Goal: Task Accomplishment & Management: Use online tool/utility

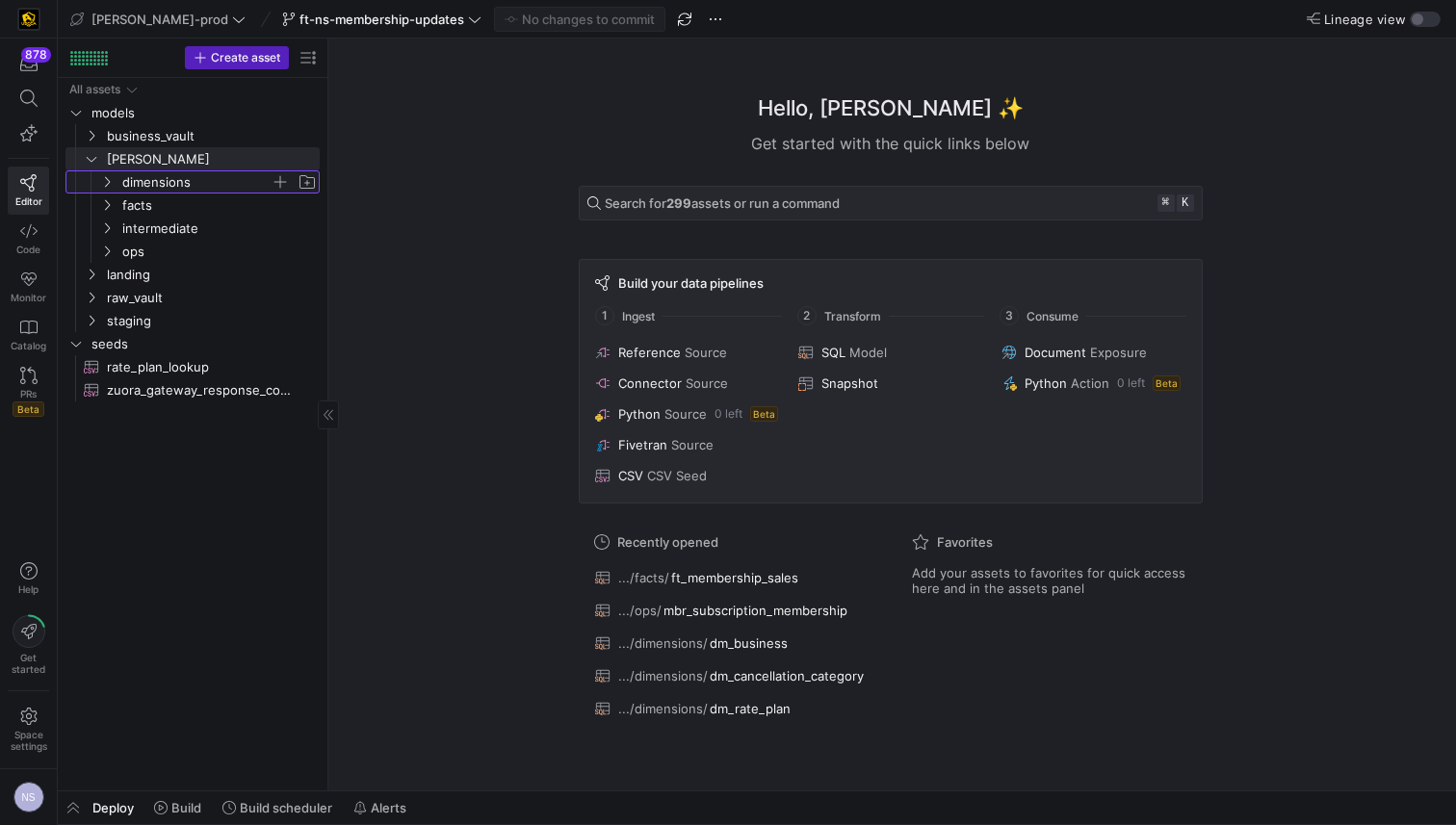
click at [163, 180] on span "dimensions" at bounding box center [195, 182] width 148 height 22
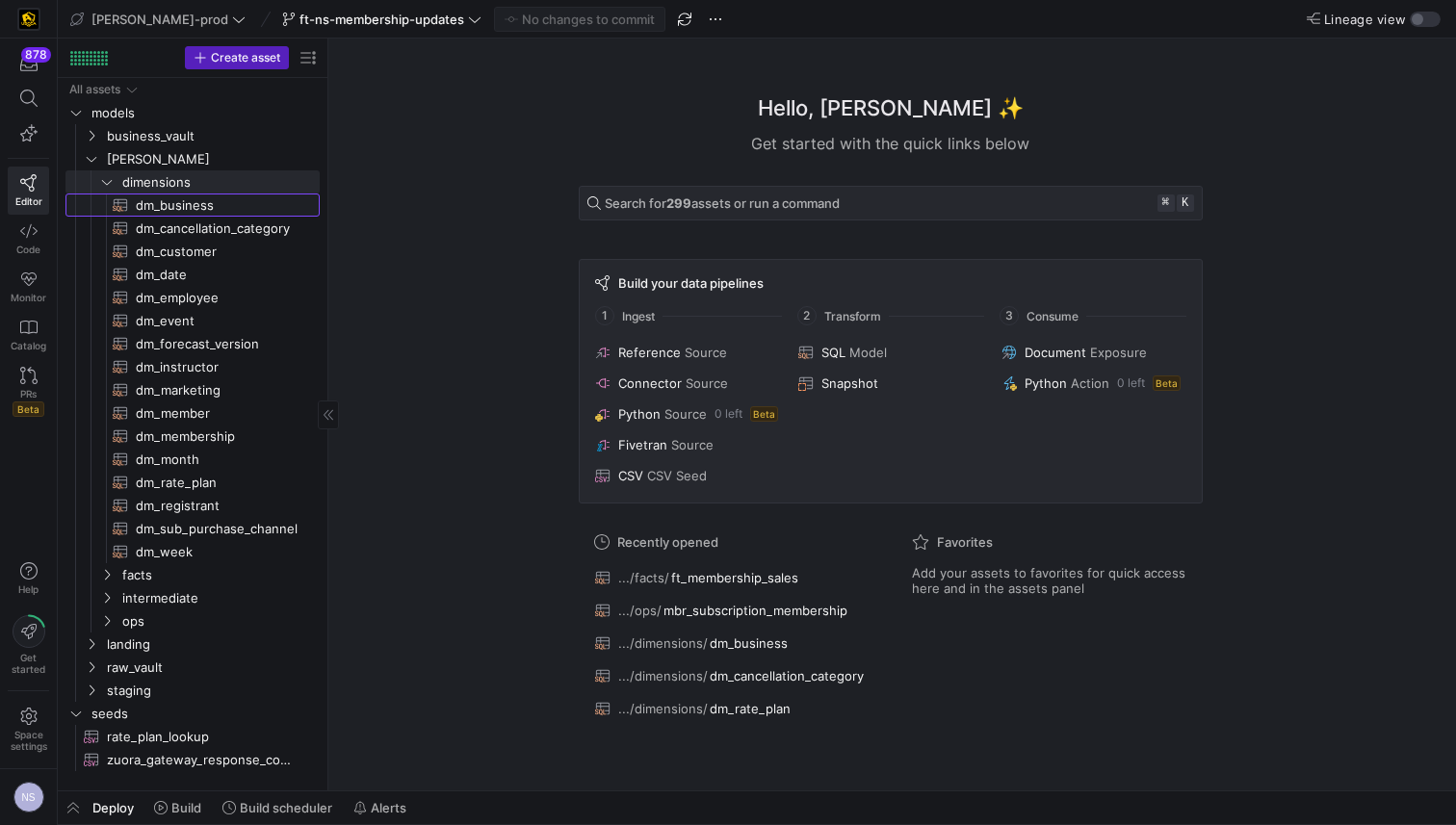
click at [164, 202] on span "dm_business​​​​​​​​​​" at bounding box center [216, 205] width 162 height 22
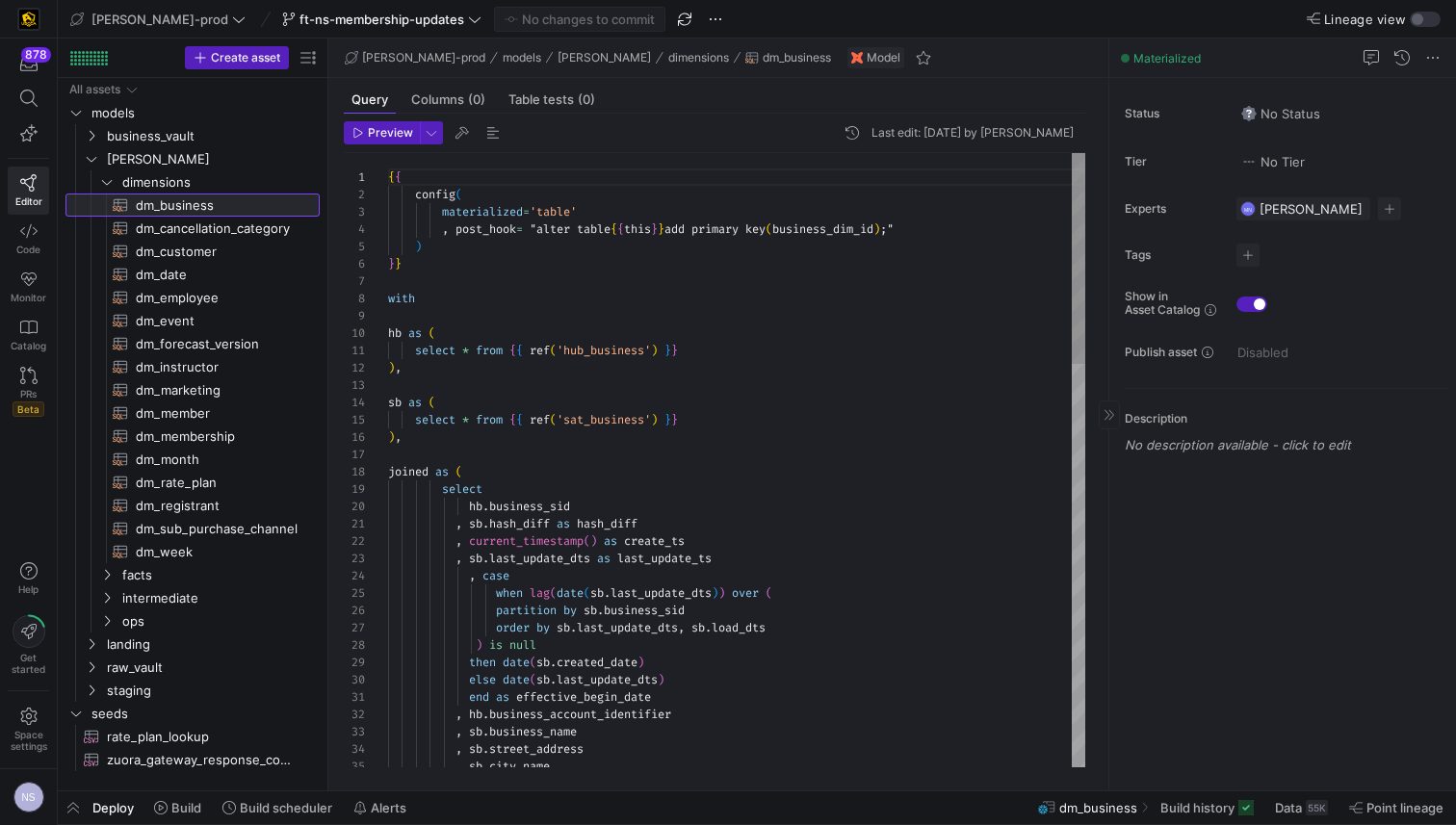
scroll to position [174, 0]
click at [1107, 417] on icon at bounding box center [1109, 415] width 12 height 12
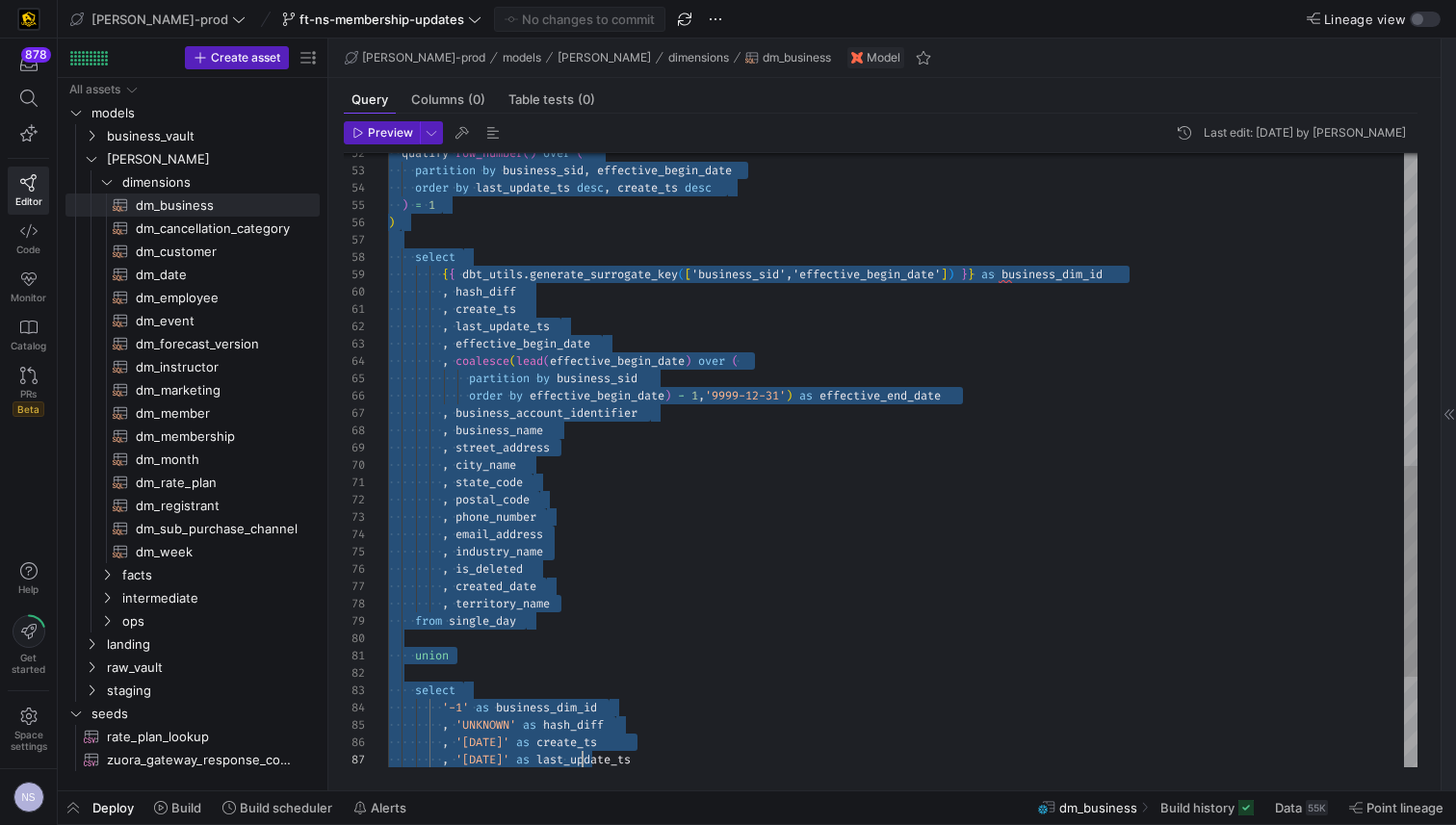
scroll to position [121, 0]
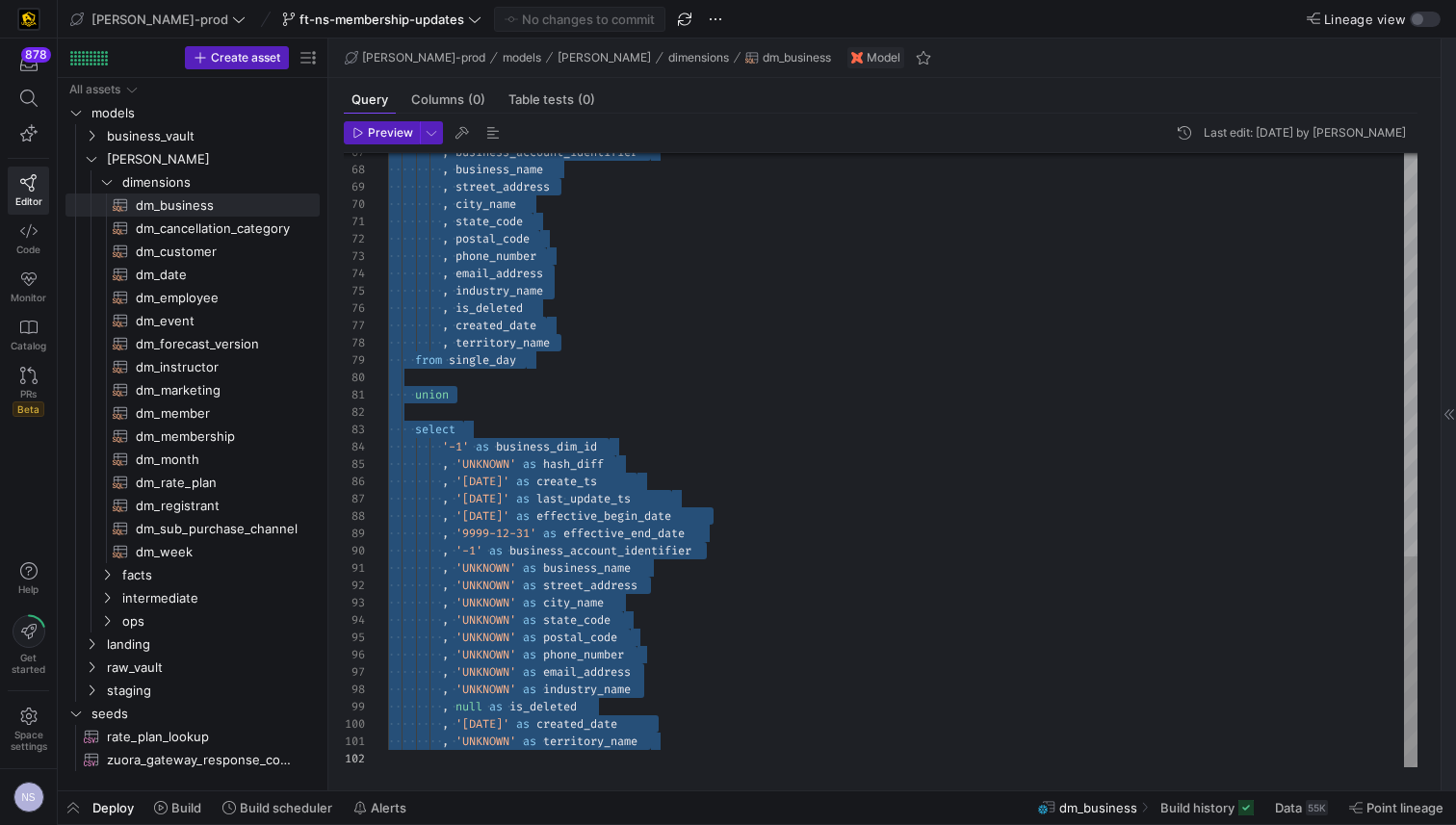
drag, startPoint x: 389, startPoint y: 298, endPoint x: 575, endPoint y: 800, distance: 535.4
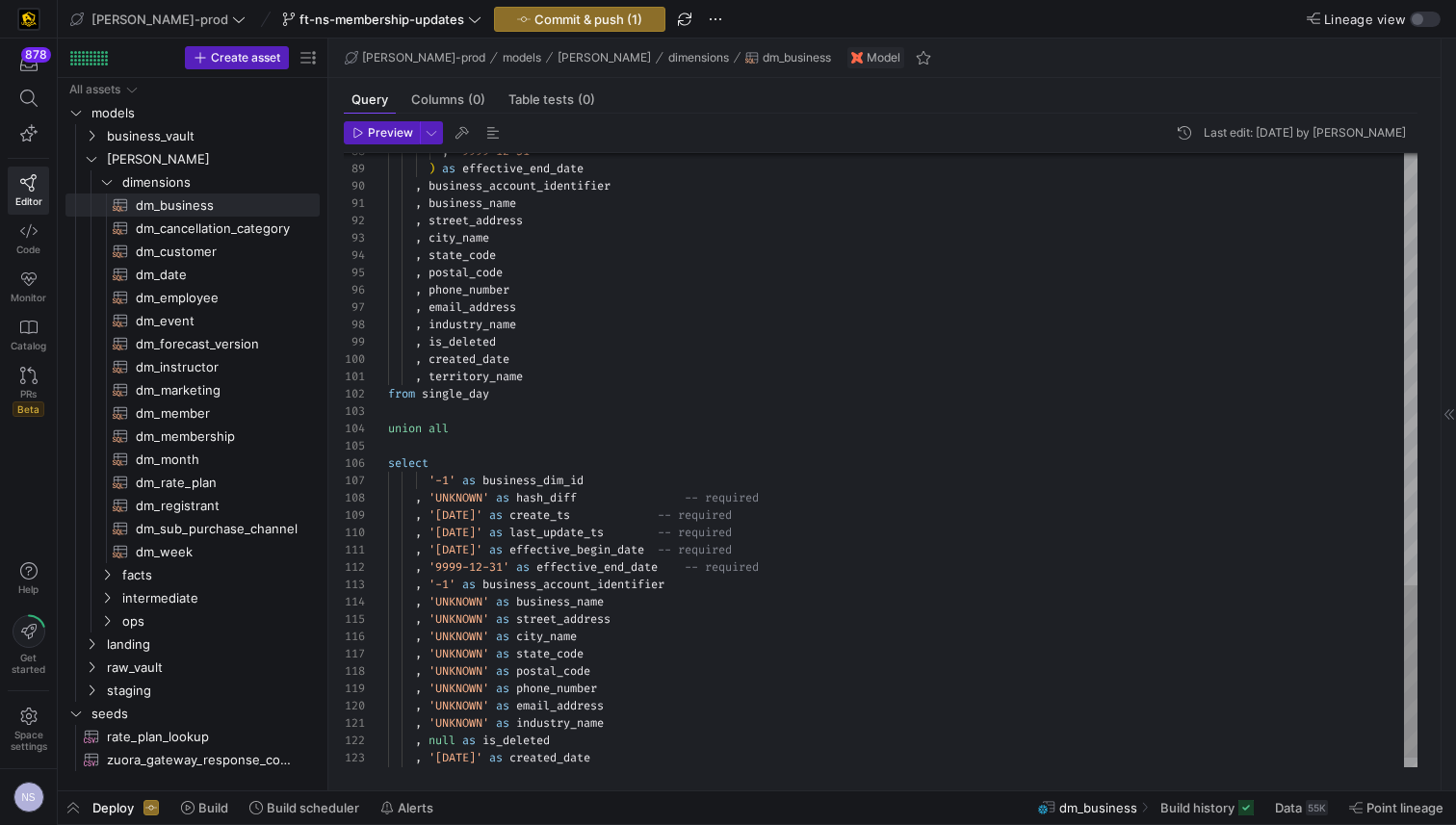
scroll to position [17, 380]
drag, startPoint x: 785, startPoint y: 564, endPoint x: 682, endPoint y: 487, distance: 128.6
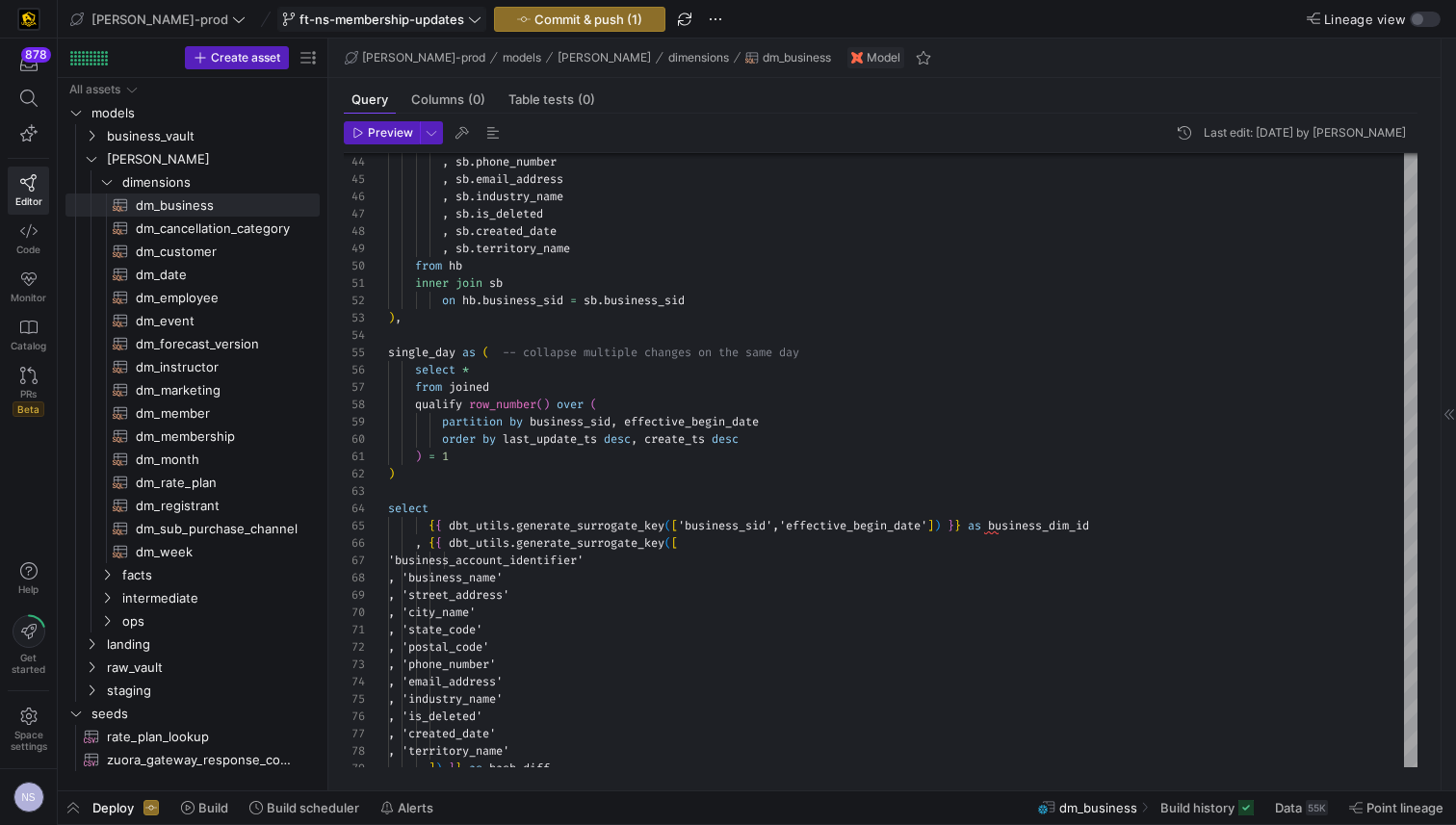
click at [381, 7] on button "ft-ns-membership-updates" at bounding box center [382, 19] width 209 height 25
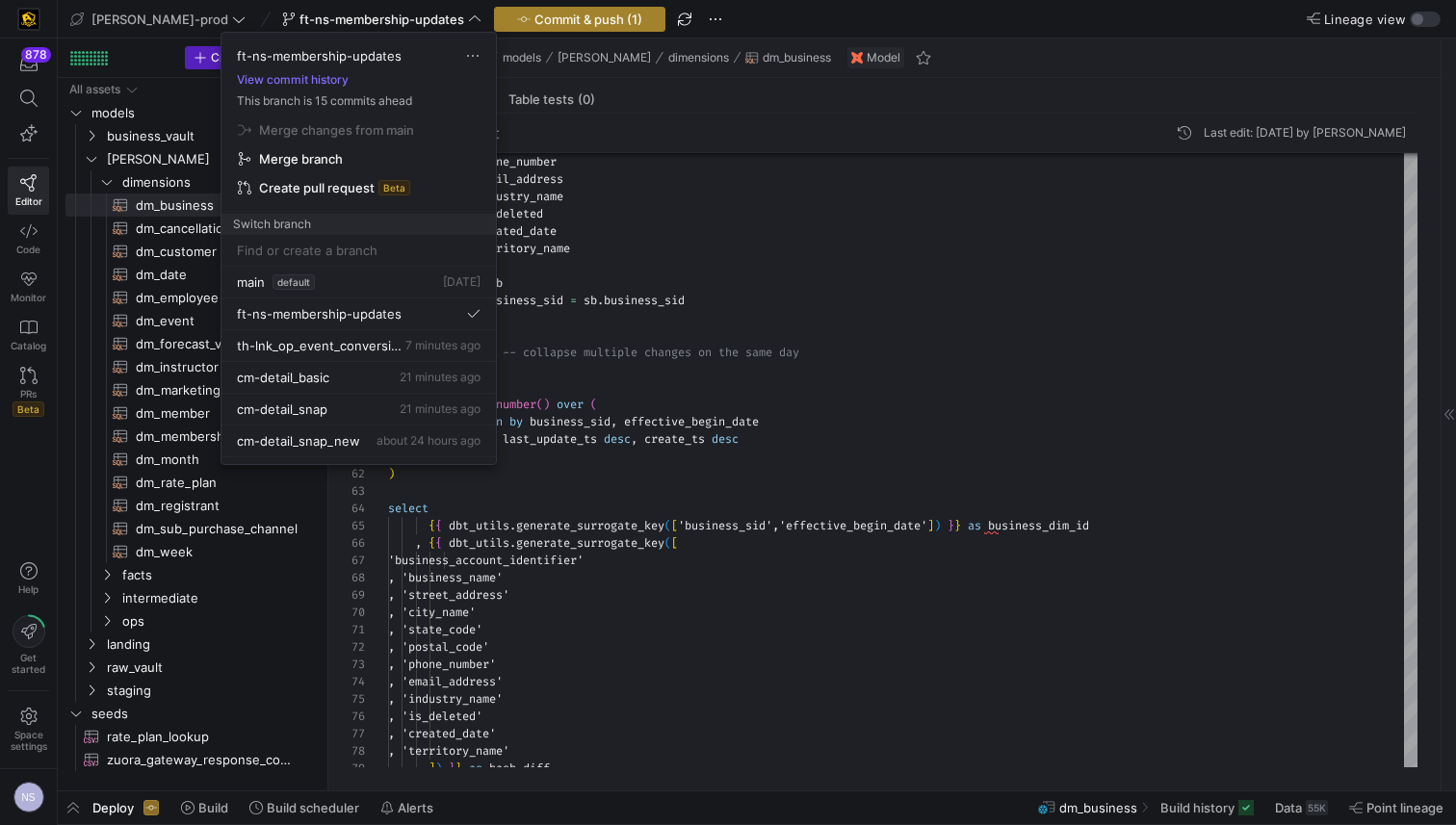
drag, startPoint x: 483, startPoint y: 11, endPoint x: 493, endPoint y: 10, distance: 10.0
click at [487, 10] on div at bounding box center [728, 412] width 1456 height 825
click at [535, 14] on span "Commit & push (1)" at bounding box center [588, 20] width 108 height 16
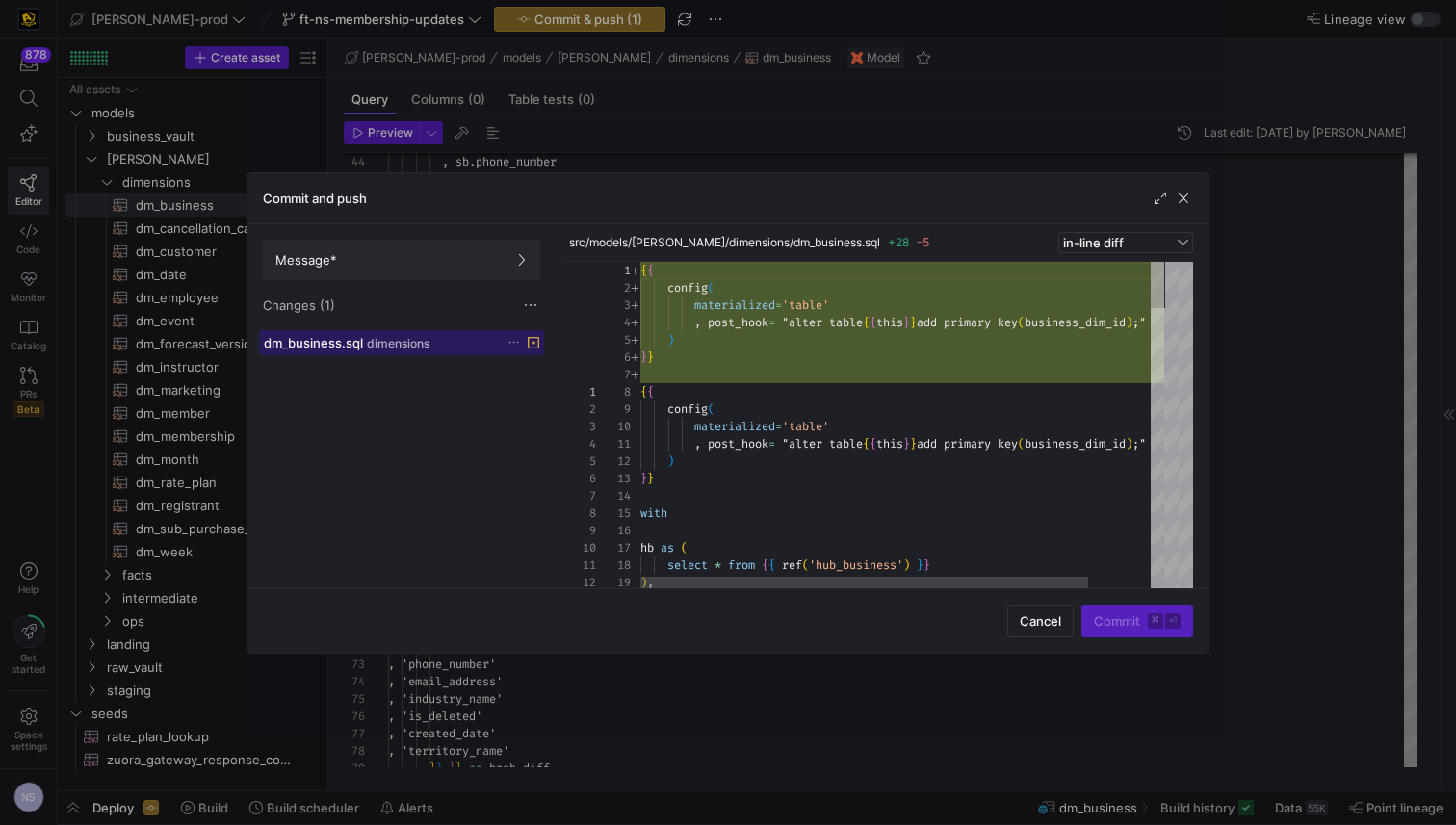
click at [458, 343] on div "dm_business.sql dimensions" at bounding box center [380, 343] width 233 height 16
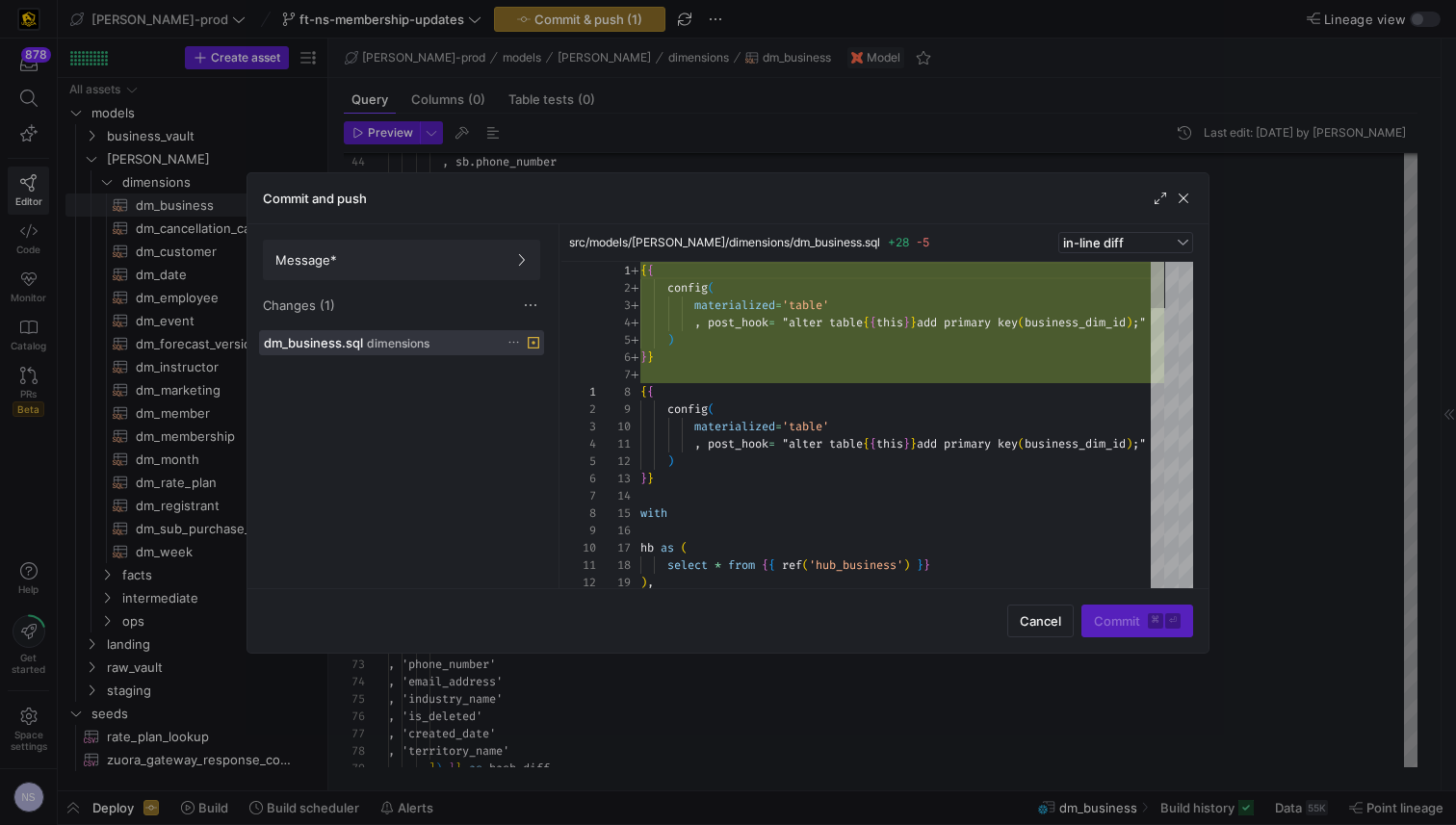
click at [1306, 319] on div at bounding box center [728, 412] width 1456 height 825
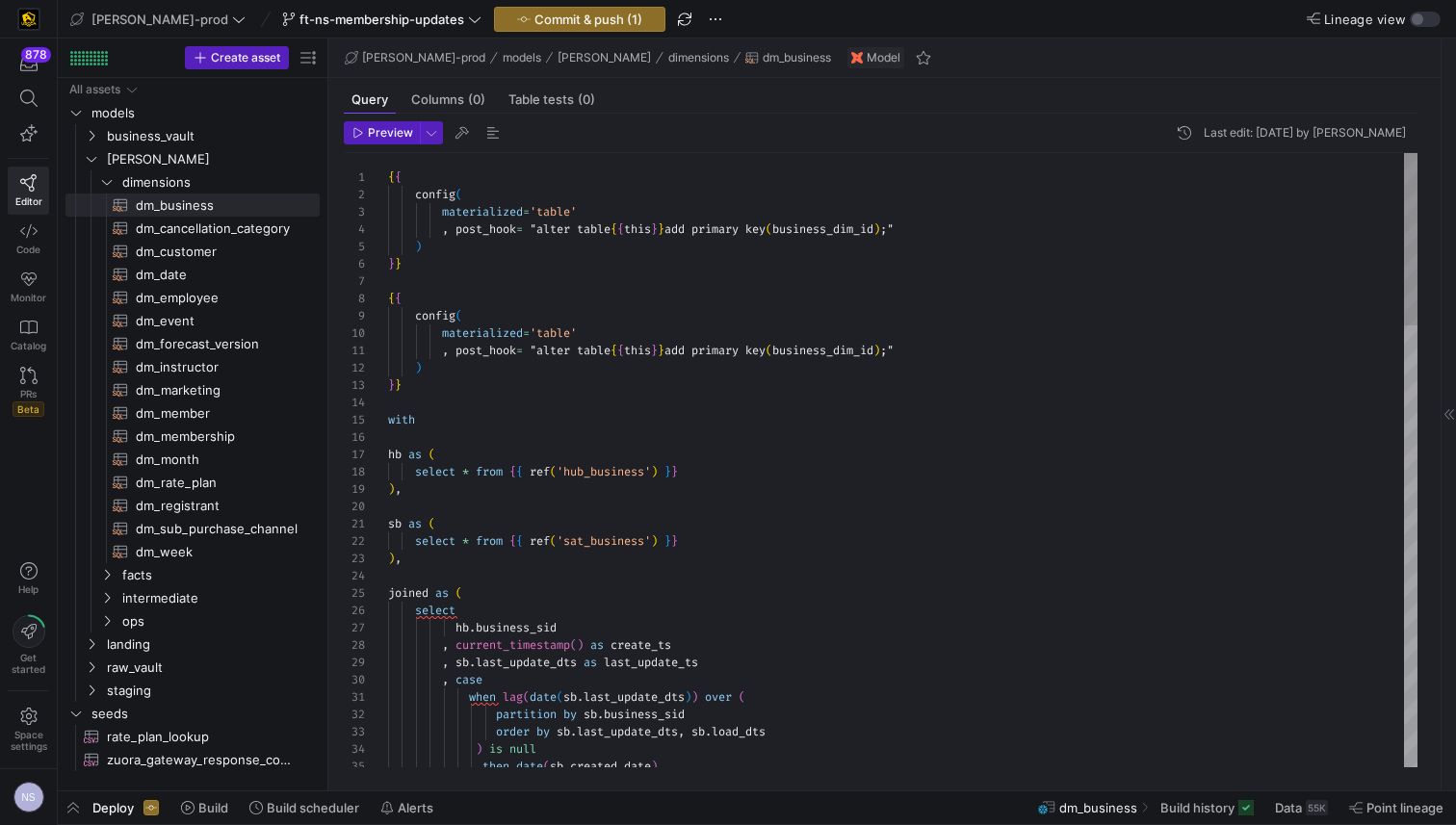
scroll to position [104, 0]
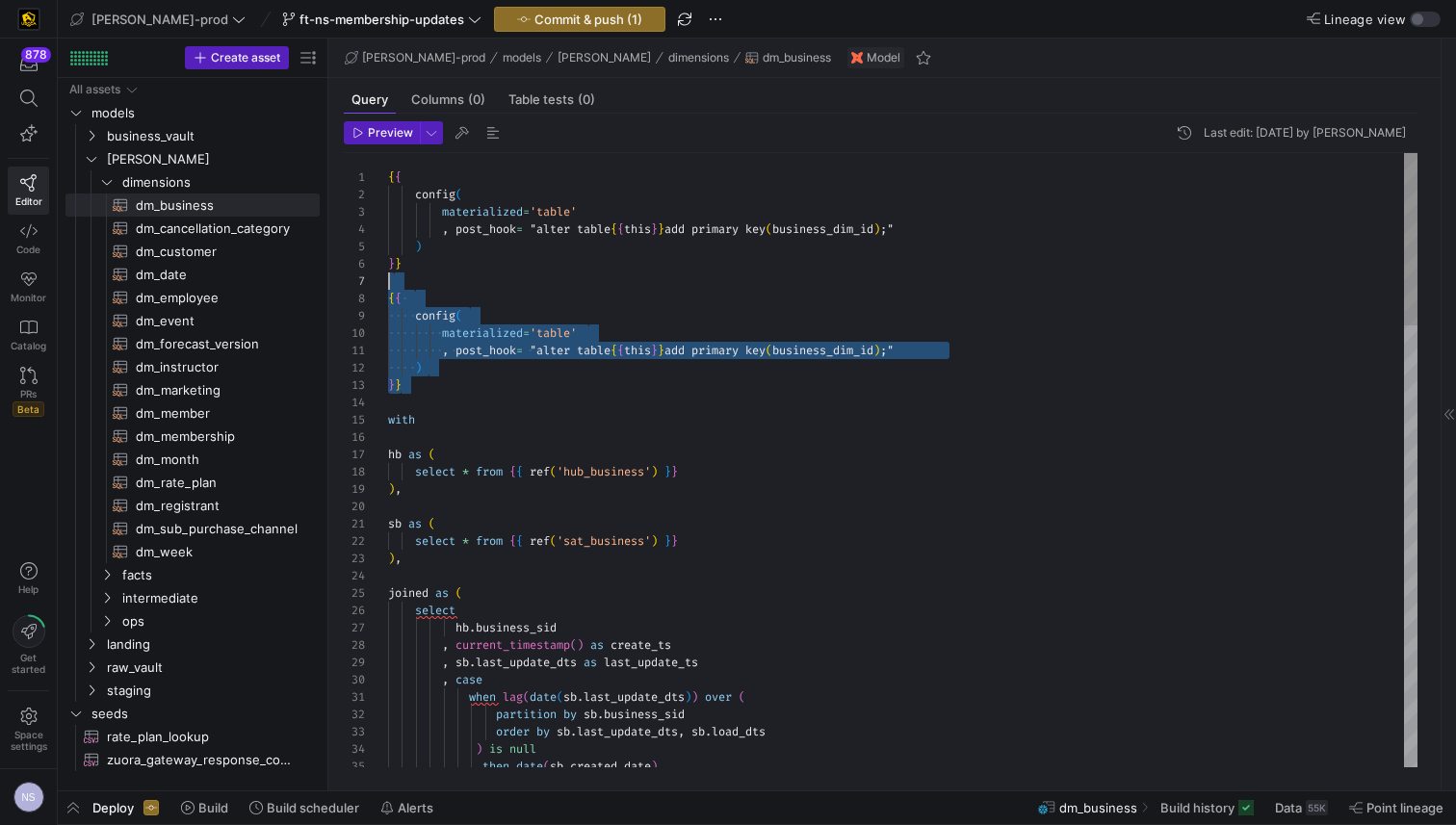
drag, startPoint x: 418, startPoint y: 385, endPoint x: 371, endPoint y: 283, distance: 112.3
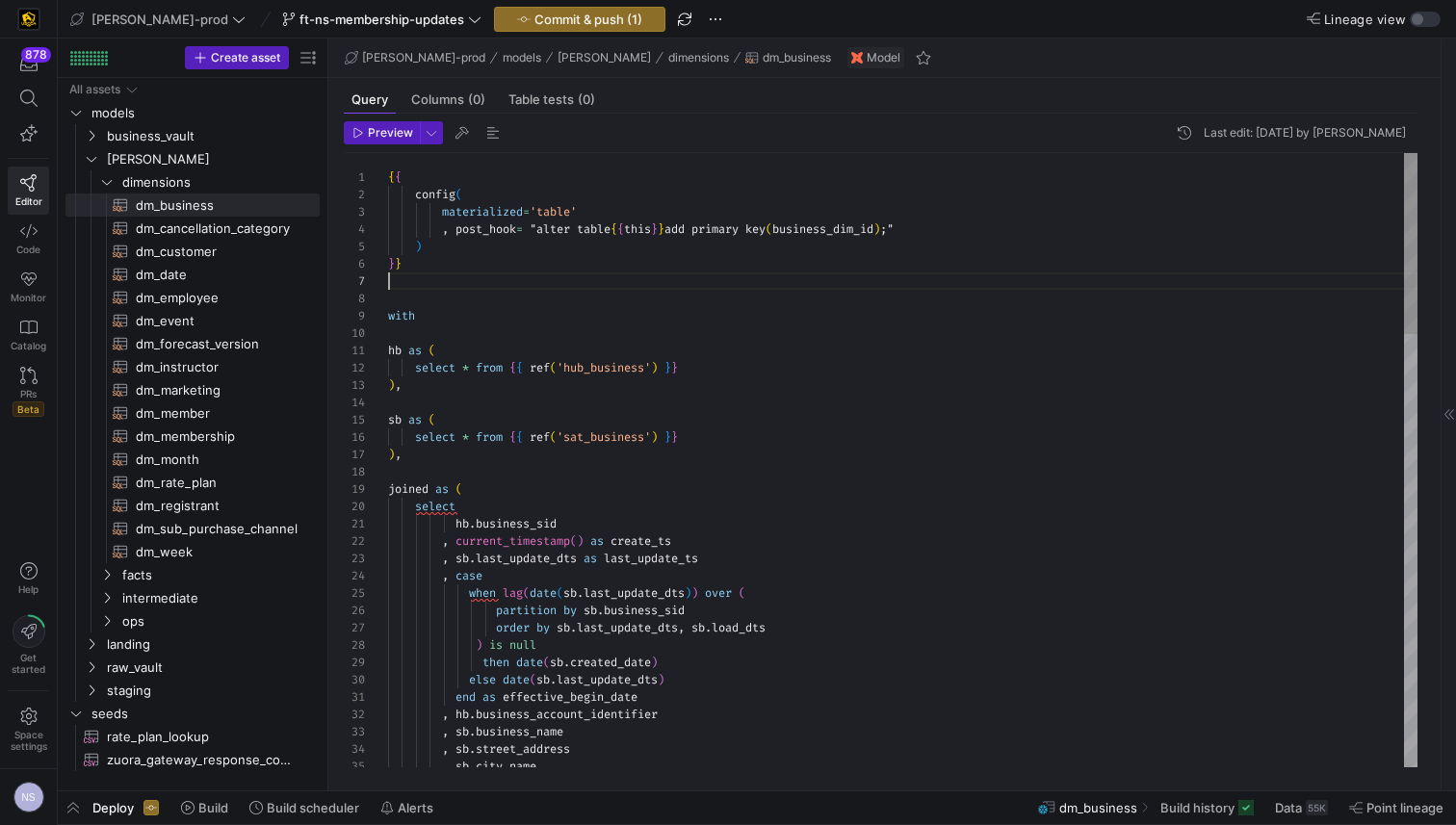
scroll to position [86, 14]
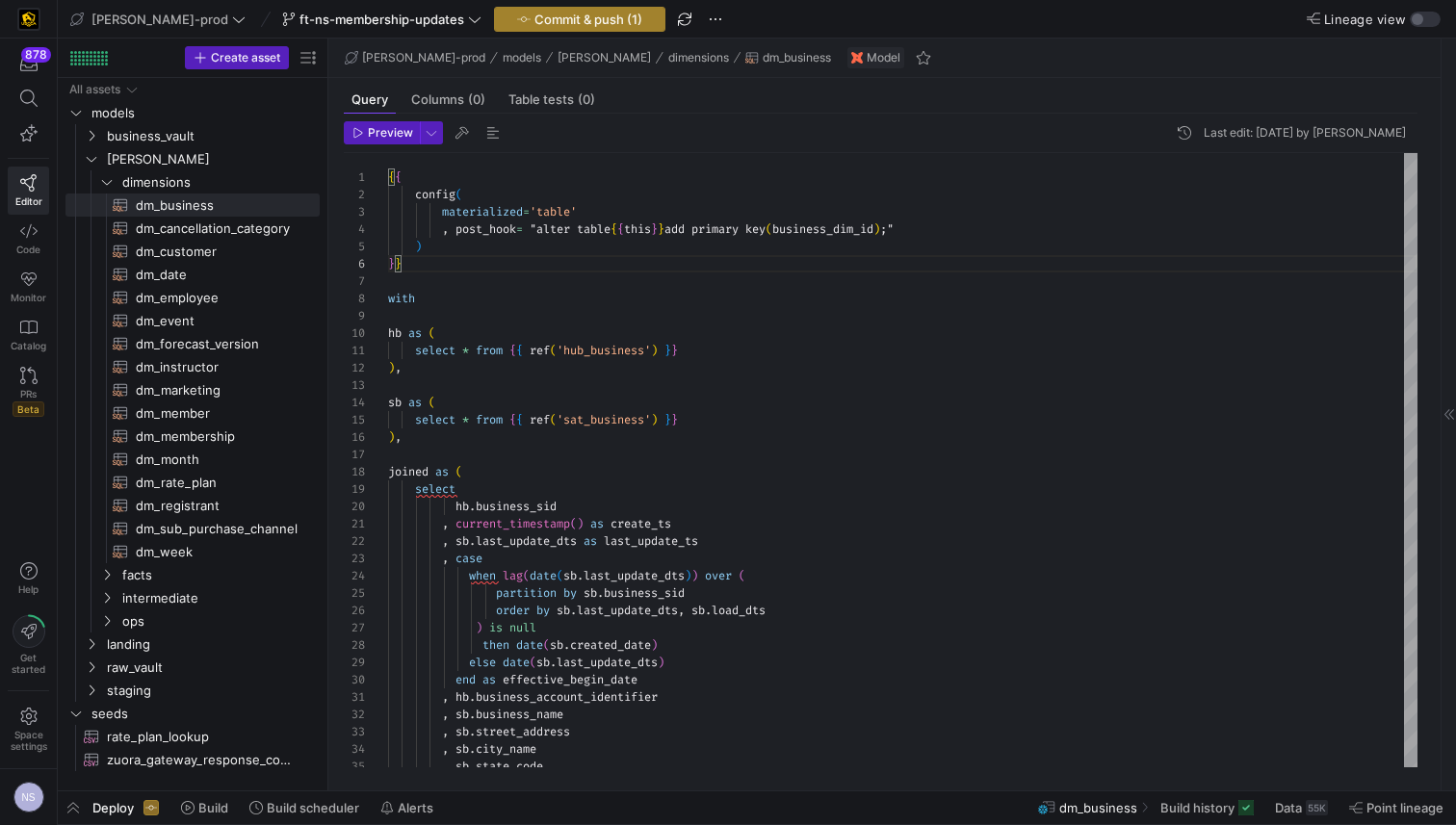
click at [535, 18] on span "Commit & push (1)" at bounding box center [588, 20] width 108 height 16
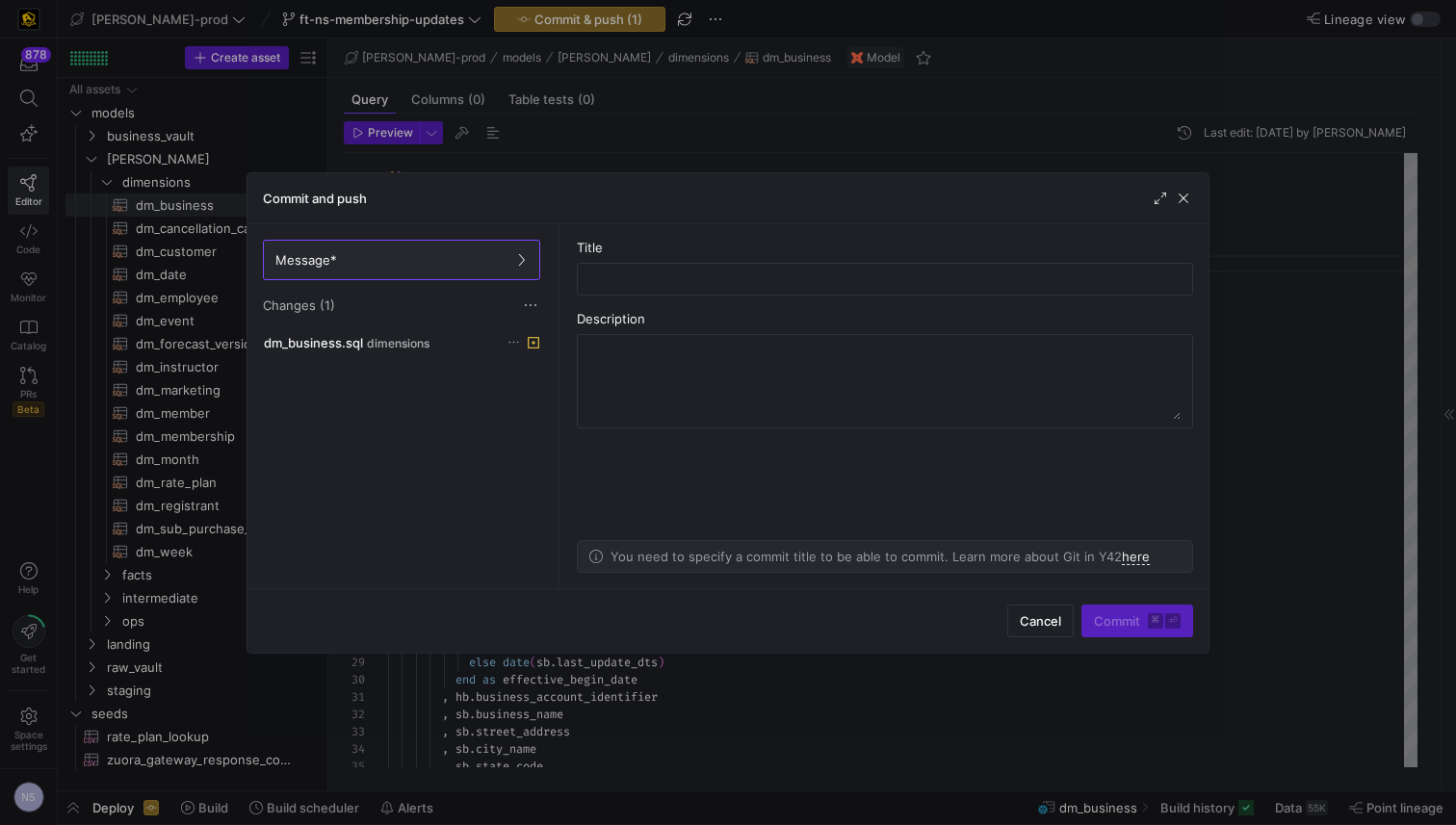
drag, startPoint x: 425, startPoint y: 299, endPoint x: 411, endPoint y: 326, distance: 30.4
click at [425, 300] on div "Changes (1)" at bounding box center [402, 304] width 278 height 19
click at [407, 334] on button "dm_business.sql dimensions" at bounding box center [401, 342] width 285 height 25
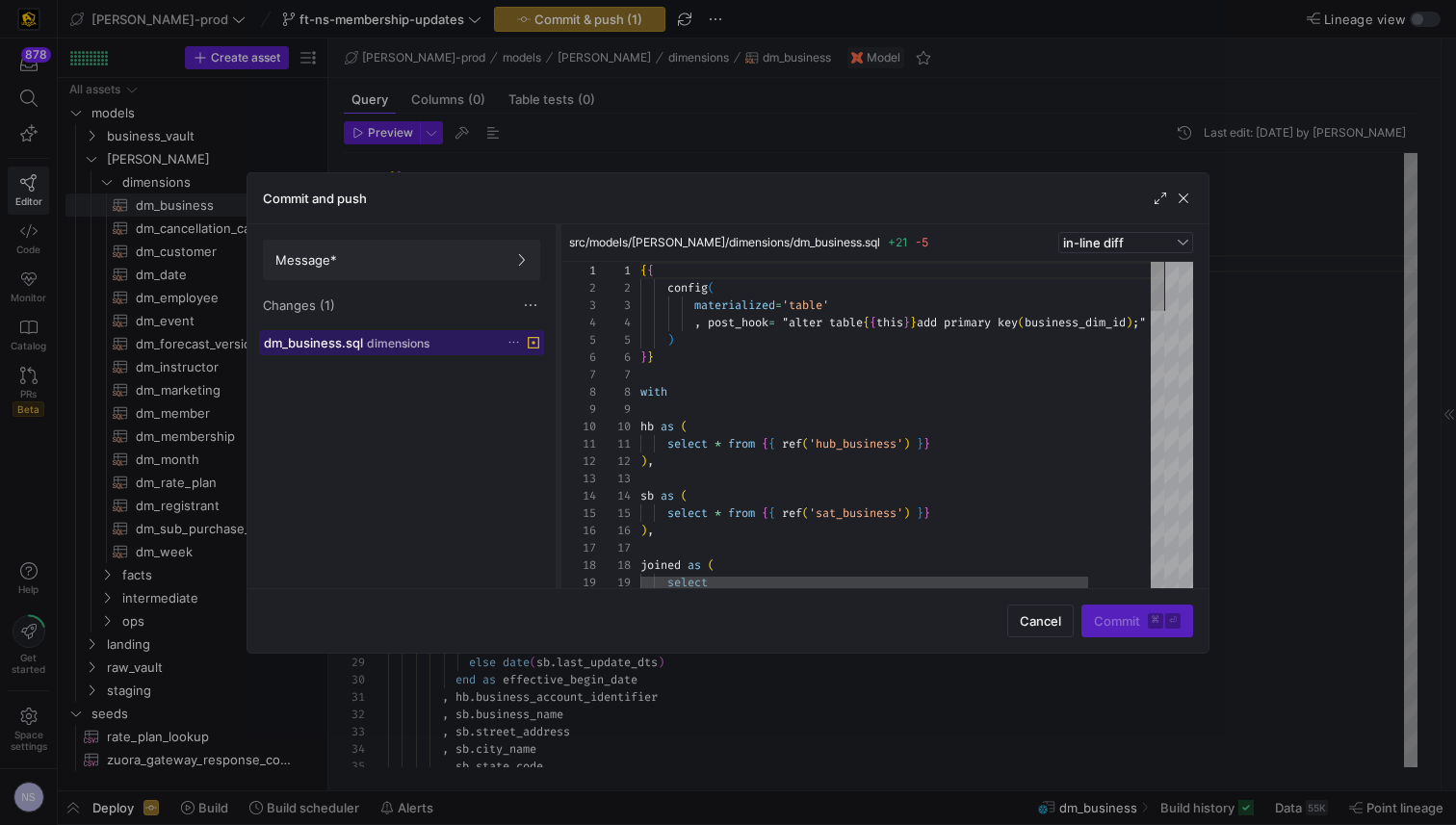
scroll to position [174, 0]
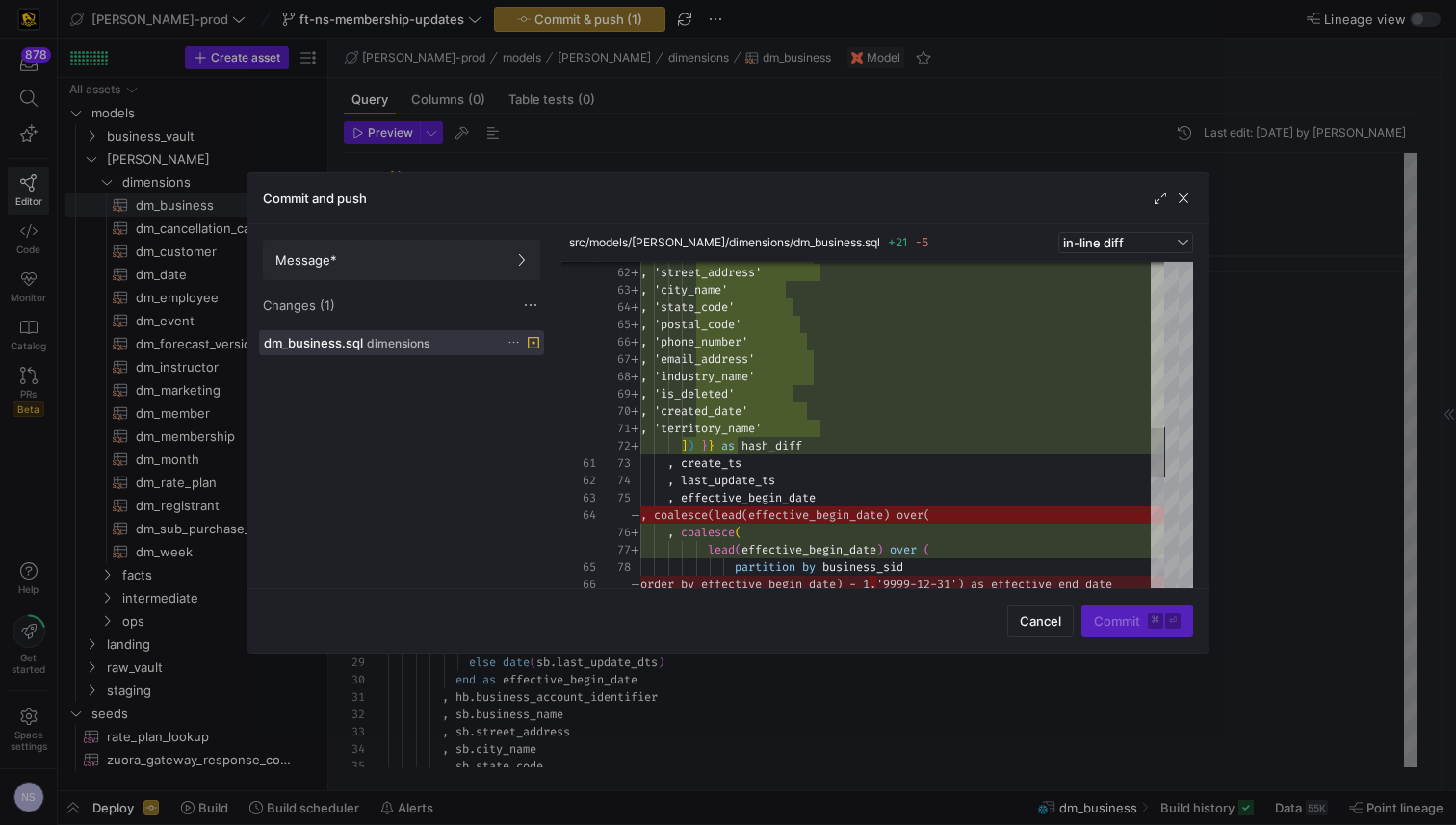
click at [1320, 369] on div at bounding box center [728, 412] width 1456 height 825
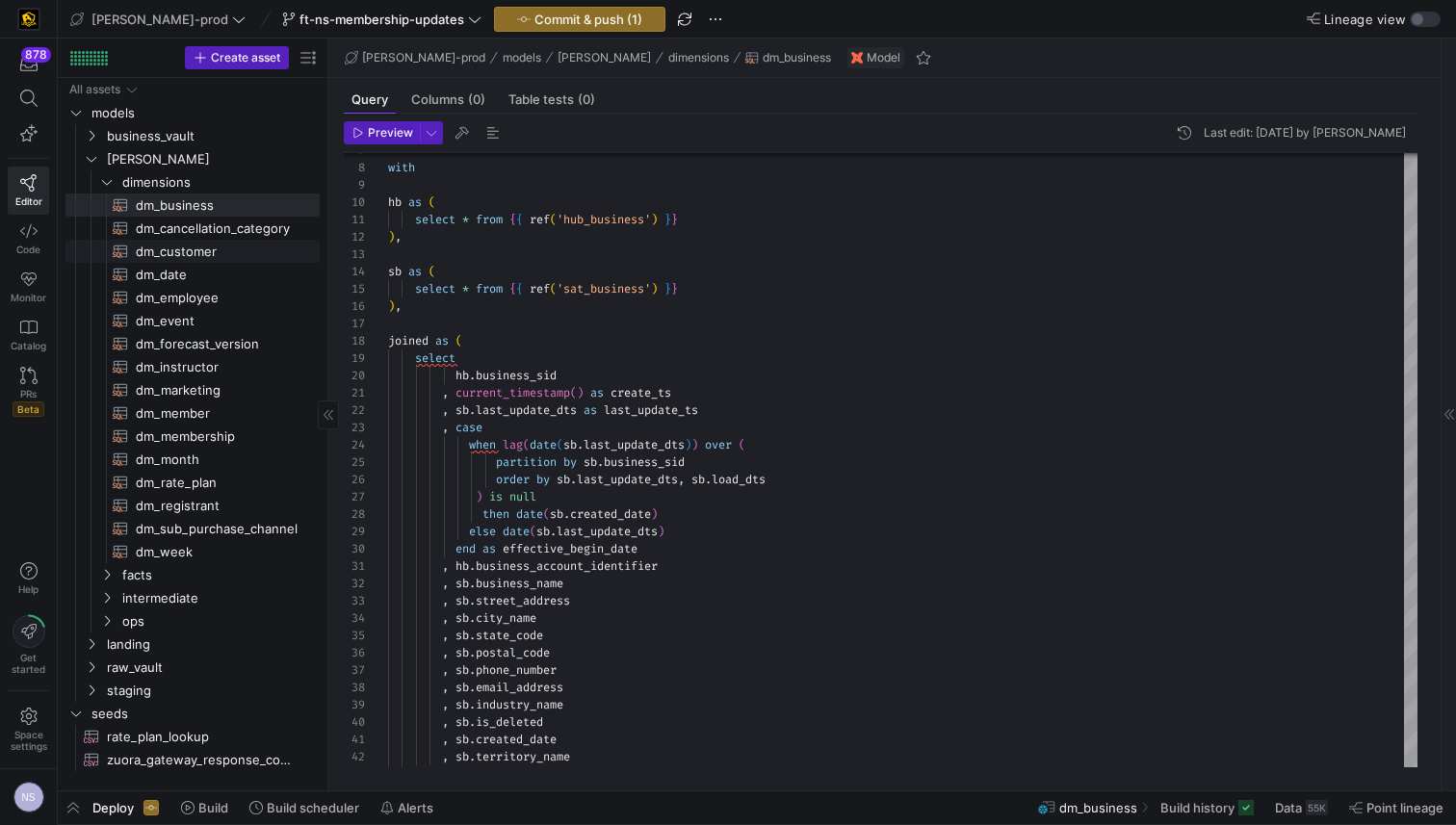
click at [163, 248] on span "dm_customer​​​​​​​​​​" at bounding box center [216, 252] width 162 height 22
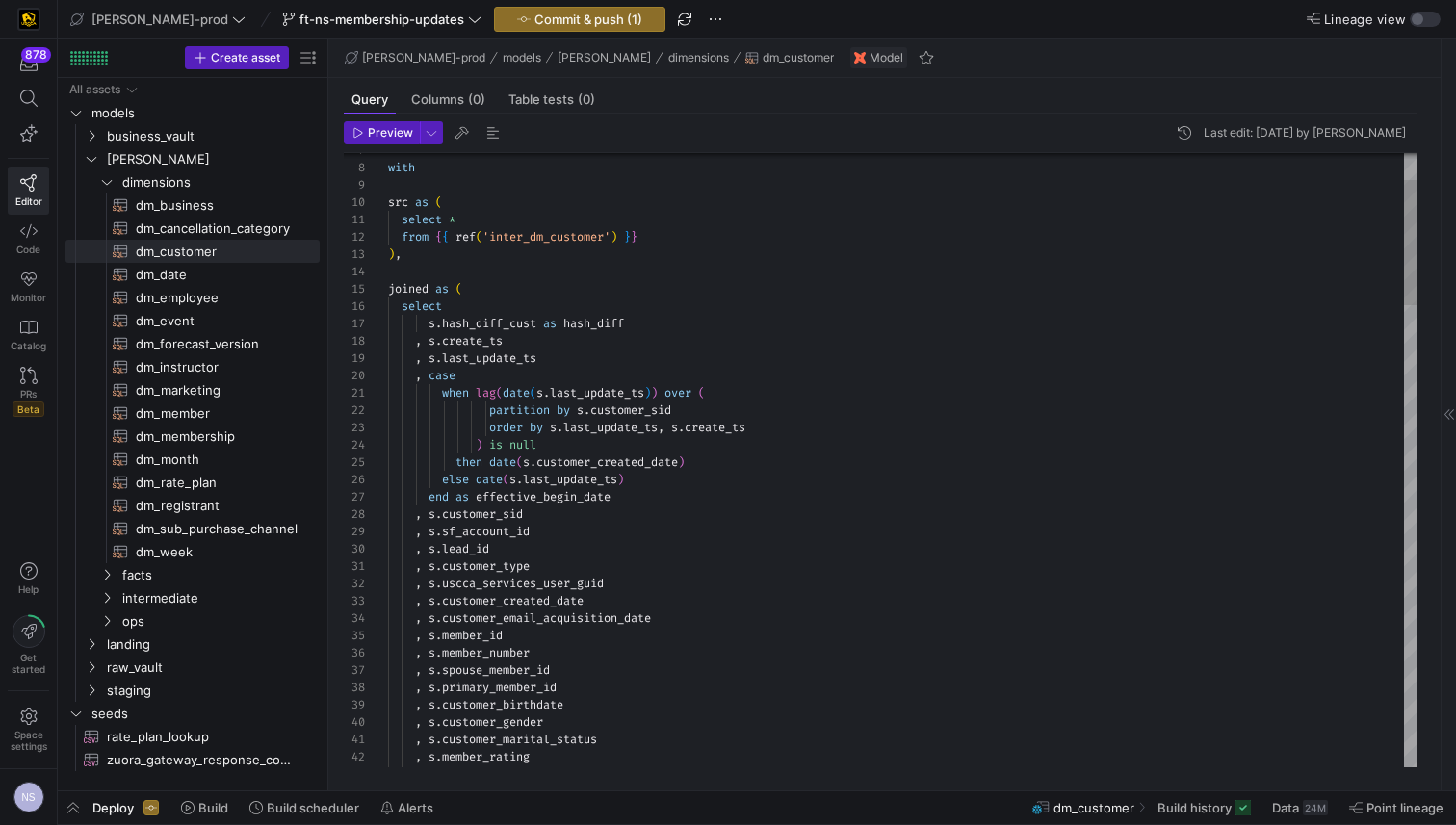
scroll to position [121, 117]
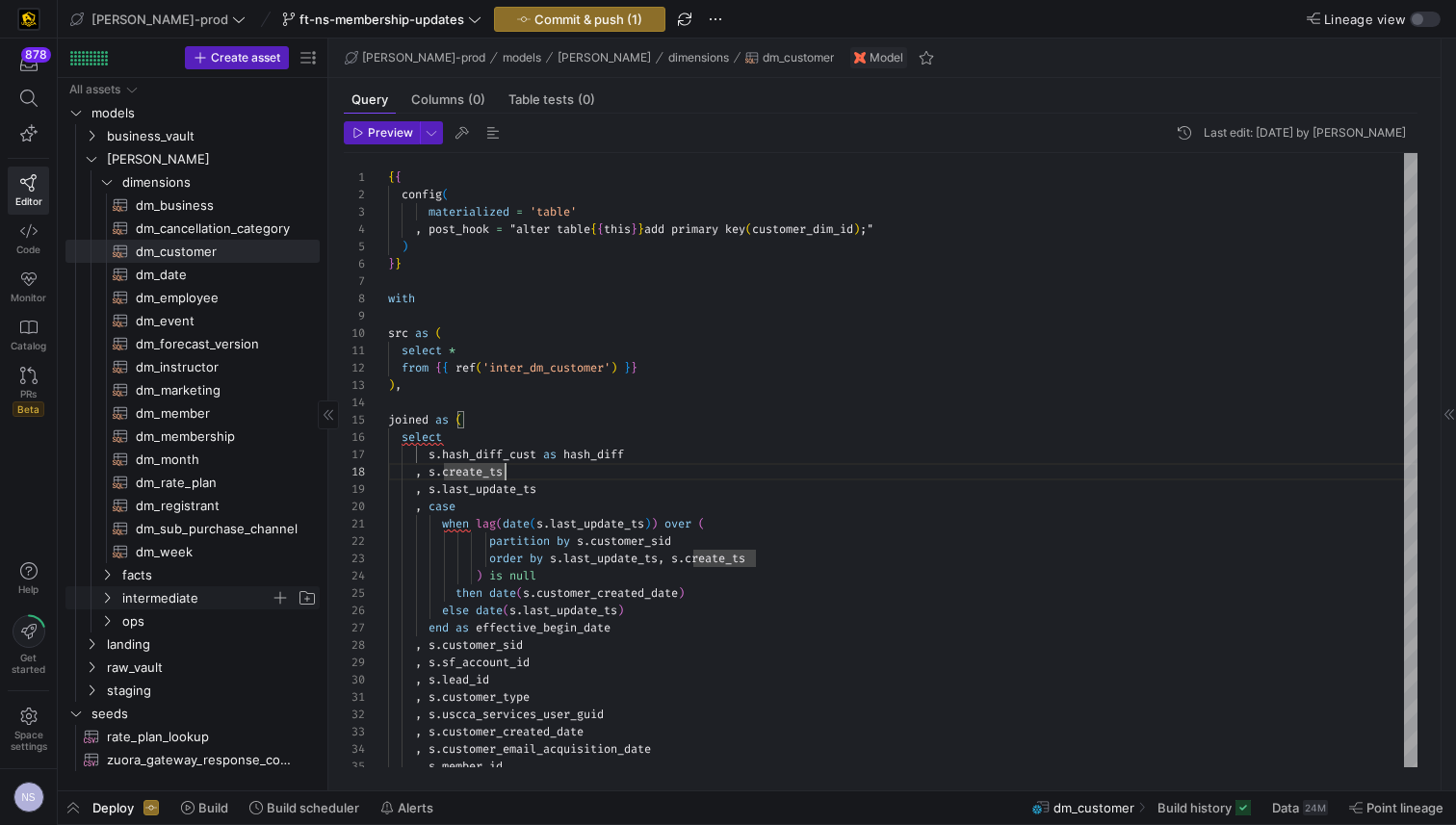
click at [173, 597] on span "intermediate" at bounding box center [195, 598] width 148 height 22
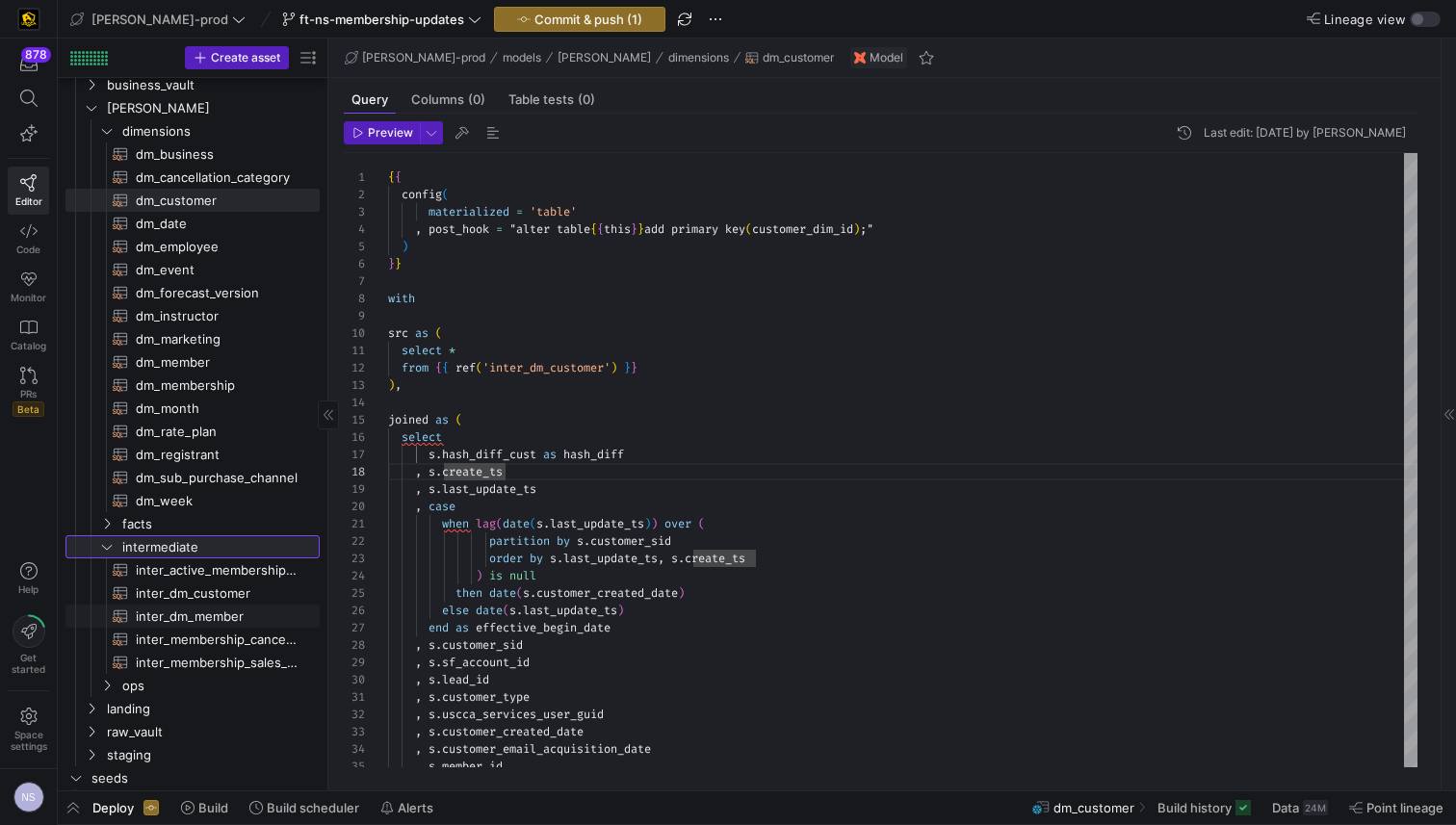
scroll to position [55, 0]
click at [222, 592] on span "inter_dm_customer​​​​​​​​​​" at bounding box center [216, 589] width 162 height 22
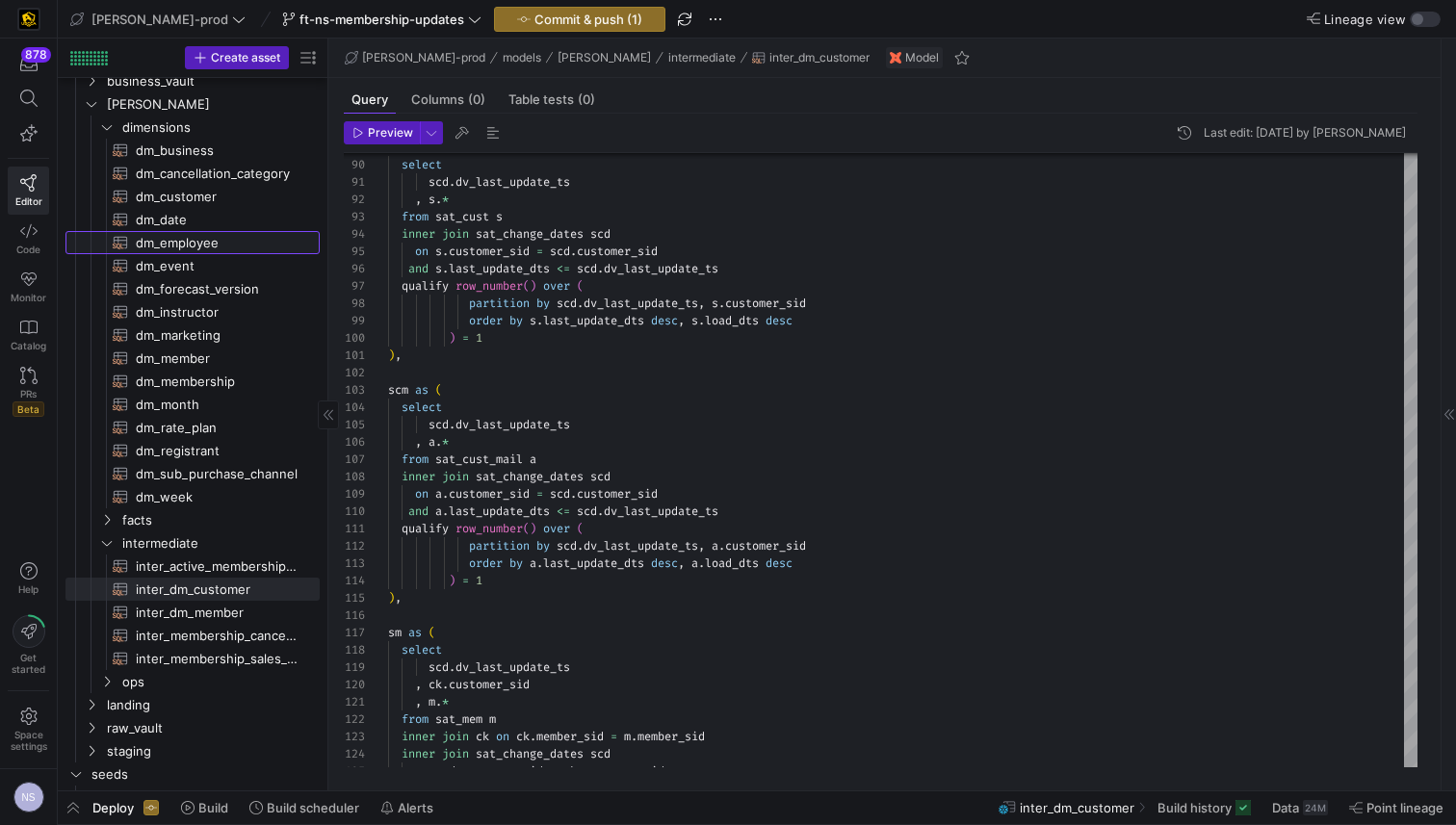
click at [195, 247] on span "dm_employee​​​​​​​​​​" at bounding box center [216, 243] width 162 height 22
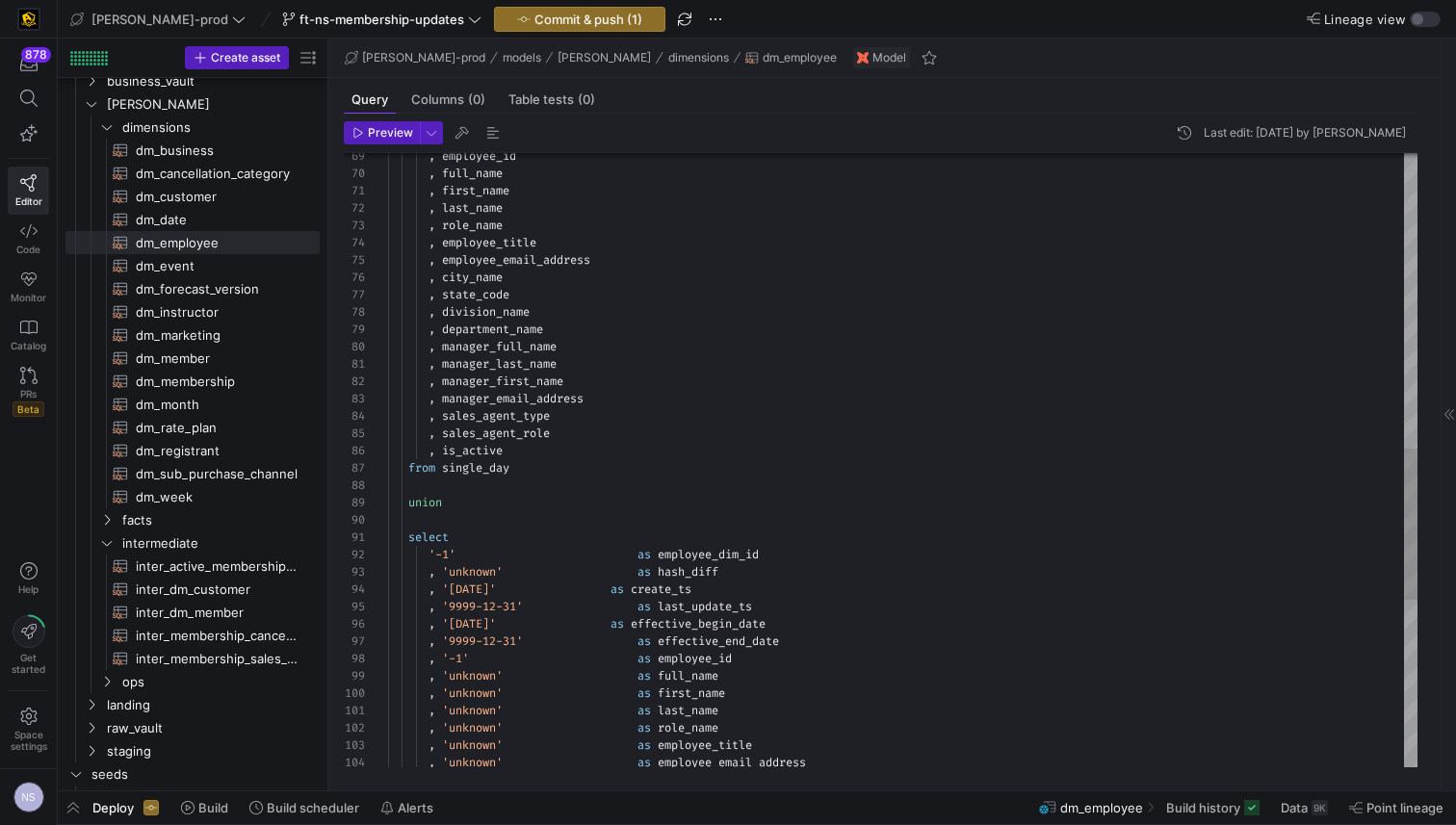
click at [897, 320] on div ", 'unknown' as employee_email_address , 'unknown' as role_name , 'unknown' as e…" at bounding box center [903, 200] width 1030 height 2493
click at [906, 312] on div ", 'unknown' as employee_email_address , 'unknown' as role_name , 'unknown' as e…" at bounding box center [903, 200] width 1030 height 2493
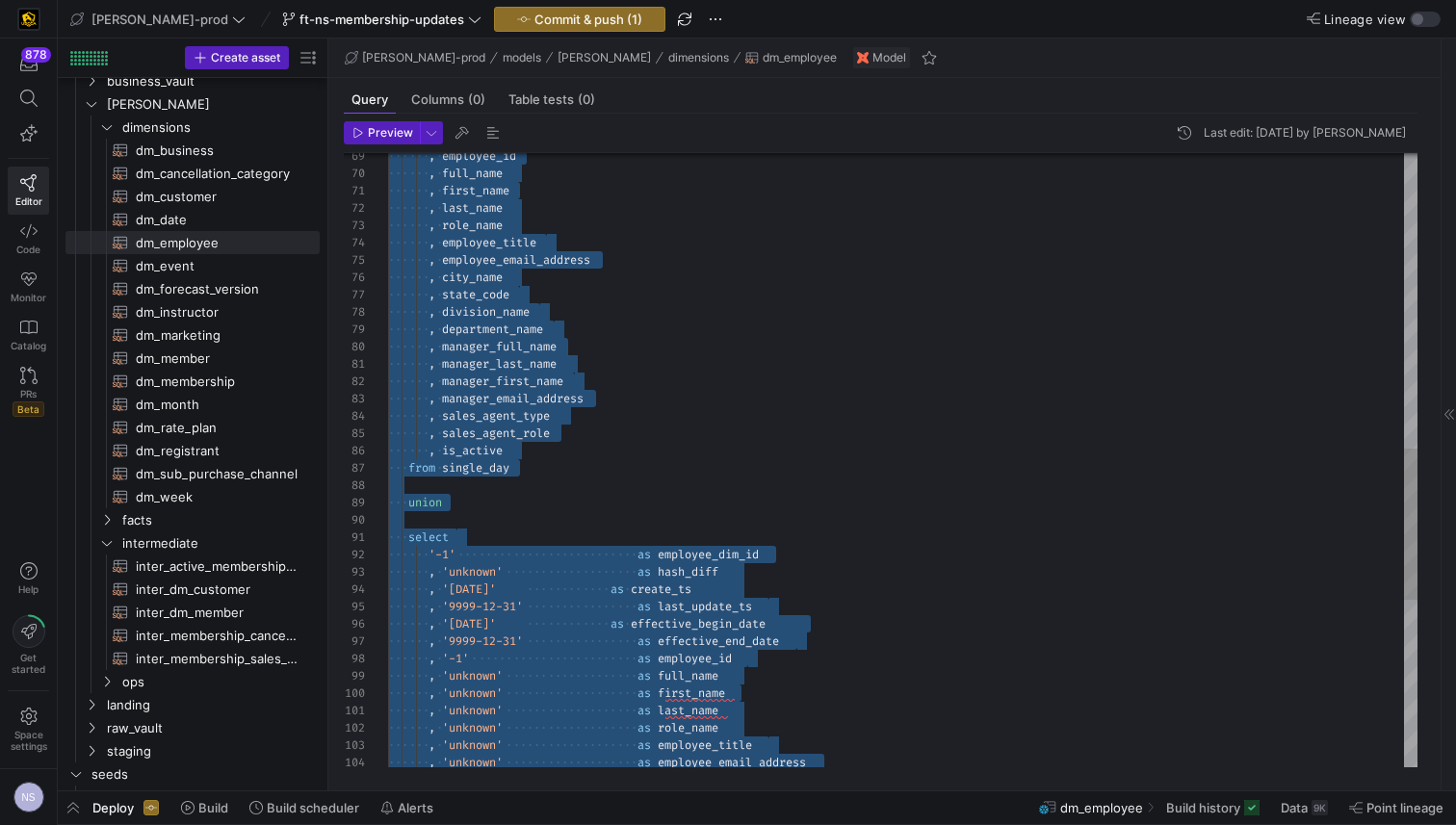
click at [922, 339] on div ", 'unknown' as employee_email_address , 'unknown' as role_name , 'unknown' as e…" at bounding box center [903, 200] width 1030 height 2493
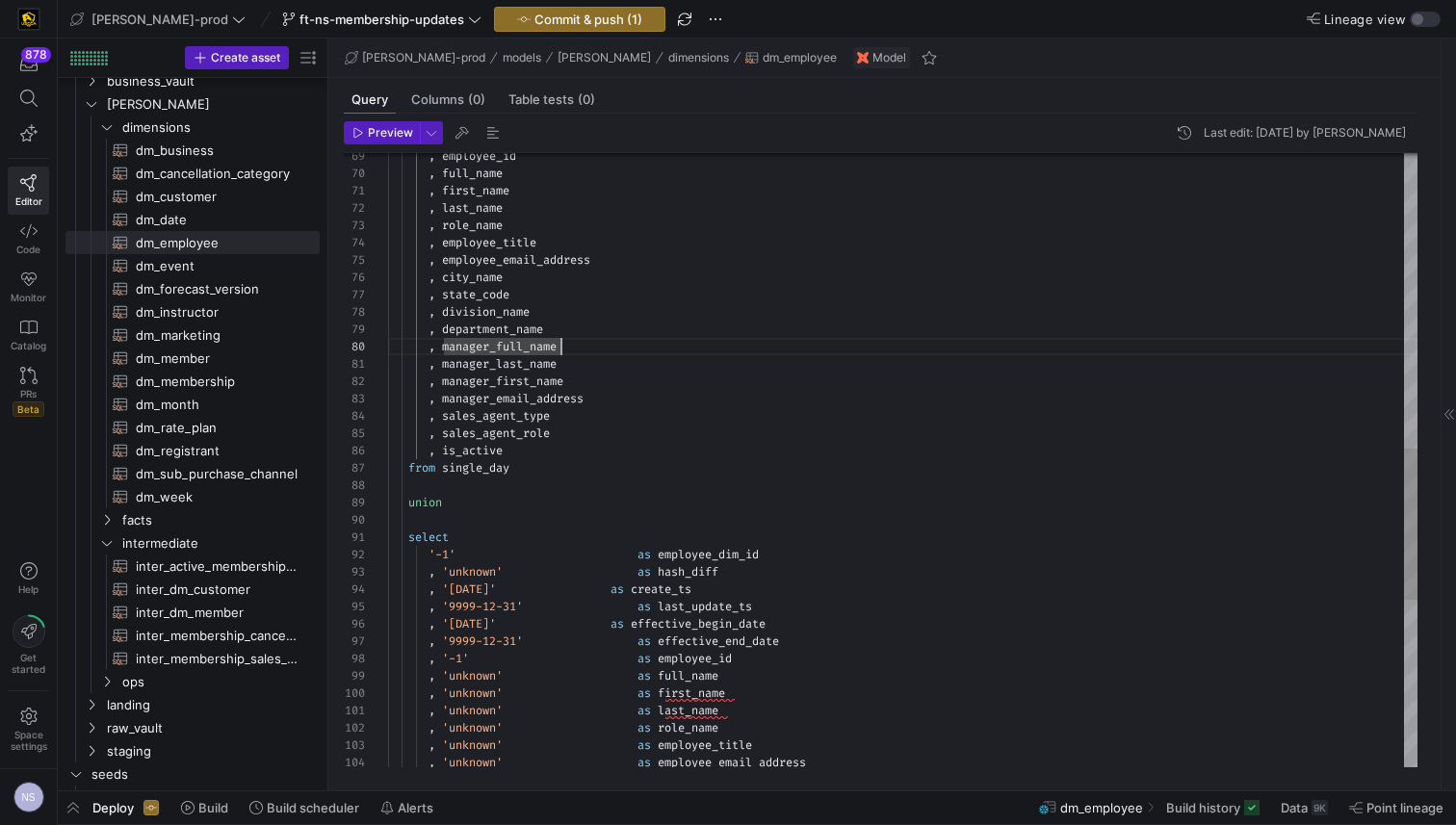
scroll to position [17, 181]
click at [684, 385] on div ", 'unknown' as employee_email_address , 'unknown' as role_name , 'unknown' as e…" at bounding box center [903, 200] width 1030 height 2493
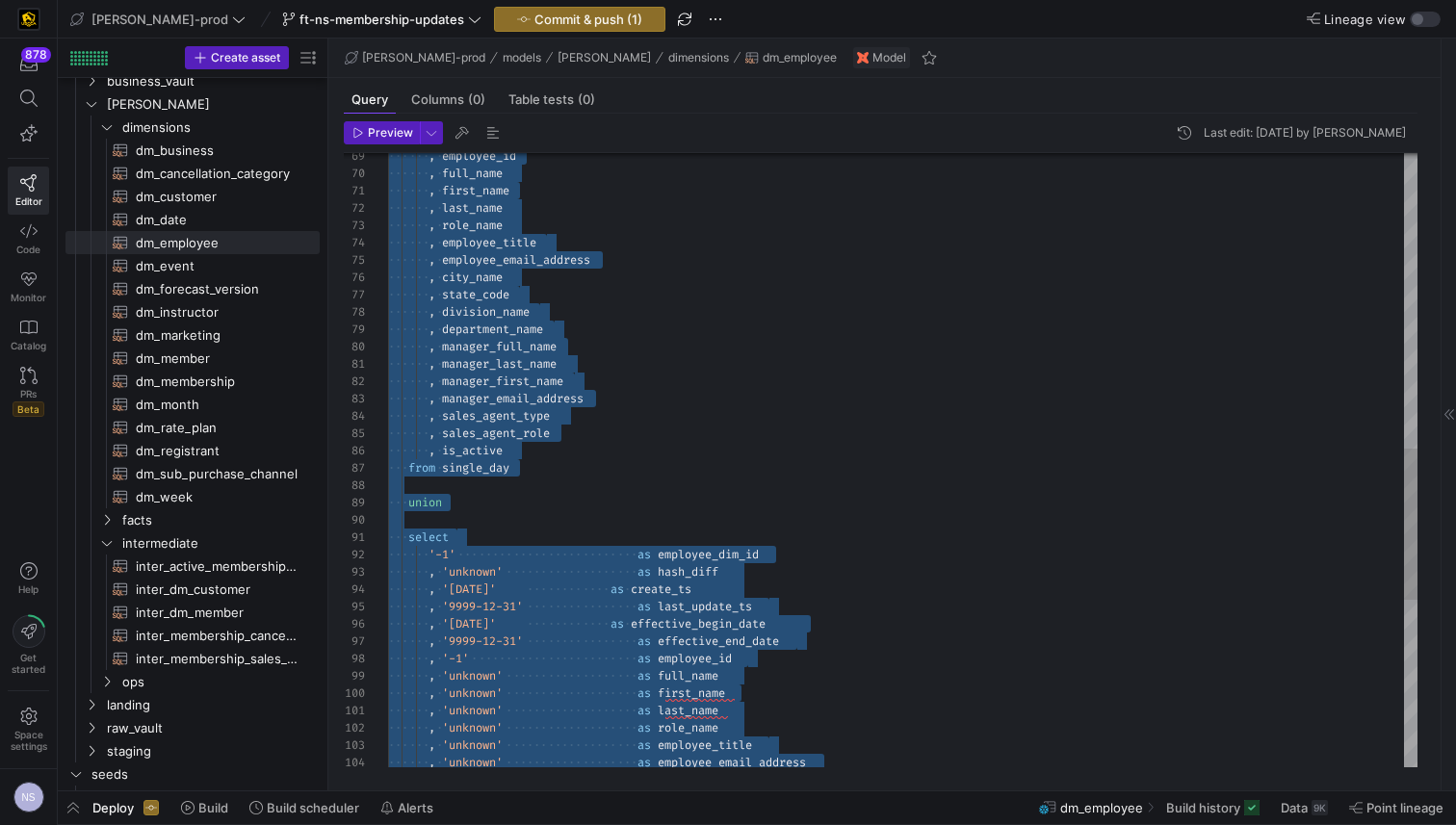
scroll to position [35, 0]
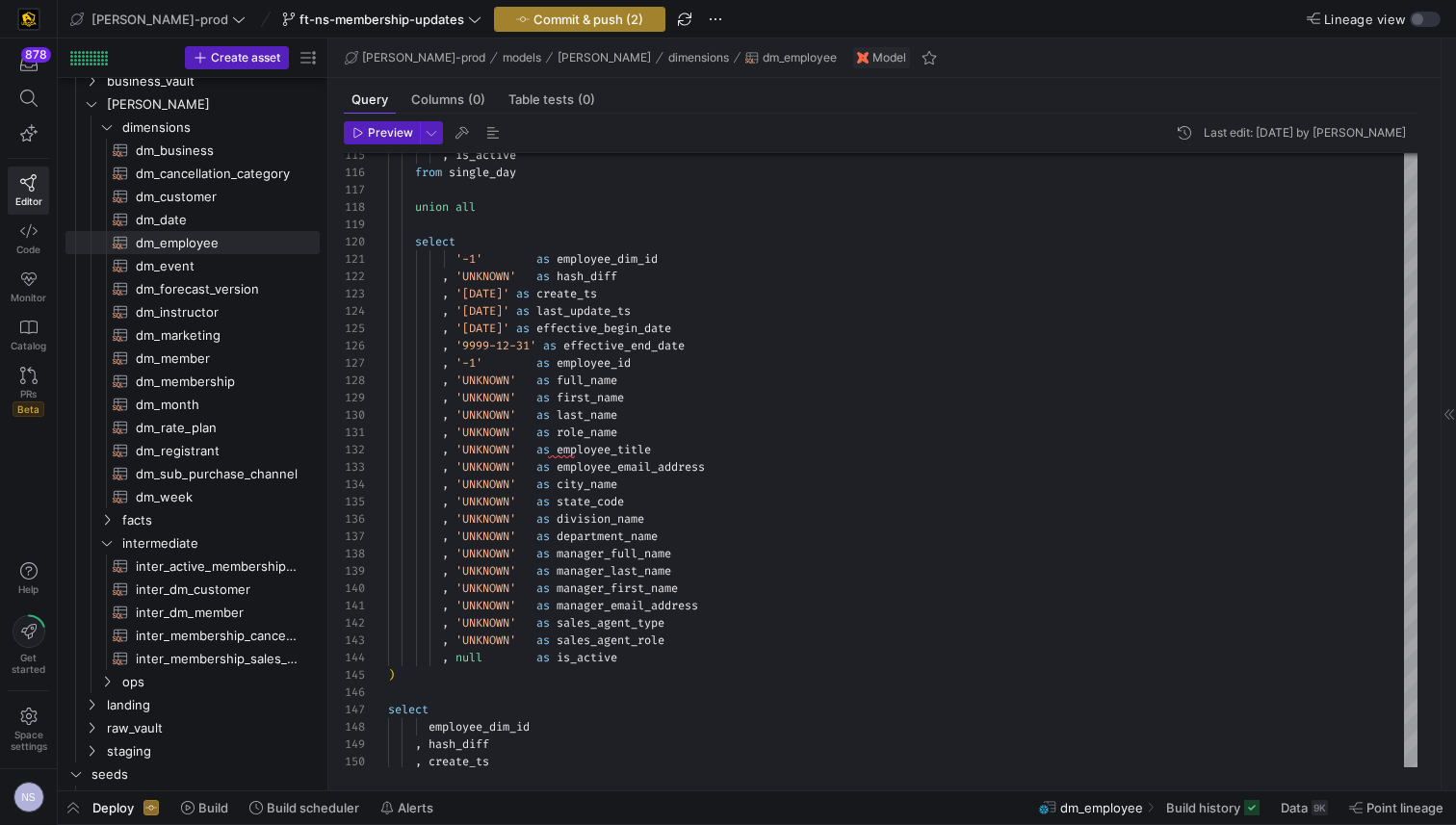
click at [534, 21] on span "Commit & push (2)" at bounding box center [588, 20] width 110 height 16
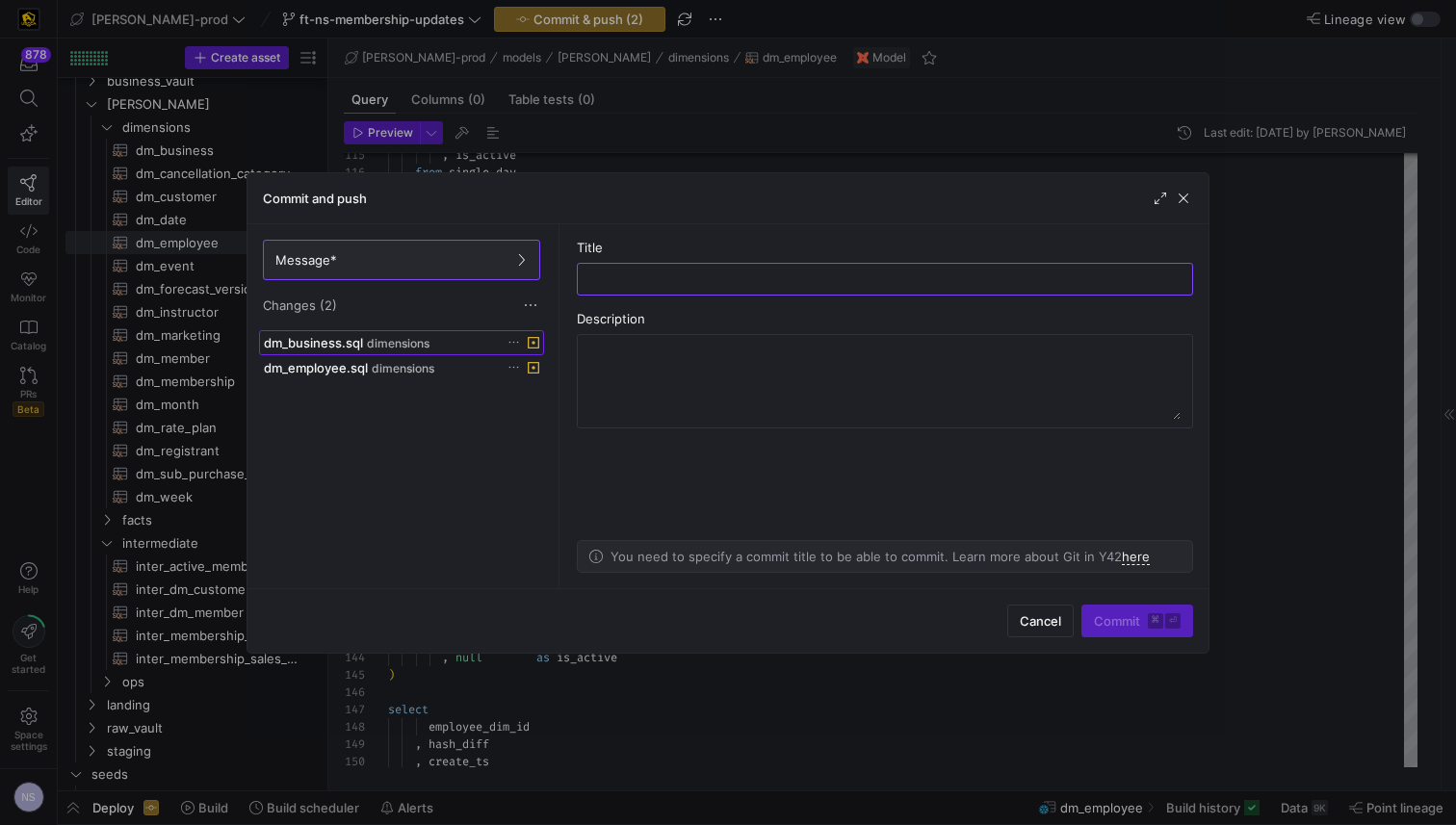
click at [381, 340] on span "dimensions" at bounding box center [398, 344] width 62 height 14
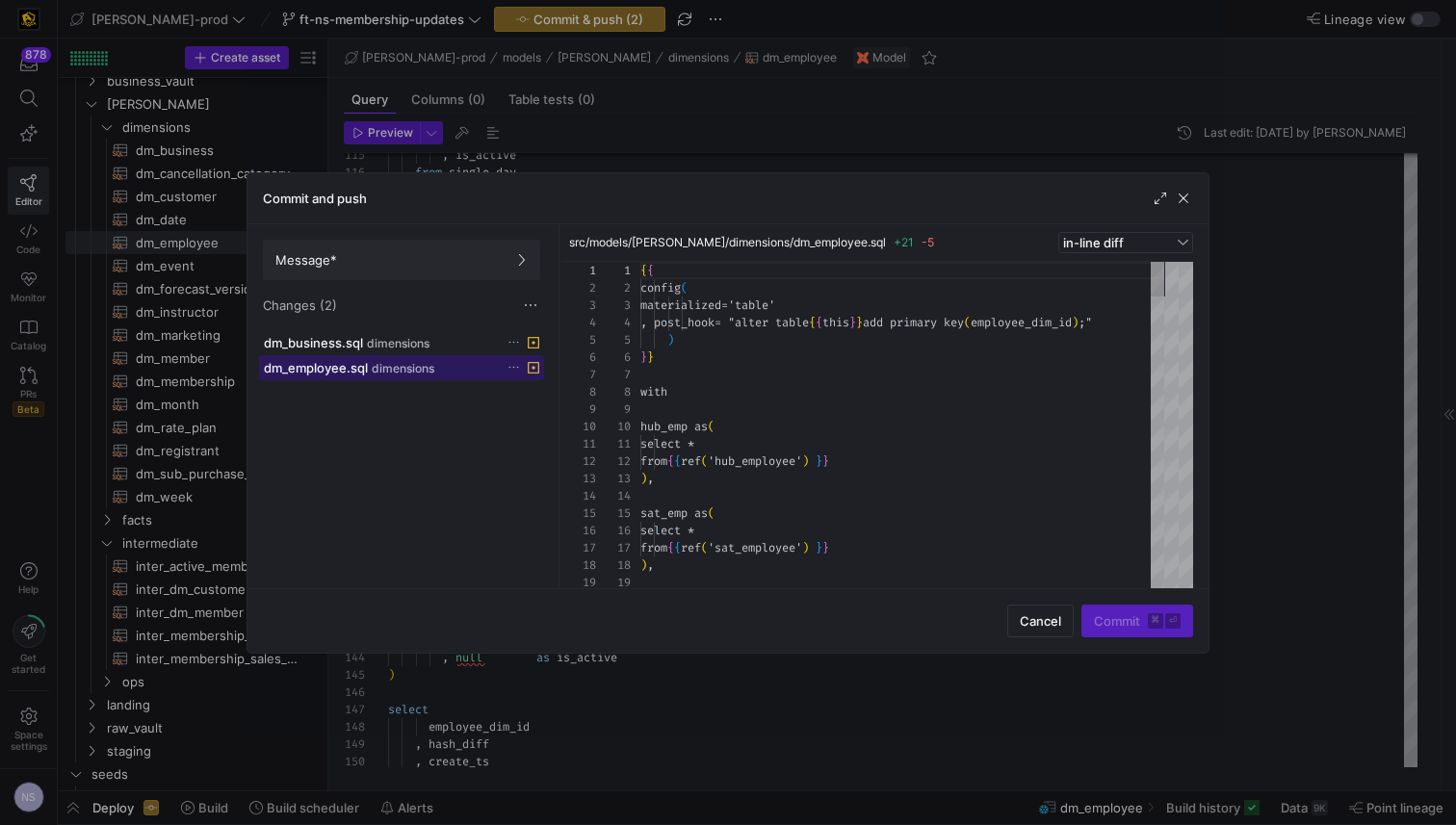
scroll to position [174, 0]
click at [394, 374] on span "dimensions" at bounding box center [403, 369] width 62 height 14
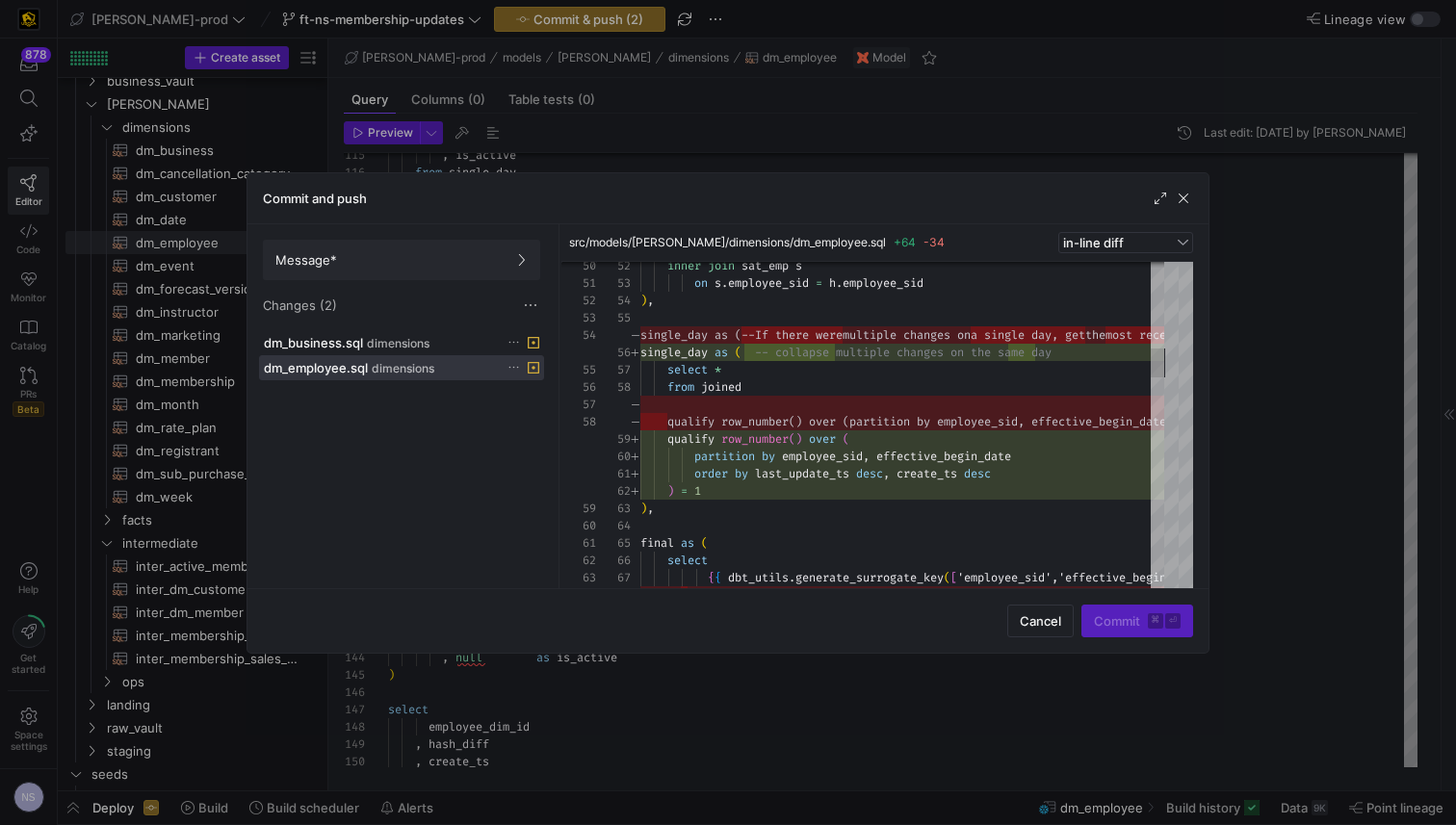
click at [1271, 322] on div at bounding box center [728, 412] width 1456 height 825
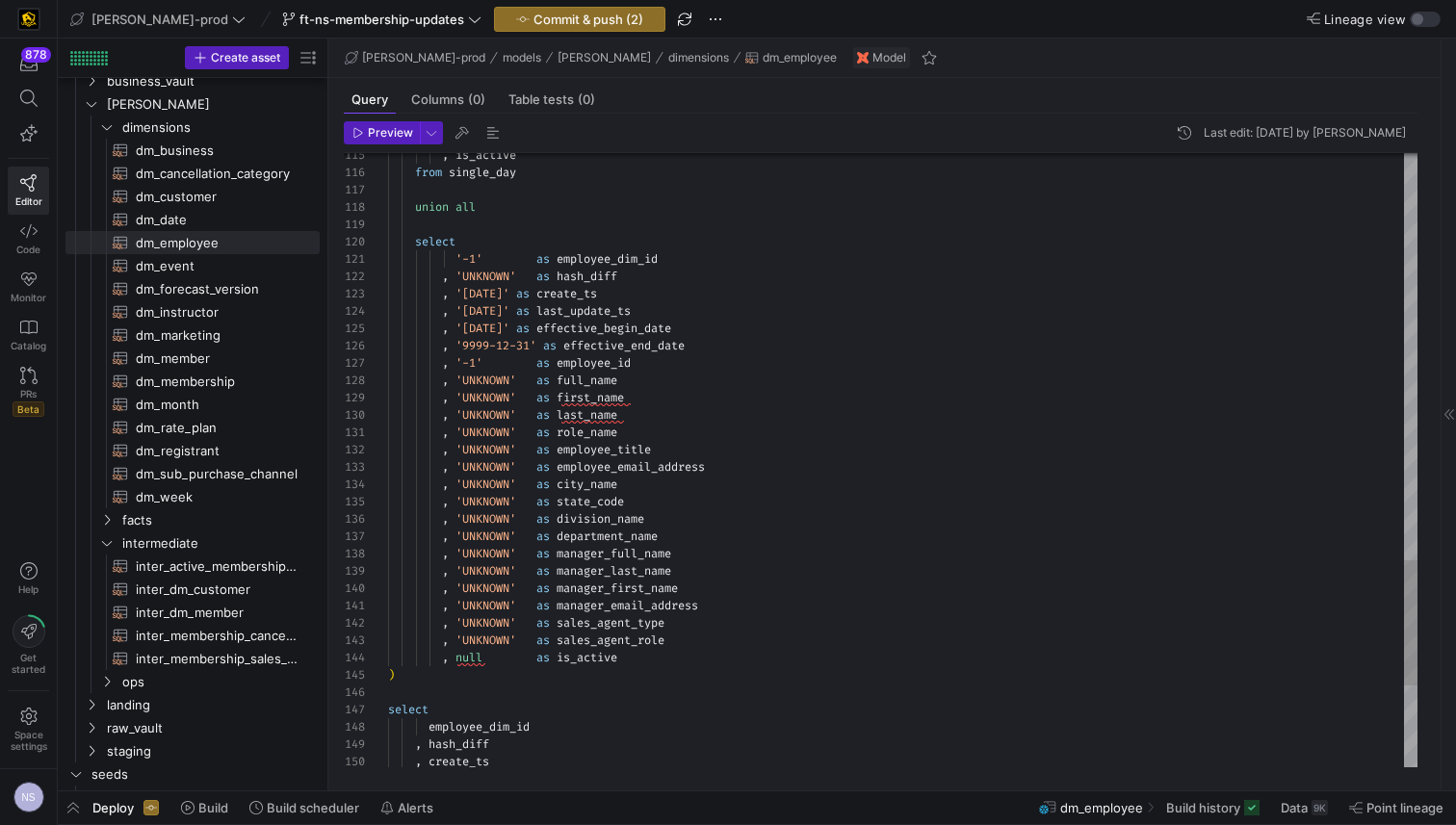
scroll to position [104, 278]
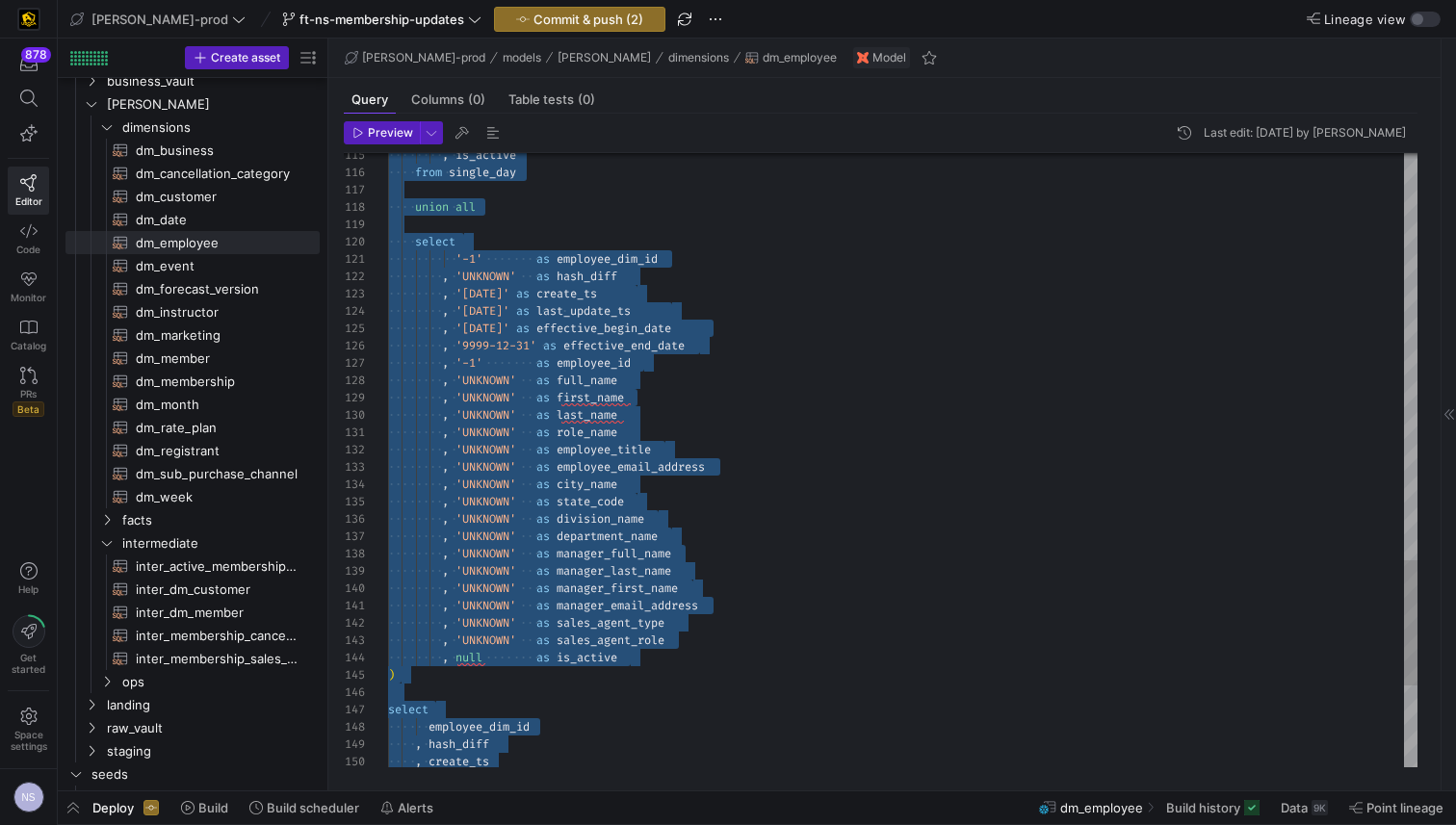
type textarea ", sales_agent_role , is_active from final"
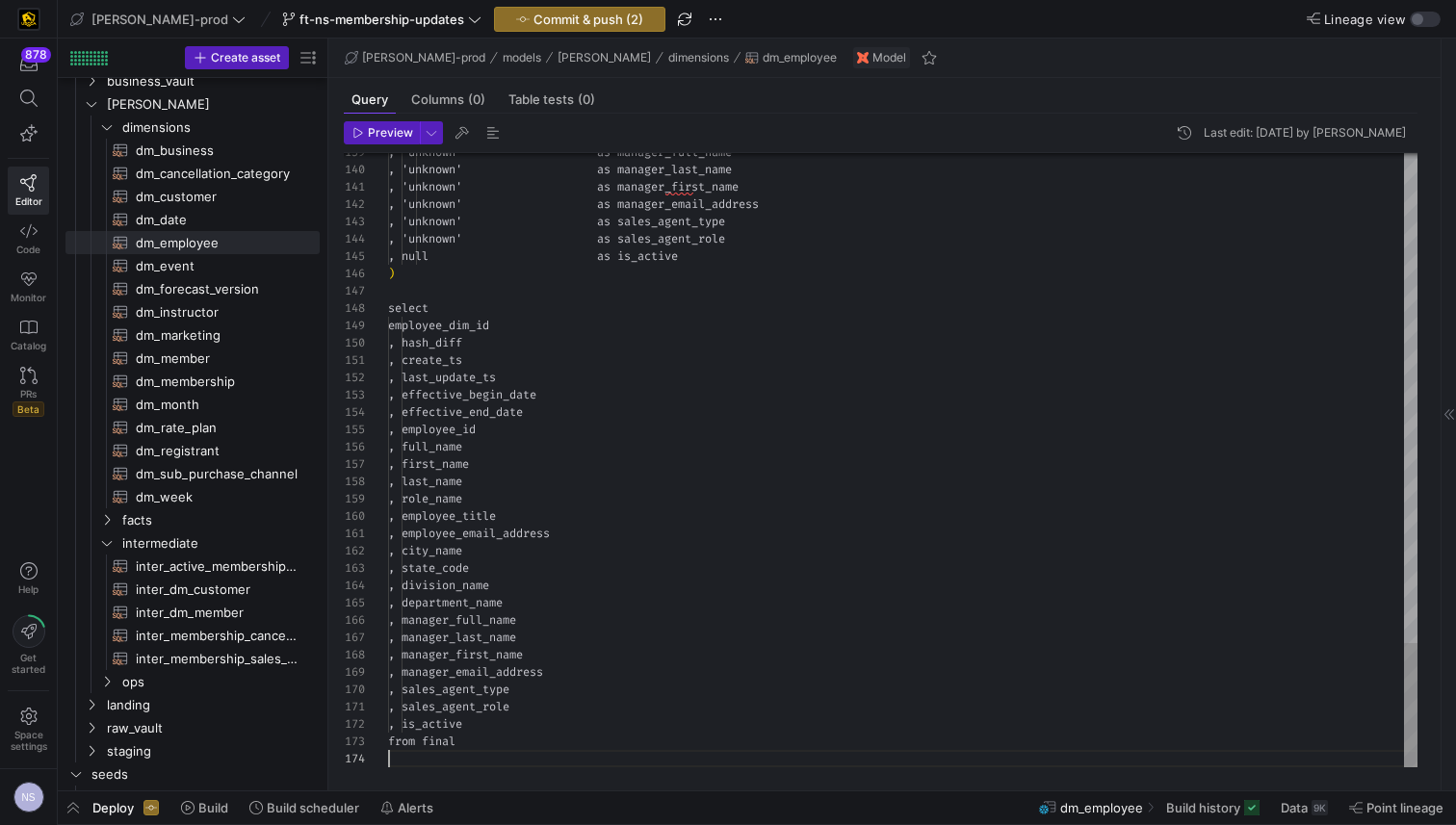
scroll to position [52, 0]
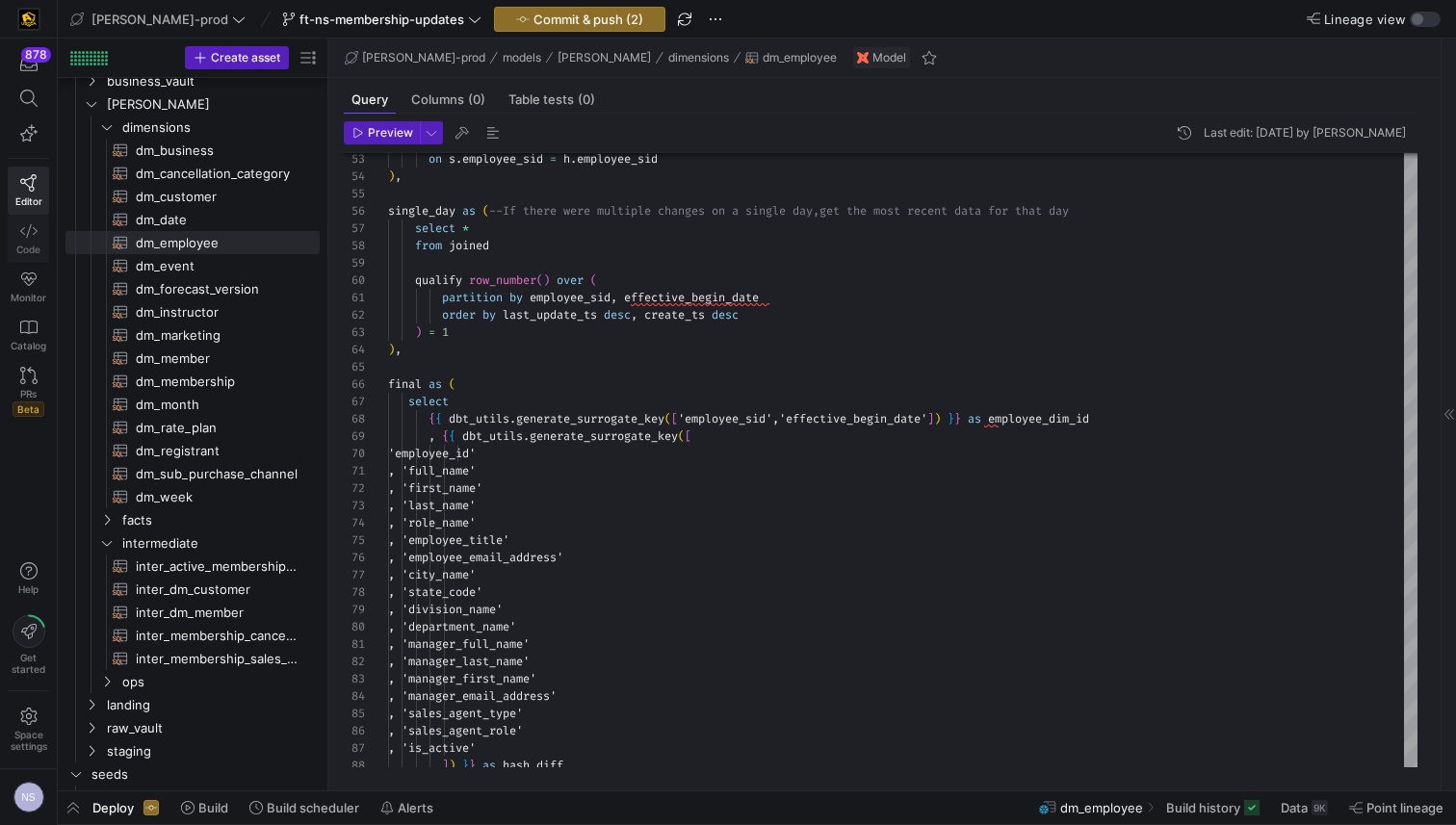
click at [29, 247] on span "Code" at bounding box center [29, 250] width 24 height 12
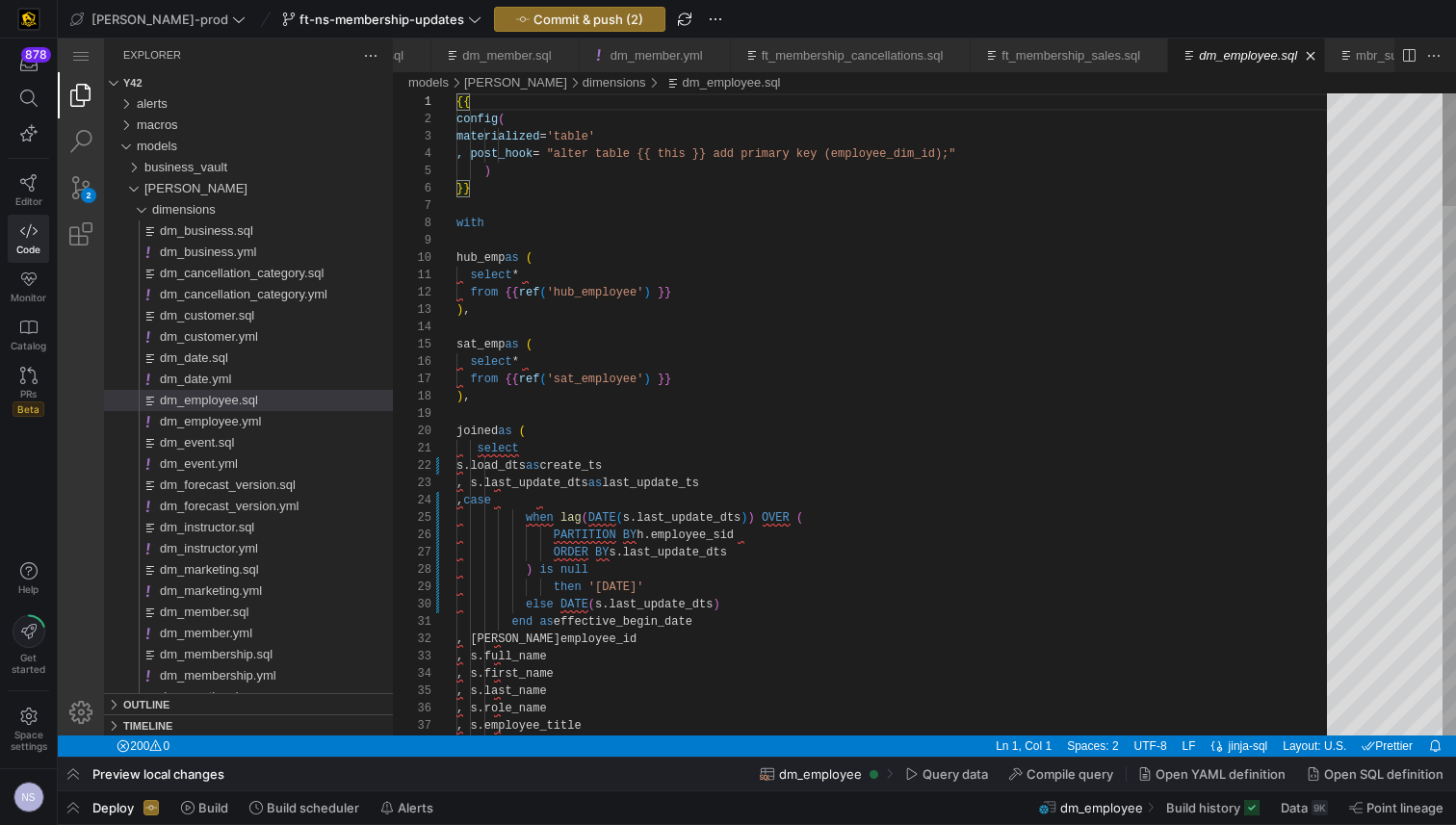
scroll to position [0, 986]
click at [1093, 752] on link "Spaces: 2" at bounding box center [1092, 746] width 61 height 21
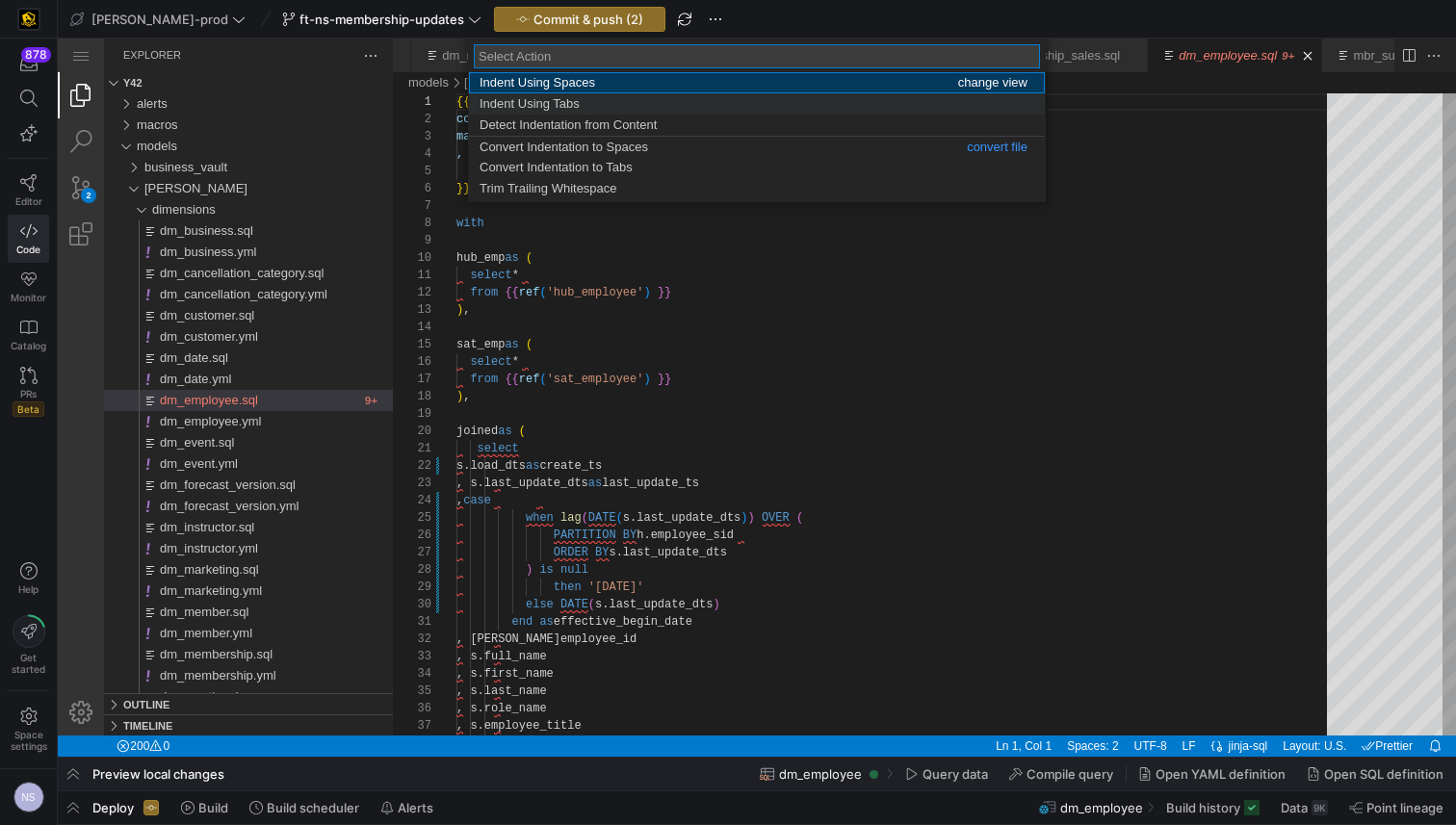
click at [591, 101] on div "Indent Using Tabs" at bounding box center [753, 103] width 547 height 21
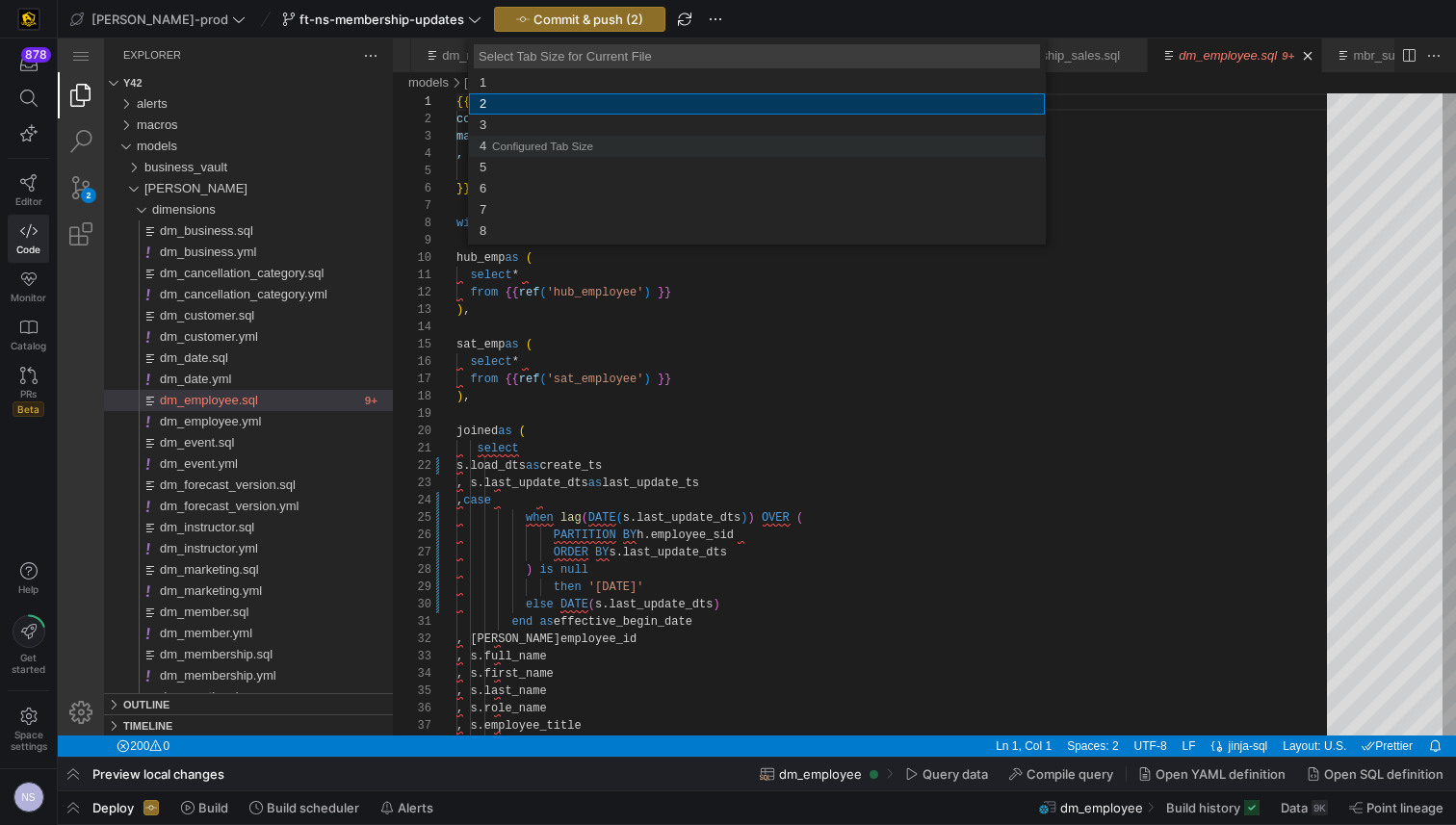
click at [524, 144] on span "Configured Tab Size" at bounding box center [543, 146] width 101 height 13
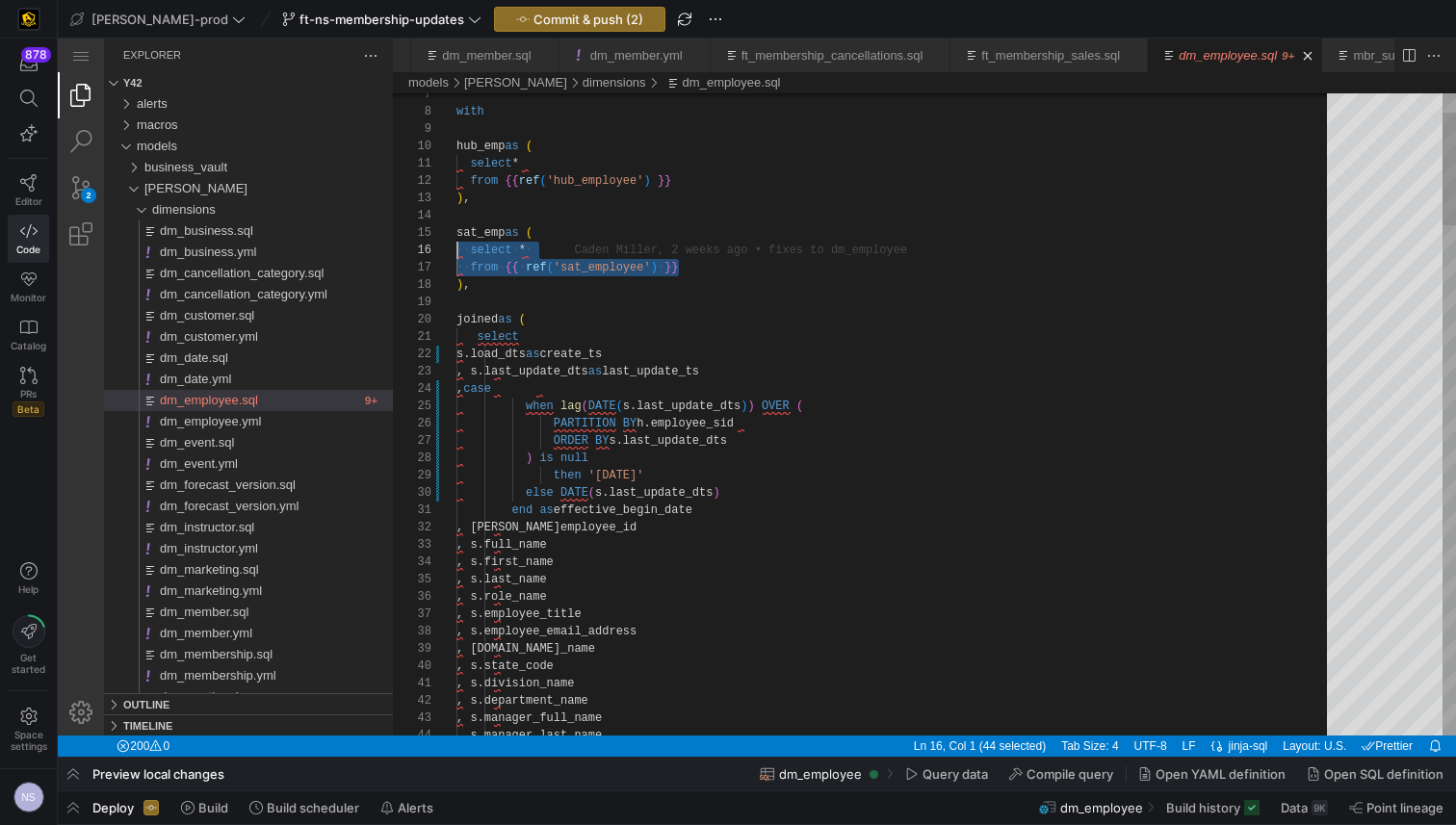
scroll to position [86, 0]
drag, startPoint x: 700, startPoint y: 267, endPoint x: 449, endPoint y: 247, distance: 251.8
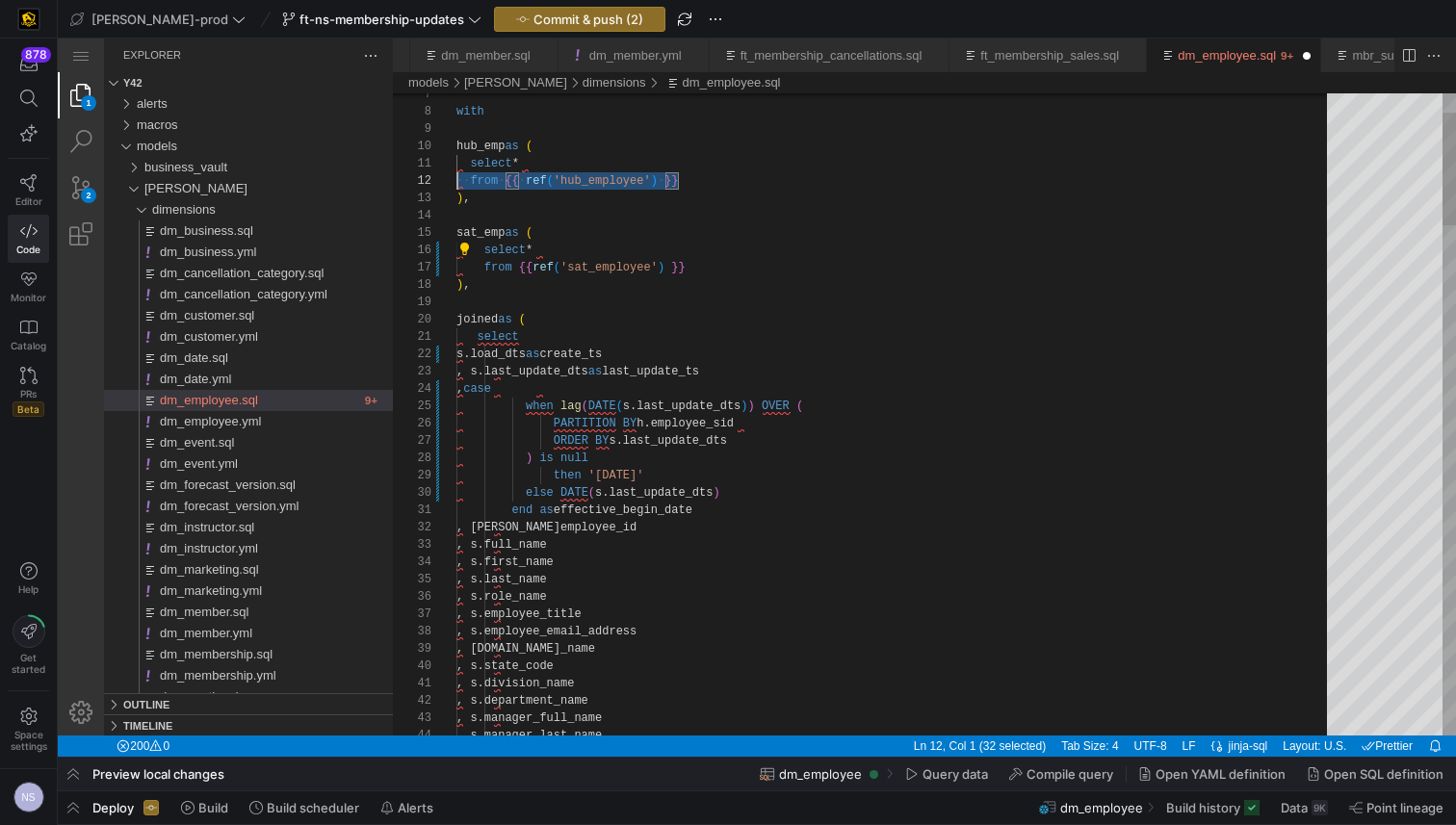
scroll to position [0, 0]
drag, startPoint x: 700, startPoint y: 178, endPoint x: 441, endPoint y: 164, distance: 259.4
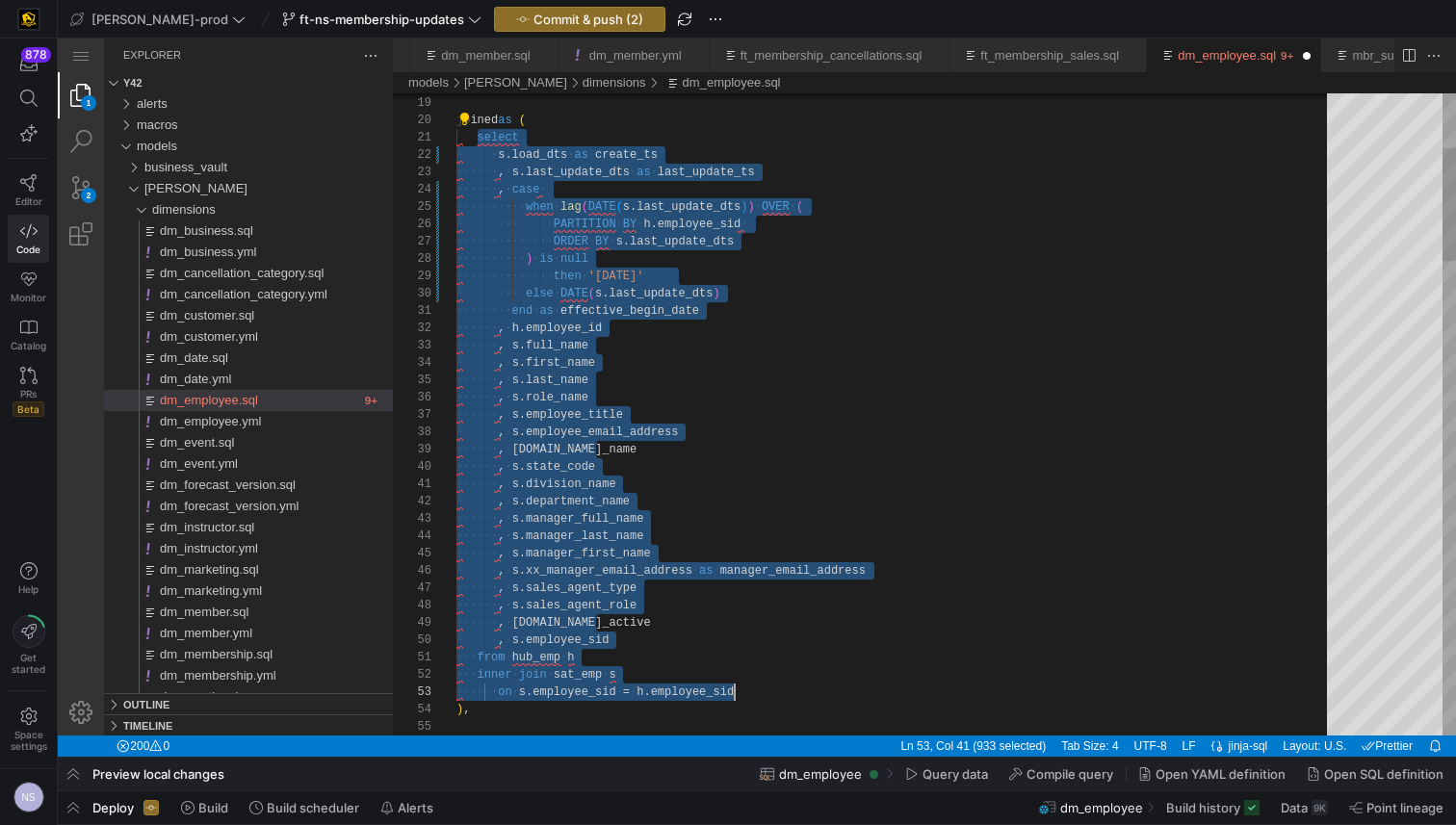
drag, startPoint x: 475, startPoint y: 137, endPoint x: 747, endPoint y: 693, distance: 619.0
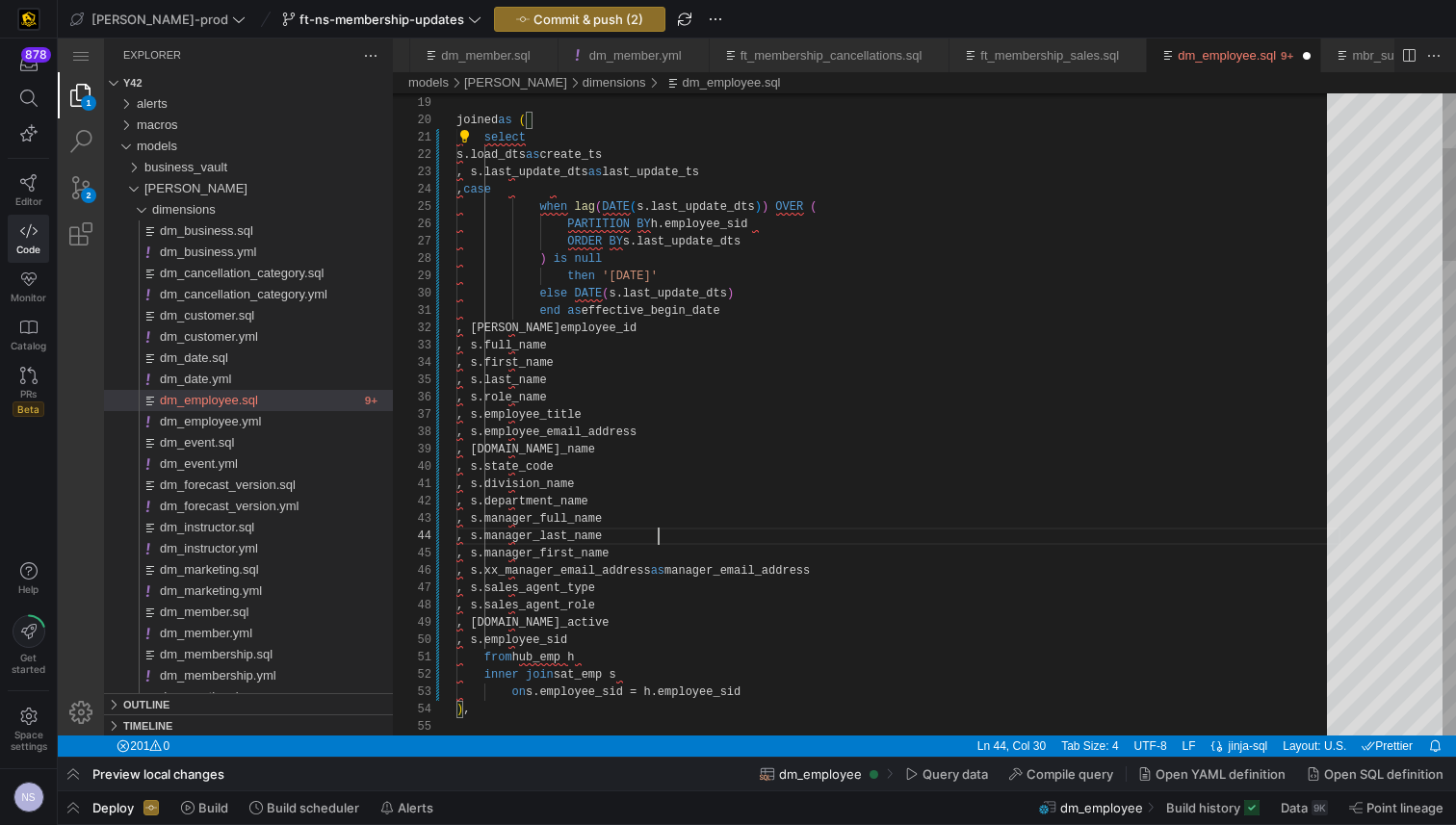
scroll to position [52, 202]
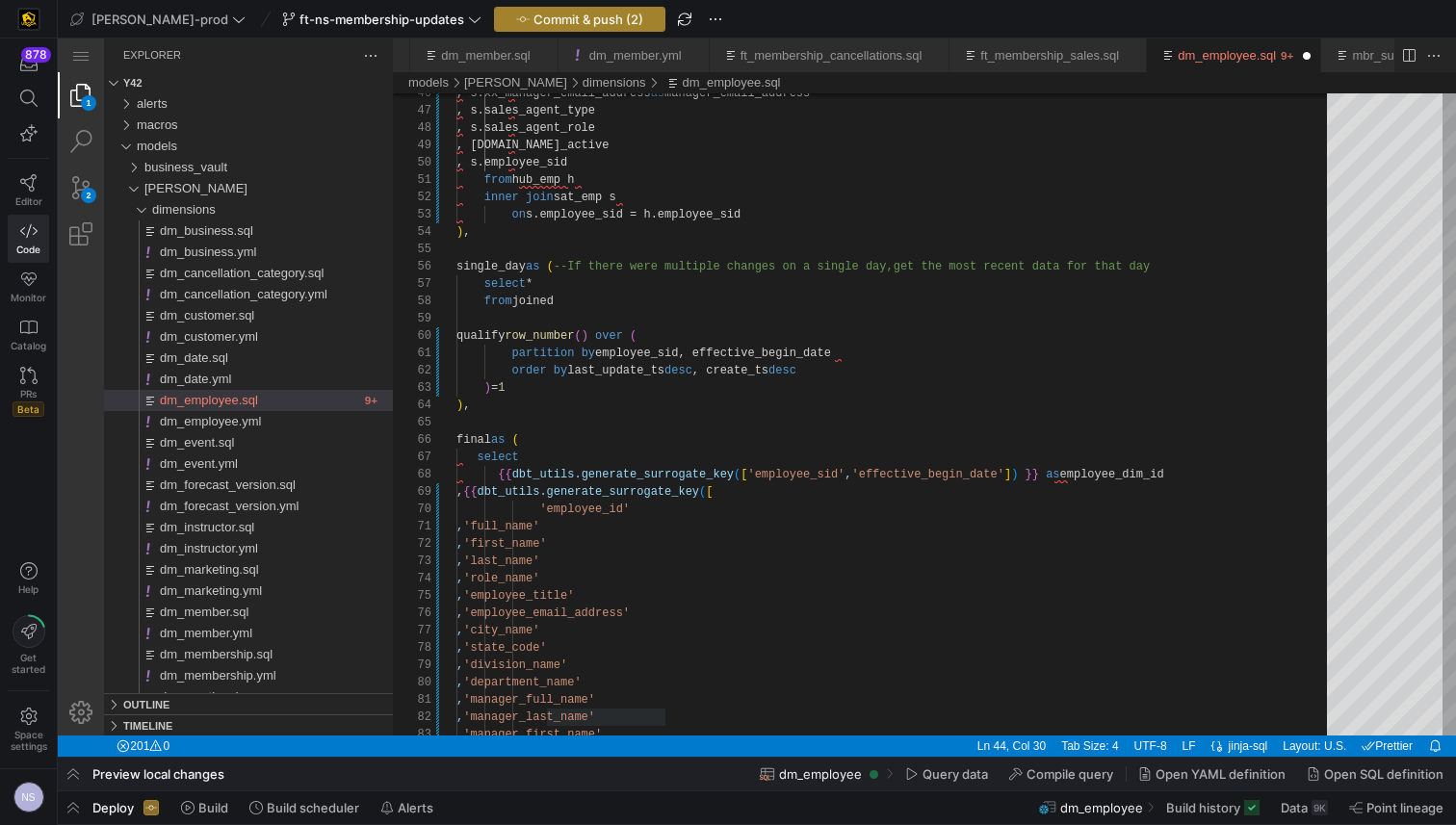
click at [552, 25] on span "Commit & push (2)" at bounding box center [588, 20] width 110 height 16
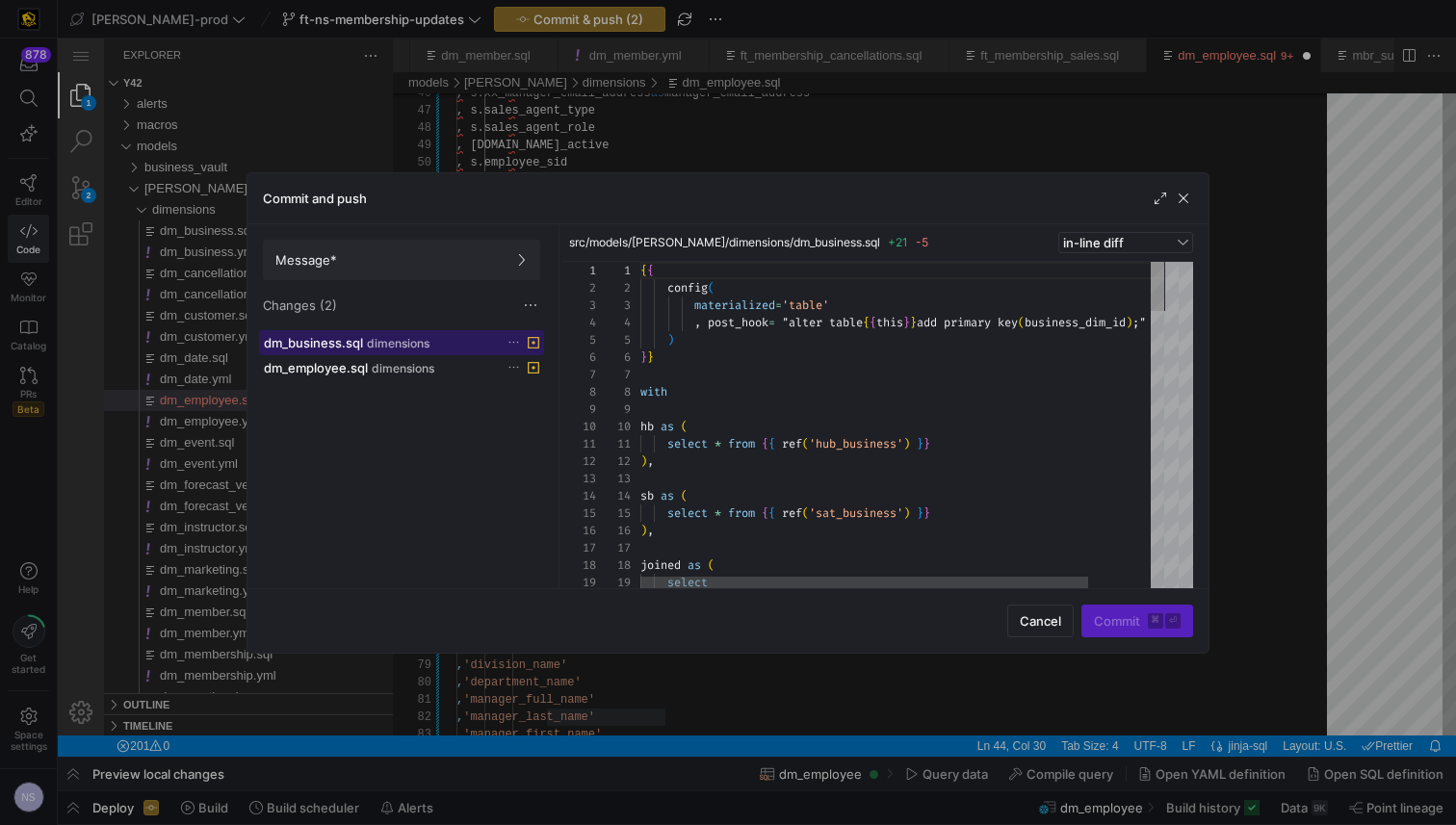
click at [424, 345] on span "dimensions" at bounding box center [398, 344] width 62 height 14
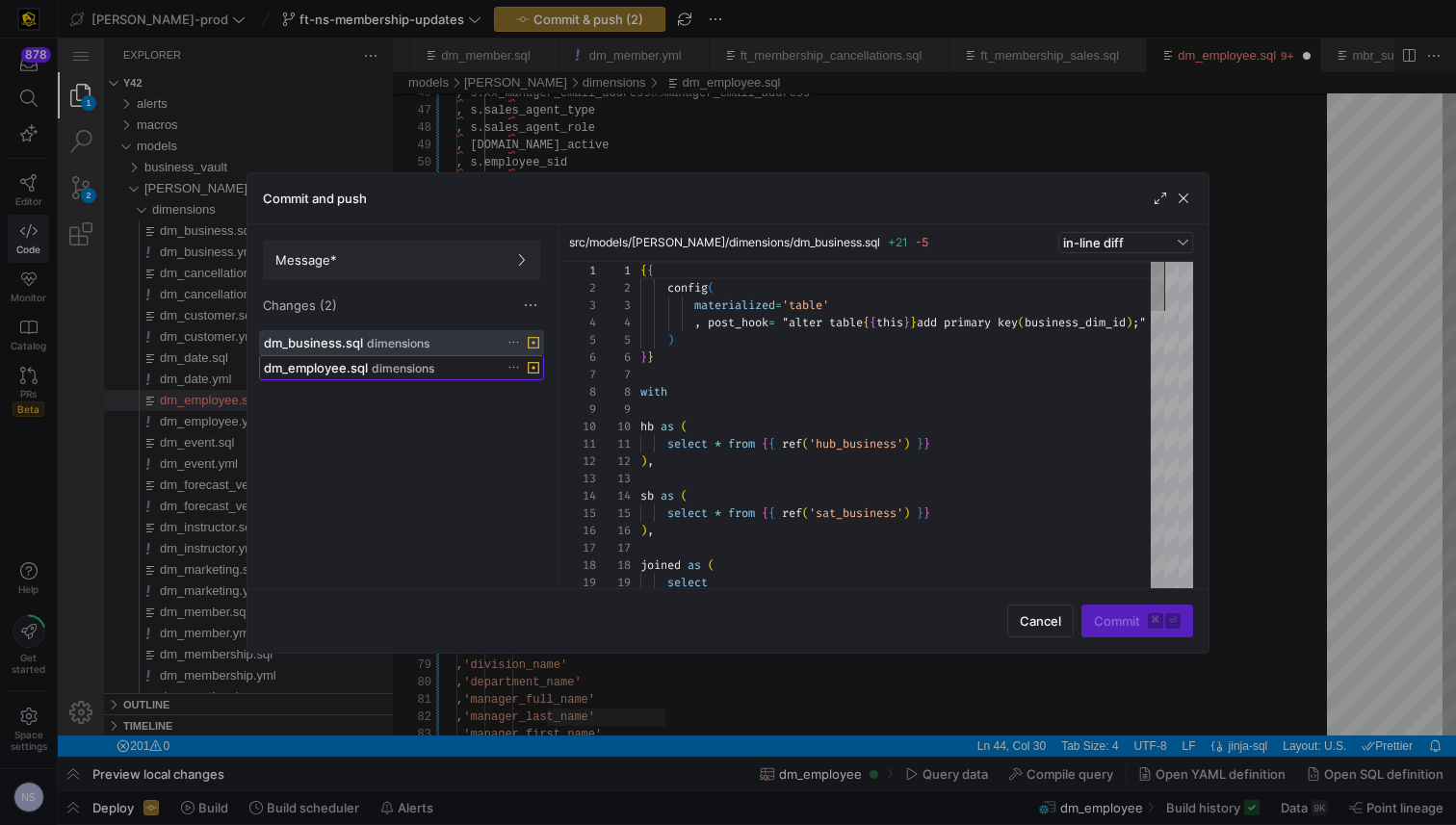
click at [414, 371] on span "dimensions" at bounding box center [403, 369] width 62 height 14
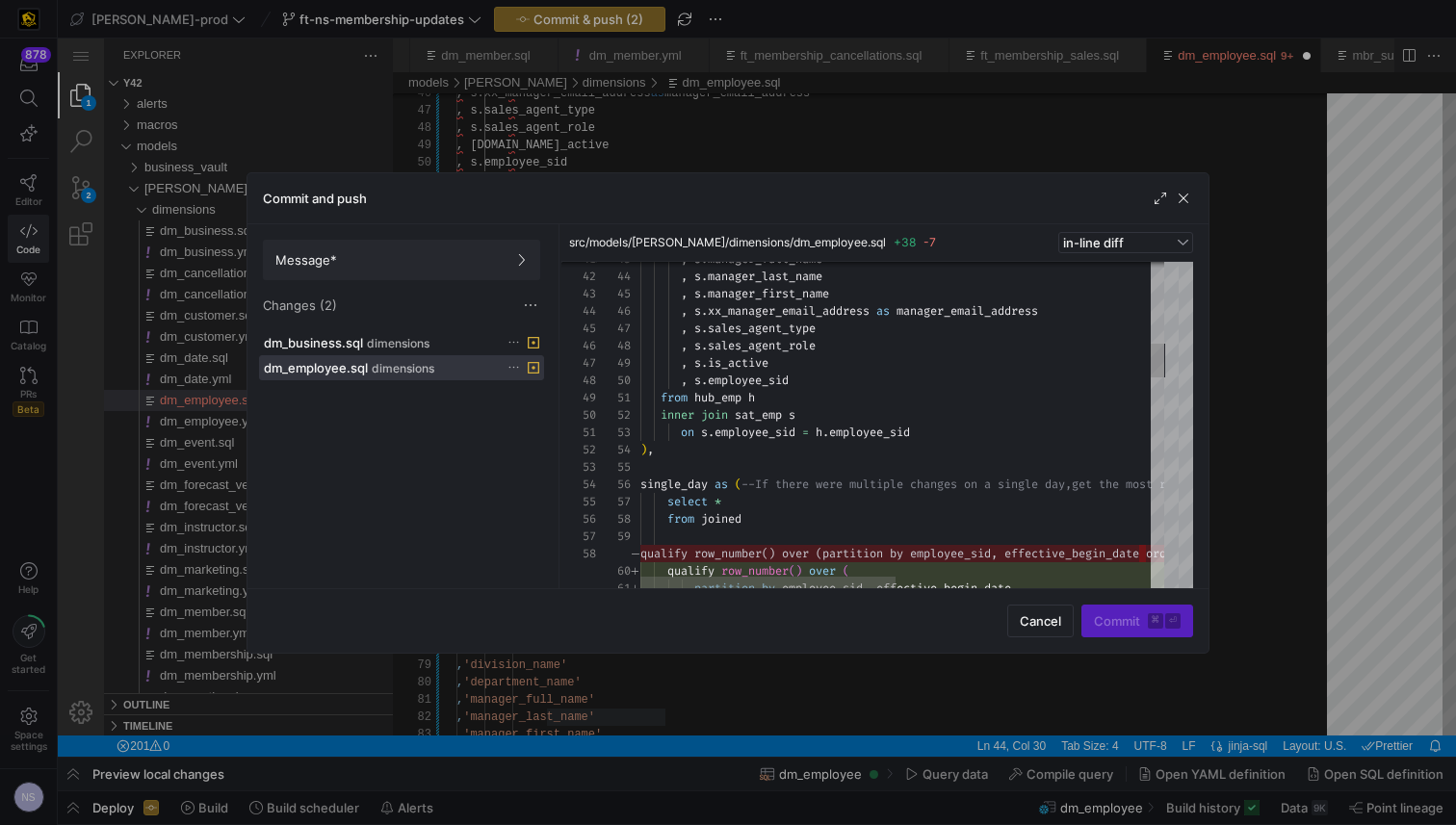
click at [1331, 369] on div at bounding box center [728, 412] width 1456 height 825
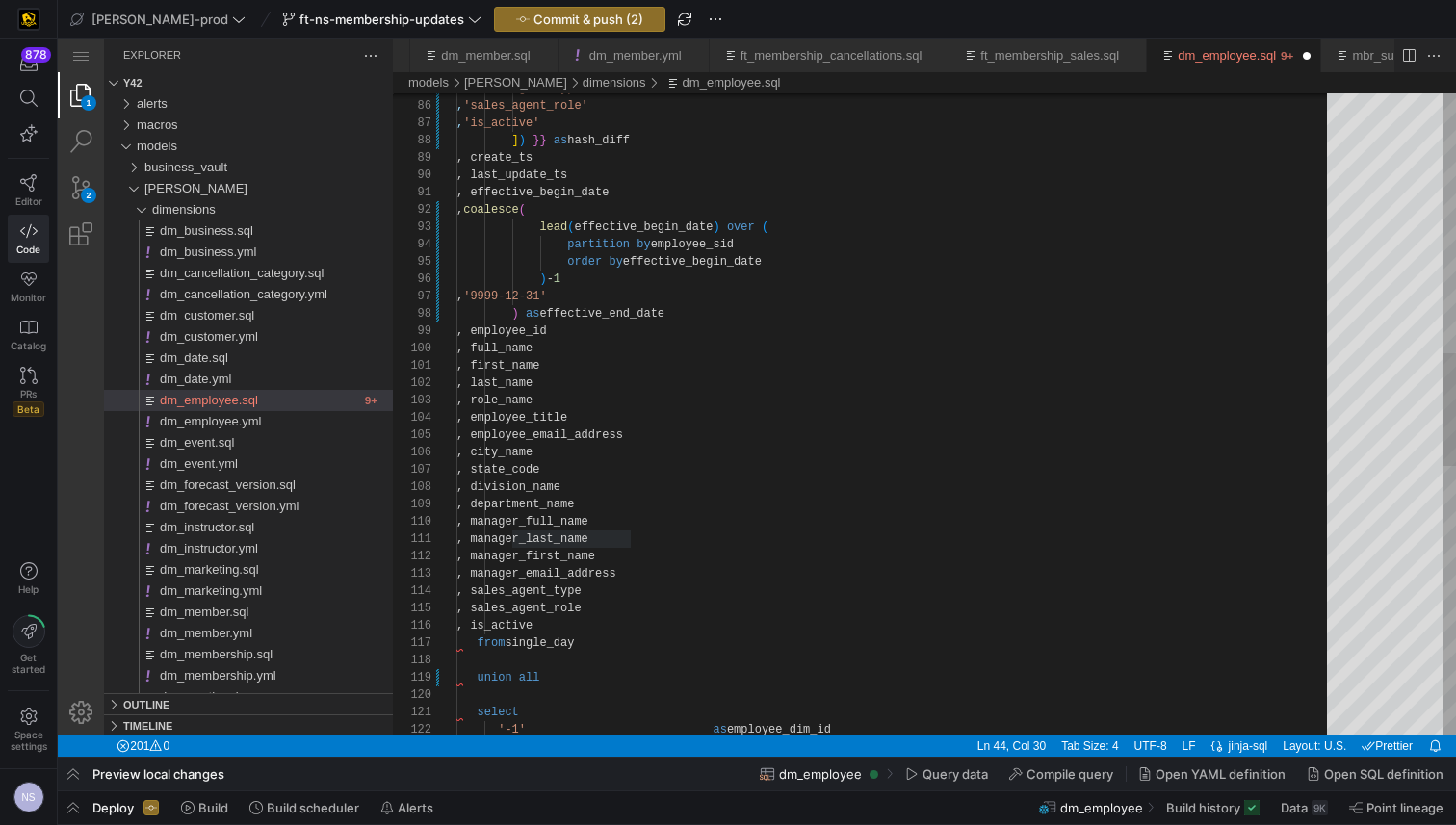
scroll to position [69, 207]
click at [815, 434] on div ", 'sales_agent_type' , 'sales_agent_role' , 'is_active' ] ) }} as hash_diff , c…" at bounding box center [898, 444] width 884 height 3639
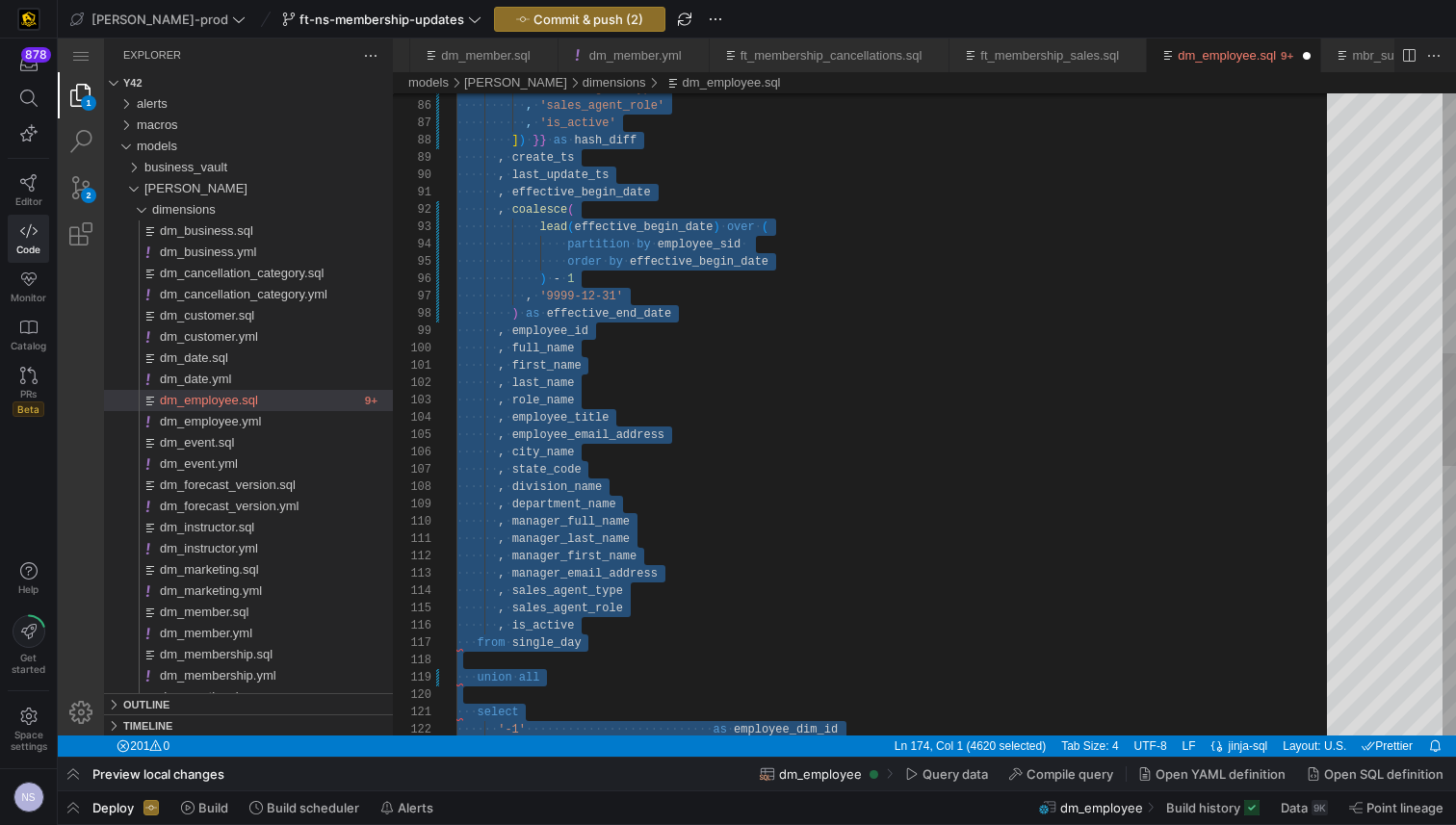
paste textarea ", 'unknown'"
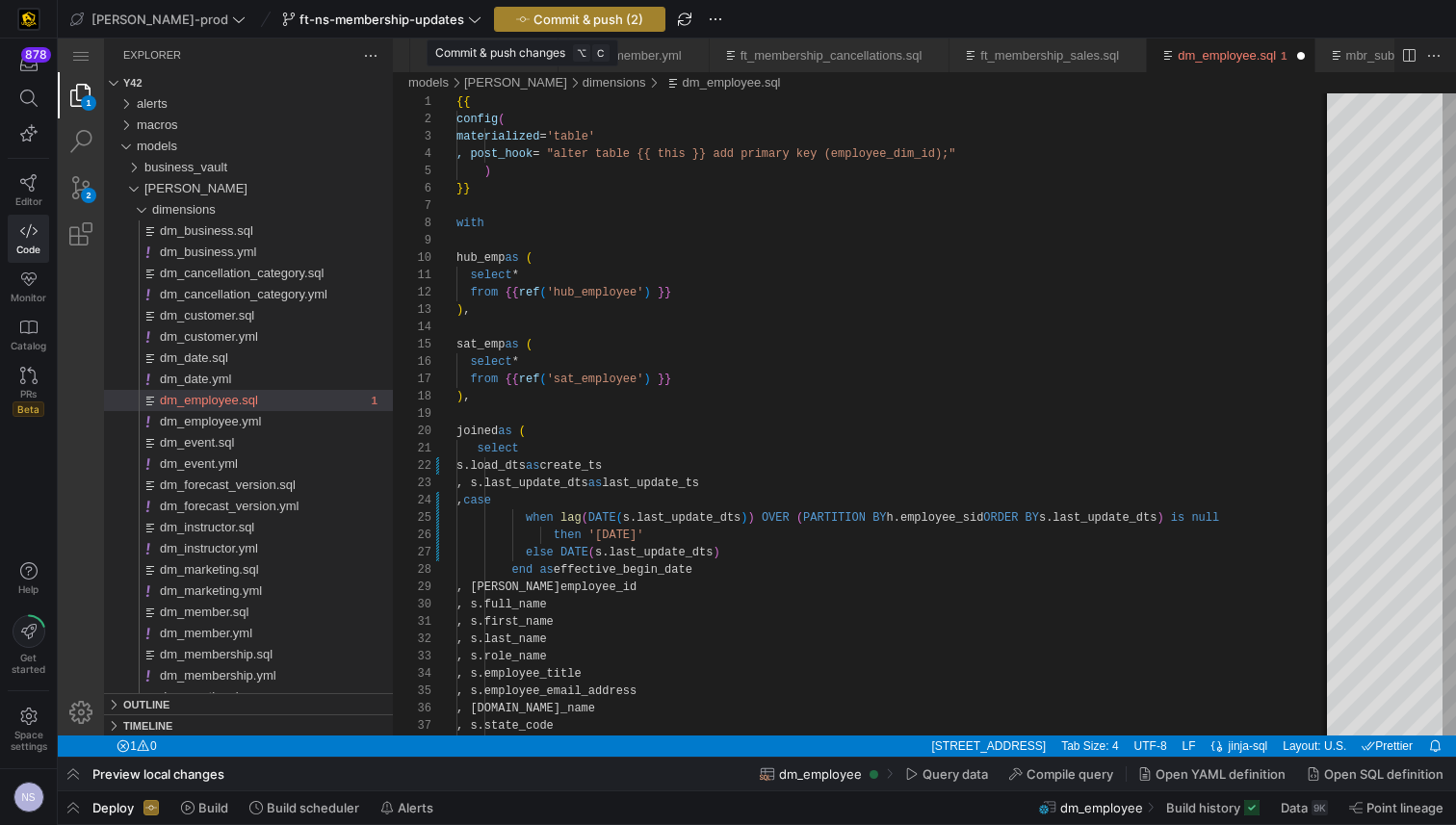
click at [534, 24] on span "Commit & push (2)" at bounding box center [588, 20] width 110 height 16
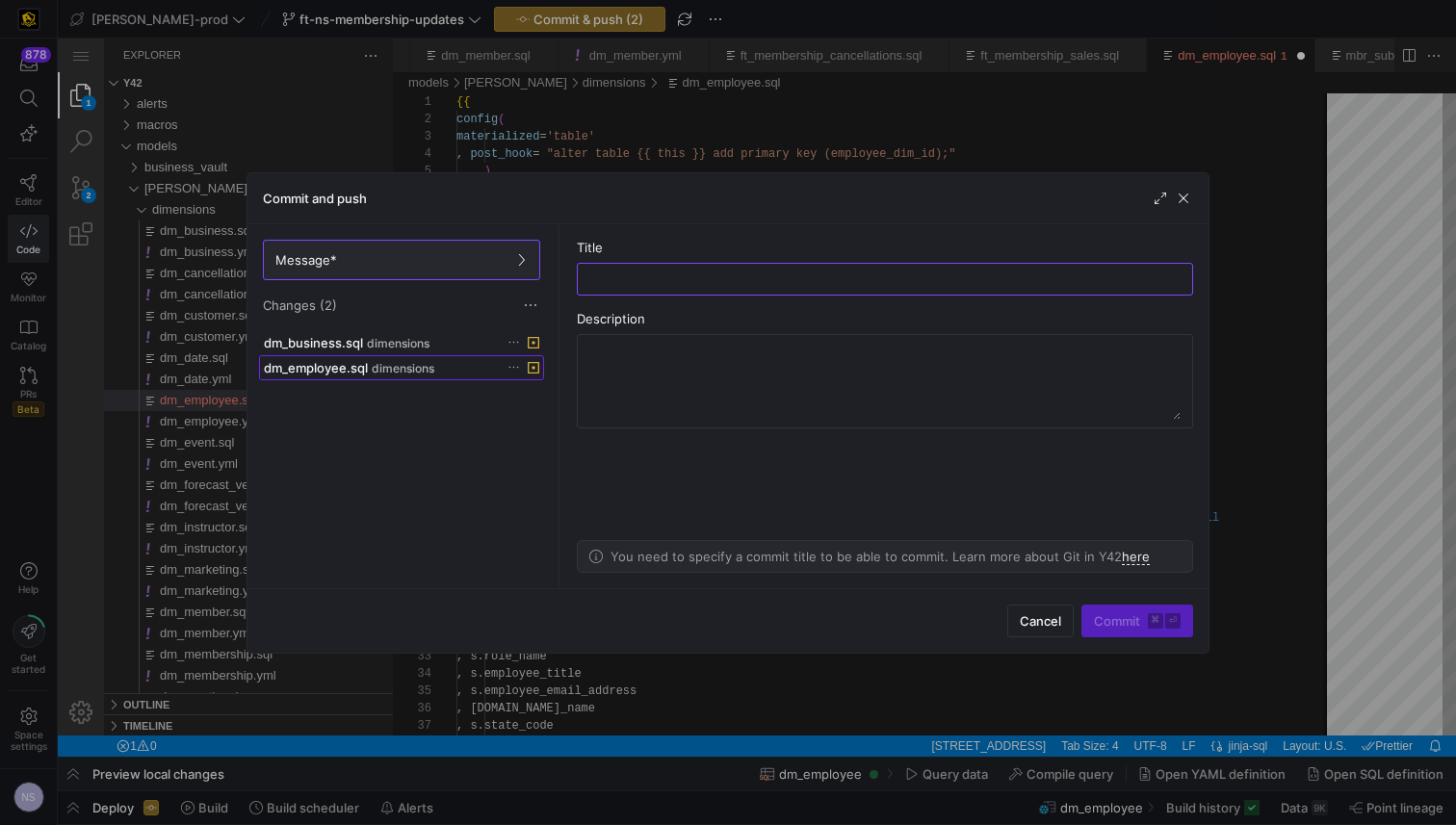
click at [396, 365] on span "dimensions" at bounding box center [403, 369] width 62 height 14
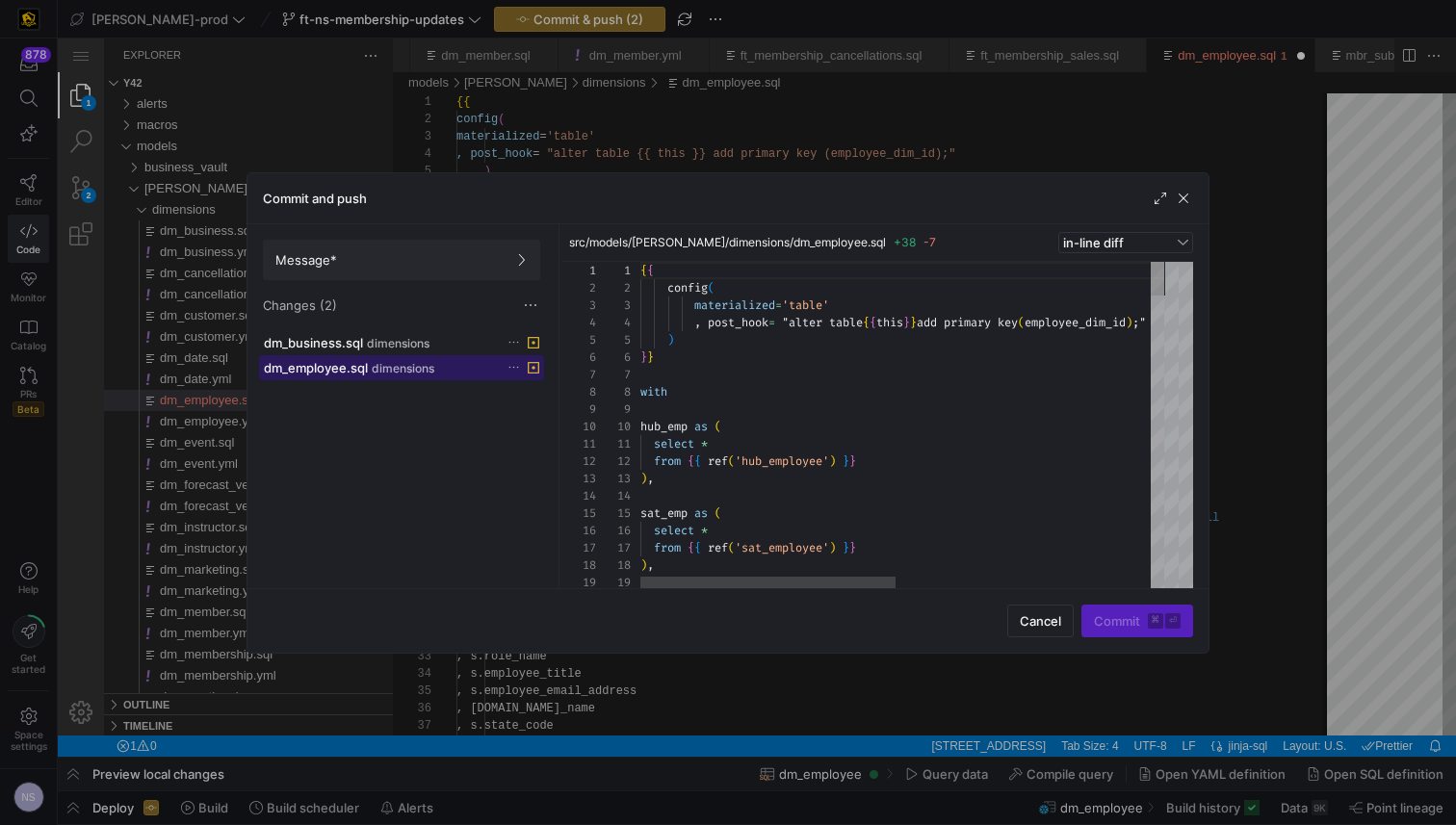
scroll to position [174, 0]
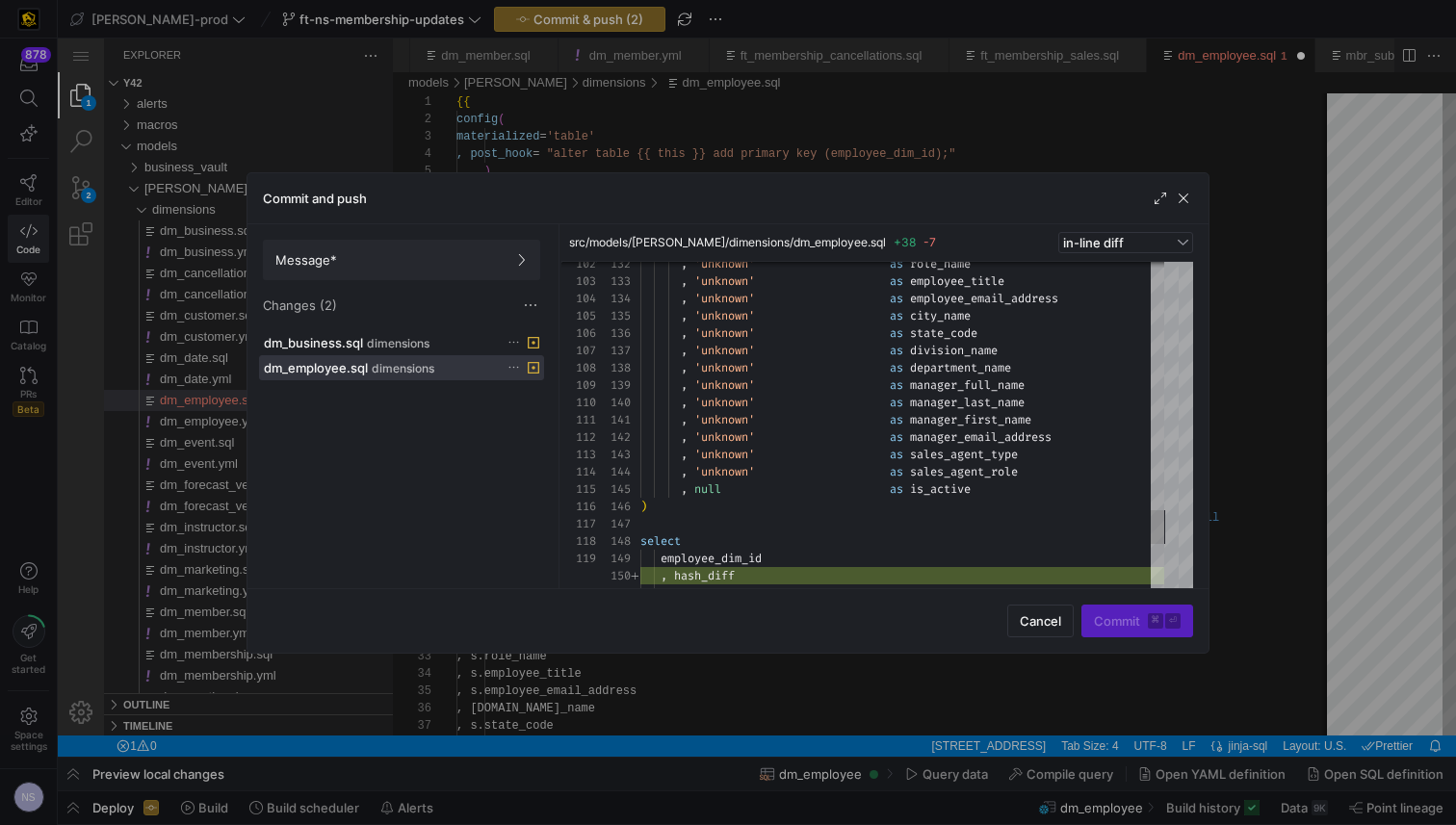
click at [1244, 411] on div at bounding box center [728, 412] width 1456 height 825
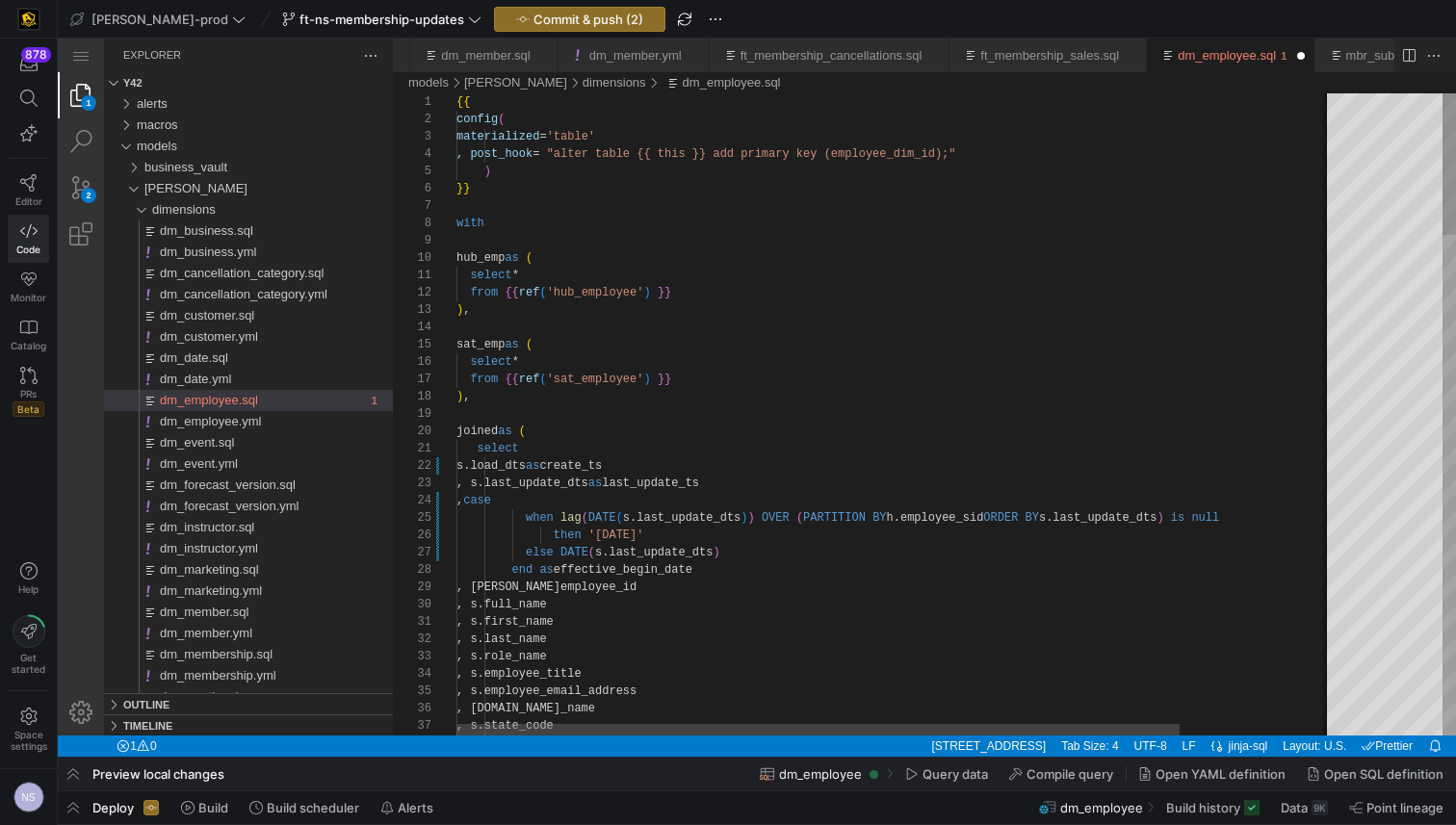
scroll to position [121, 28]
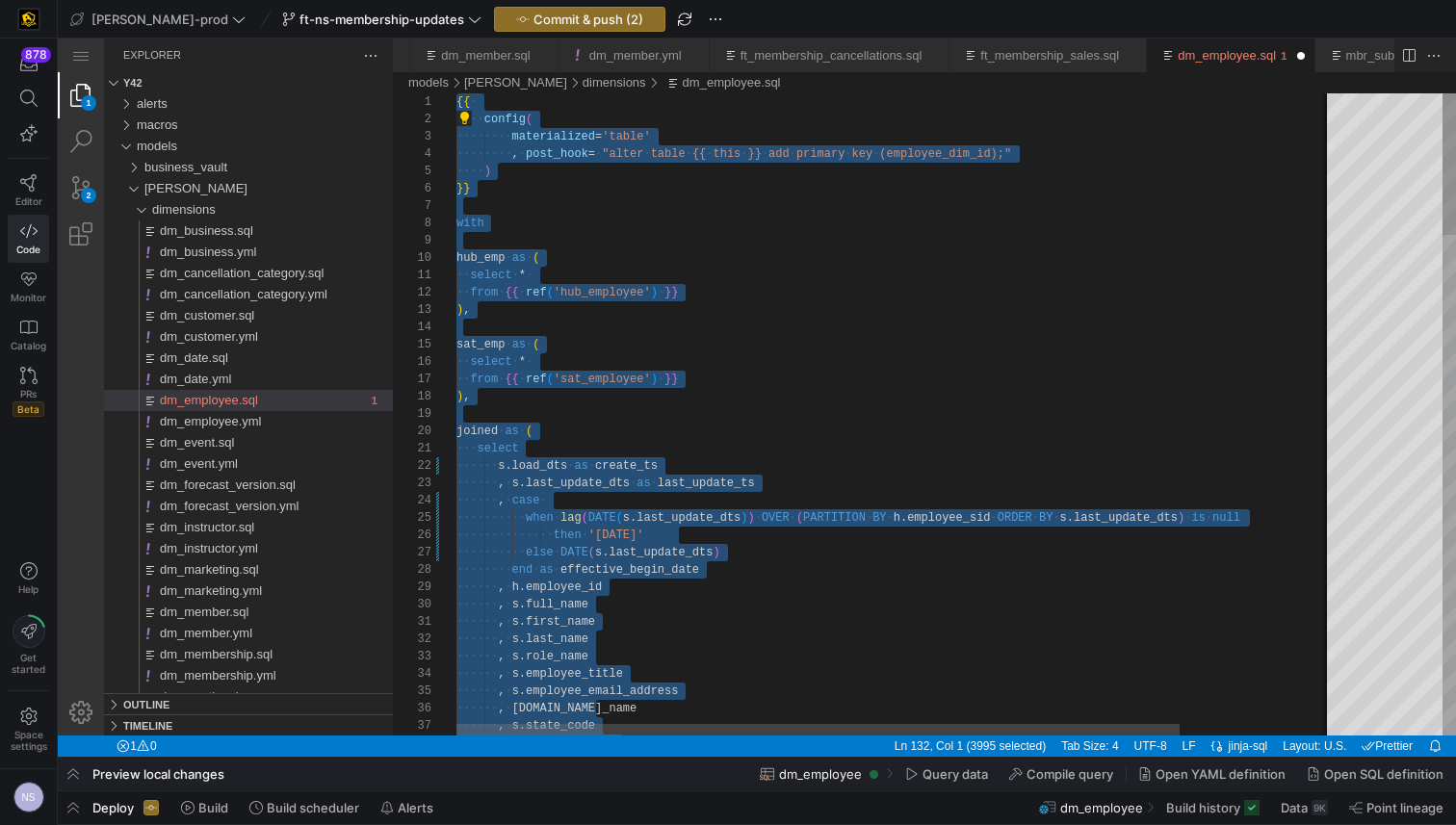
scroll to position [17, 0]
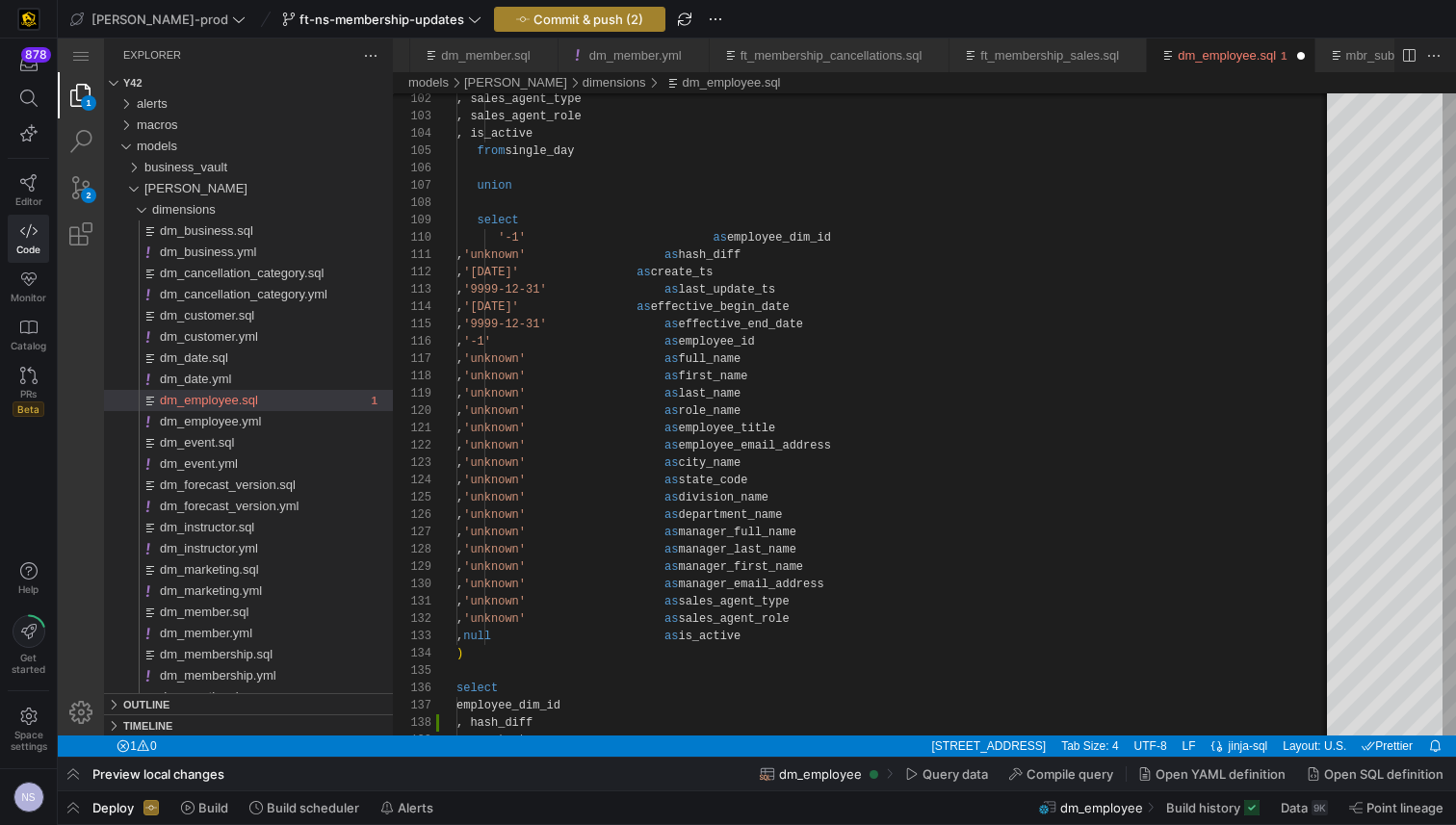
click at [553, 24] on span "Commit & push (2)" at bounding box center [588, 20] width 110 height 16
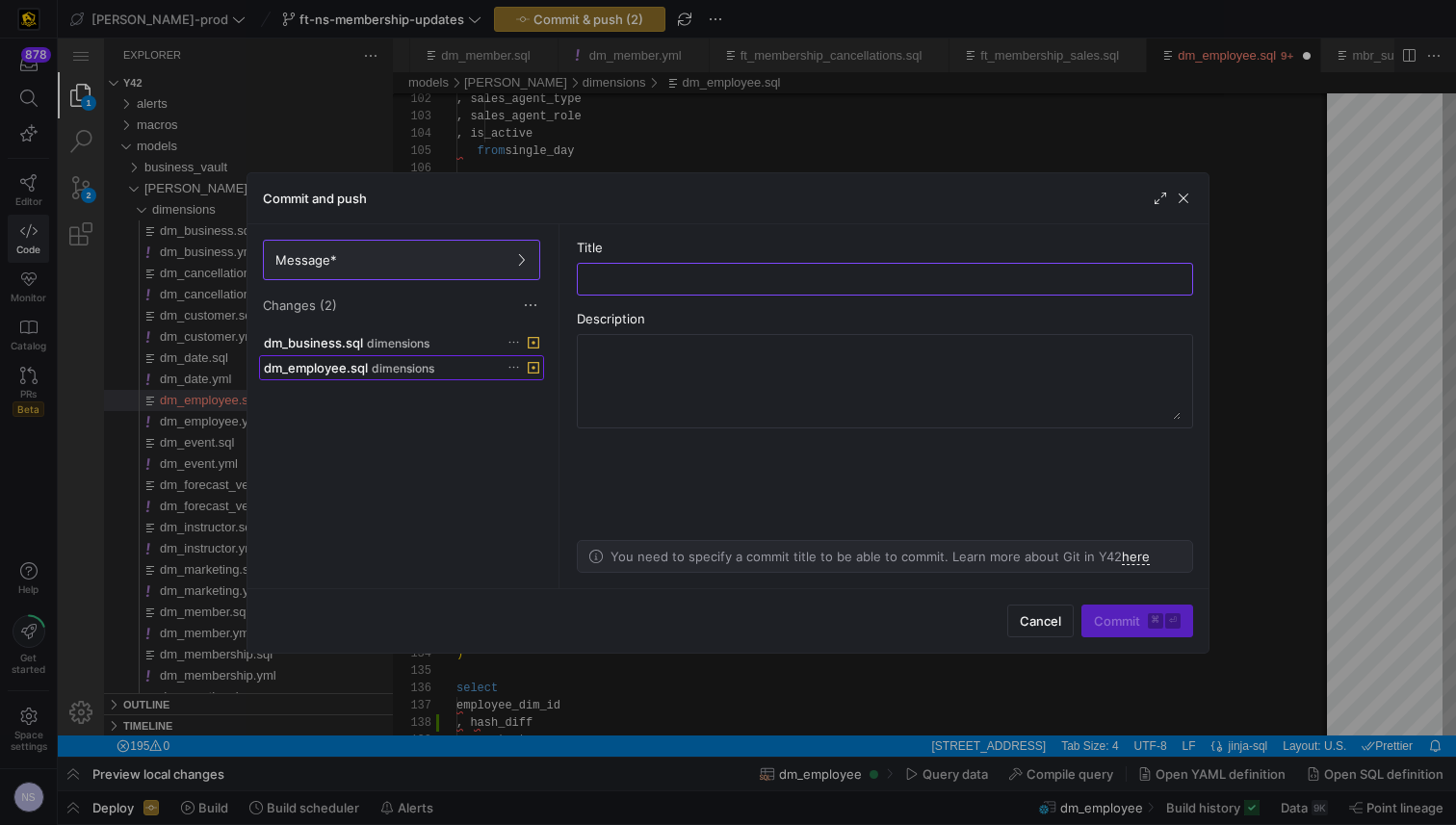
click at [376, 372] on span "dimensions" at bounding box center [403, 369] width 62 height 14
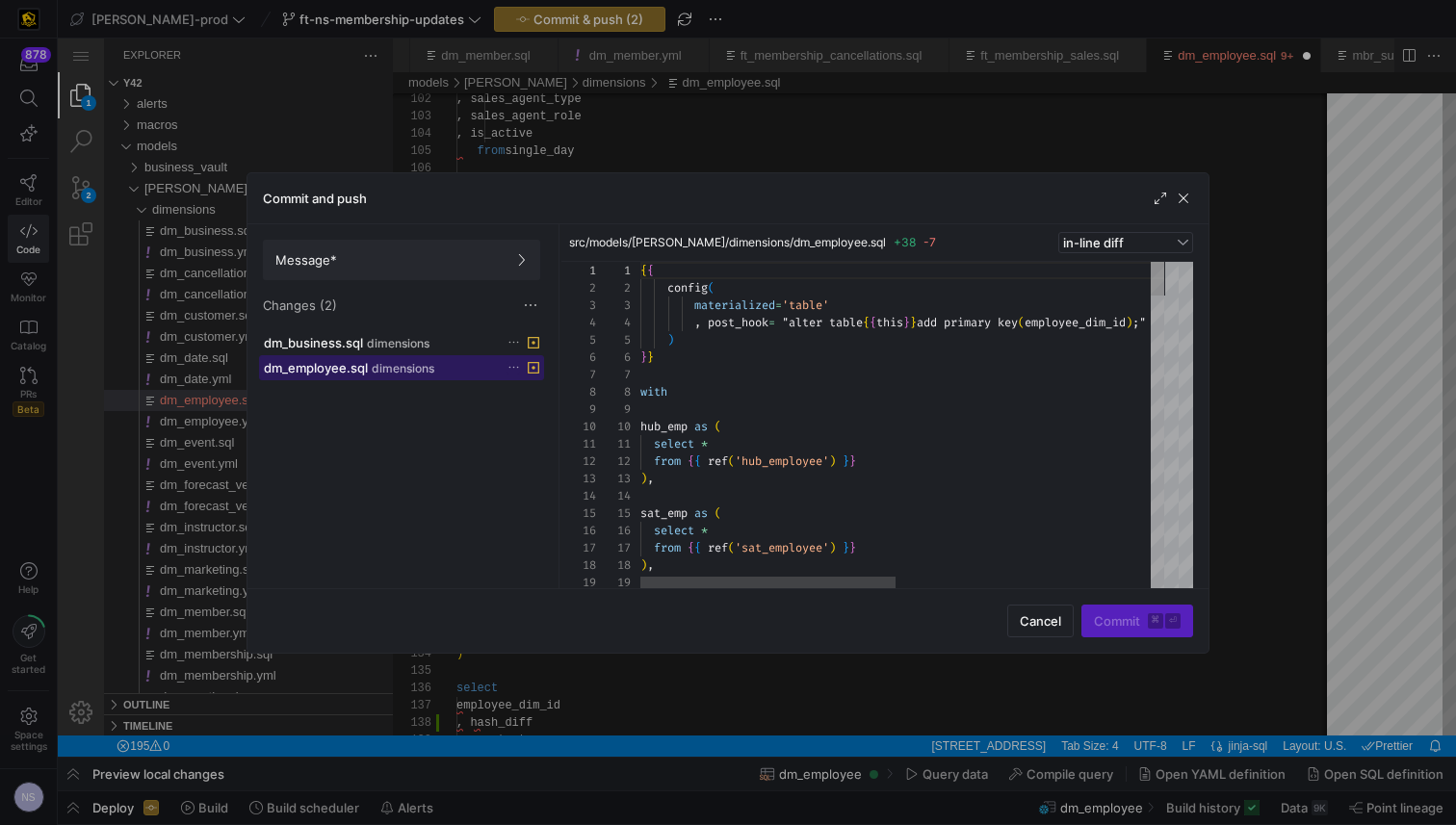
scroll to position [174, 0]
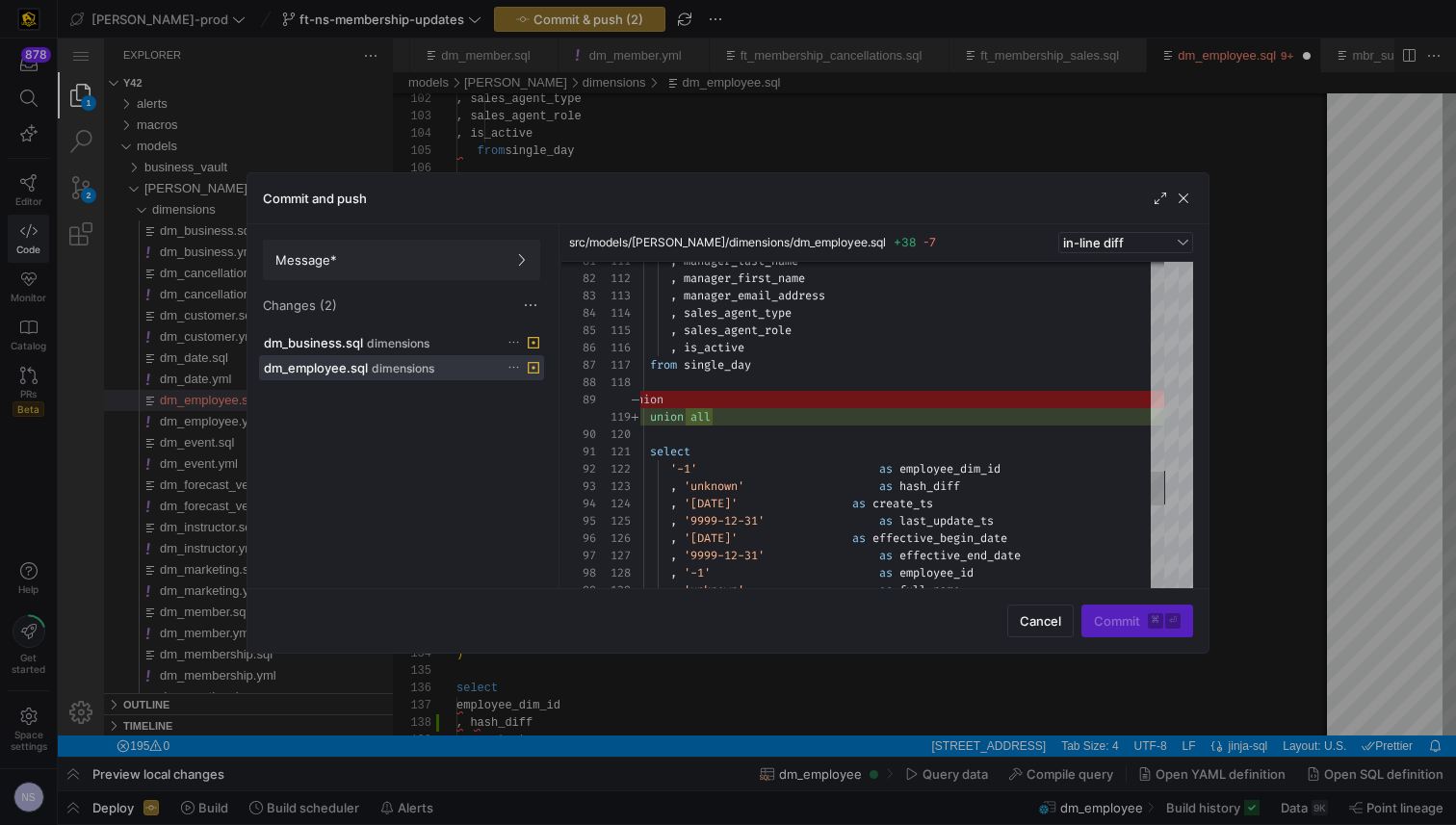
drag, startPoint x: 1226, startPoint y: 383, endPoint x: 1178, endPoint y: 344, distance: 61.8
click at [1226, 383] on div at bounding box center [728, 412] width 1456 height 825
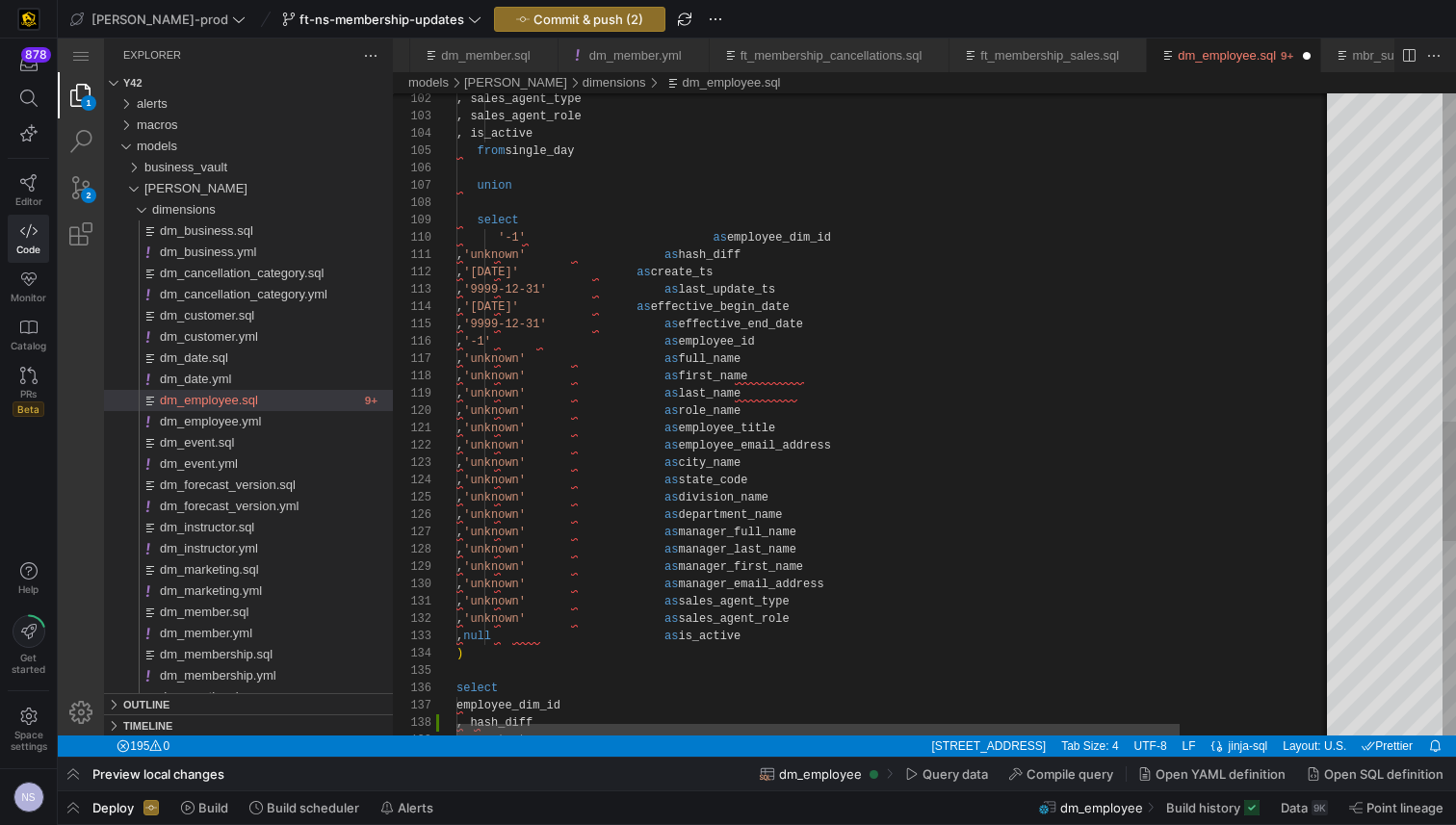
scroll to position [0, 312]
click at [770, 419] on div ", 'unknown' as department_name , 'unknown' as manager_full_name , 'unknown' as …" at bounding box center [988, 56] width 1063 height 3432
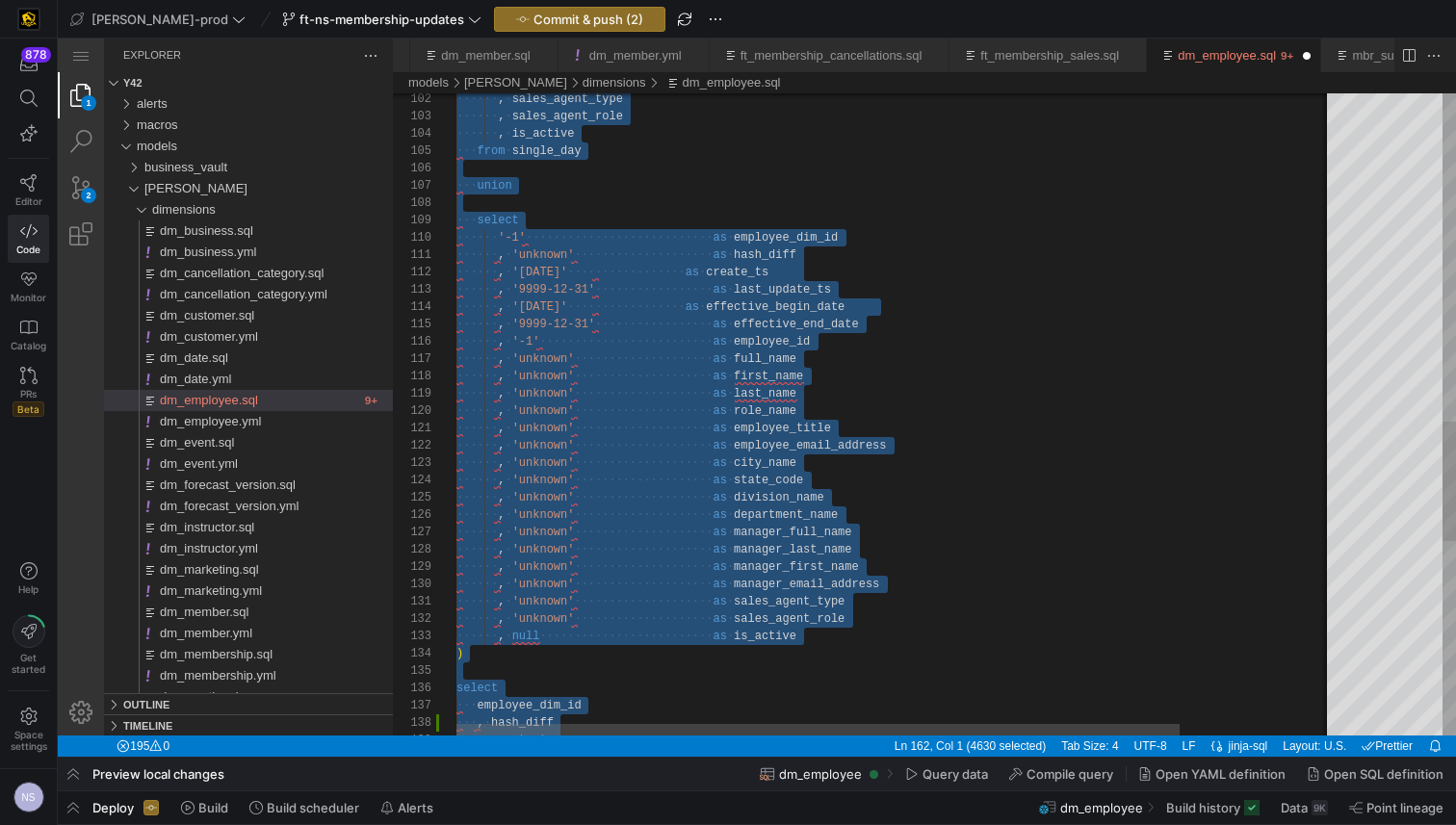
type textarea "from final"
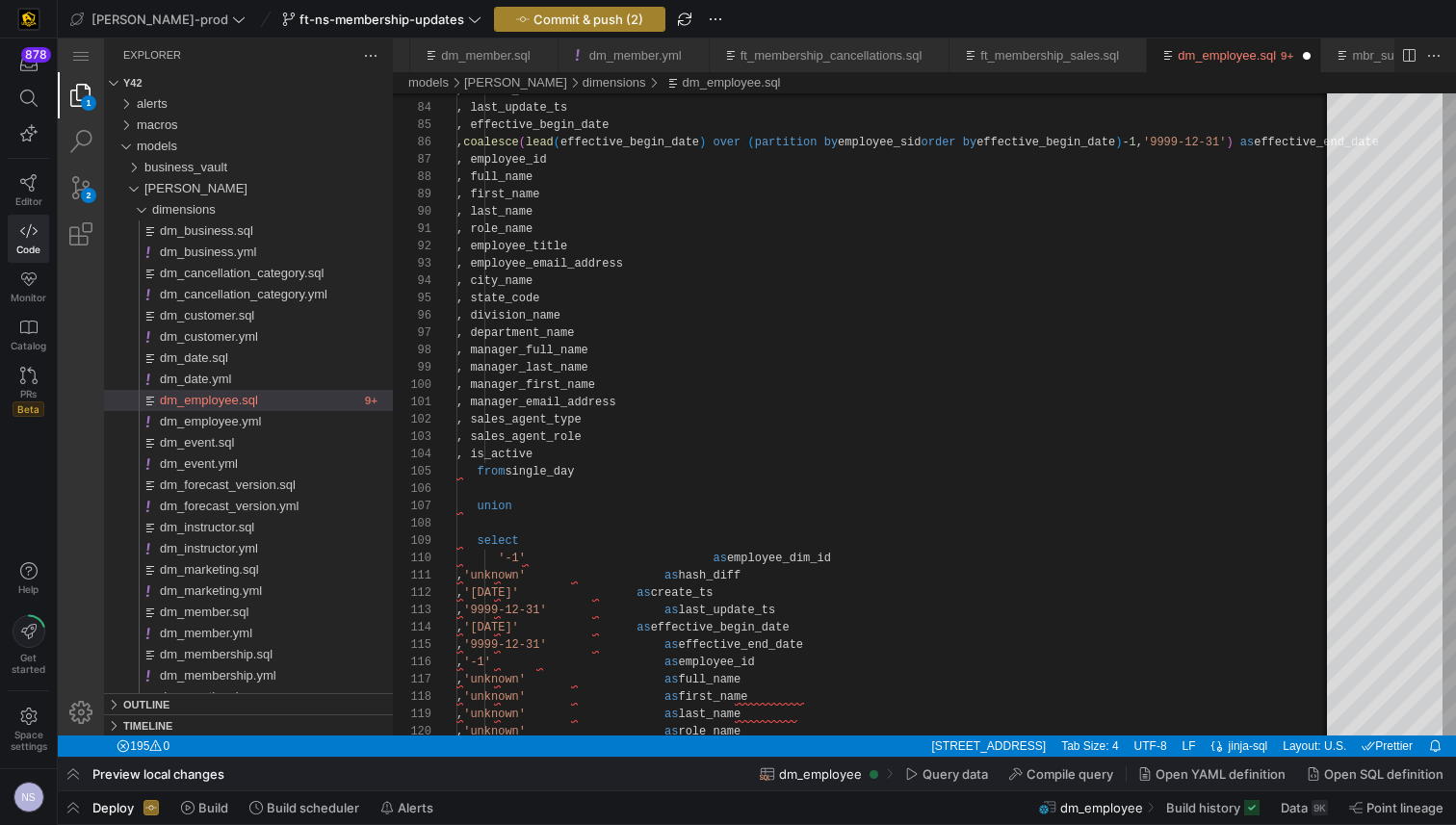
click at [563, 22] on span "Commit & push (2)" at bounding box center [588, 20] width 110 height 16
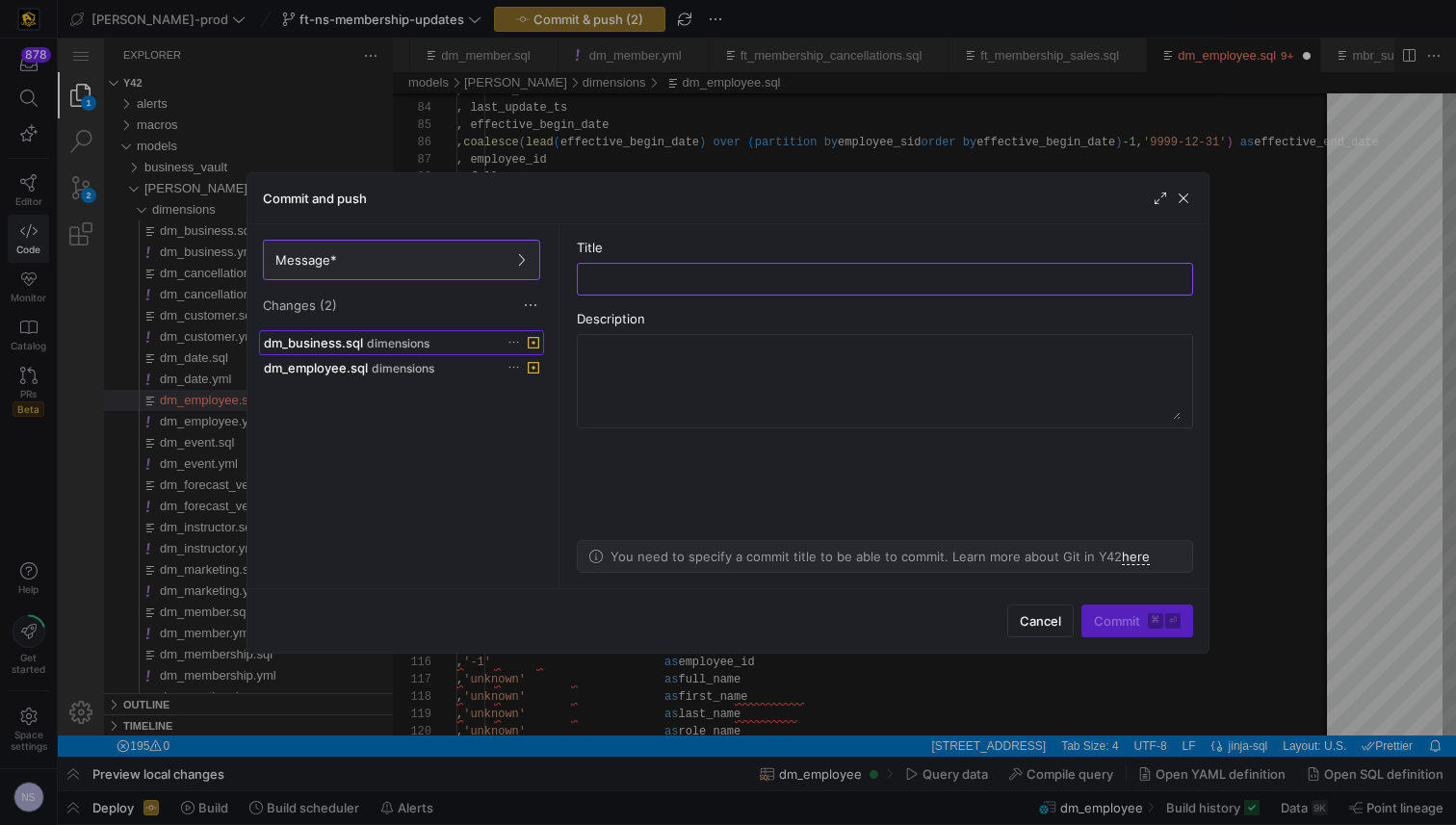
click at [386, 335] on div "dm_business.sql dimensions" at bounding box center [380, 343] width 233 height 16
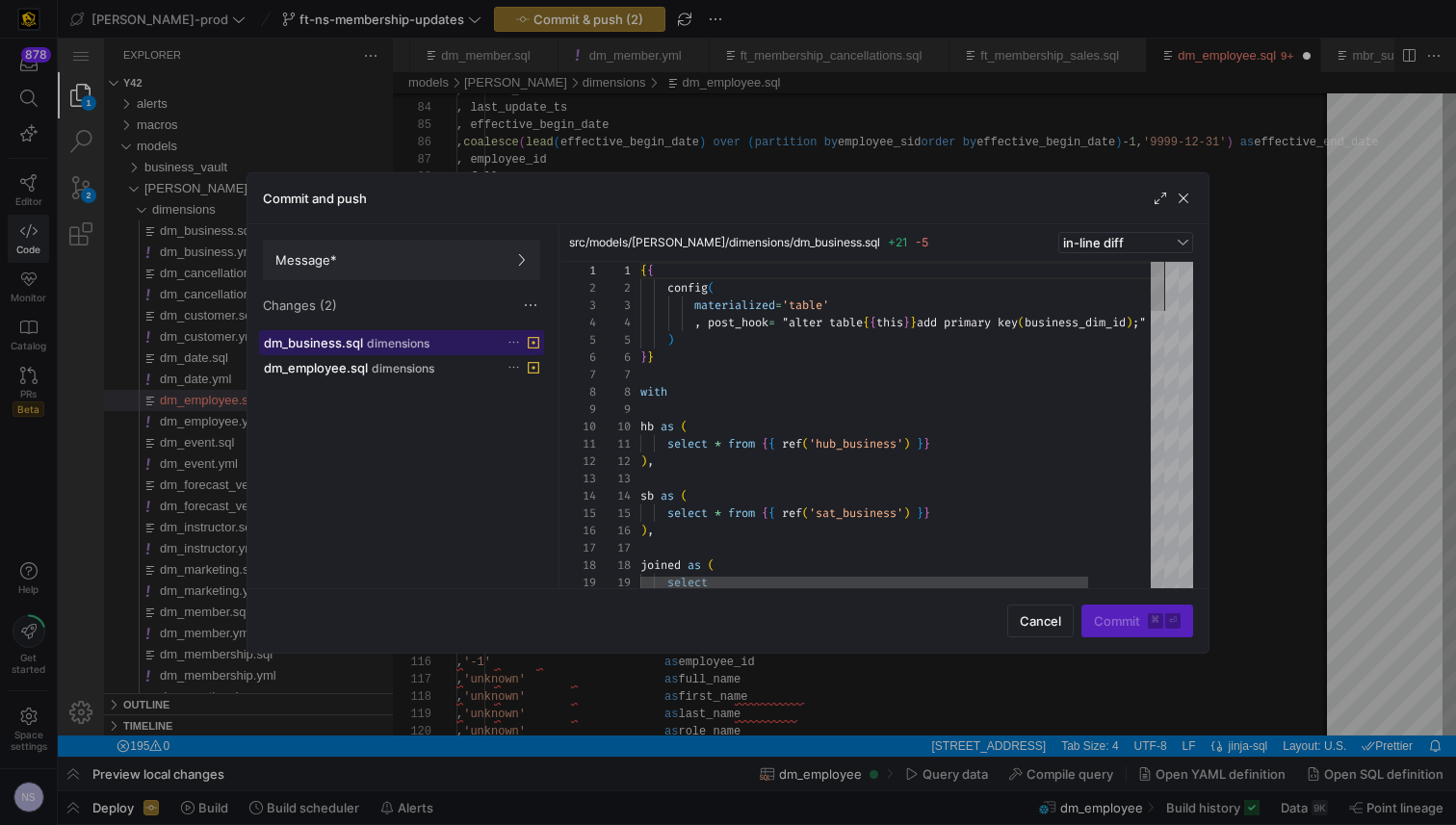
scroll to position [174, 0]
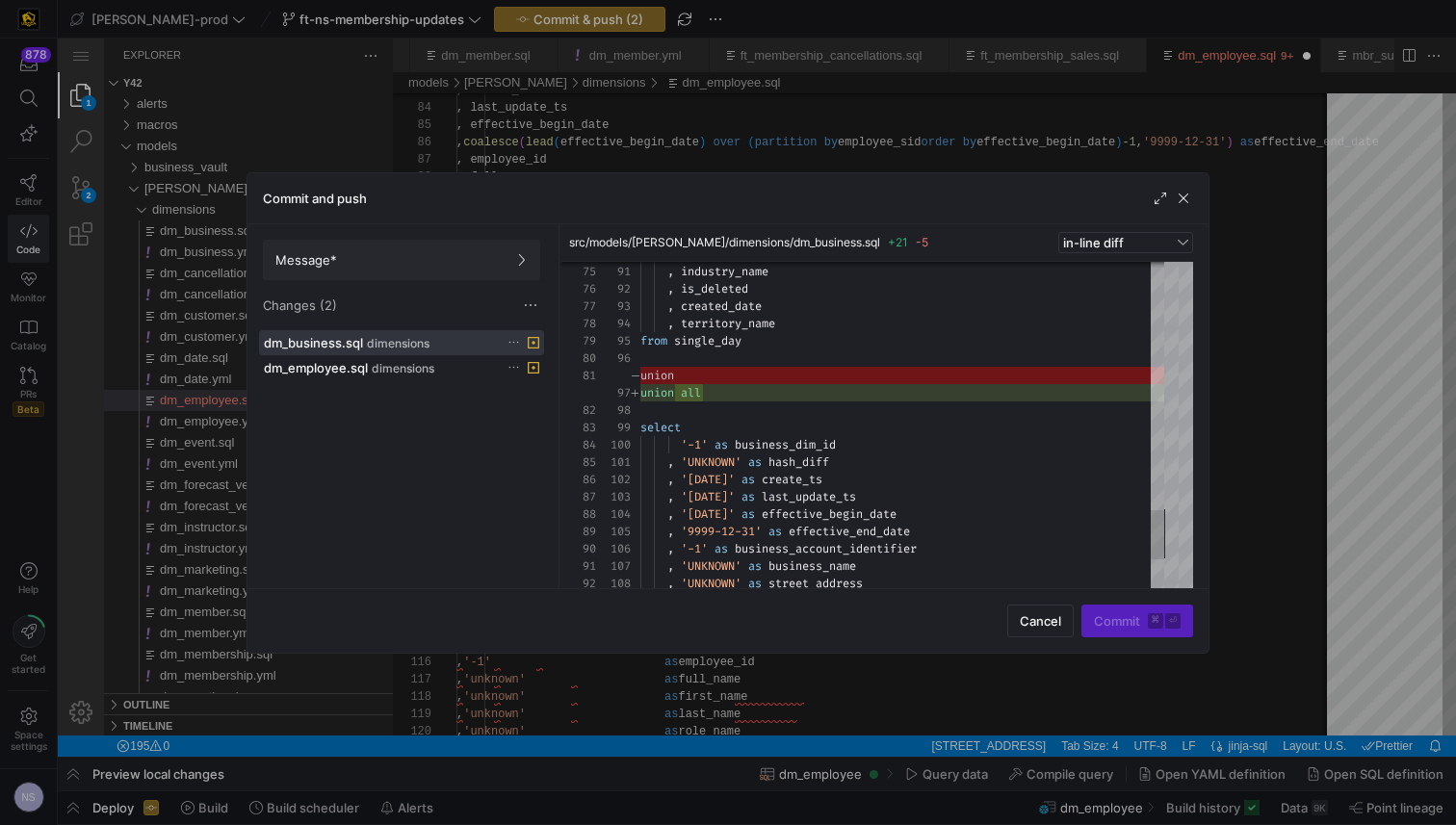
click at [1284, 411] on div at bounding box center [728, 412] width 1456 height 825
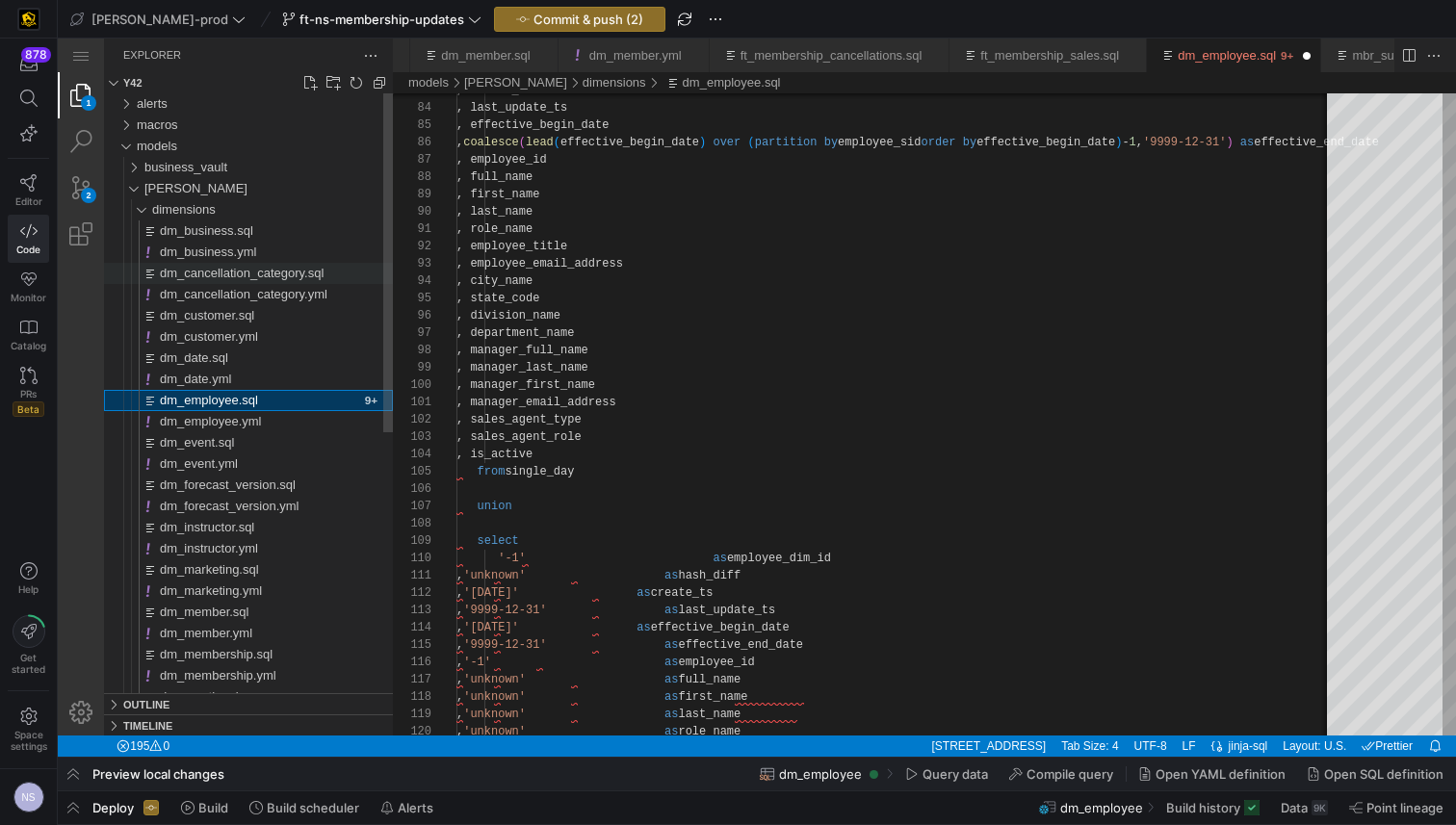
drag, startPoint x: 233, startPoint y: 228, endPoint x: 355, endPoint y: 277, distance: 131.5
click at [232, 228] on span "dm_business.sql" at bounding box center [206, 230] width 93 height 15
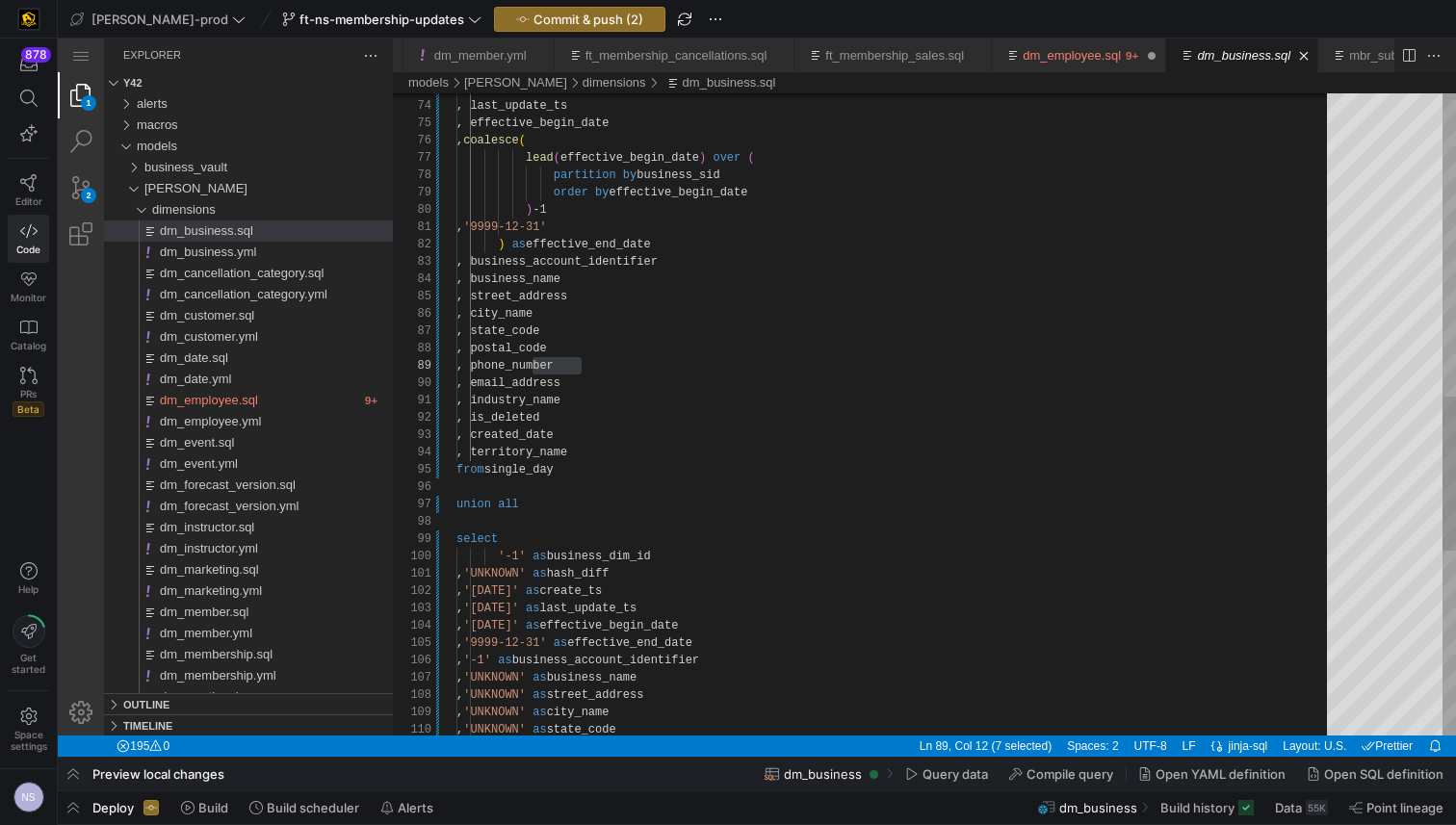
click at [510, 500] on div ", create_ts , last_update_ts , effective_begin_date , coalesce ( lead ( effecti…" at bounding box center [898, 168] width 884 height 2669
click at [534, 23] on span "Commit & push (2)" at bounding box center [588, 20] width 110 height 16
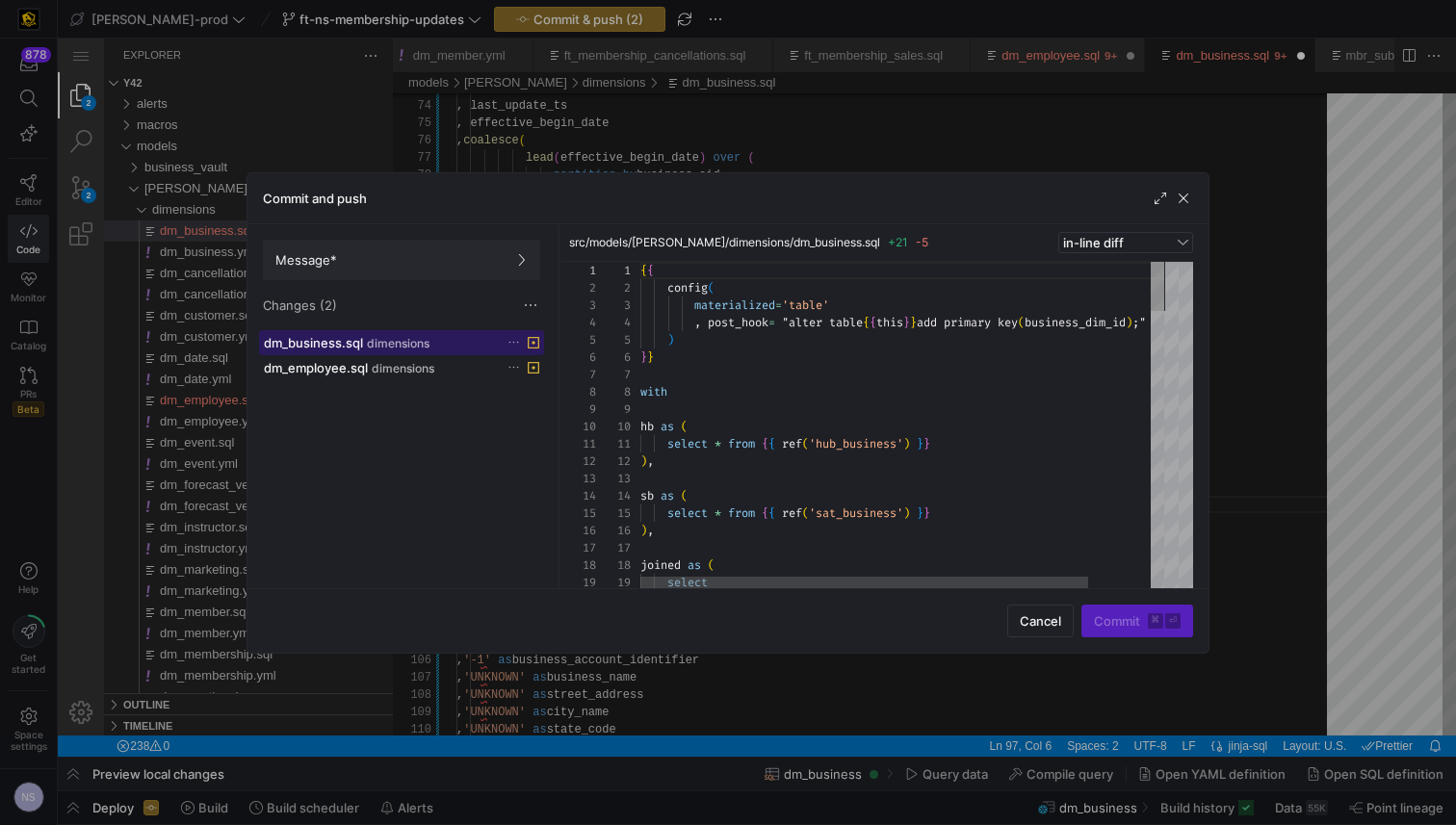
click at [399, 330] on button "dm_business.sql dimensions" at bounding box center [401, 342] width 285 height 25
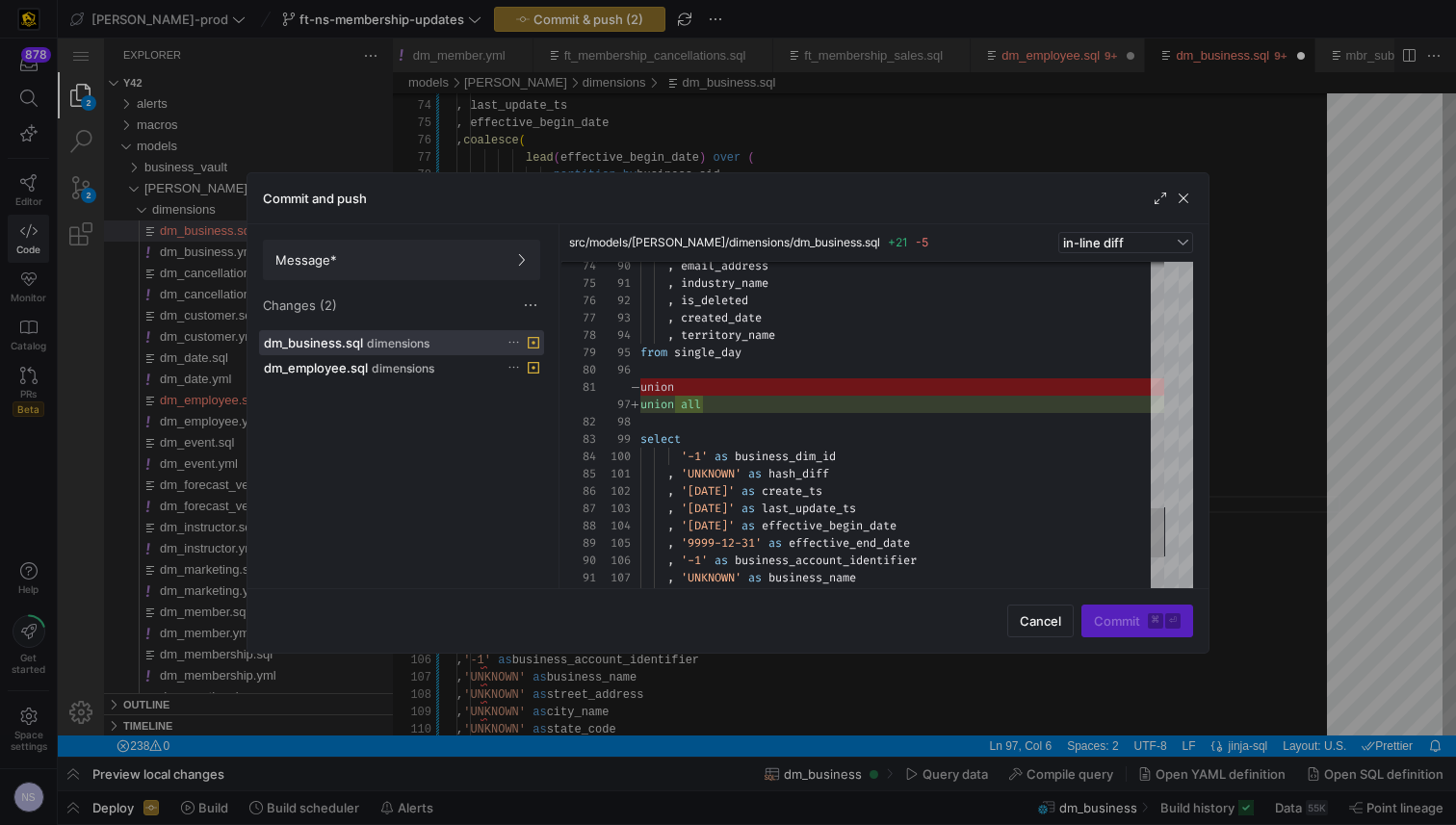
click at [1233, 378] on div at bounding box center [728, 412] width 1456 height 825
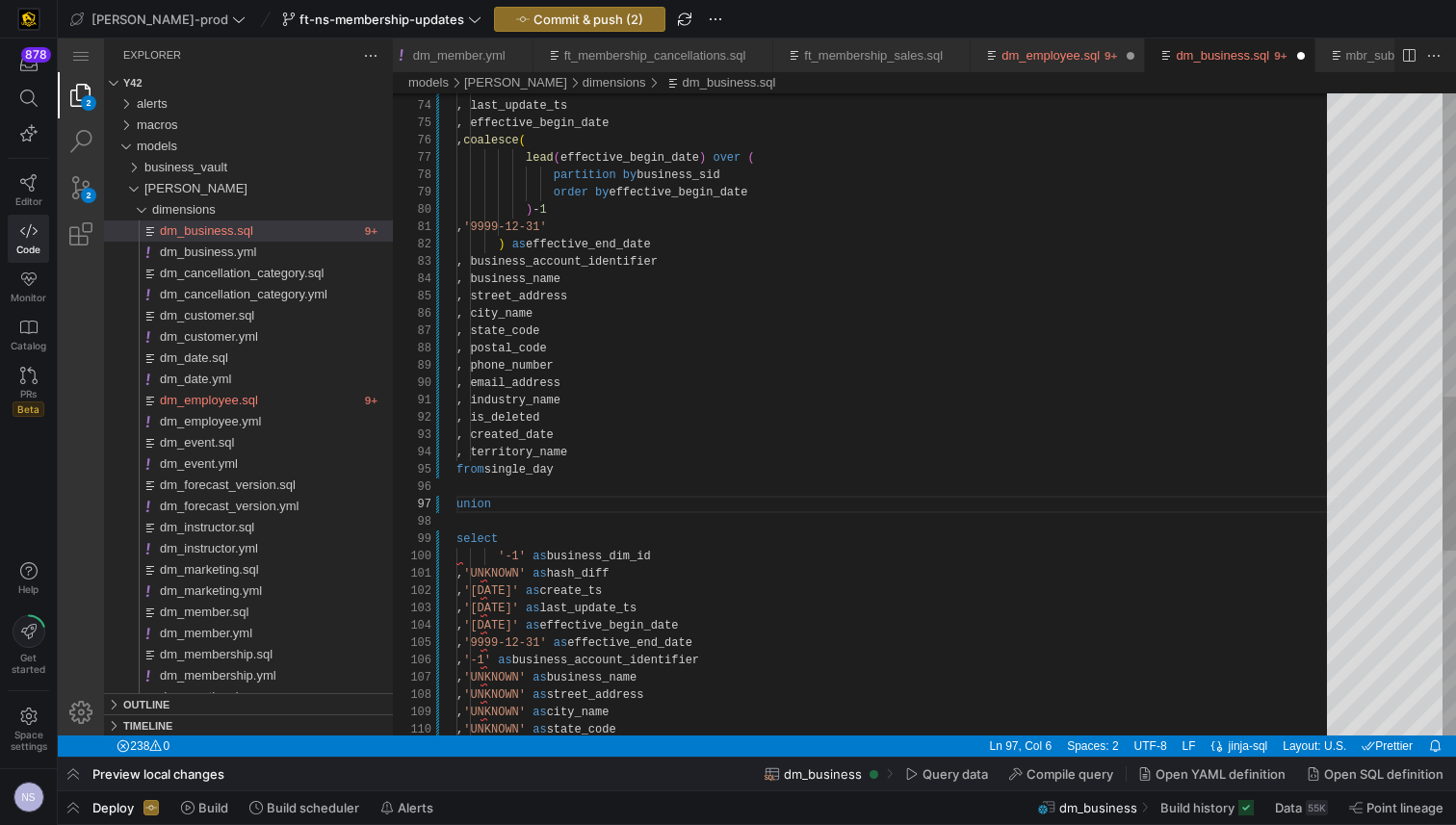
scroll to position [104, 34]
click at [573, 500] on div ", create_ts , last_update_ts , effective_begin_date , coalesce ( lead ( effecti…" at bounding box center [898, 168] width 884 height 2669
click at [322, 22] on span "ft-ns-membership-updates" at bounding box center [382, 20] width 165 height 16
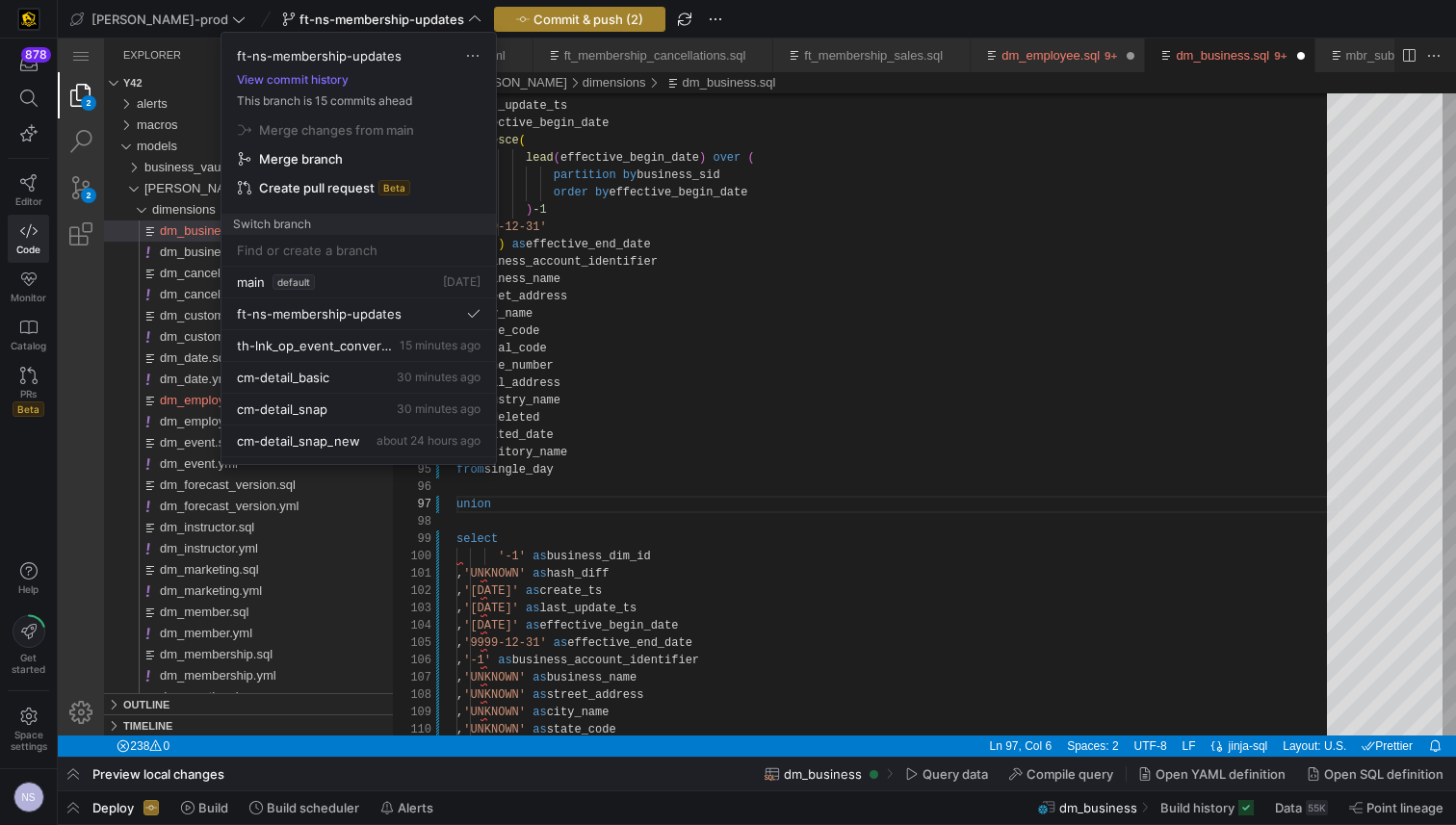
drag, startPoint x: 583, startPoint y: 17, endPoint x: 572, endPoint y: 16, distance: 11.0
click at [580, 17] on div at bounding box center [728, 412] width 1456 height 825
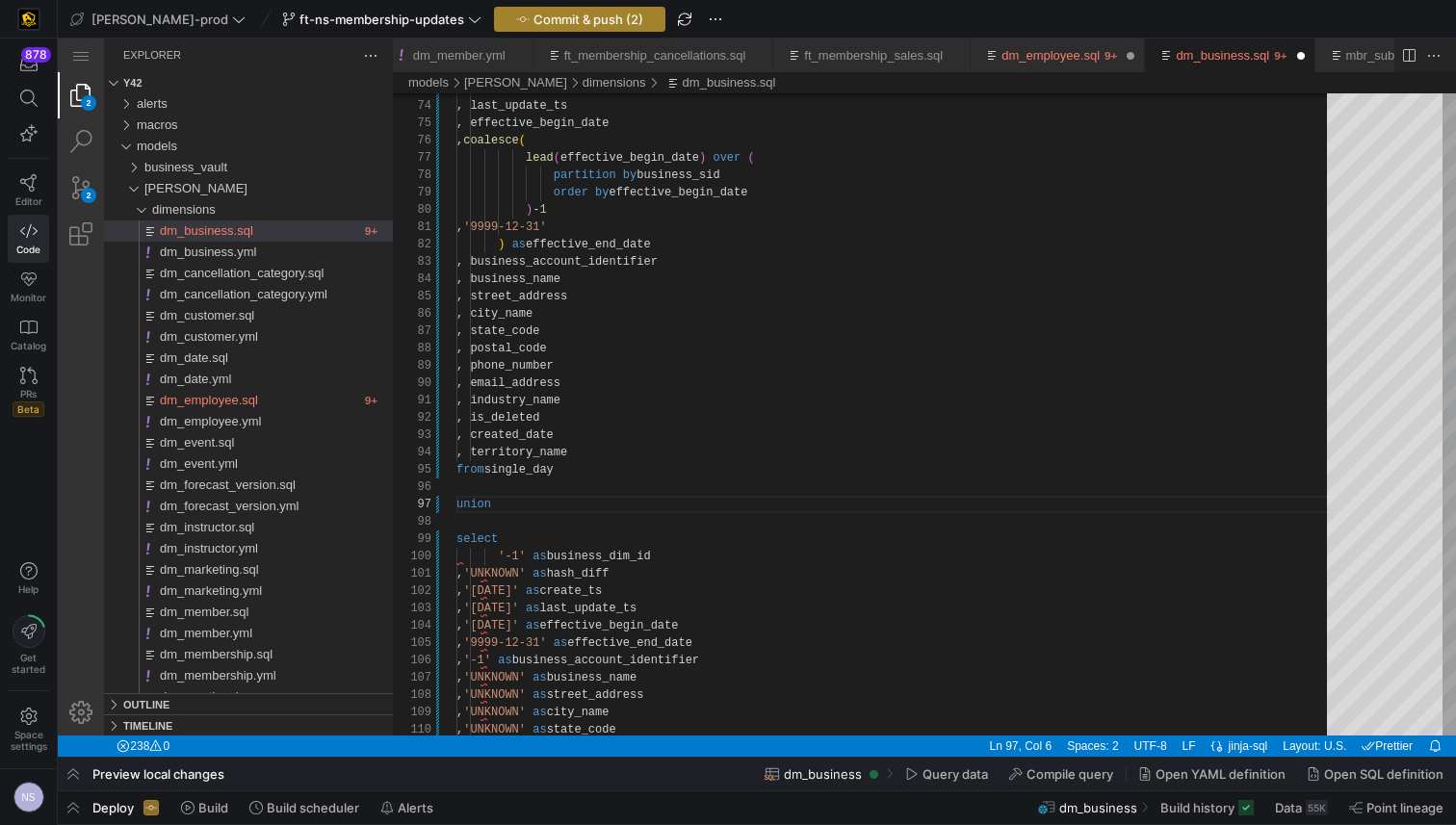
click at [570, 16] on span "Commit & push (2)" at bounding box center [588, 20] width 110 height 16
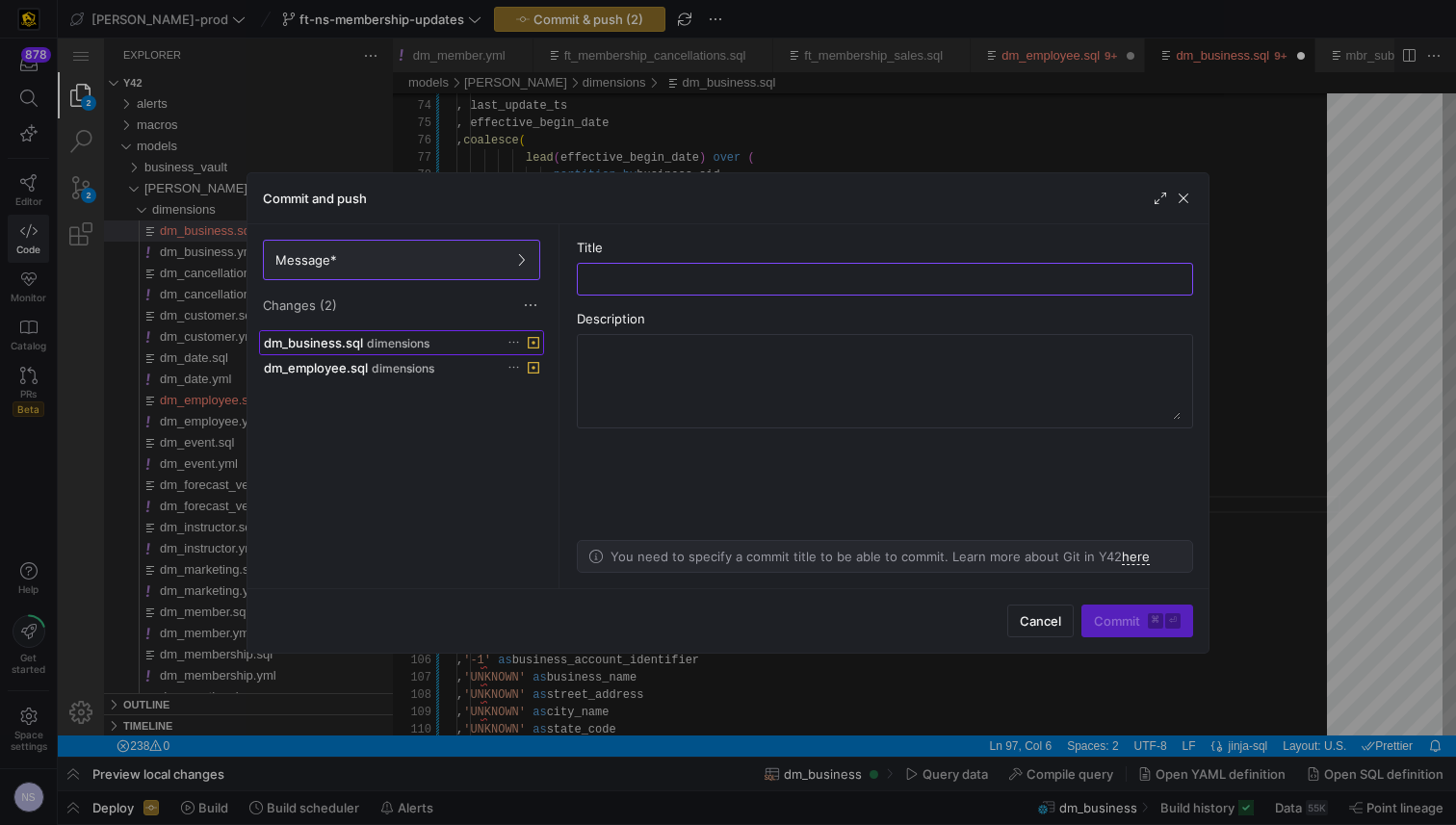
click at [420, 335] on div "dm_business.sql dimensions" at bounding box center [380, 343] width 233 height 16
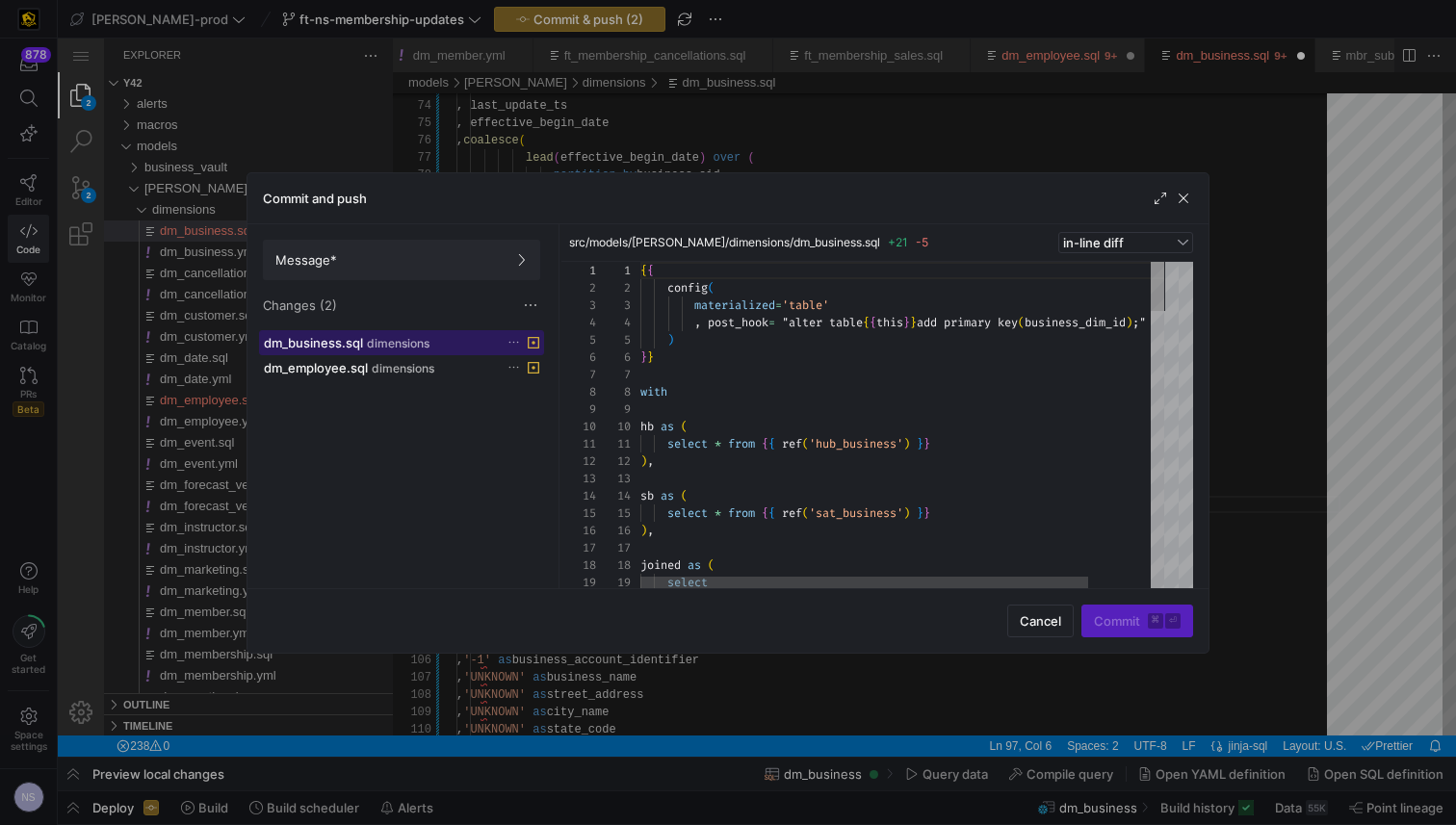
scroll to position [174, 0]
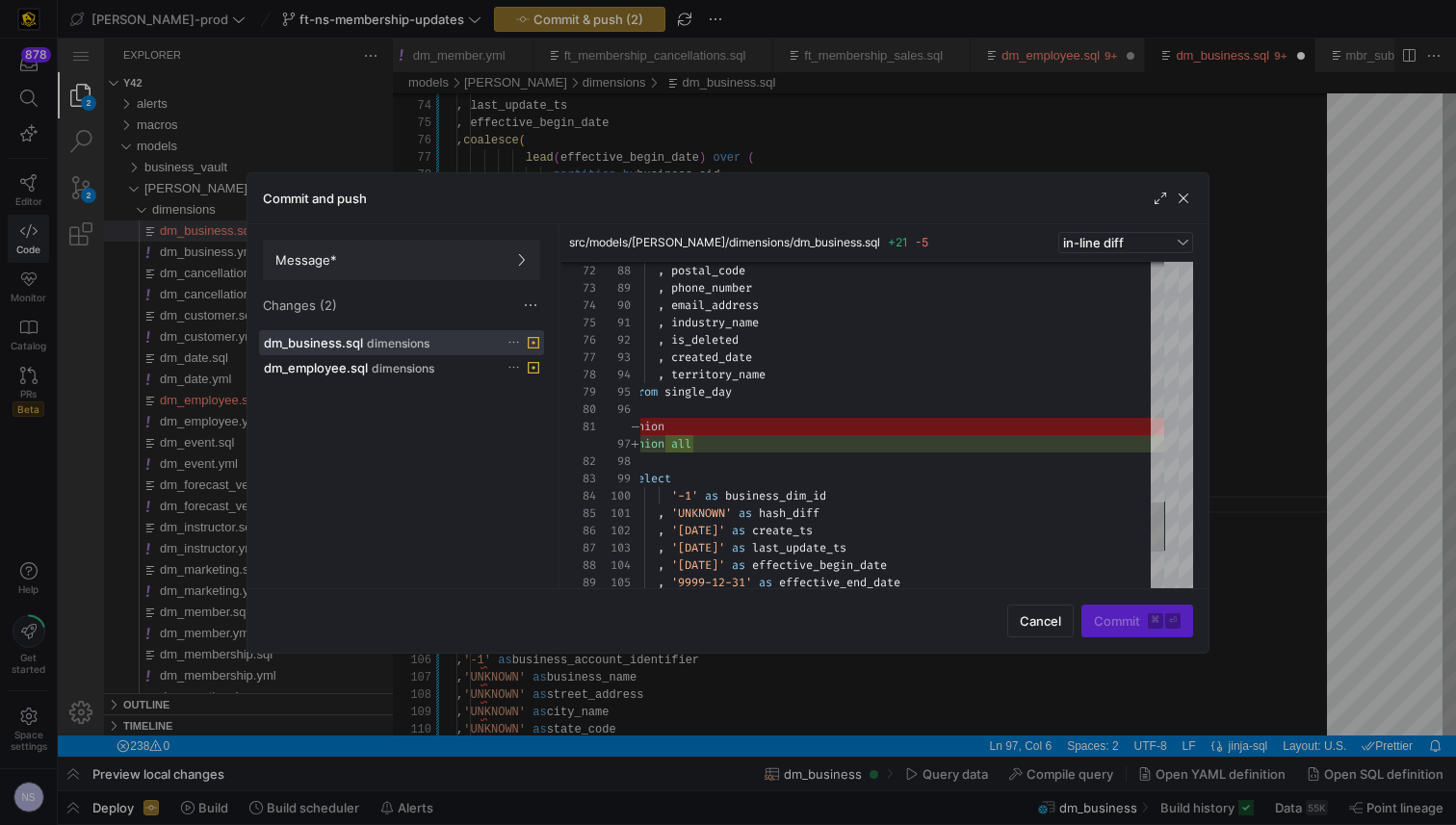
click at [1306, 388] on div at bounding box center [728, 412] width 1456 height 825
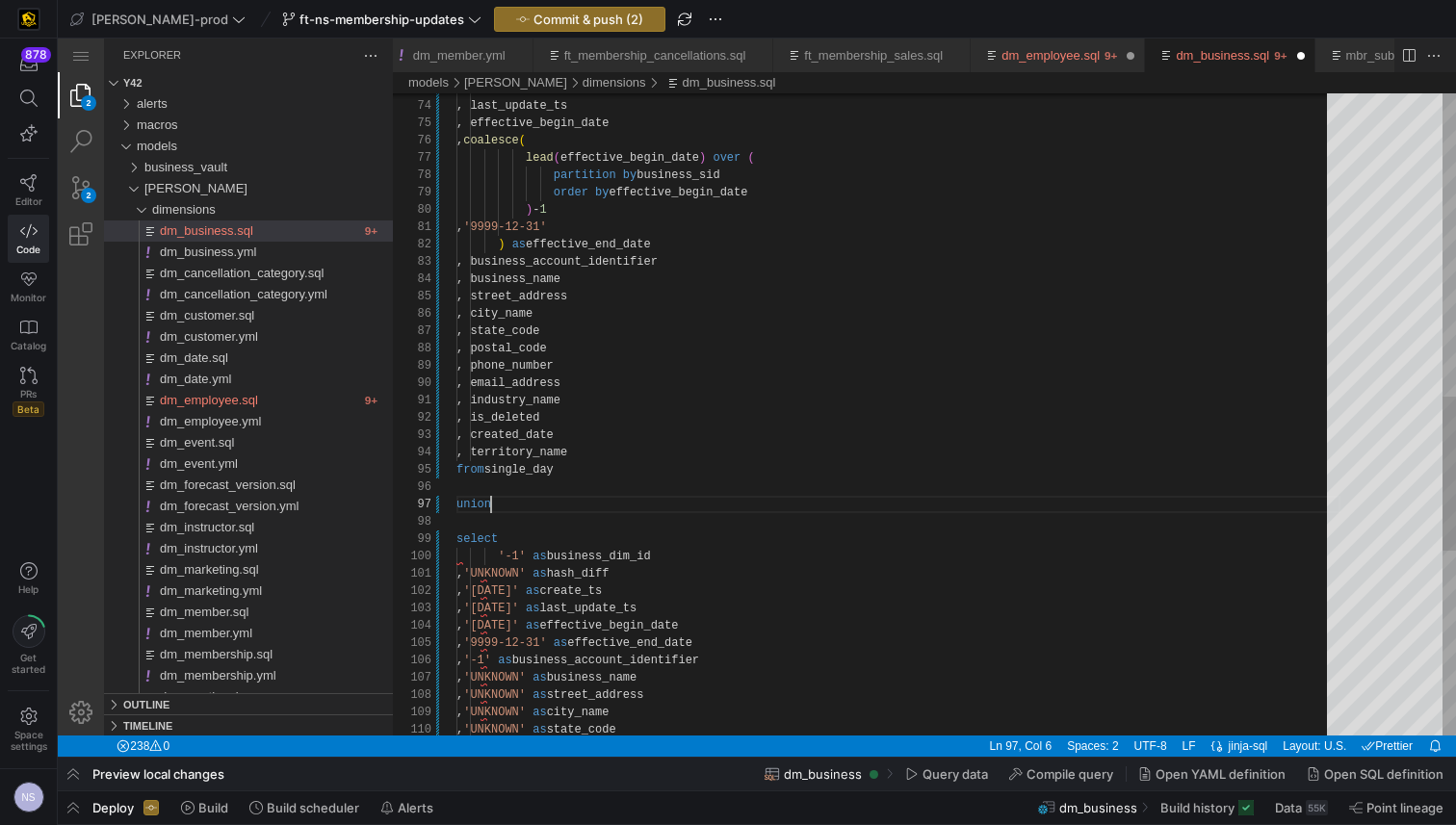
click at [572, 504] on div ", create_ts , last_update_ts , effective_begin_date , coalesce ( lead ( effecti…" at bounding box center [898, 168] width 884 height 2669
click at [799, 338] on div ", create_ts , last_update_ts , effective_begin_date , coalesce ( lead ( effecti…" at bounding box center [898, 168] width 884 height 2669
type textarea ", 'territory_name' ]) }} as hash_diff , create_ts , last_update_ts , effective_…"
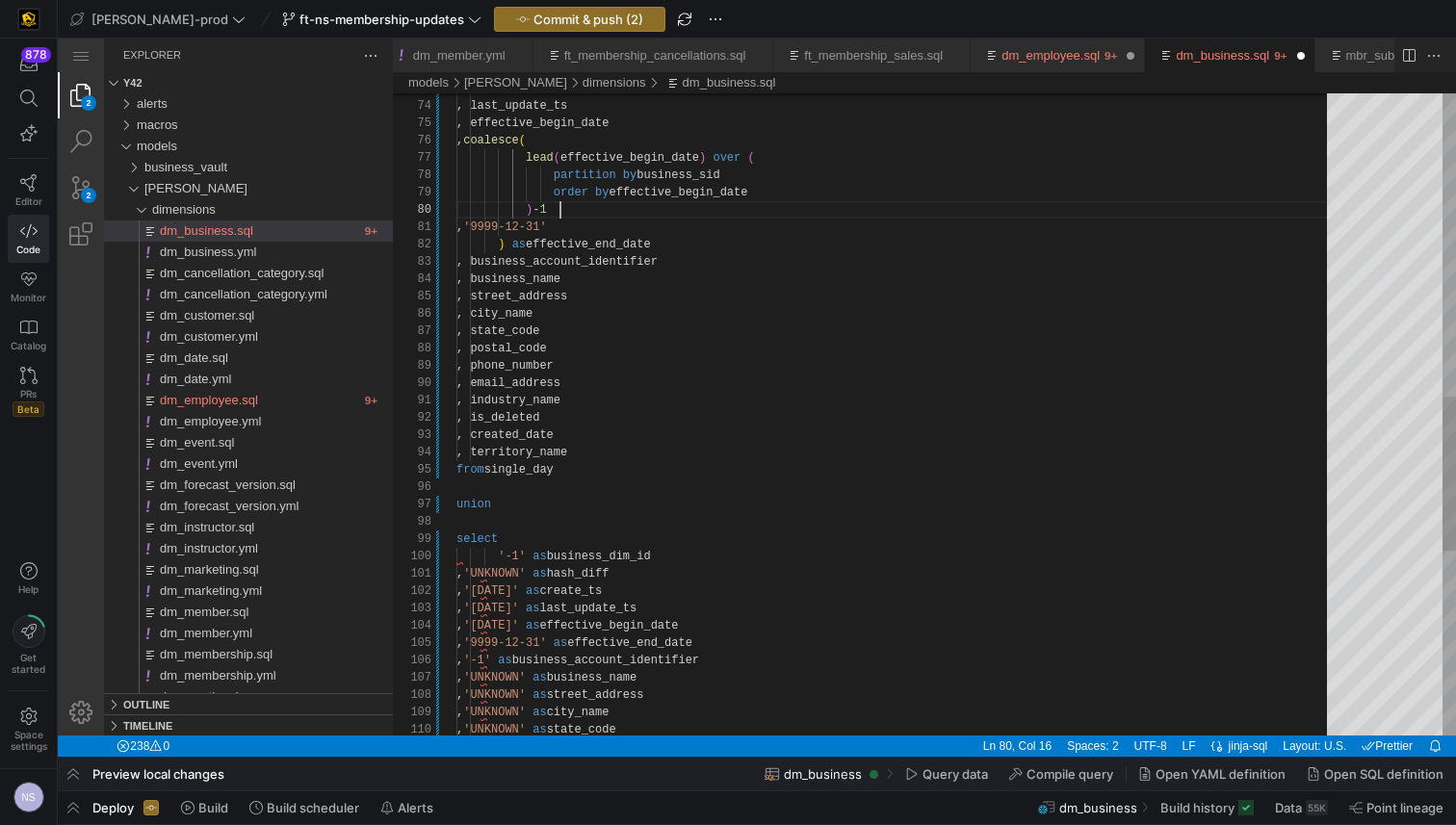
click at [1173, 209] on div ", create_ts , last_update_ts , effective_begin_date , coalesce ( lead ( effecti…" at bounding box center [898, 168] width 884 height 2669
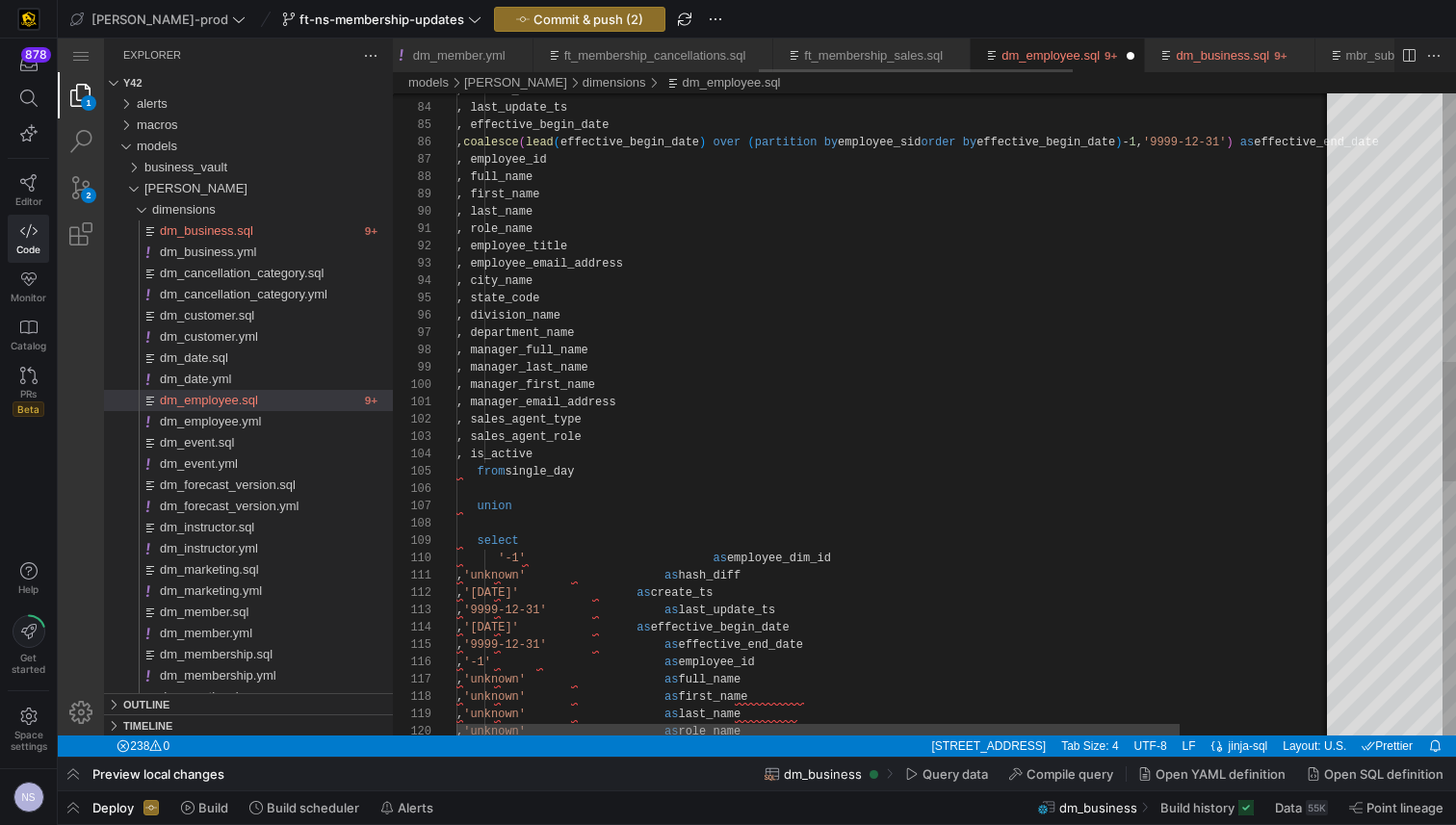
click at [1100, 57] on link "dm_employee.sql" at bounding box center [1050, 56] width 98 height 15
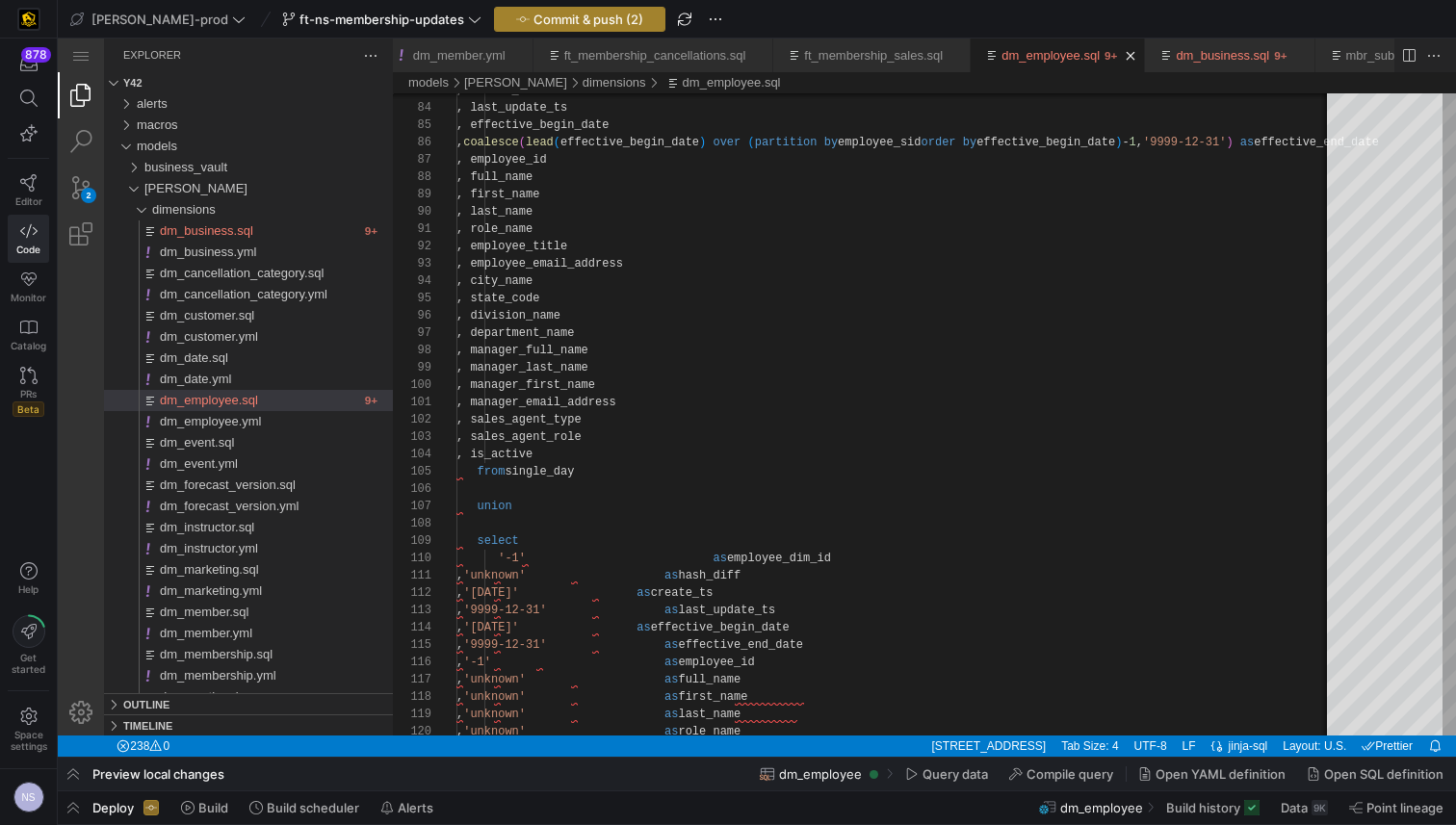
click at [543, 20] on span "Commit & push (2)" at bounding box center [588, 20] width 110 height 16
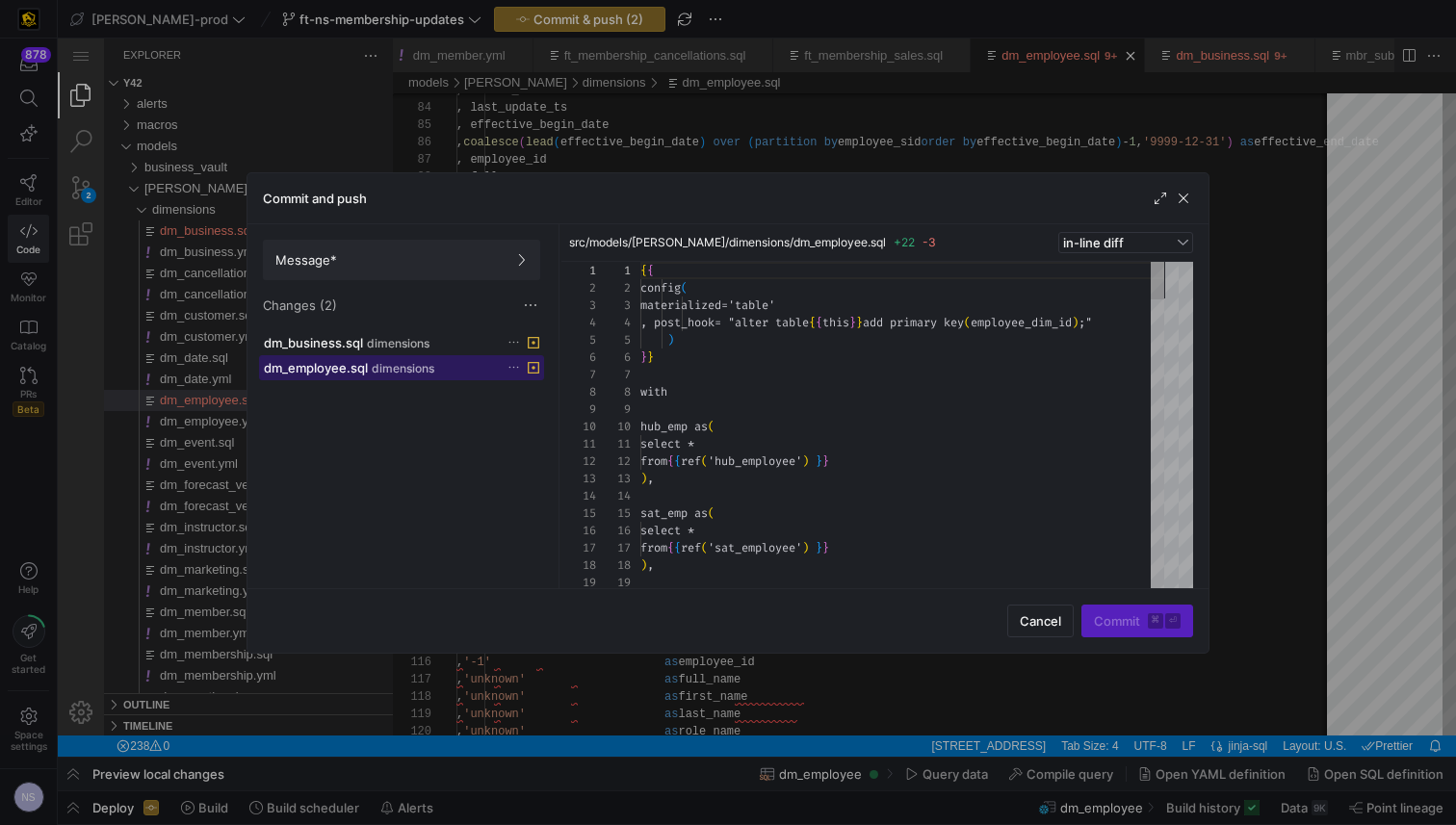
click at [421, 355] on button "dm_employee.sql dimensions" at bounding box center [401, 367] width 285 height 25
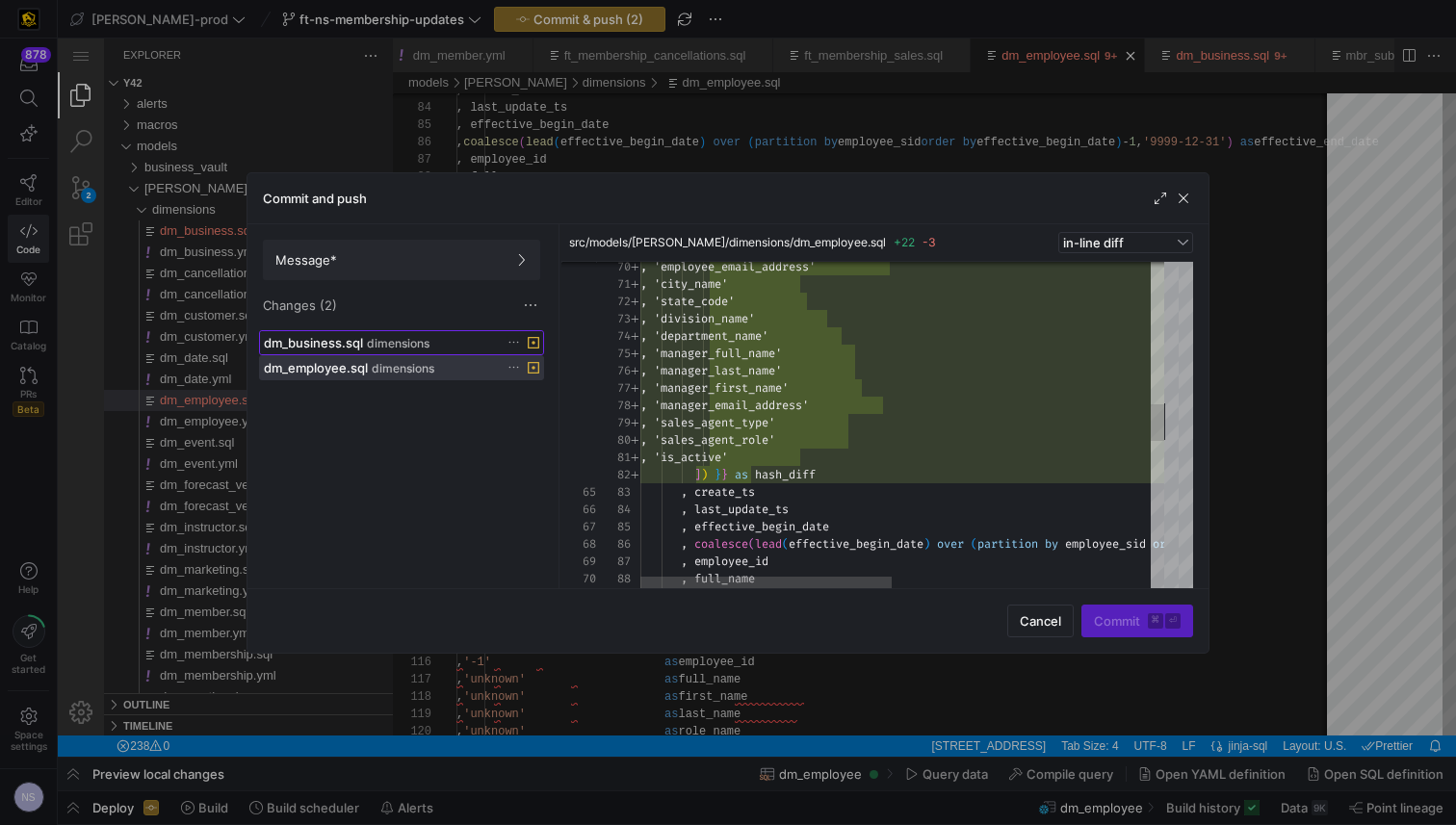
click at [411, 344] on span "dimensions" at bounding box center [398, 344] width 62 height 14
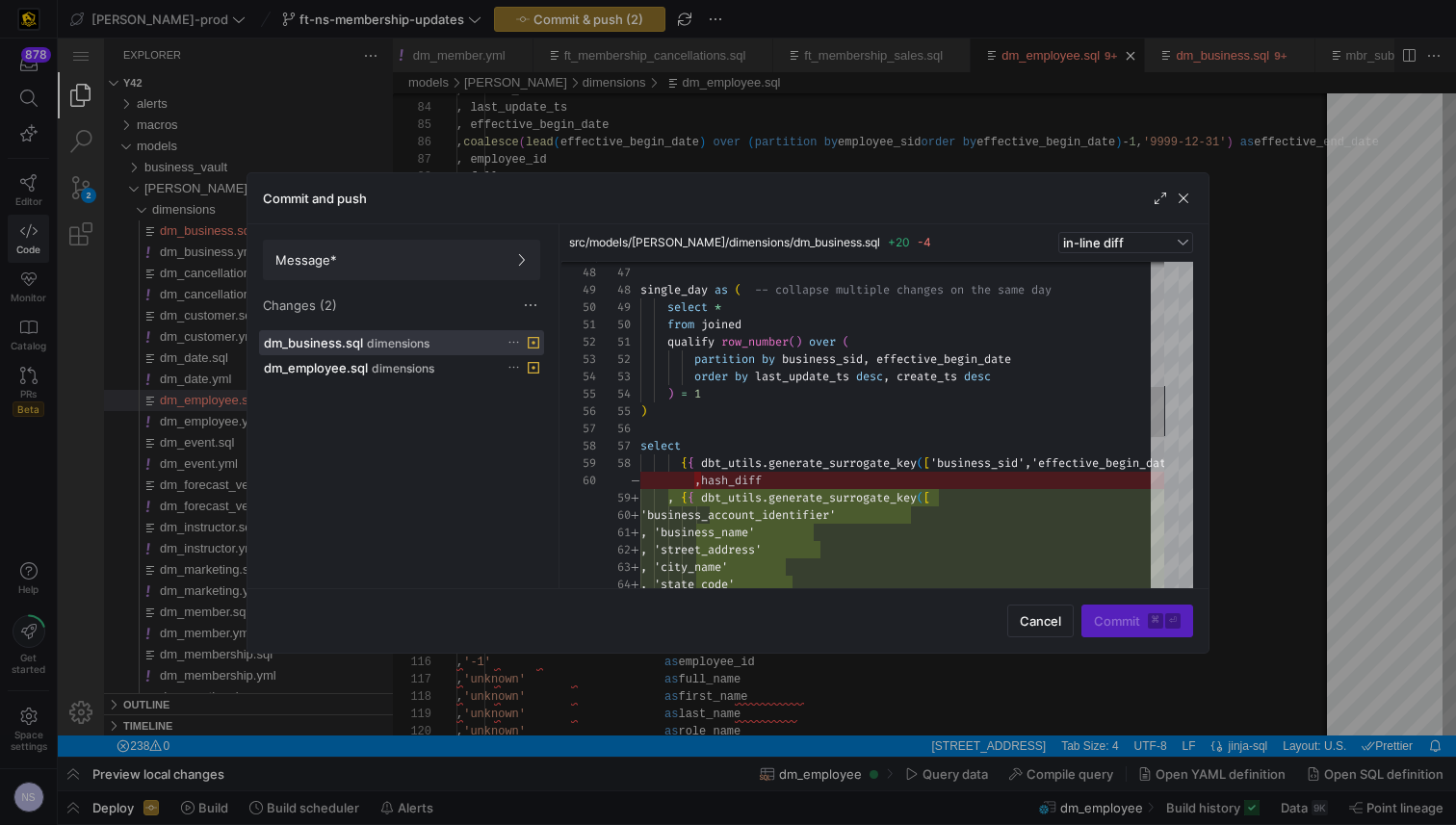
click at [1218, 358] on div at bounding box center [728, 412] width 1456 height 825
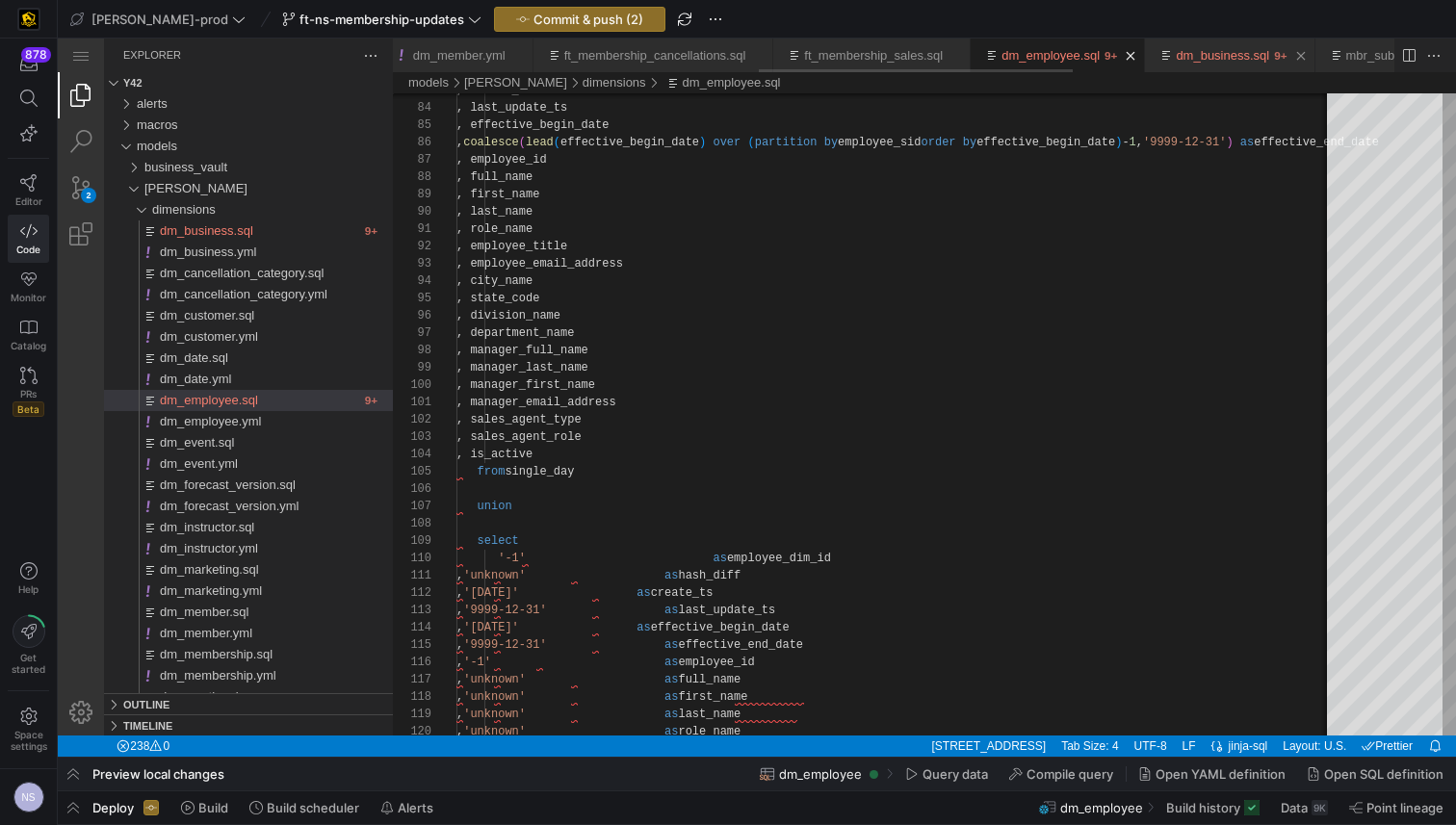
click at [1269, 51] on link "dm_business.sql" at bounding box center [1222, 56] width 93 height 15
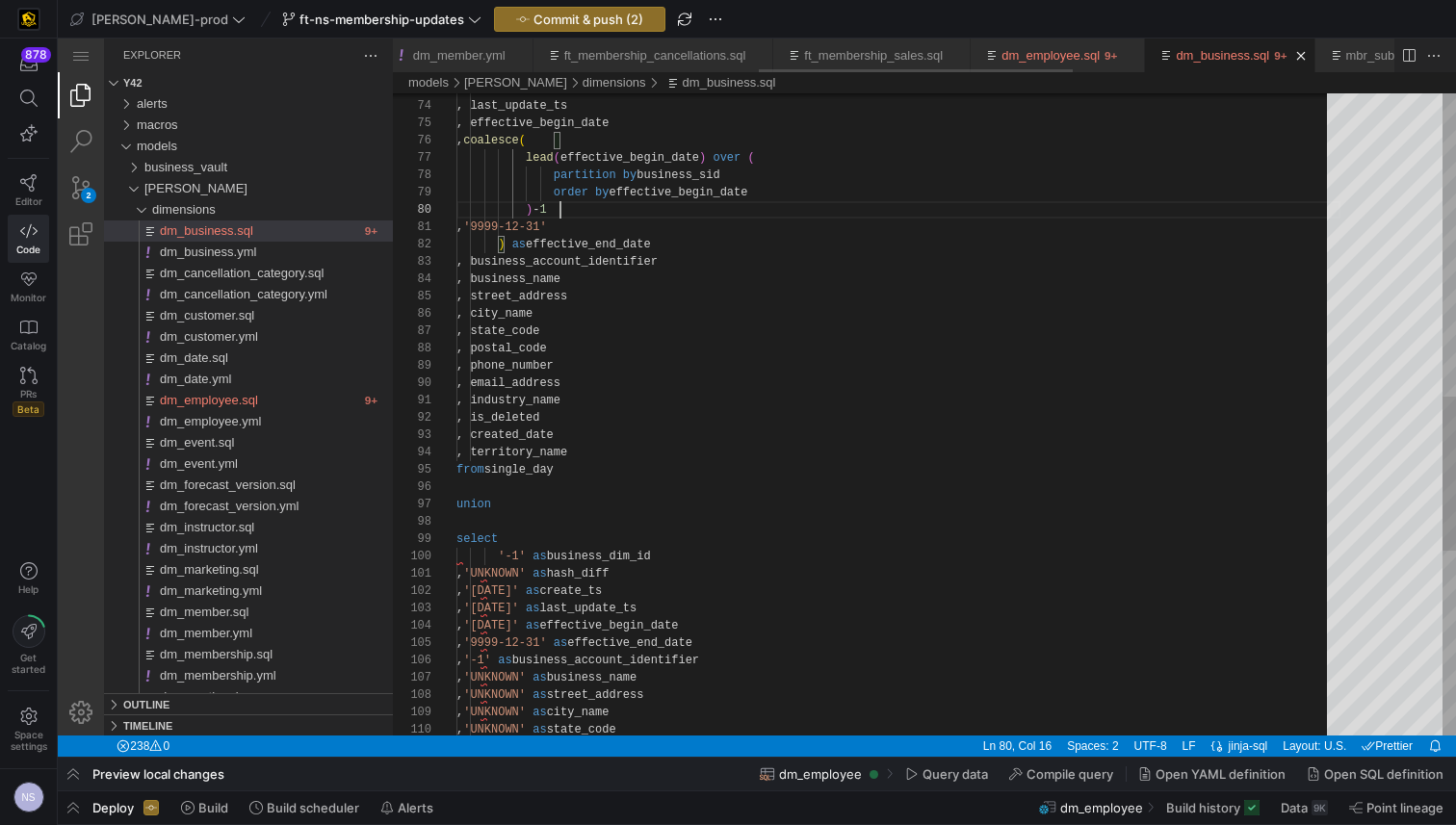
scroll to position [156, 104]
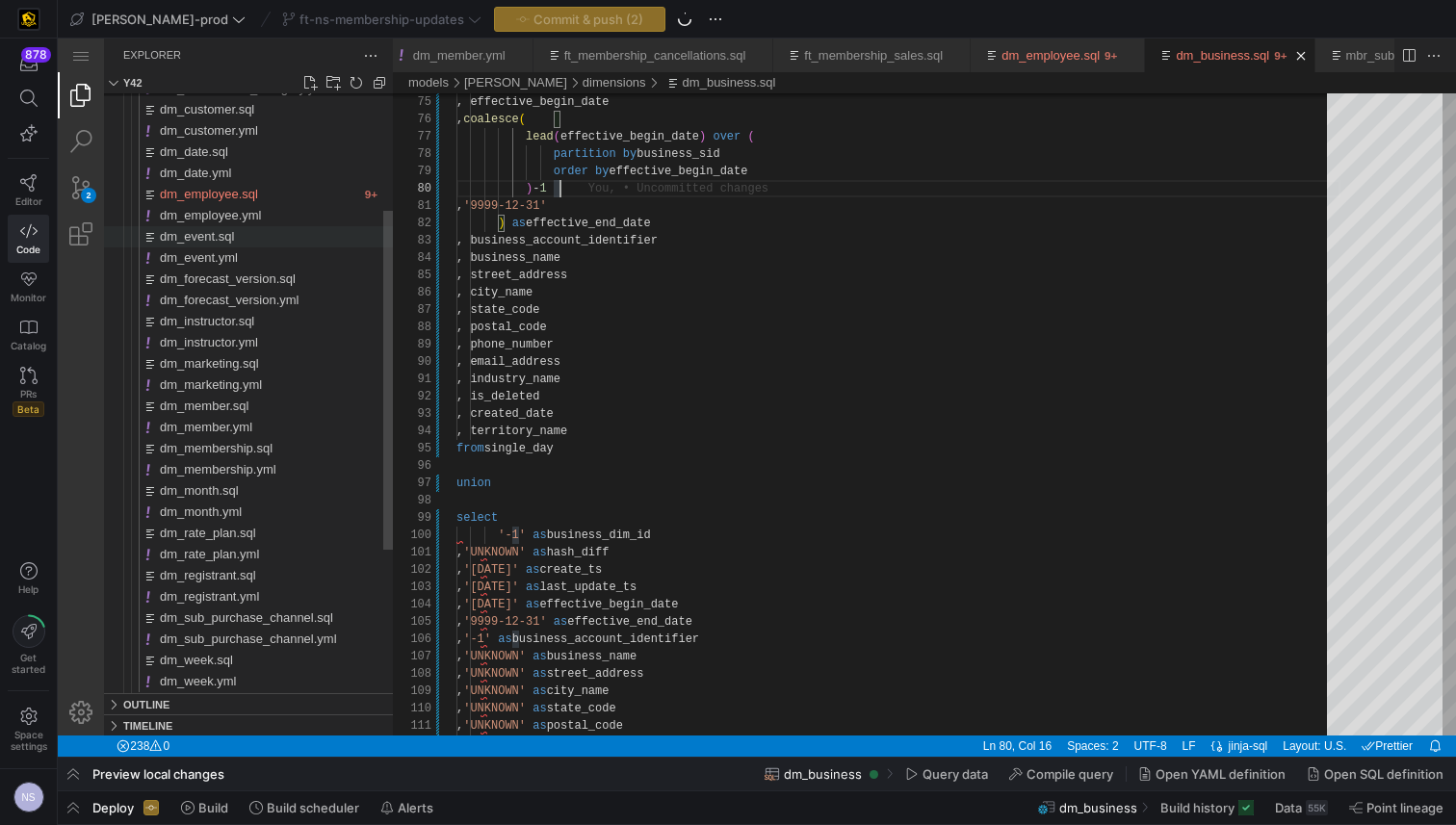
click at [242, 234] on div "dm_event.sql" at bounding box center [276, 236] width 233 height 21
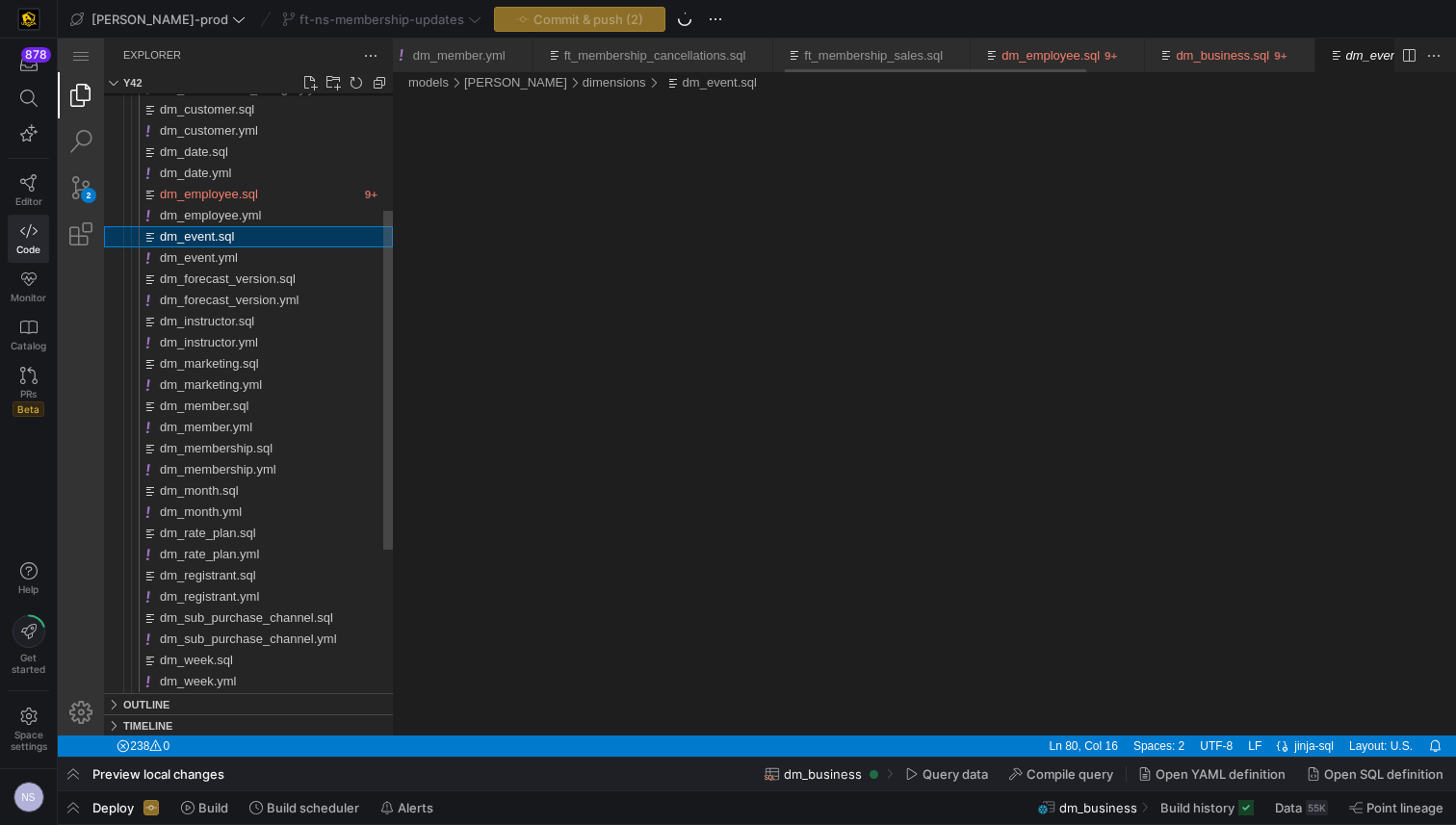
scroll to position [0, 1298]
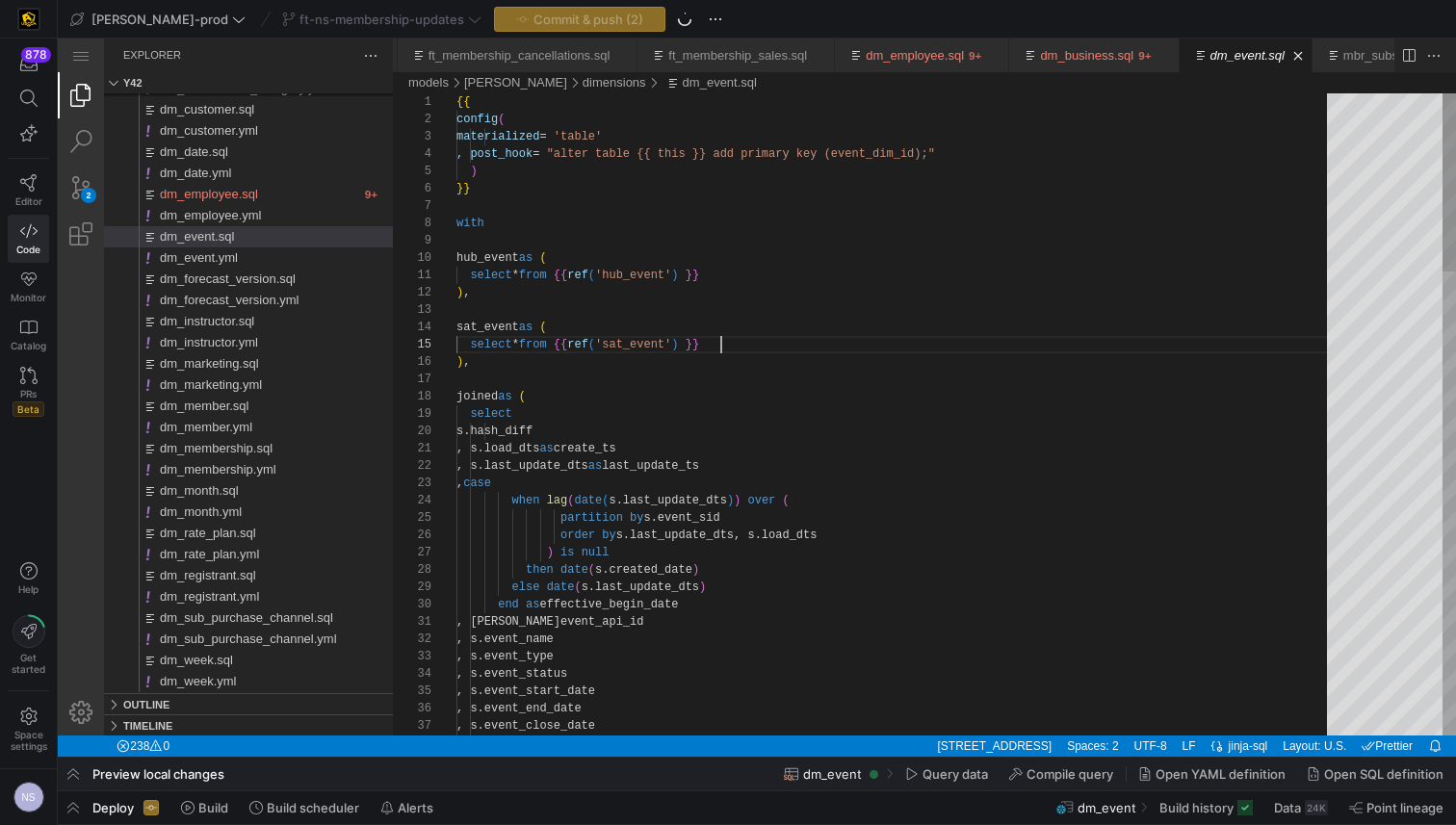
scroll to position [69, 263]
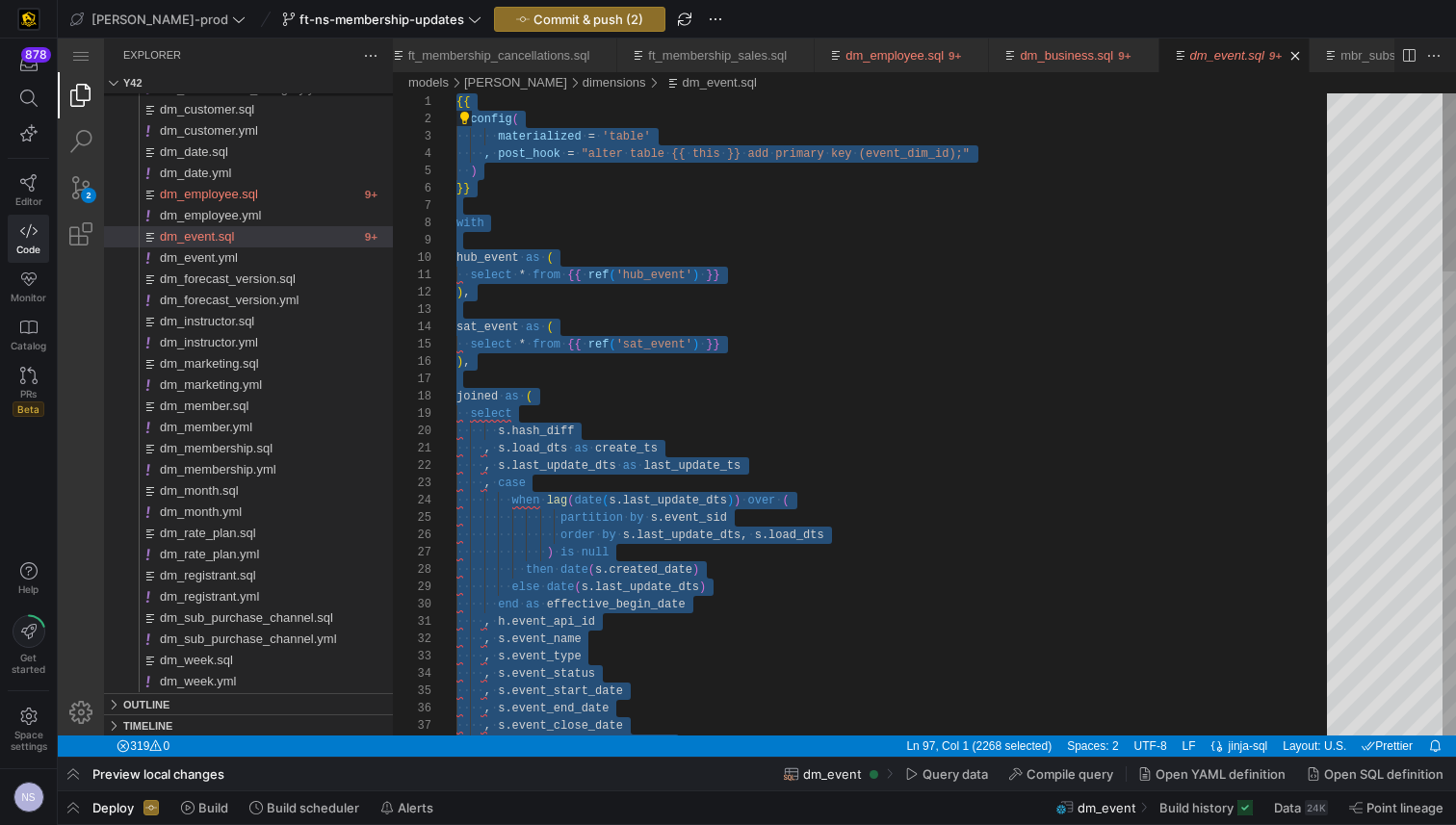
paste textarea "dm_event.sql, preview"
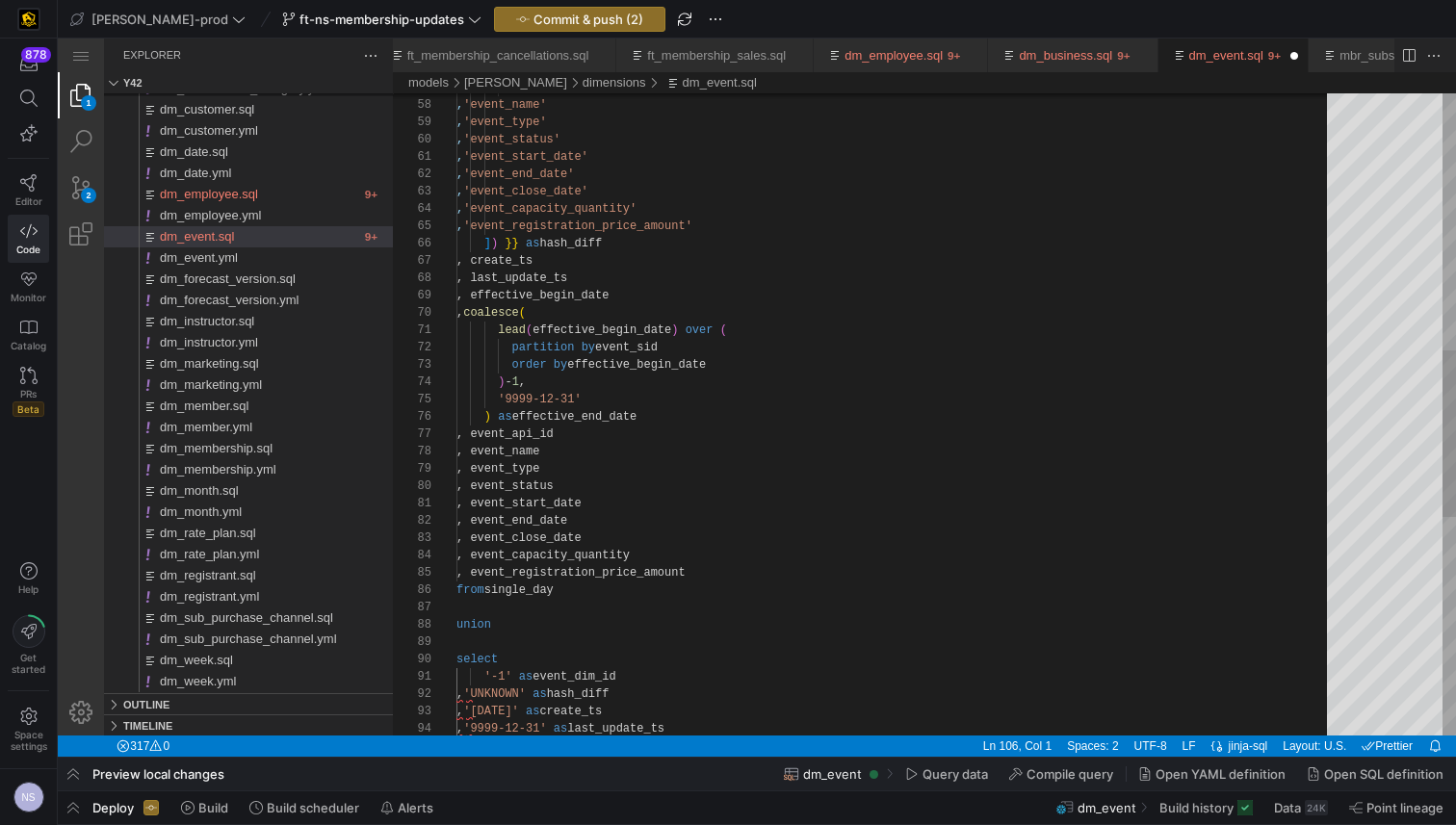
type textarea "lead(effective_begin_date) over ( partition by event_sid order by effective_beg…"
click at [967, 348] on div "select '-1' as event_dim_id , 'UNKNOWN' as hash_diff , '[DATE]' as create_ts , …" at bounding box center [898, 339] width 884 height 2461
click at [556, 17] on span "Commit & push (3)" at bounding box center [588, 20] width 110 height 16
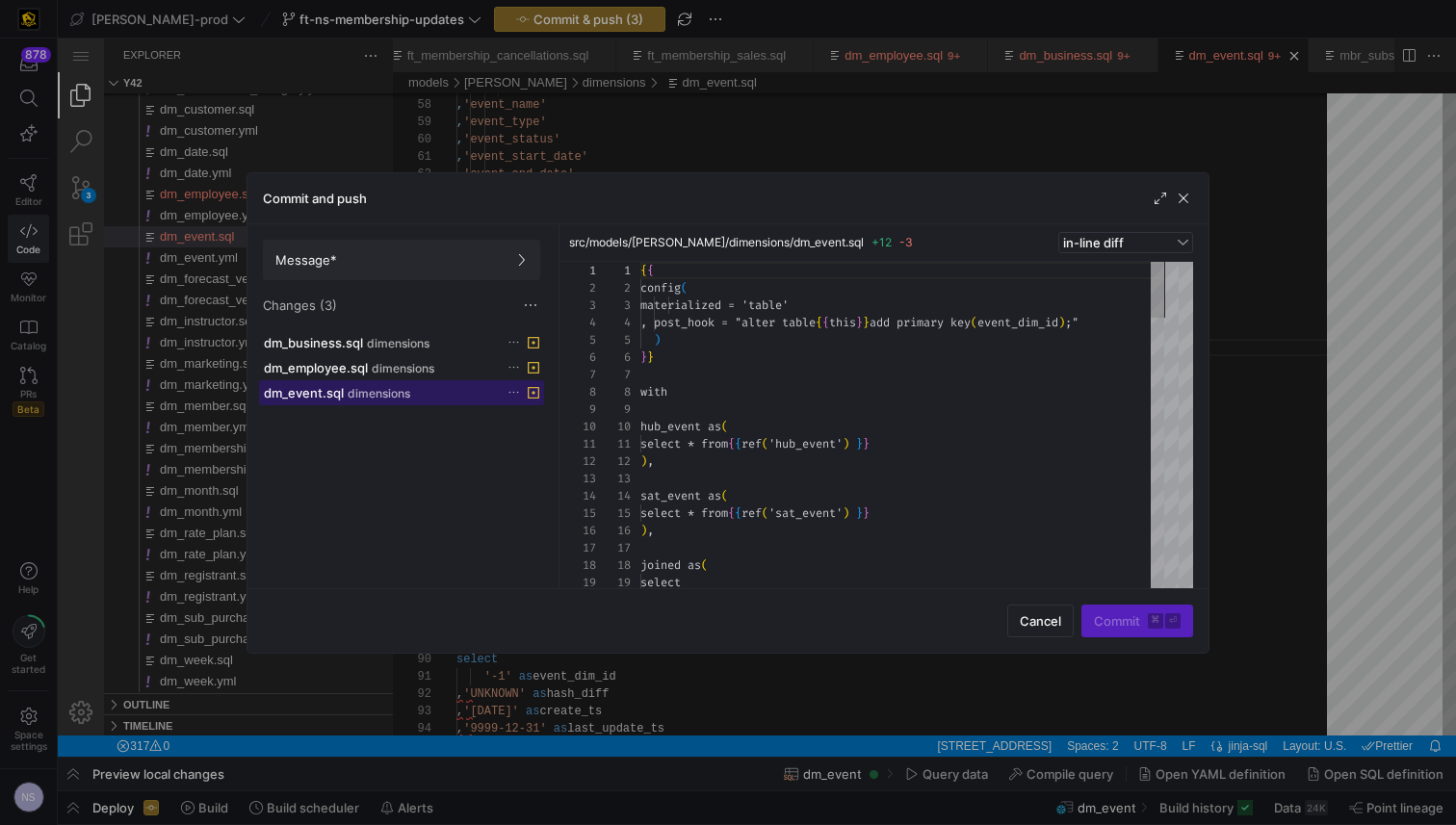
click at [364, 391] on span "dimensions" at bounding box center [378, 394] width 62 height 14
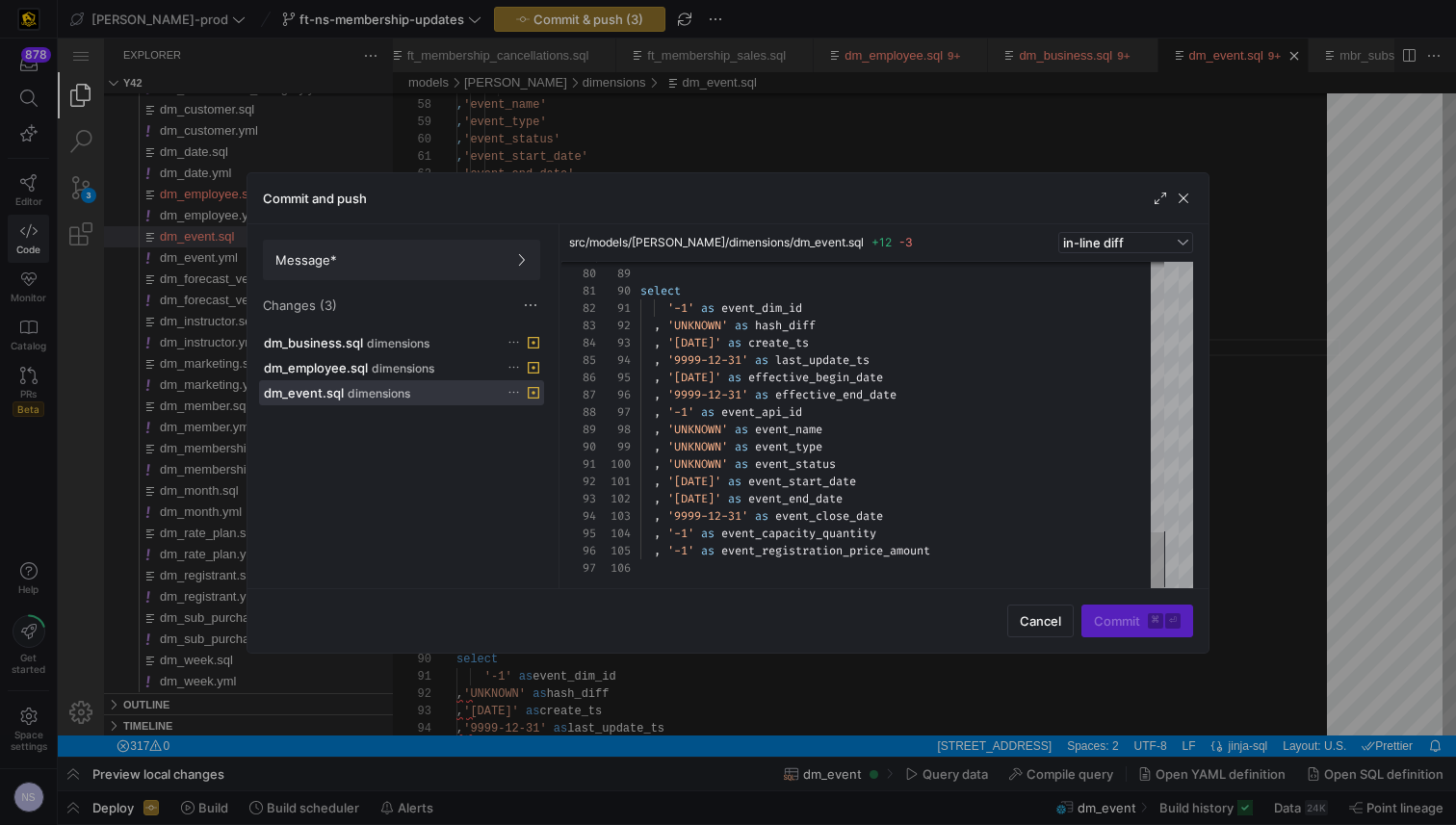
click at [1287, 423] on div at bounding box center [728, 412] width 1456 height 825
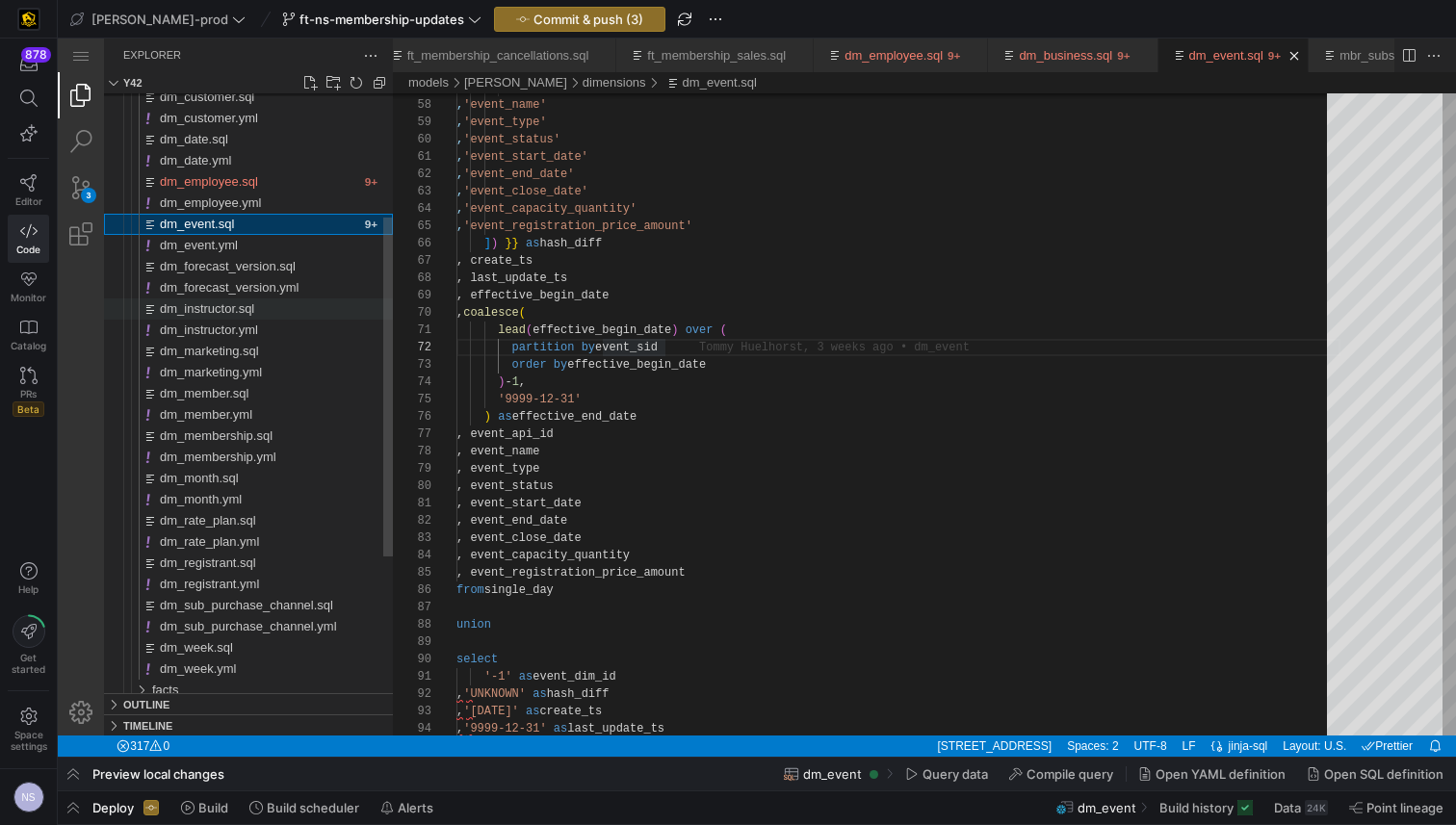
click at [232, 304] on span "dm_instructor.sql" at bounding box center [206, 308] width 94 height 15
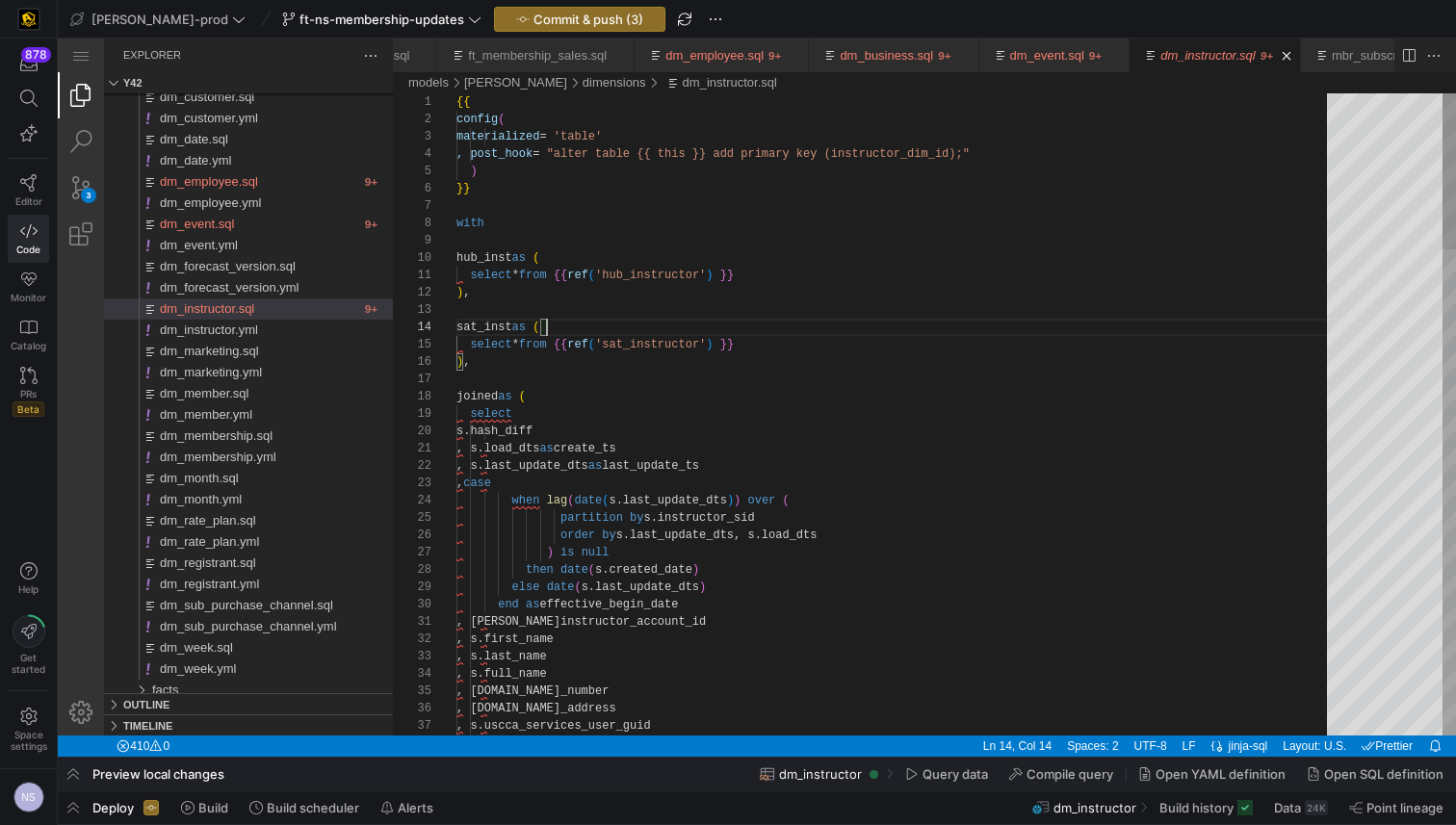
scroll to position [52, 90]
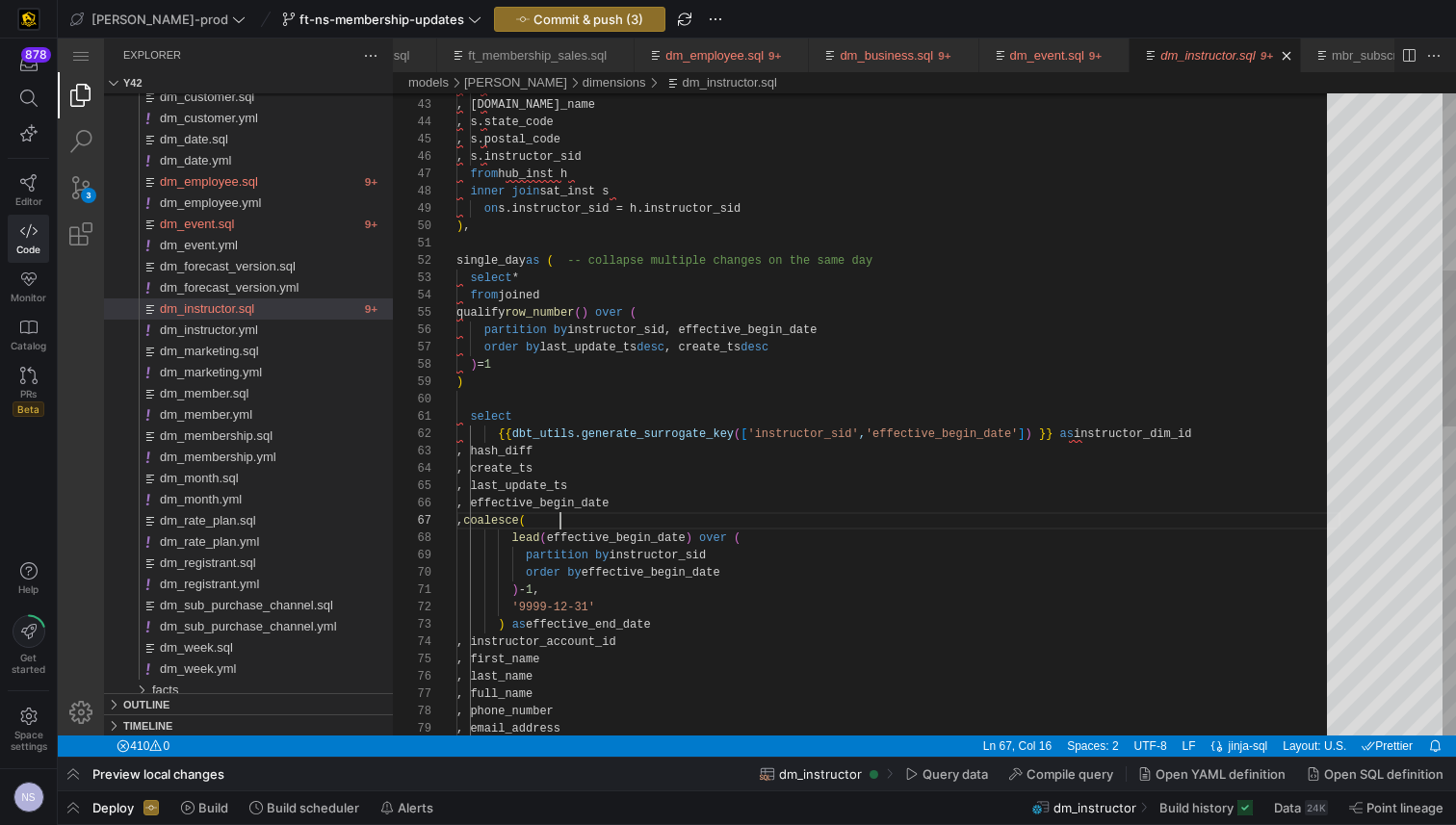
scroll to position [104, 104]
click at [825, 526] on div ", full_name , phone_number , email_address , last_name , first_name , instructo…" at bounding box center [898, 685] width 884 height 2635
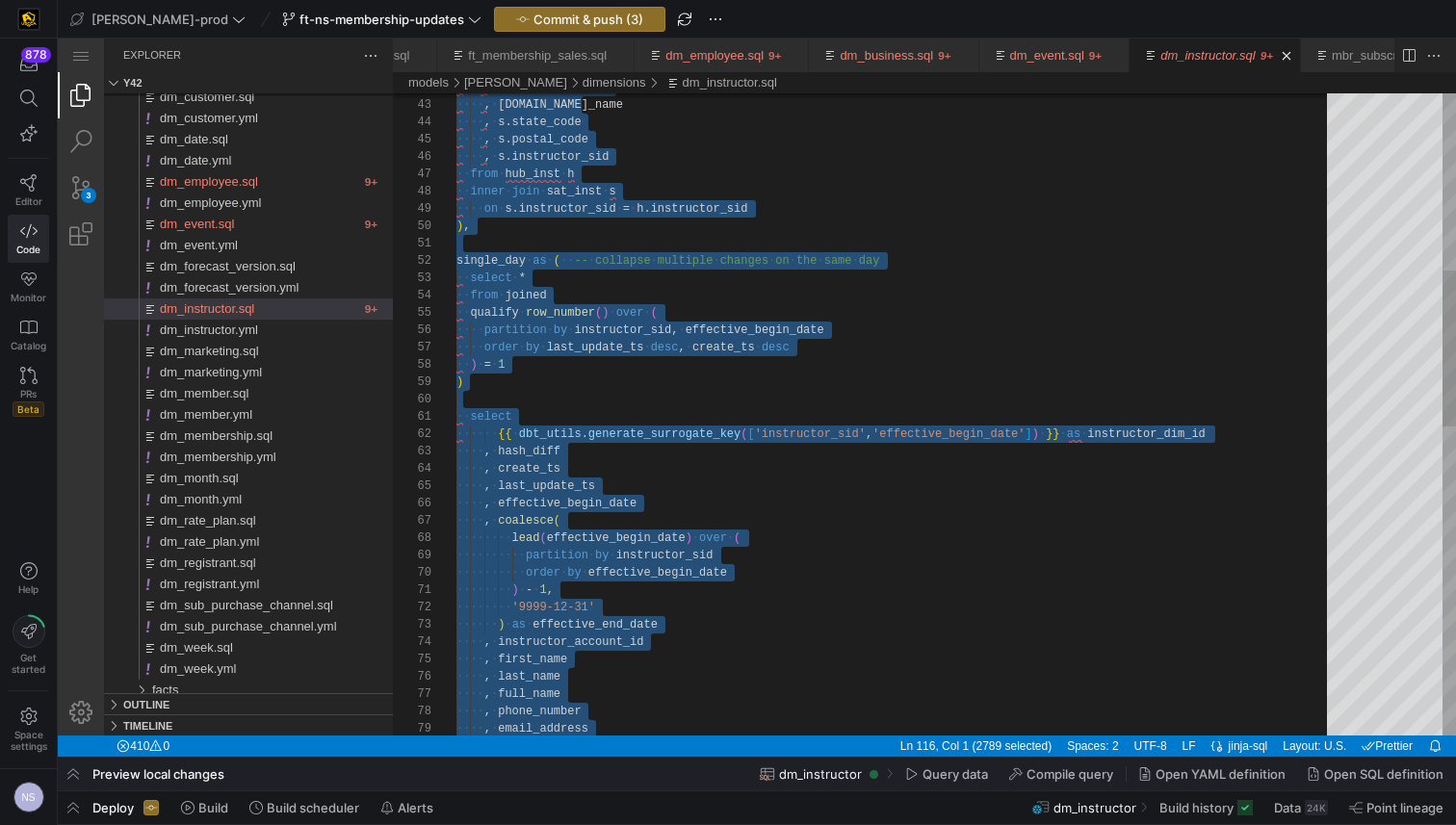
paste textarea ", '-1' as uscca_services_user_guid , null as is_deleted , '9999-12-31' as email…"
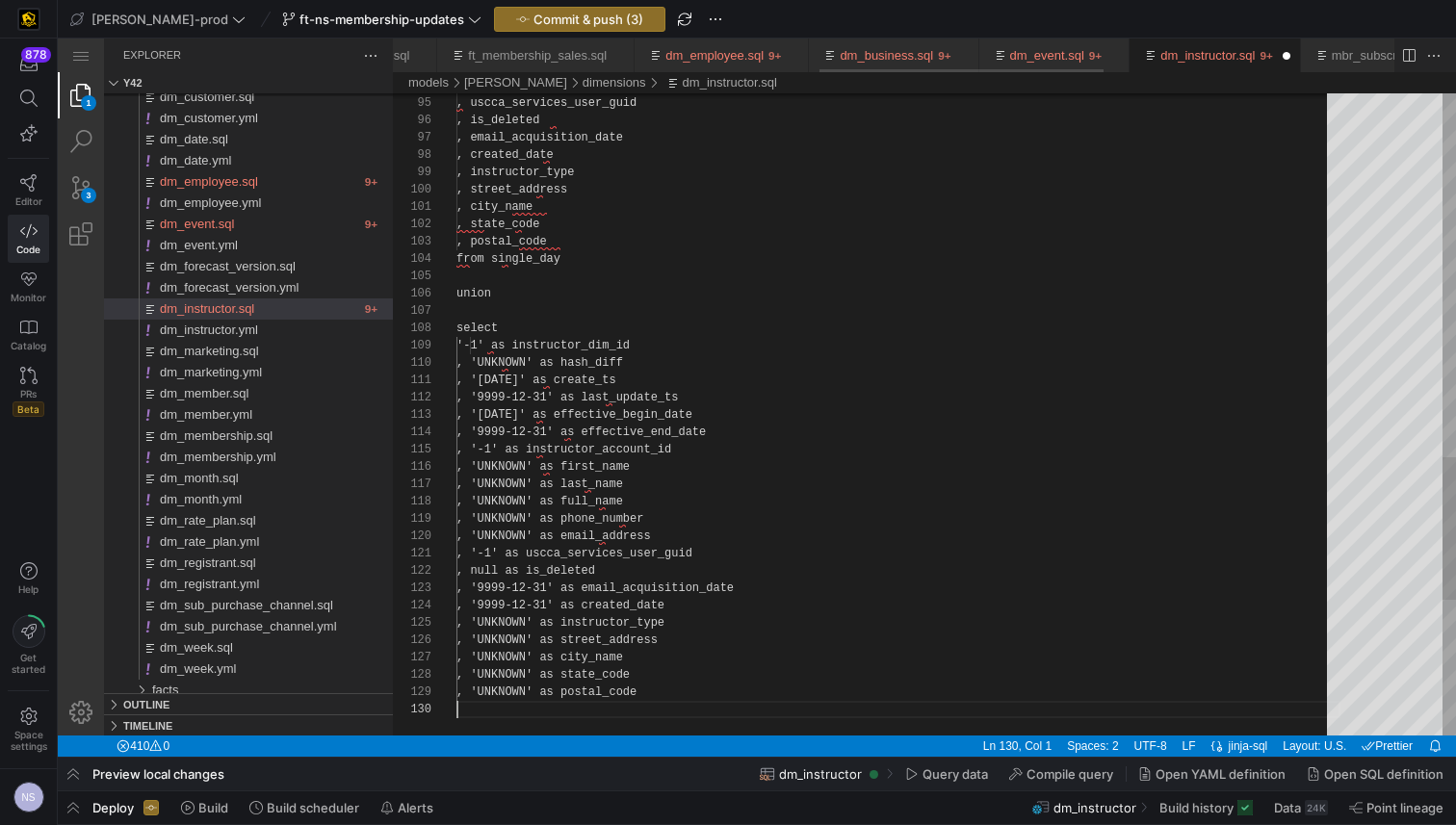
scroll to position [0, 1501]
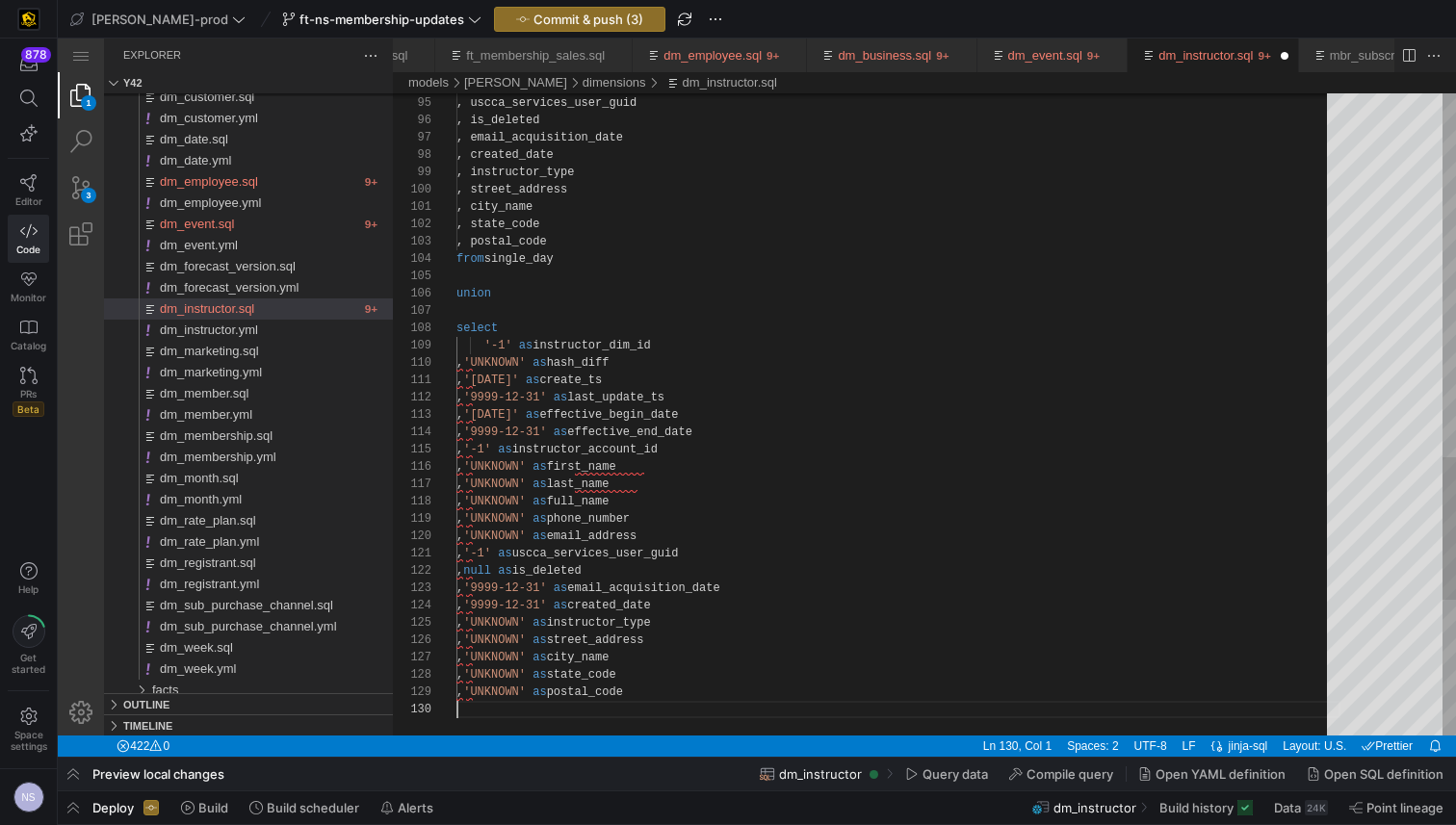
type textarea ", city_name , state_code , postal_code from single_day union select '-1' as ins…"
click at [542, 21] on span "Commit & push (4)" at bounding box center [589, 20] width 111 height 16
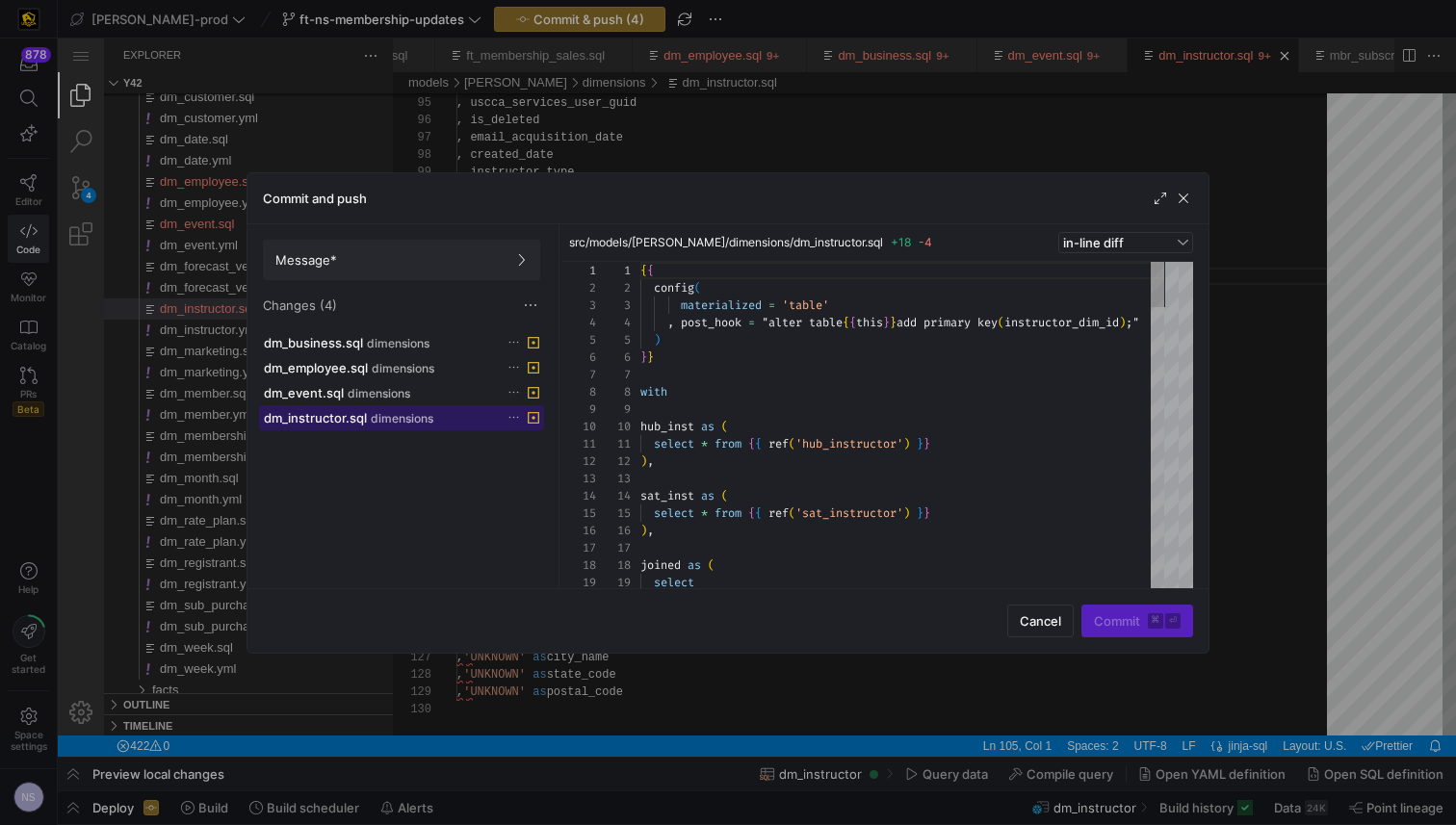
click at [347, 422] on span "dm_instructor.sql" at bounding box center [315, 418] width 103 height 16
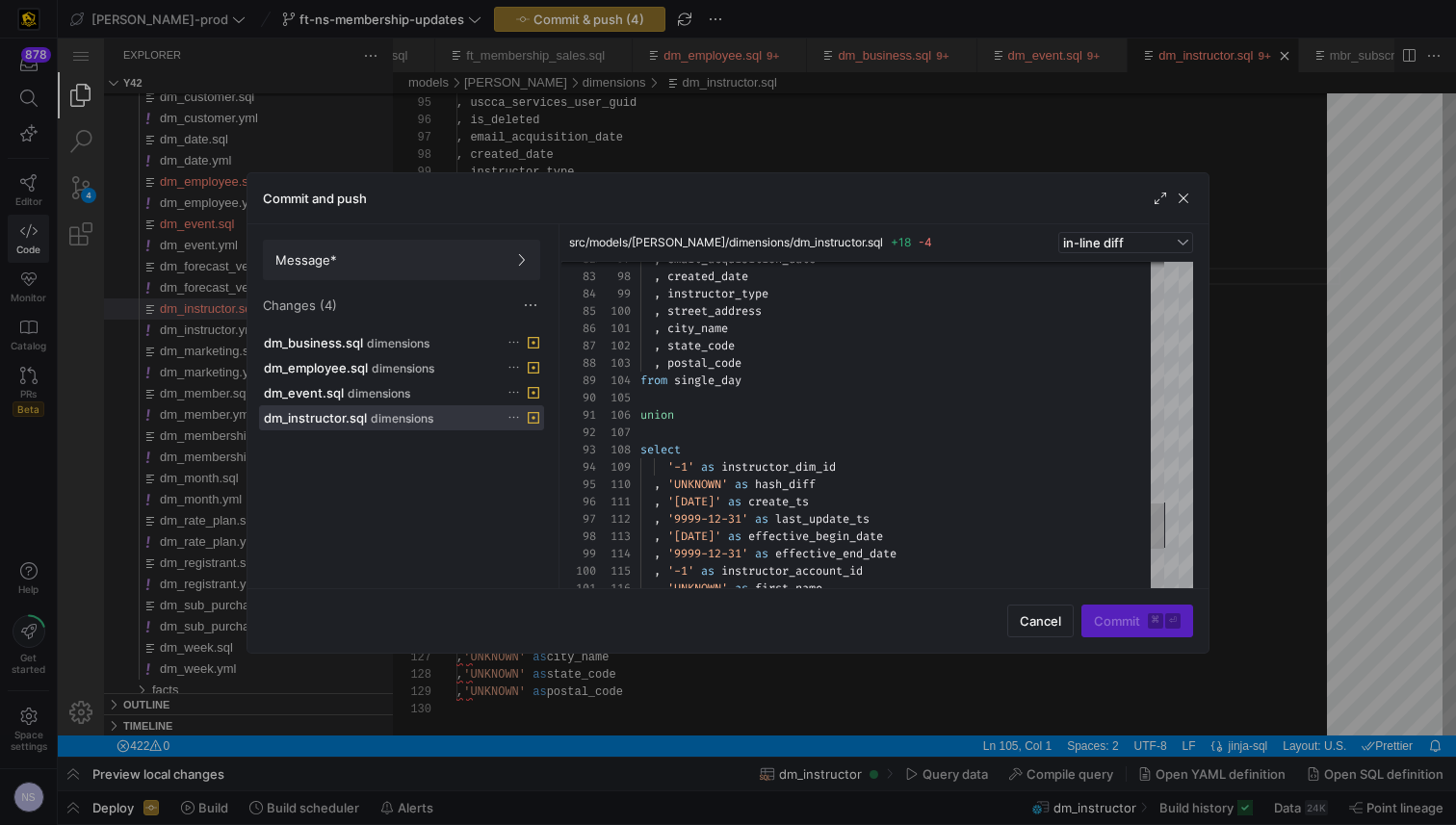
click at [1317, 451] on div at bounding box center [728, 412] width 1456 height 825
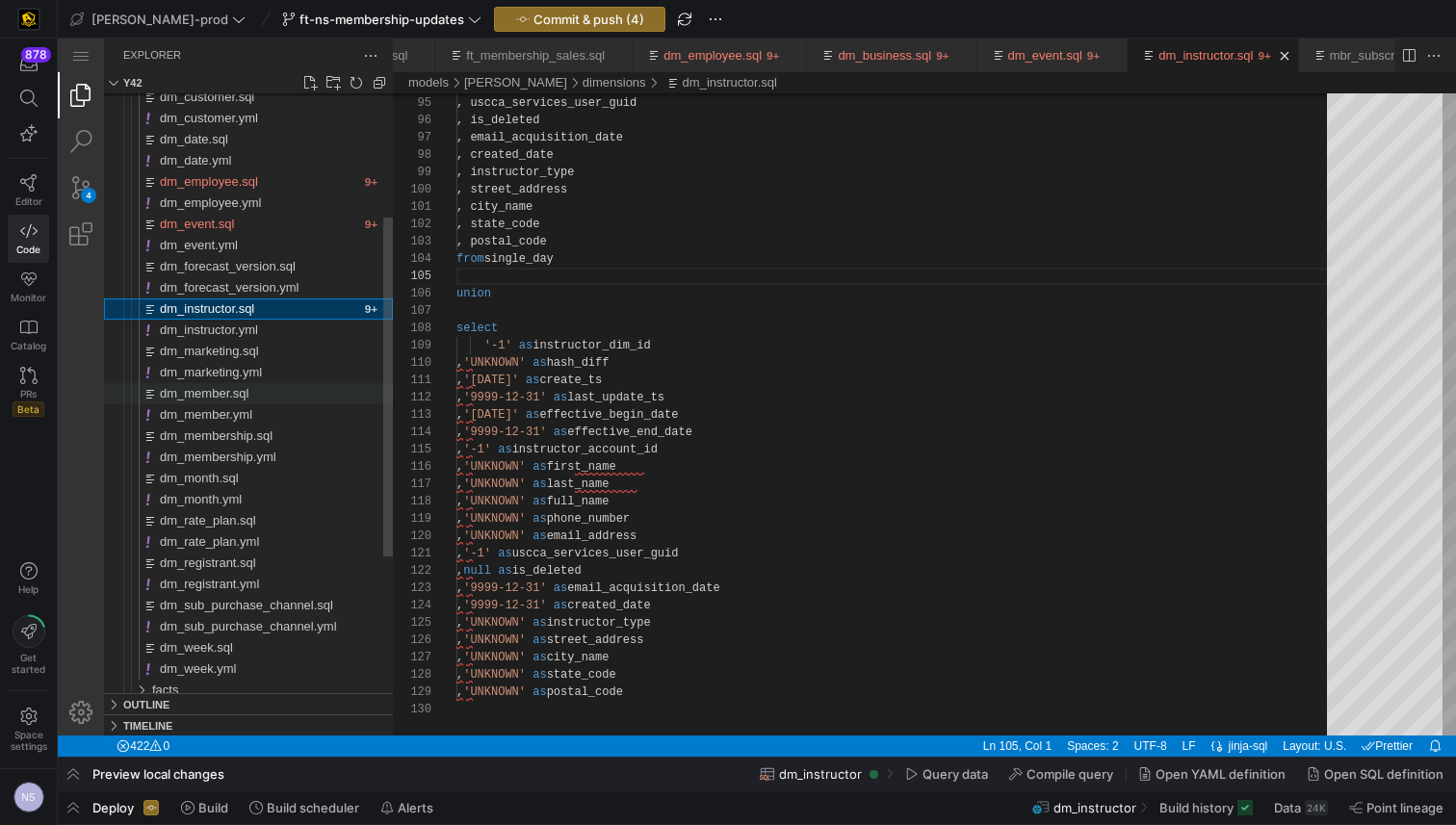
click at [240, 392] on span "dm_member.sql" at bounding box center [203, 393] width 88 height 15
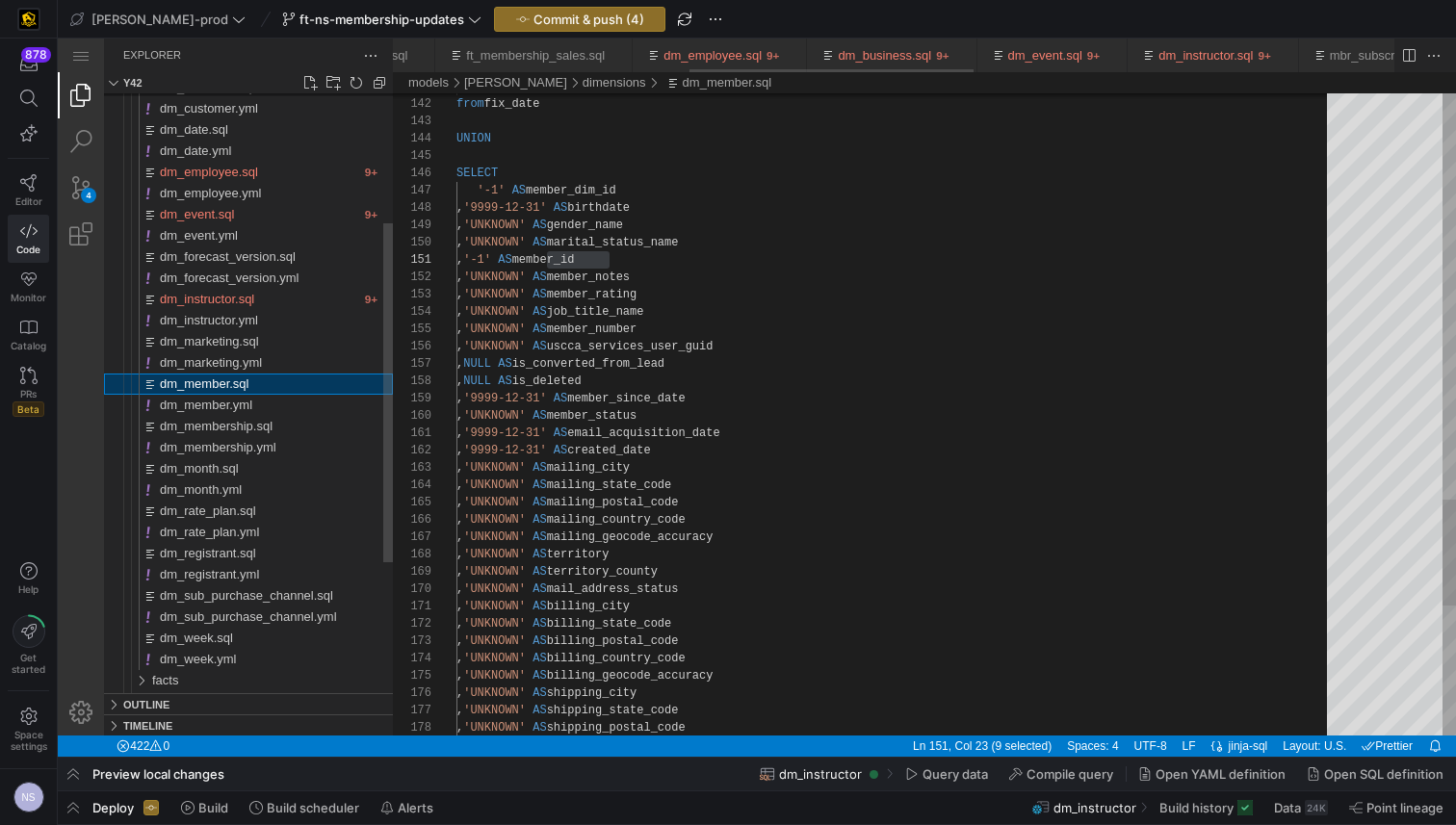
scroll to position [0, 1043]
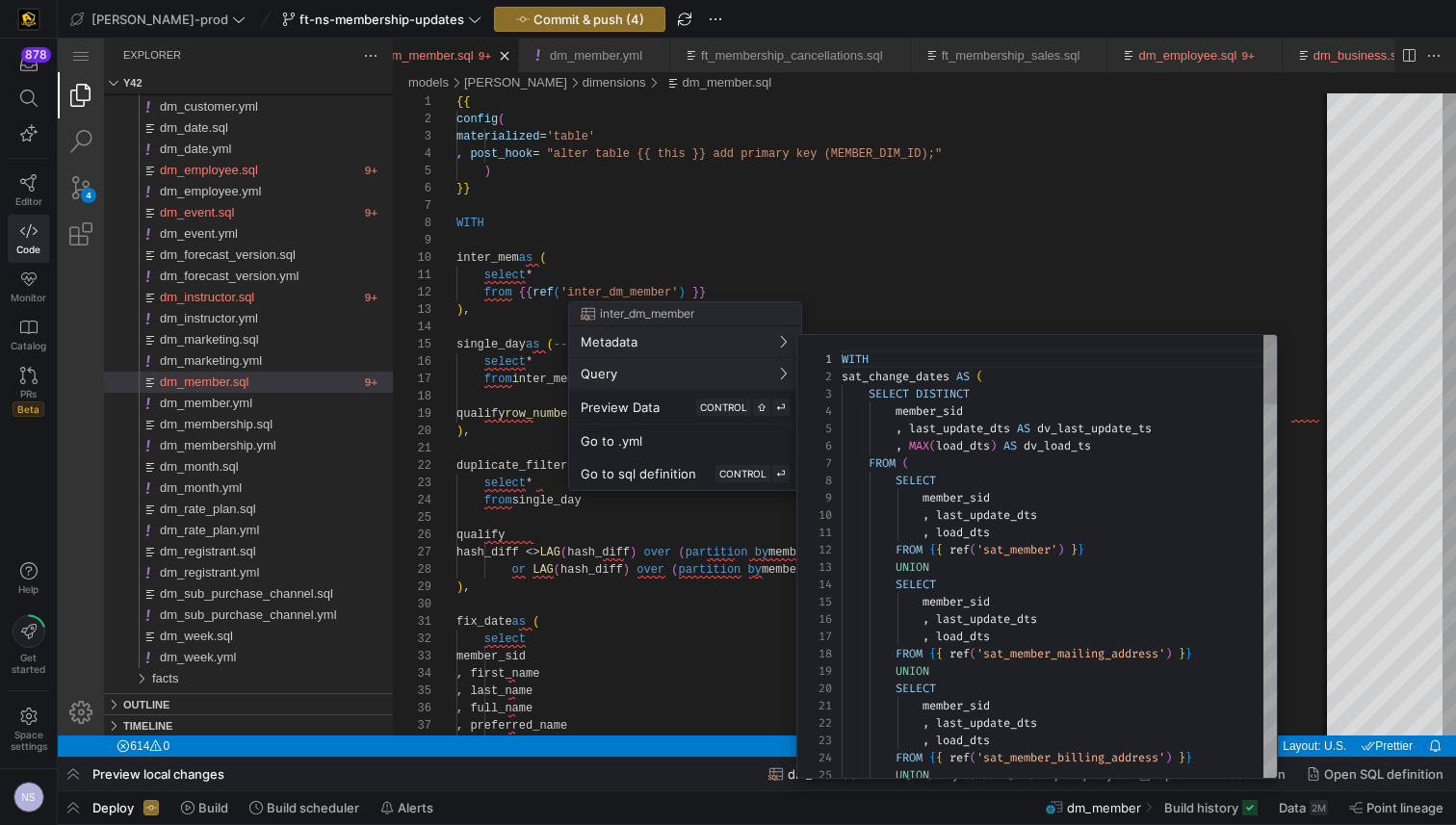
scroll to position [174, 0]
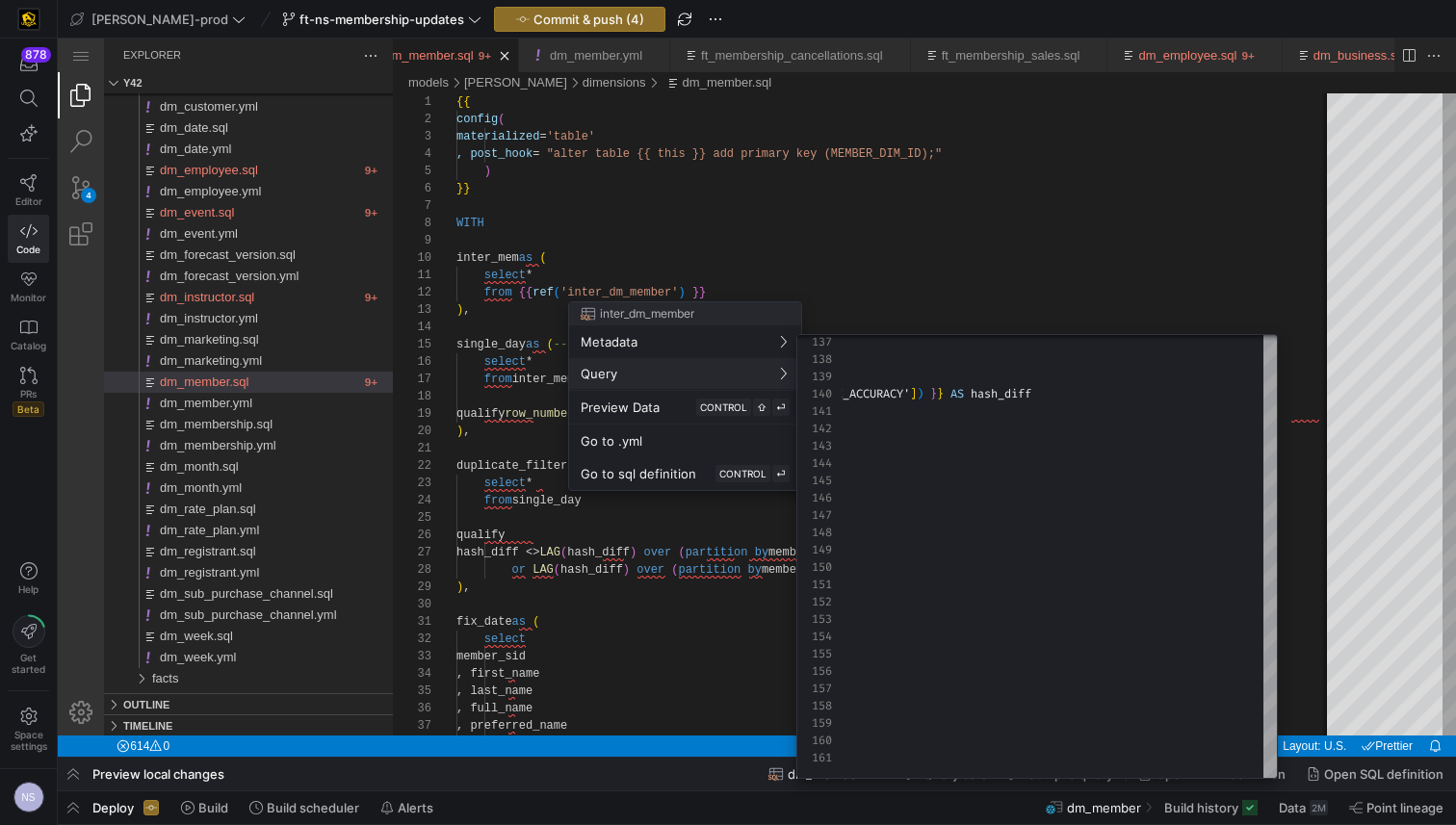
click at [917, 225] on div at bounding box center [728, 412] width 1456 height 825
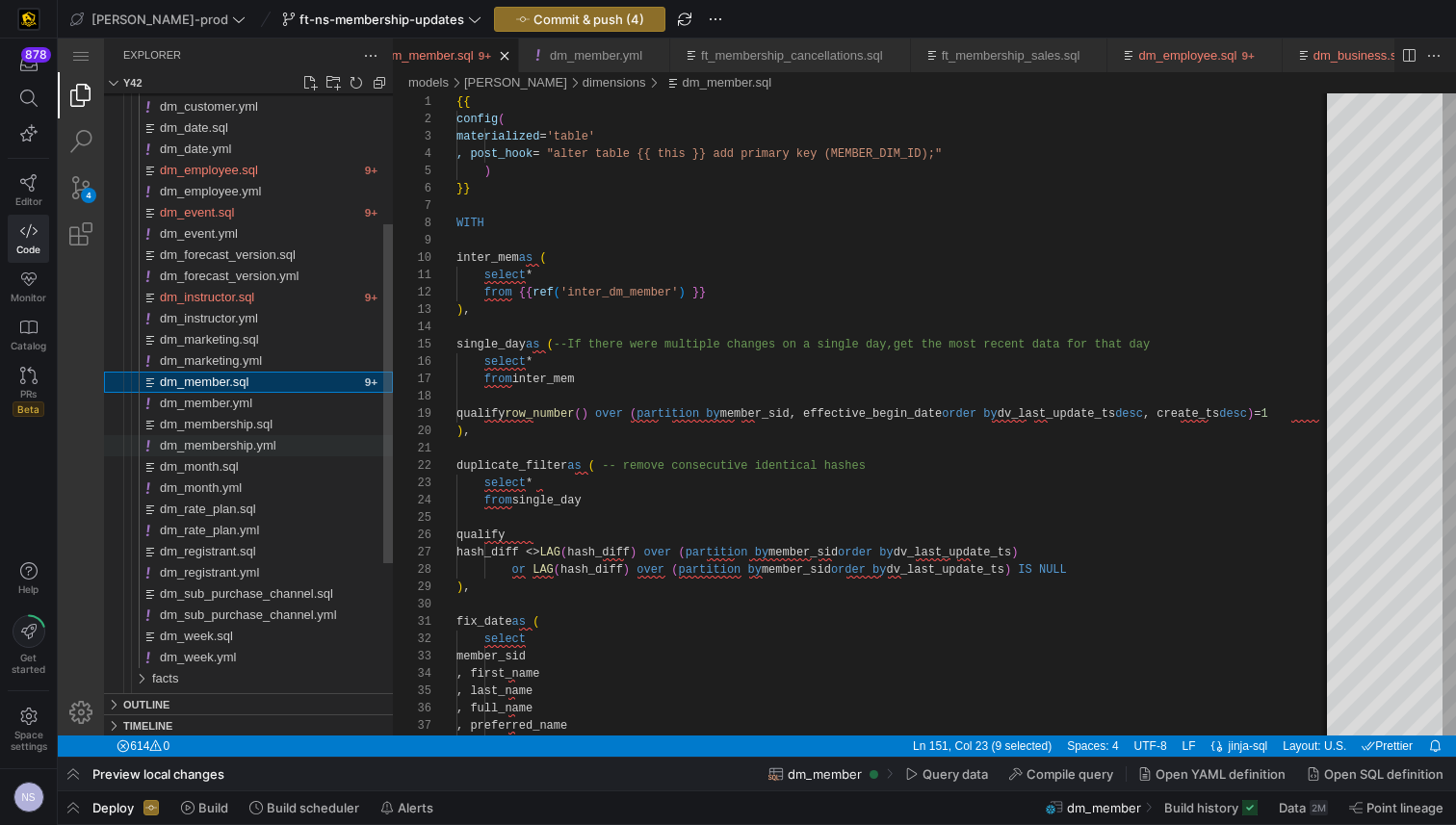
click at [256, 435] on div "dm_membership.yml" at bounding box center [276, 445] width 233 height 21
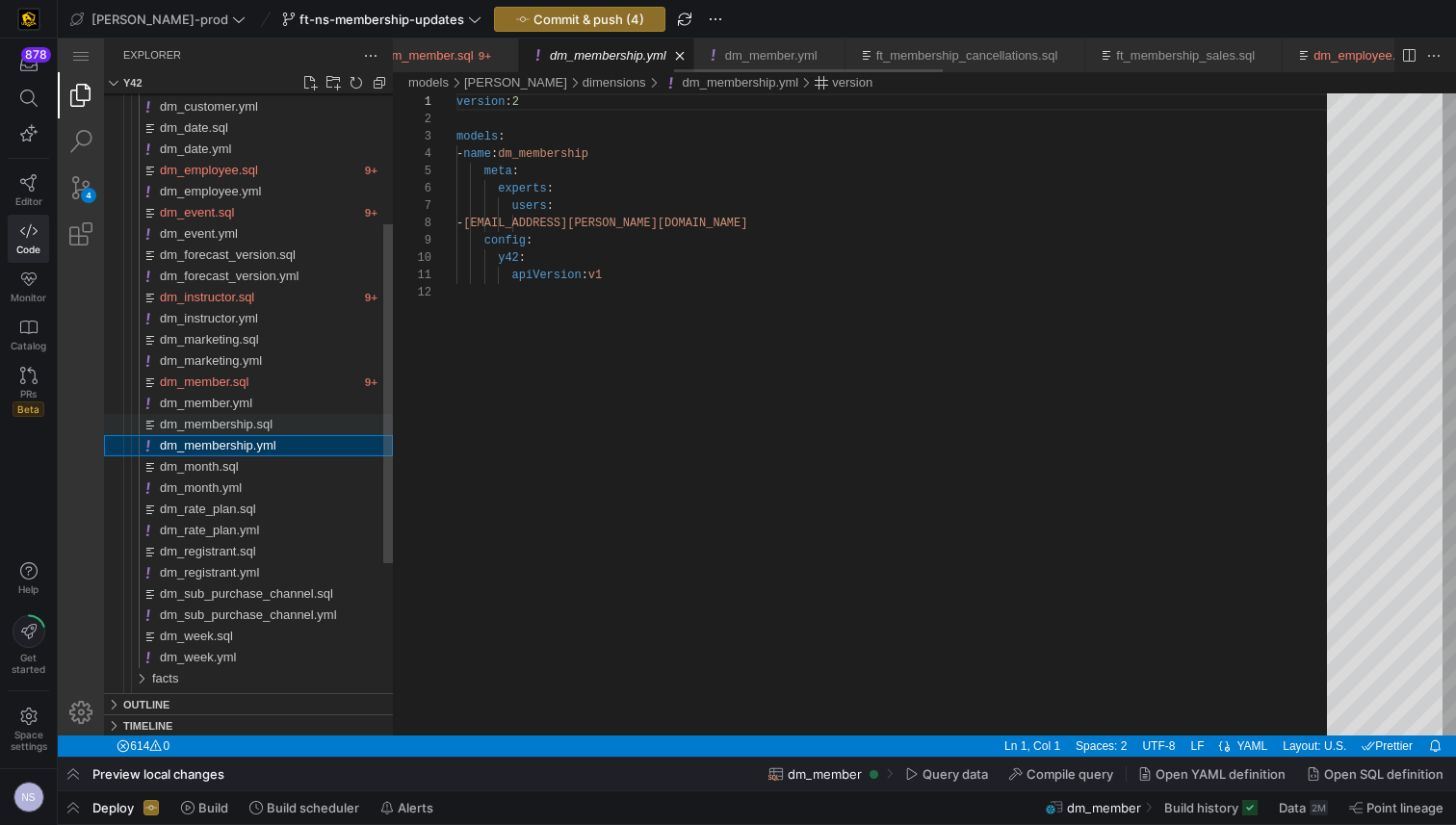
scroll to position [174, 0]
click at [256, 424] on span "dm_membership.sql" at bounding box center [216, 423] width 113 height 15
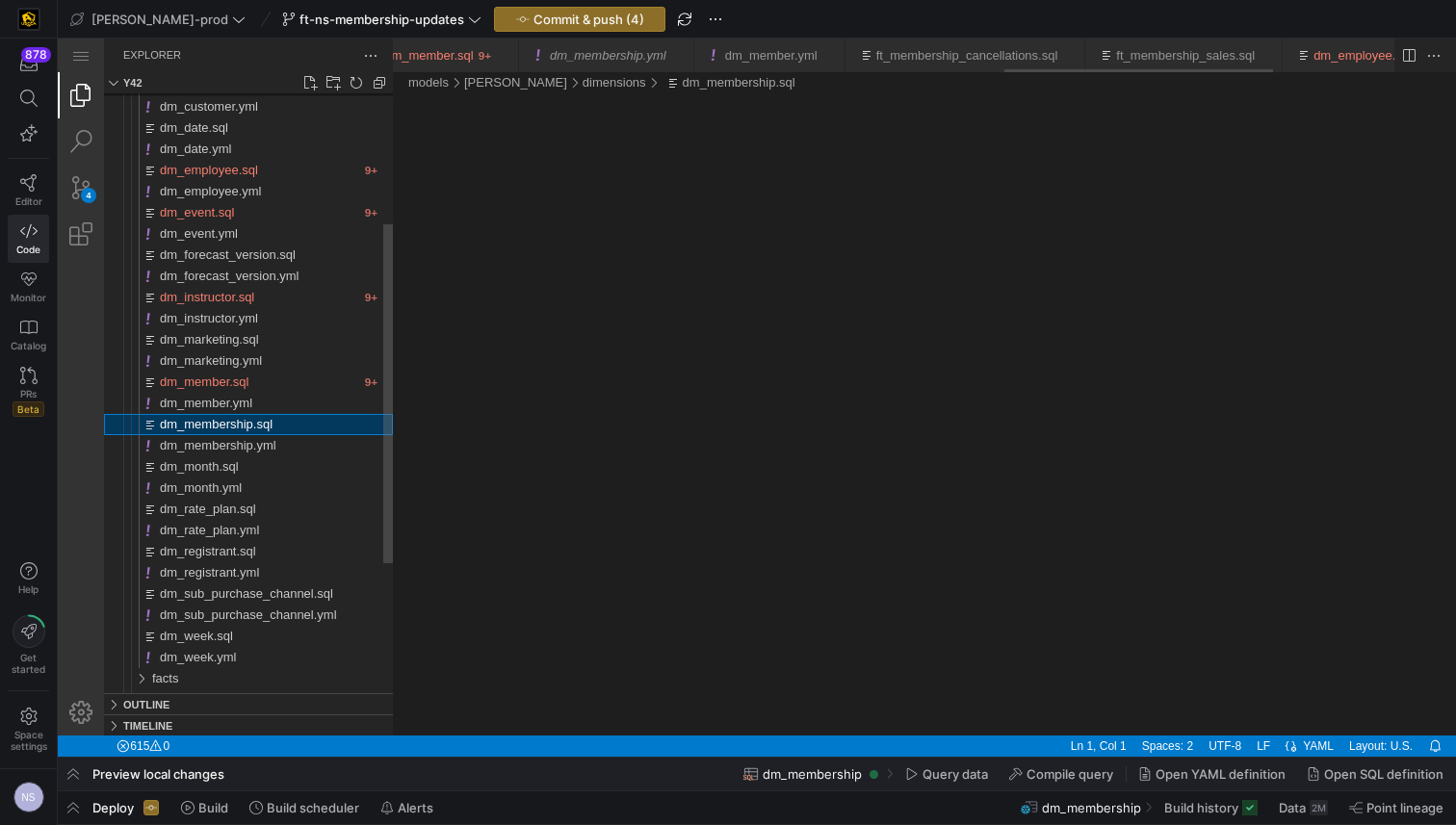
scroll to position [0, 2271]
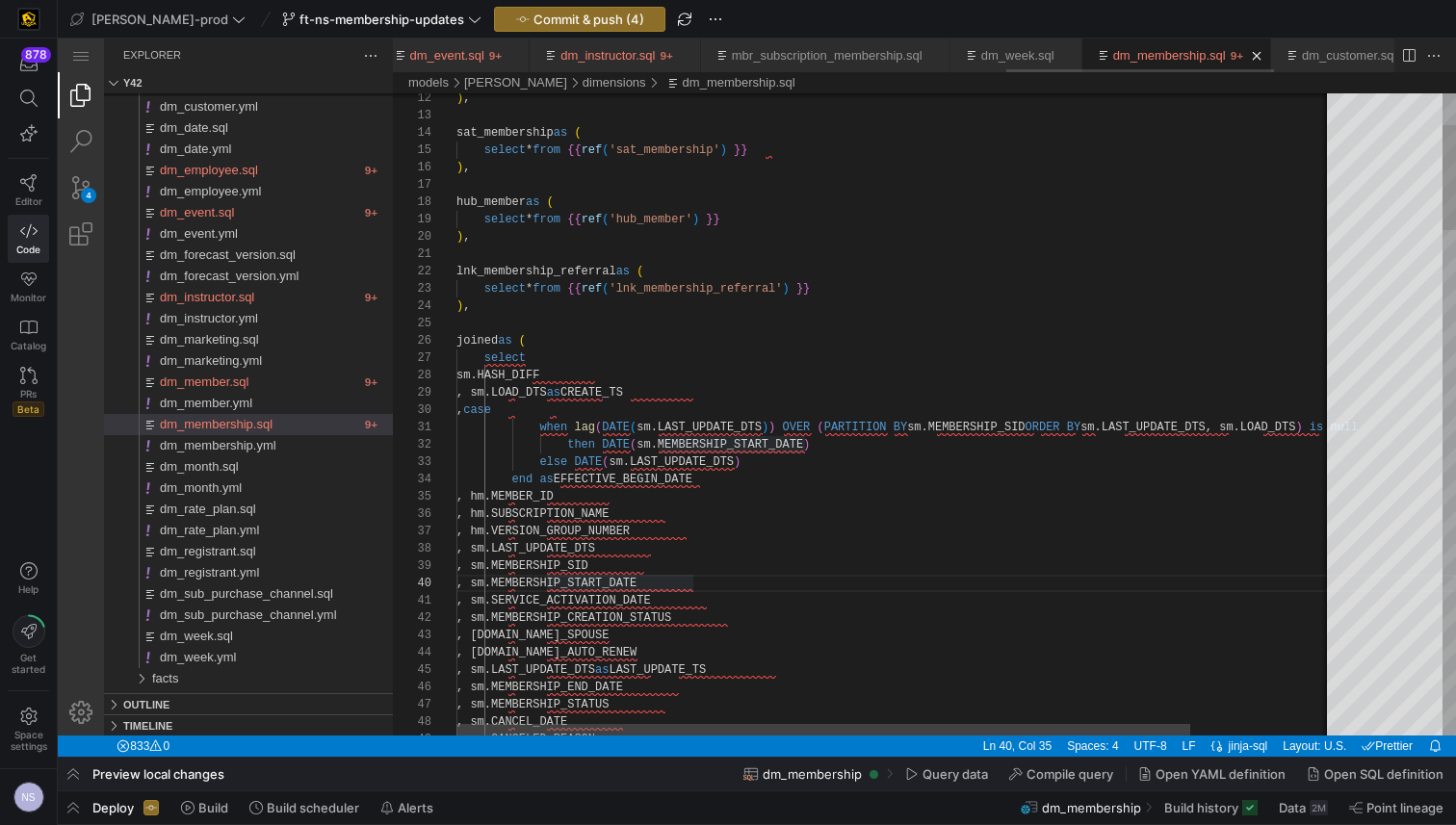
scroll to position [35, 375]
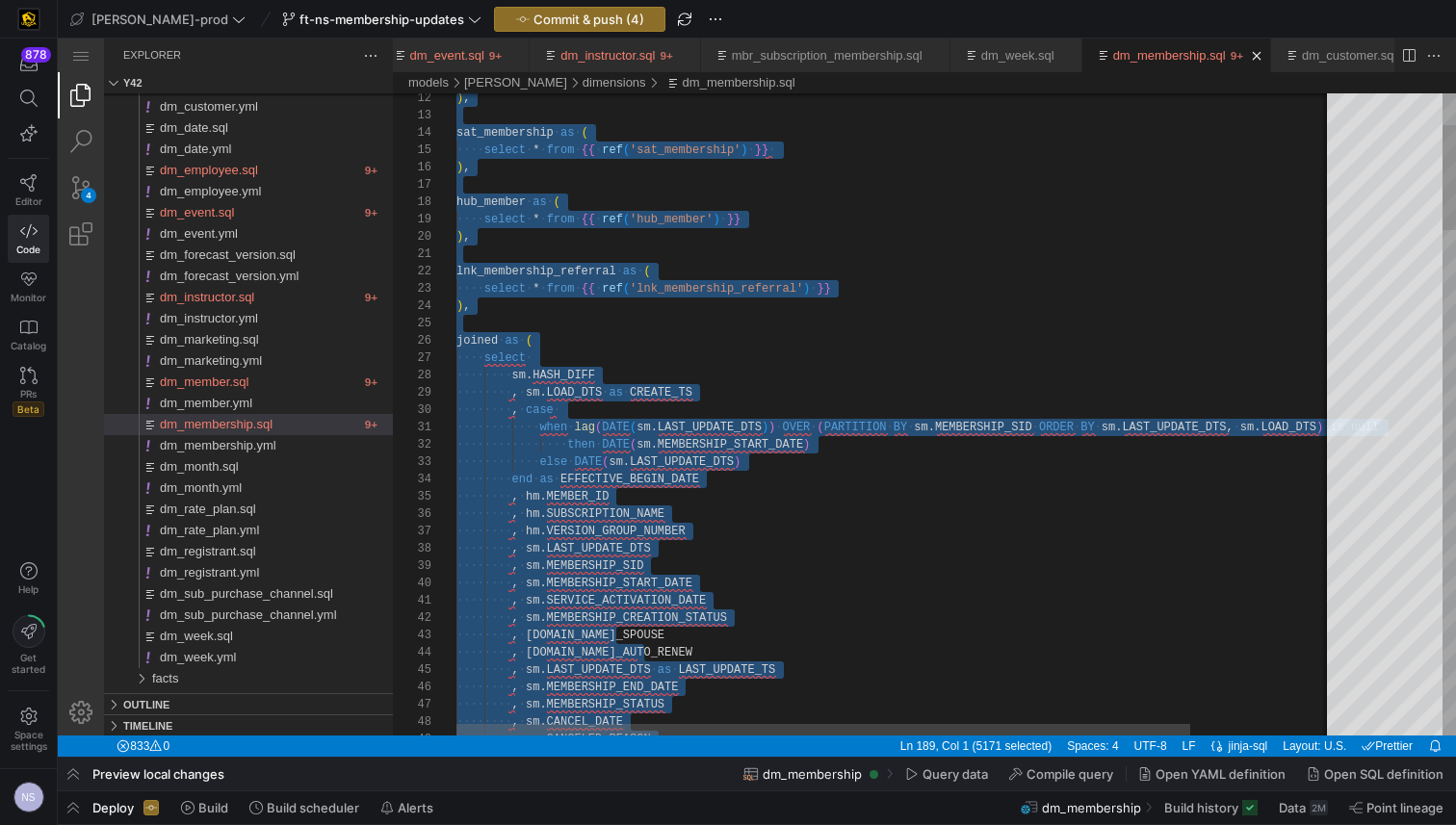
paste textarea "dm_membership.sql"
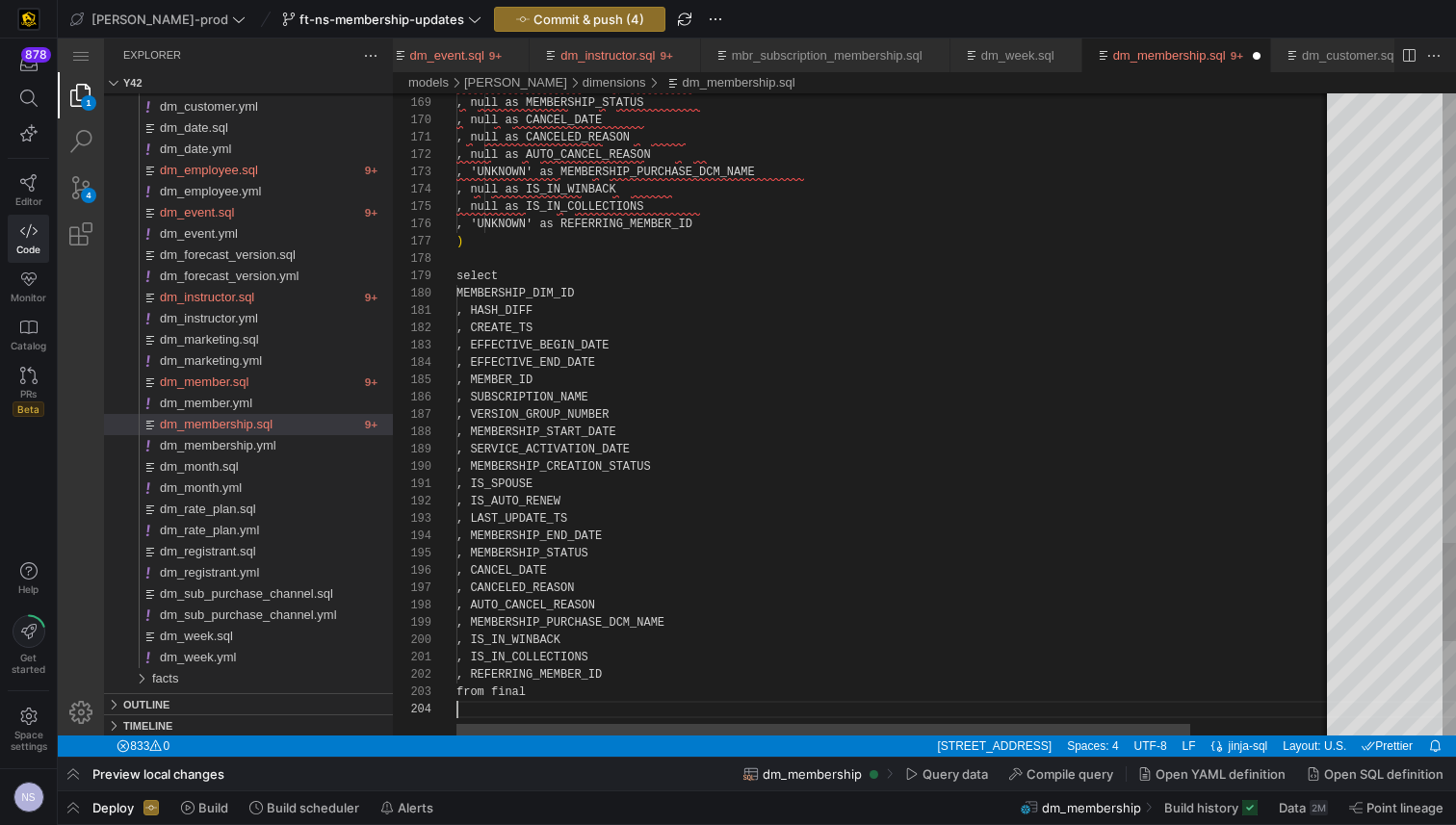
scroll to position [52, 0]
type textarea ", HASH_DIFF , CREATE_TS , EFFECTIVE_BEGIN_DATE , EFFECTIVE_END_DATE , MEMBER_ID…"
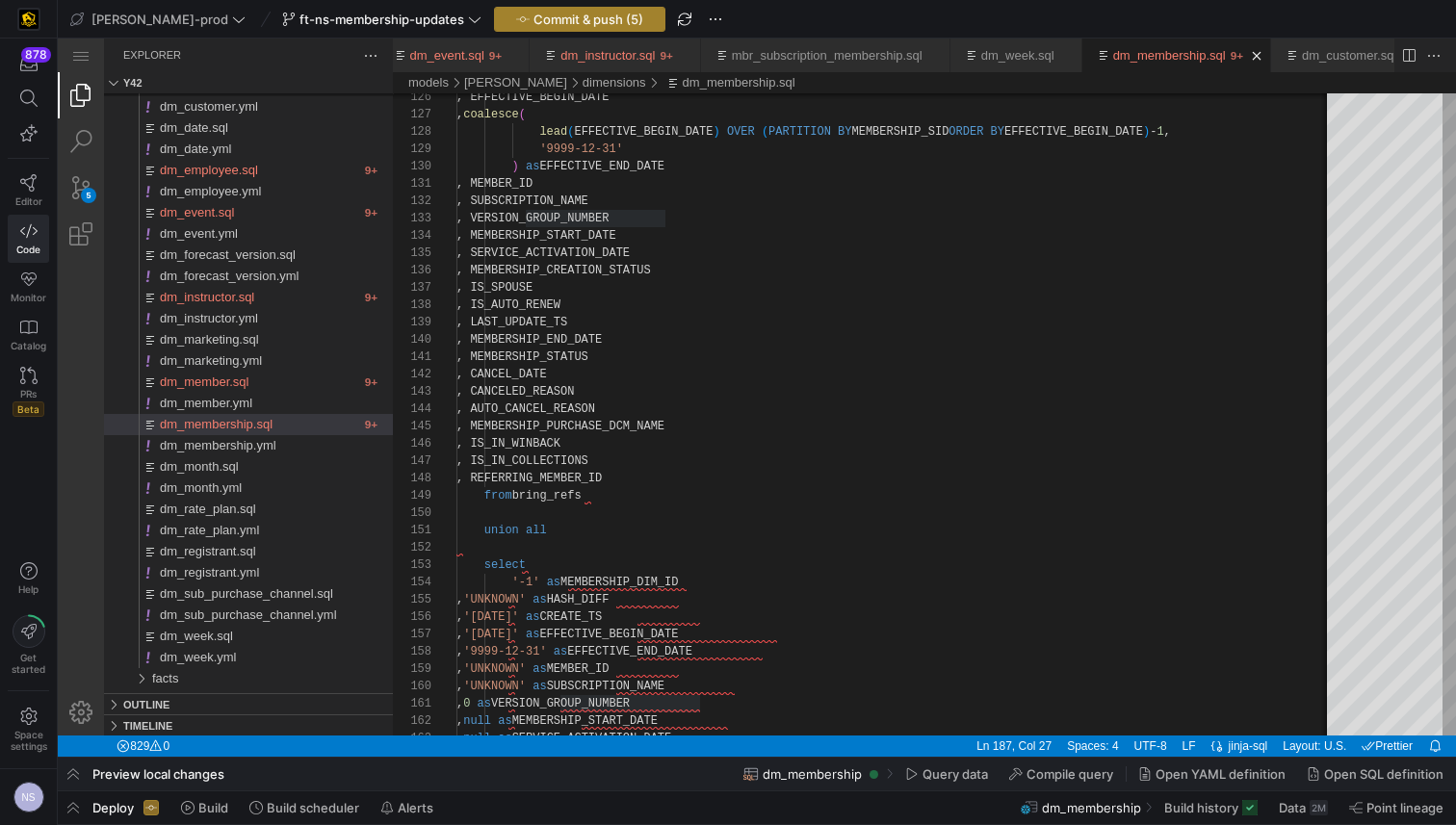
click at [565, 27] on span "button" at bounding box center [579, 19] width 170 height 23
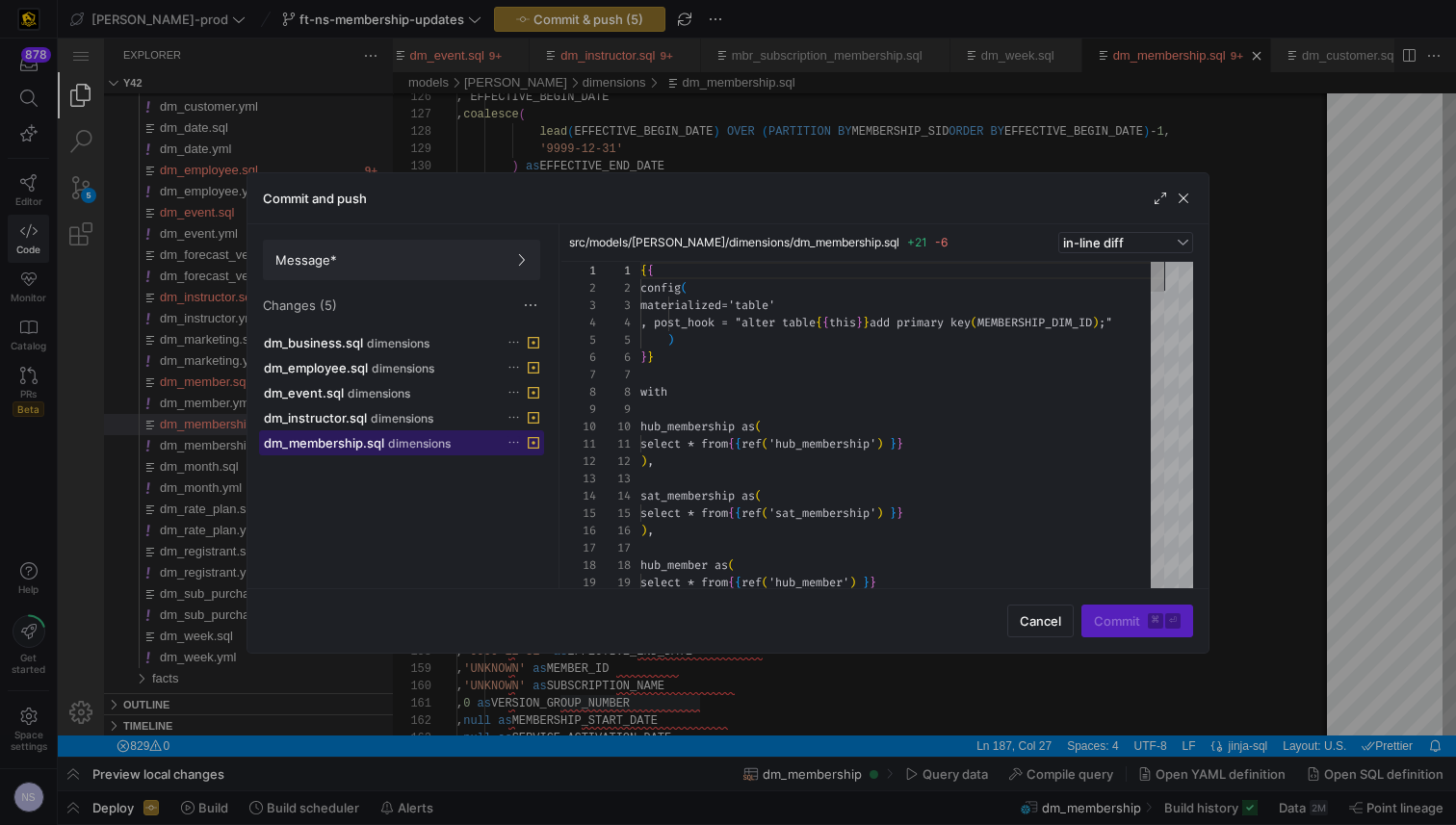
click at [398, 439] on span "dimensions" at bounding box center [419, 444] width 62 height 14
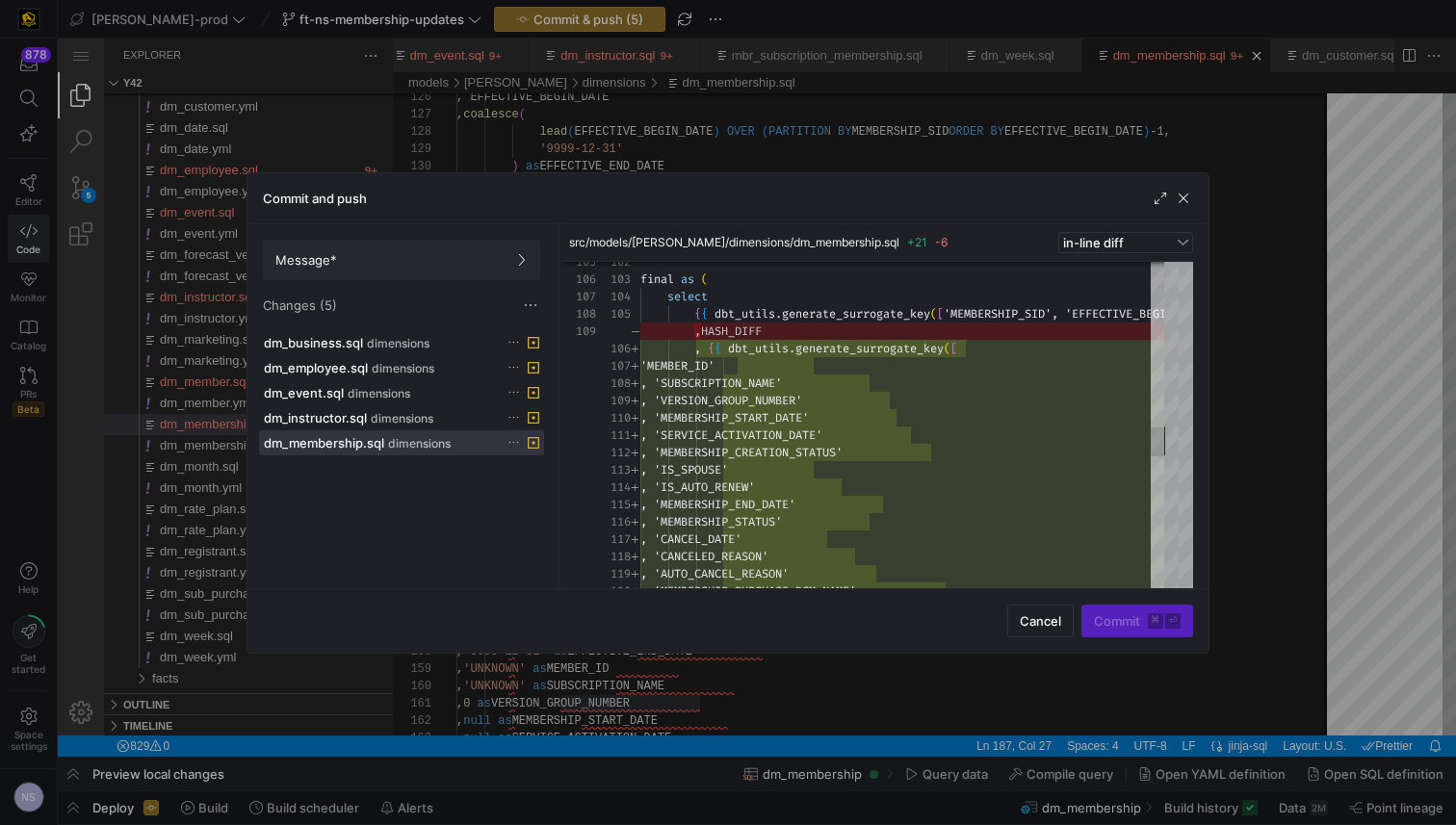
drag, startPoint x: 1258, startPoint y: 362, endPoint x: 1188, endPoint y: 331, distance: 76.6
click at [1258, 362] on div at bounding box center [728, 412] width 1456 height 825
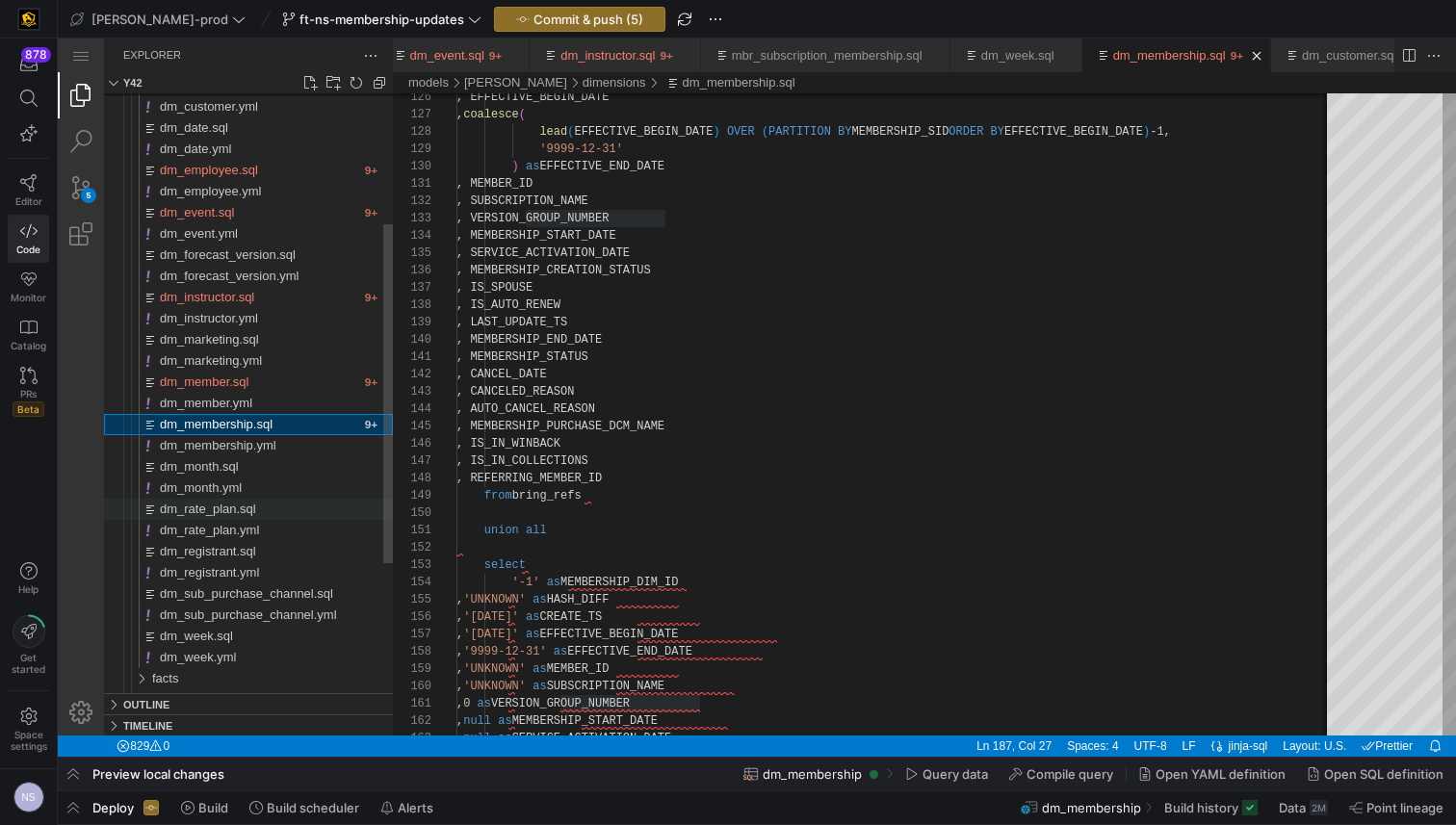
click at [229, 511] on span "dm_rate_plan.sql" at bounding box center [207, 509] width 96 height 15
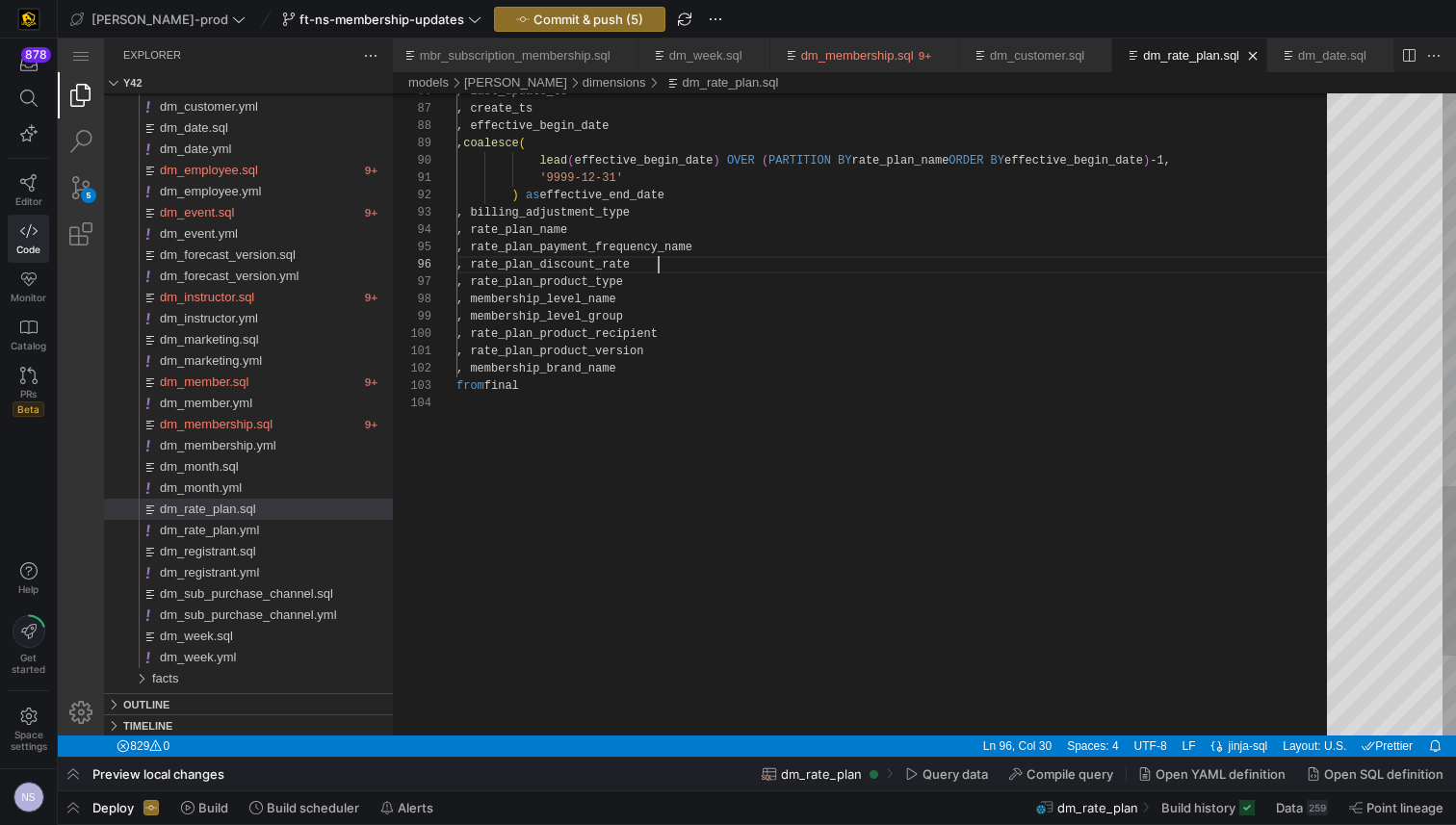
scroll to position [86, 202]
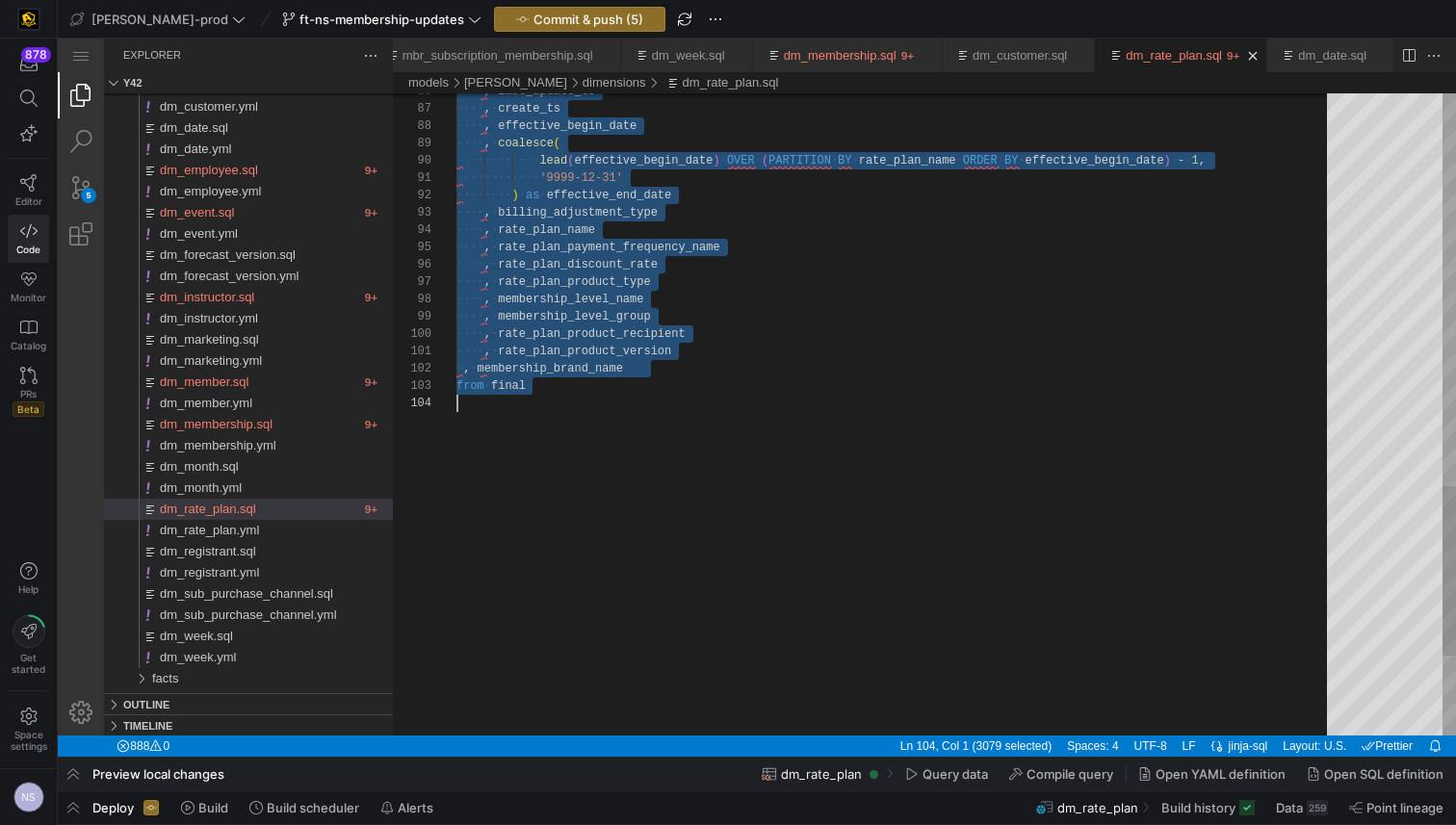
paste textarea ", rate_plan_payment_frequency_name , rate_plan_discount_rate , rate_plan_produc…"
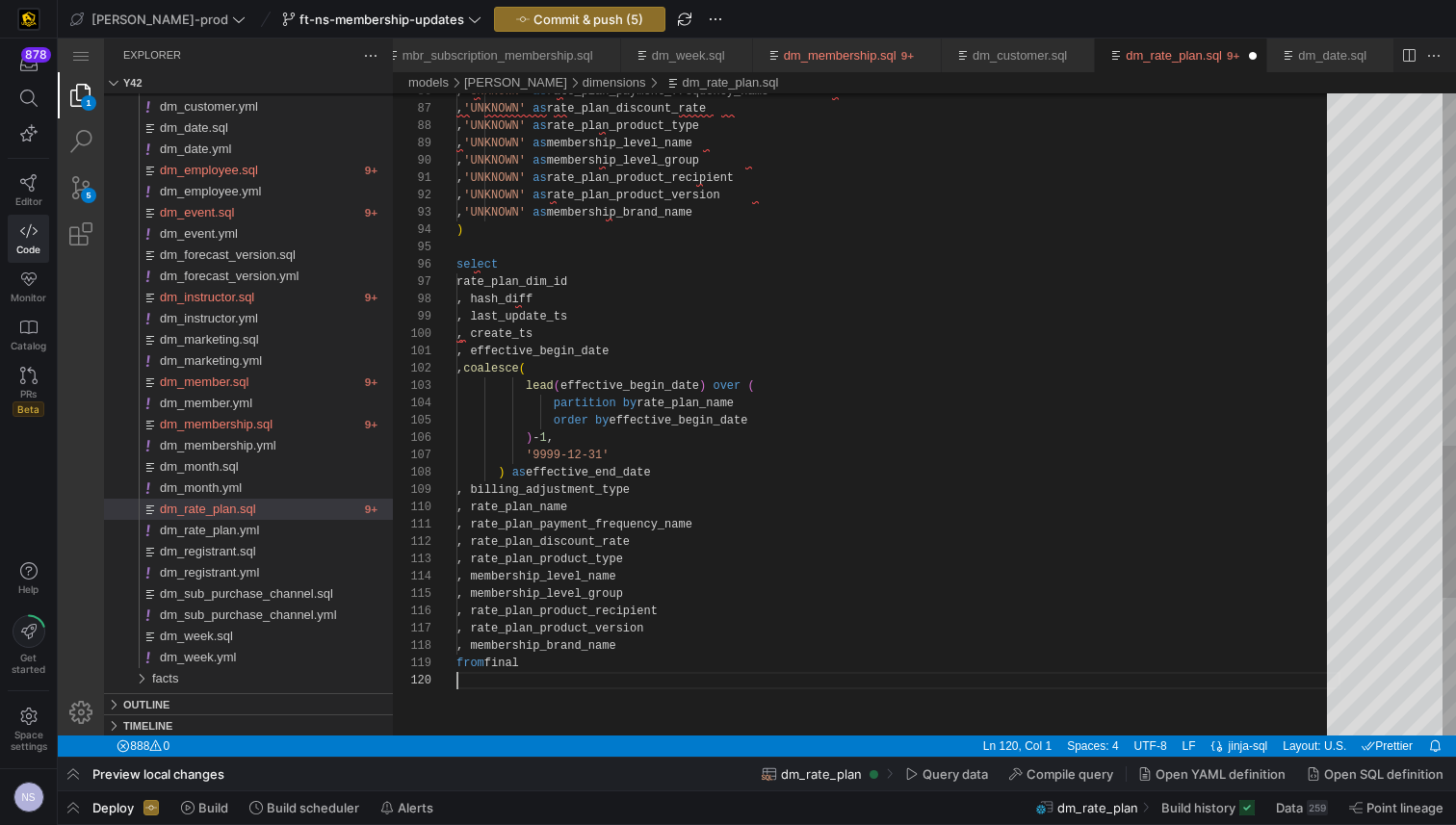
scroll to position [156, 0]
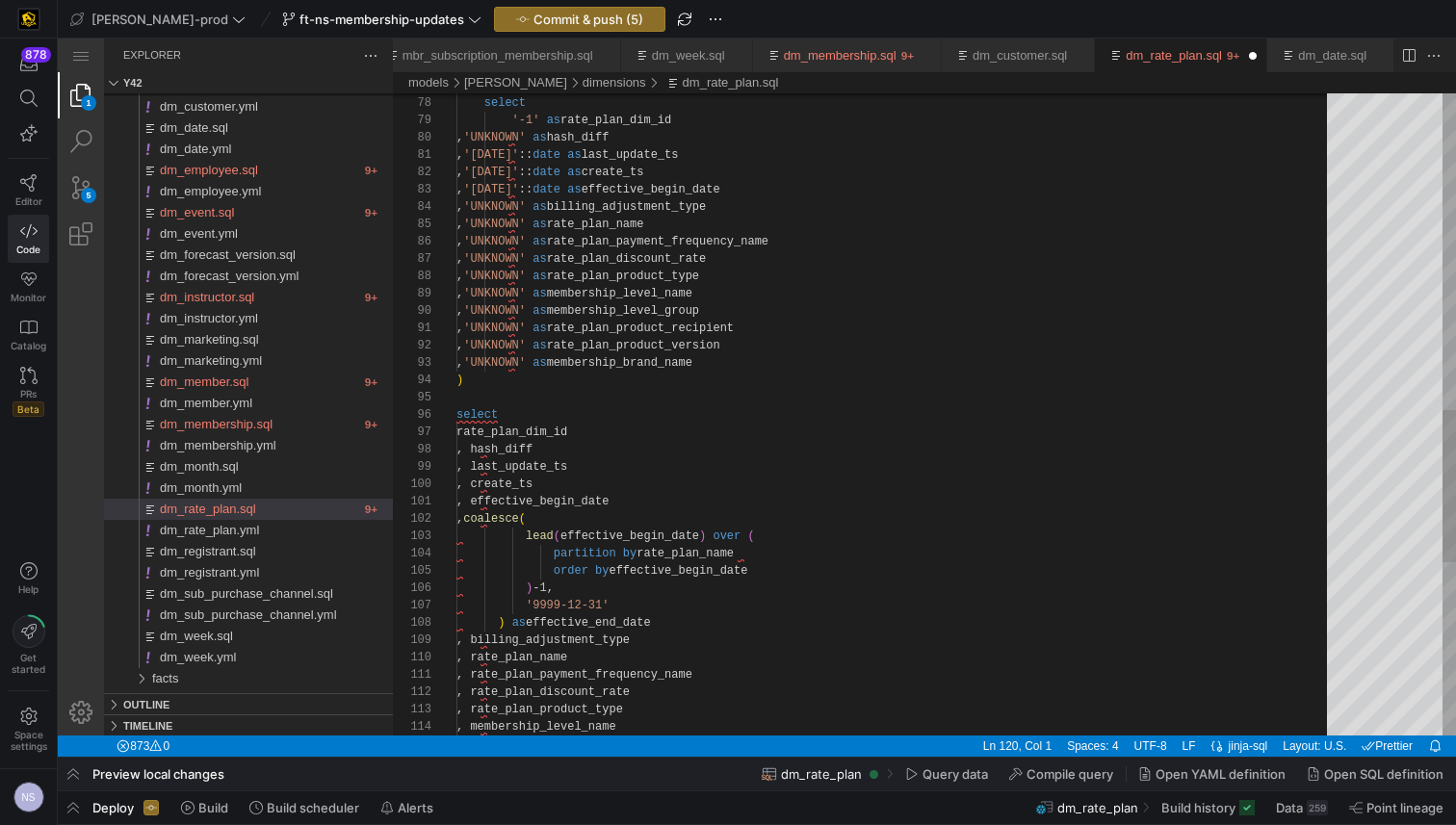
type textarea ", '[DATE]'::date as last_update_ts , '[DATE]'::date as create_ts , '[DATE]'::da…"
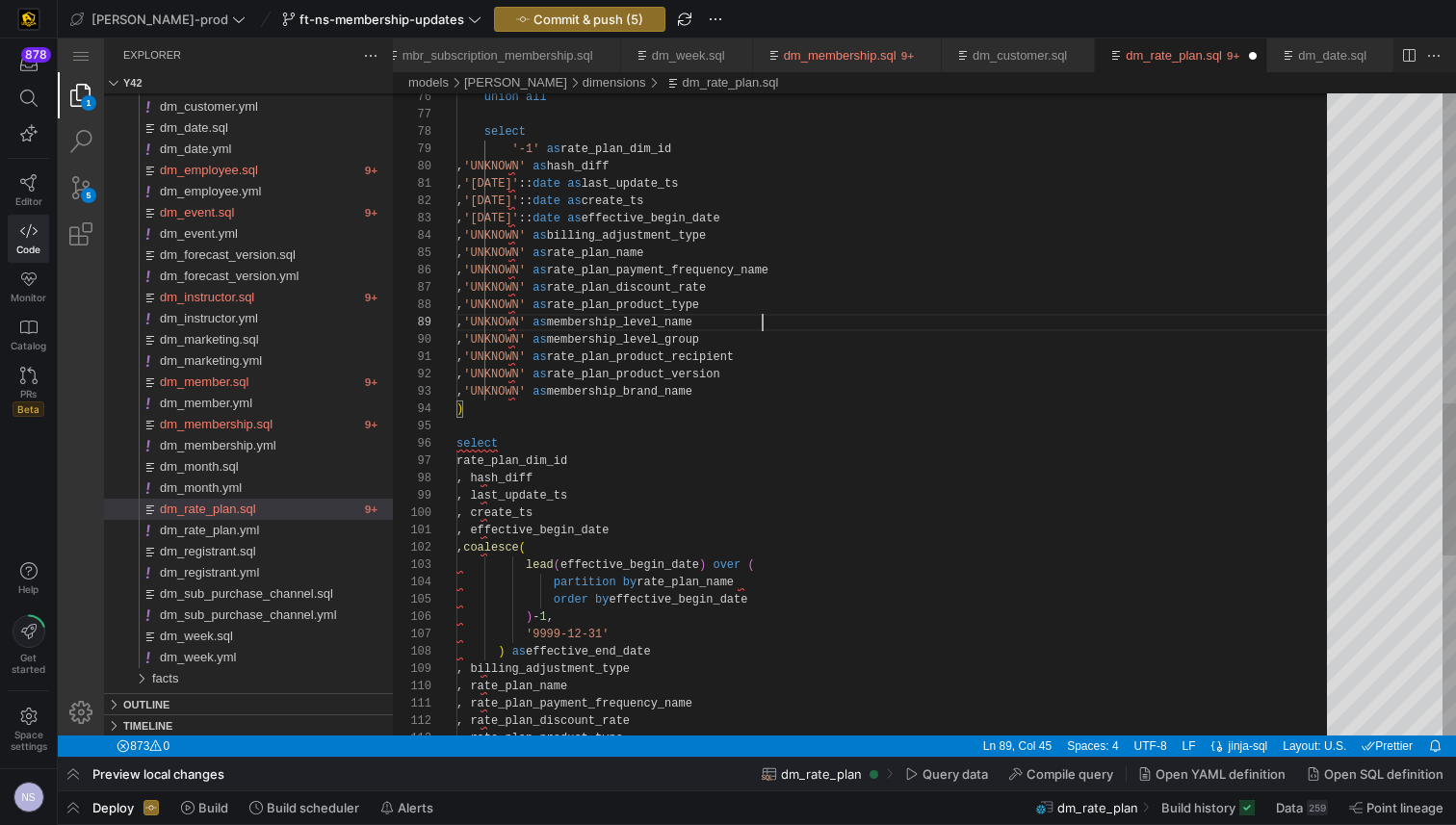
scroll to position [139, 306]
click at [848, 326] on div ", 'UNKNOWN' as rate_plan_payment_frequency_name , 'UNKNOWN' as rate_plan_discou…" at bounding box center [898, 141] width 884 height 2704
click at [543, 34] on y42-top-nav "[PERSON_NAME]-prod ft-ns-membership-updates Commit & push (6)" at bounding box center [756, 19] width 1397 height 39
click at [545, 15] on span "Commit & push (6)" at bounding box center [588, 20] width 110 height 16
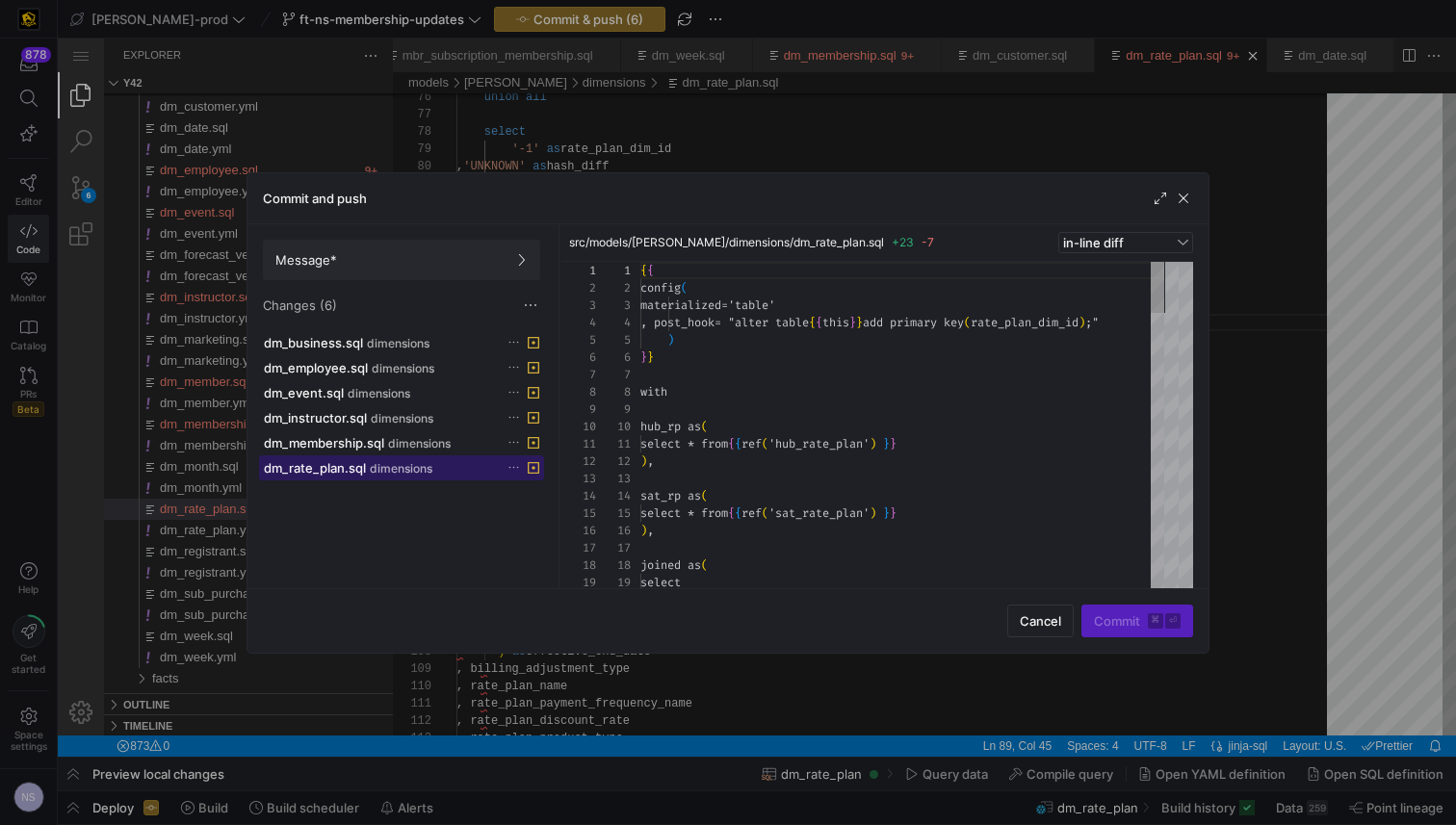
scroll to position [174, 0]
click at [391, 475] on span "dimensions" at bounding box center [401, 469] width 62 height 14
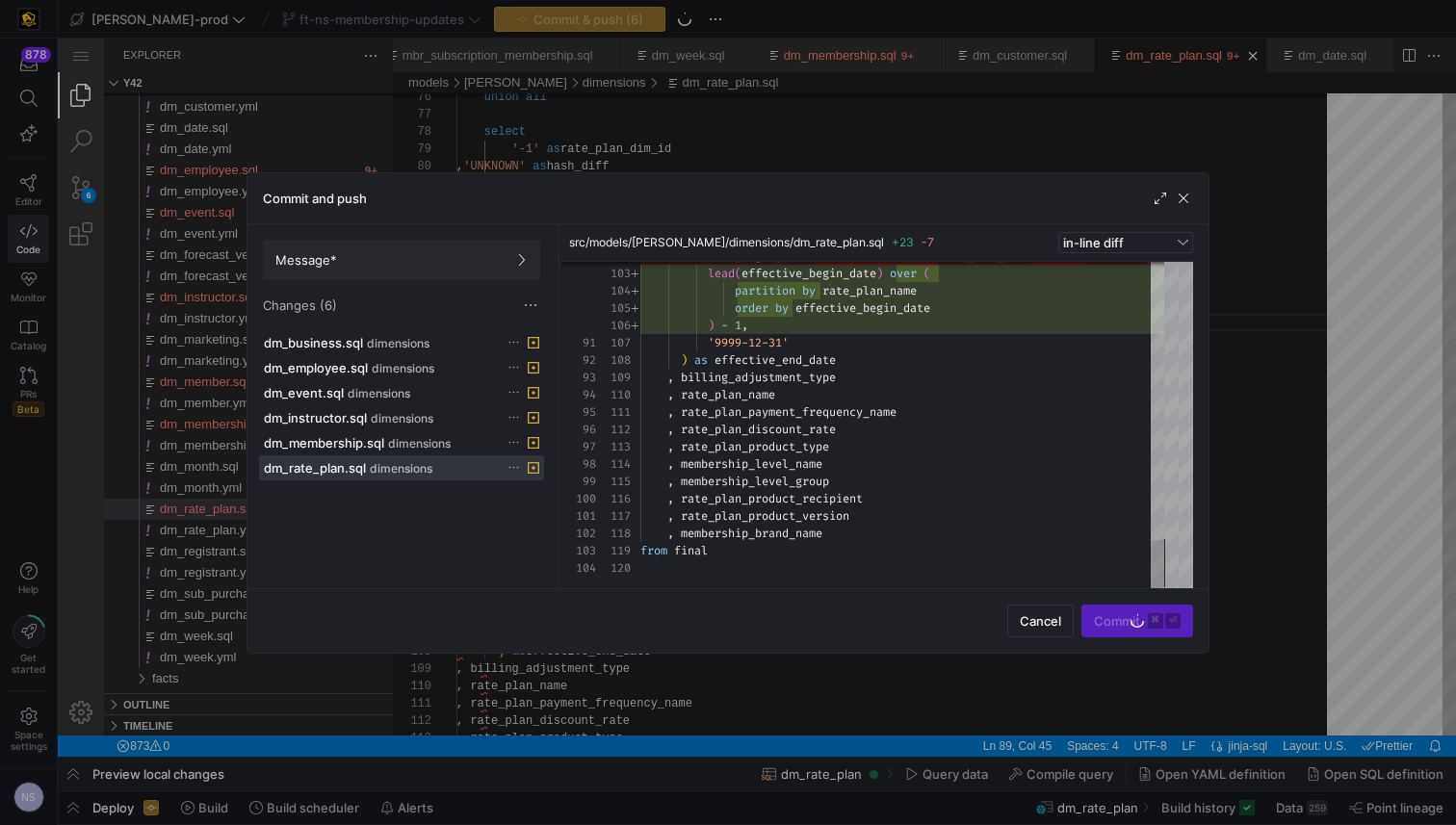
click at [1342, 393] on div at bounding box center [728, 412] width 1456 height 825
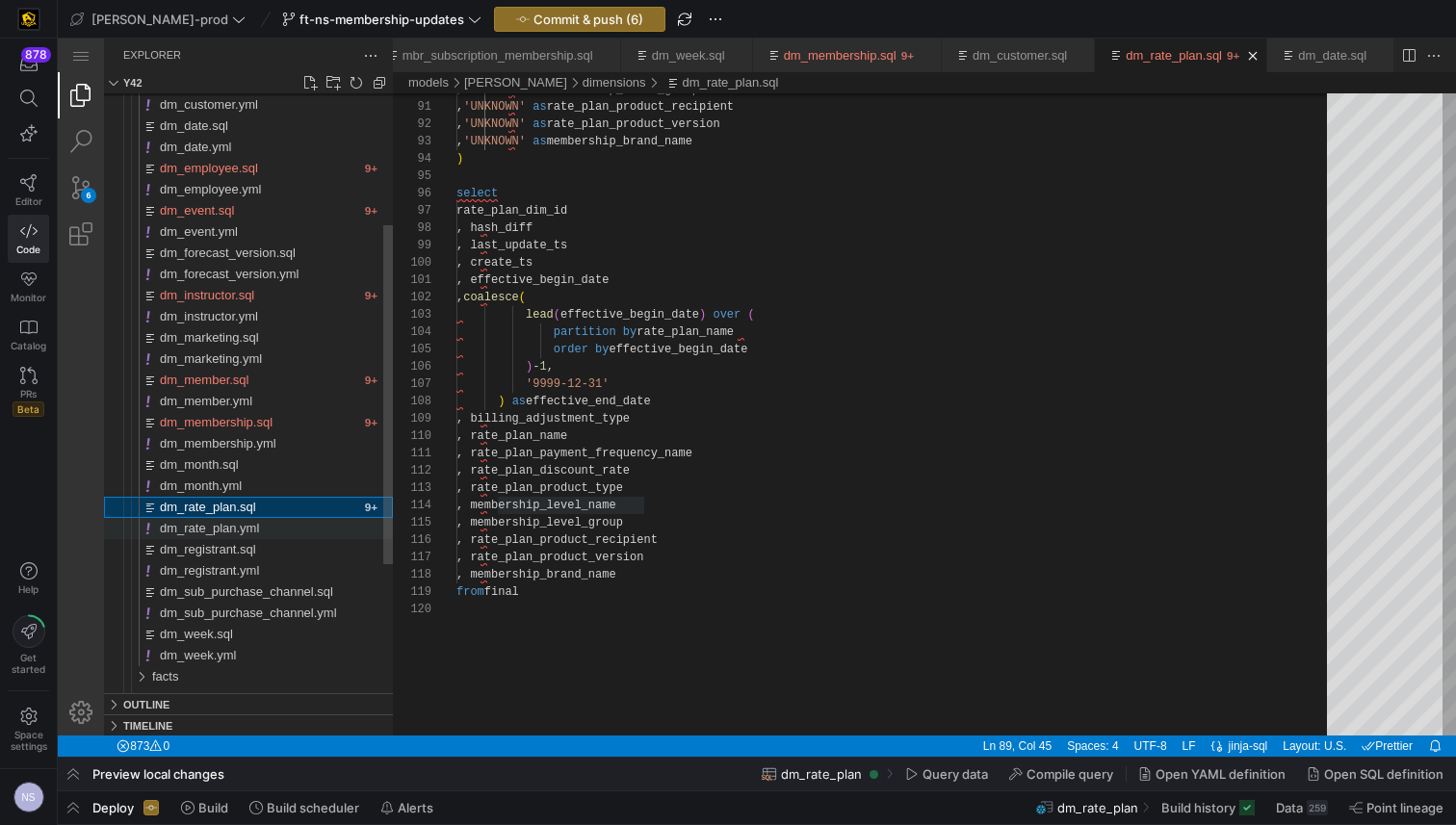
click at [246, 534] on span "dm_rate_plan.yml" at bounding box center [209, 528] width 99 height 15
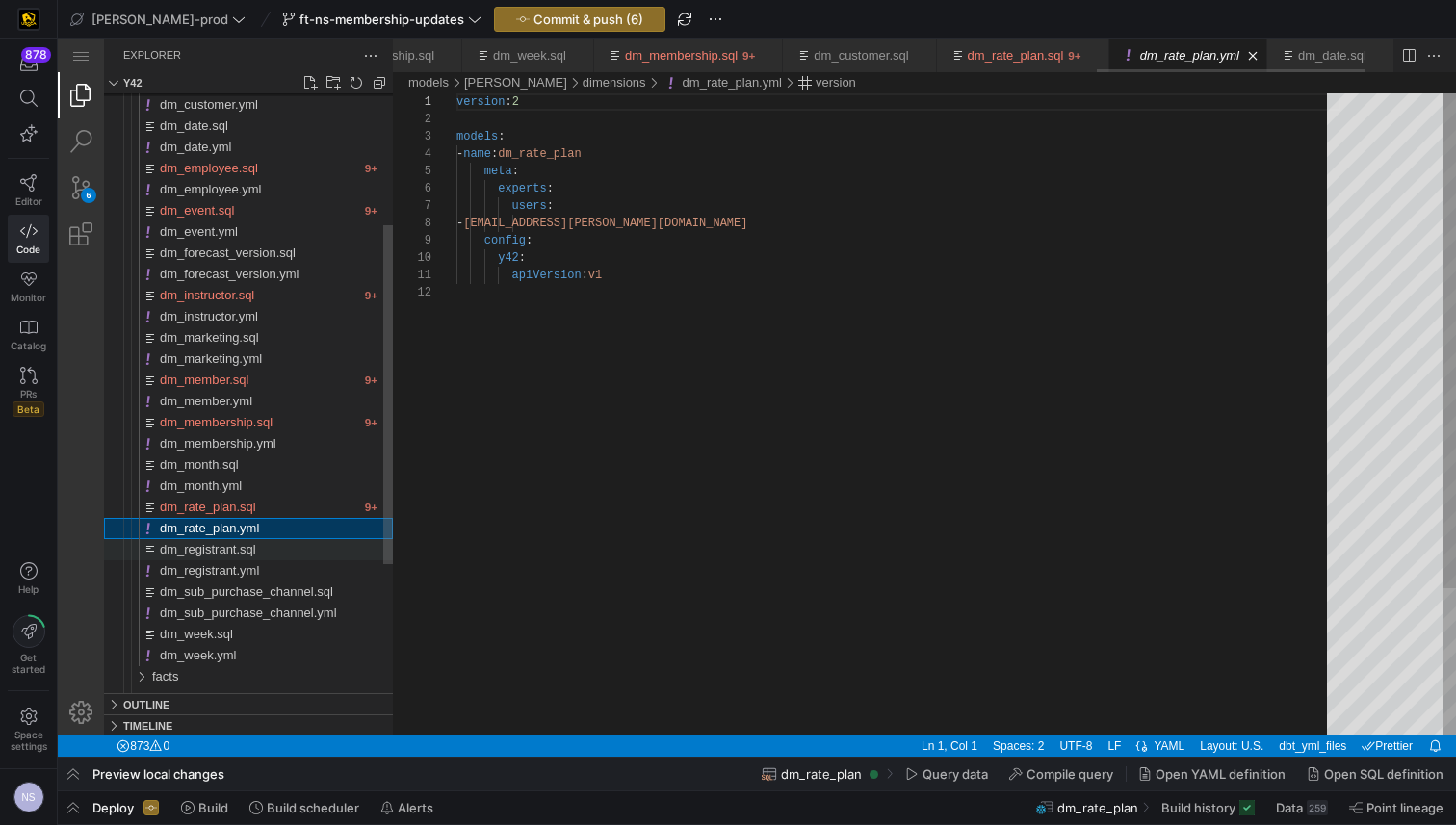
click at [244, 548] on span "dm_registrant.sql" at bounding box center [207, 549] width 96 height 15
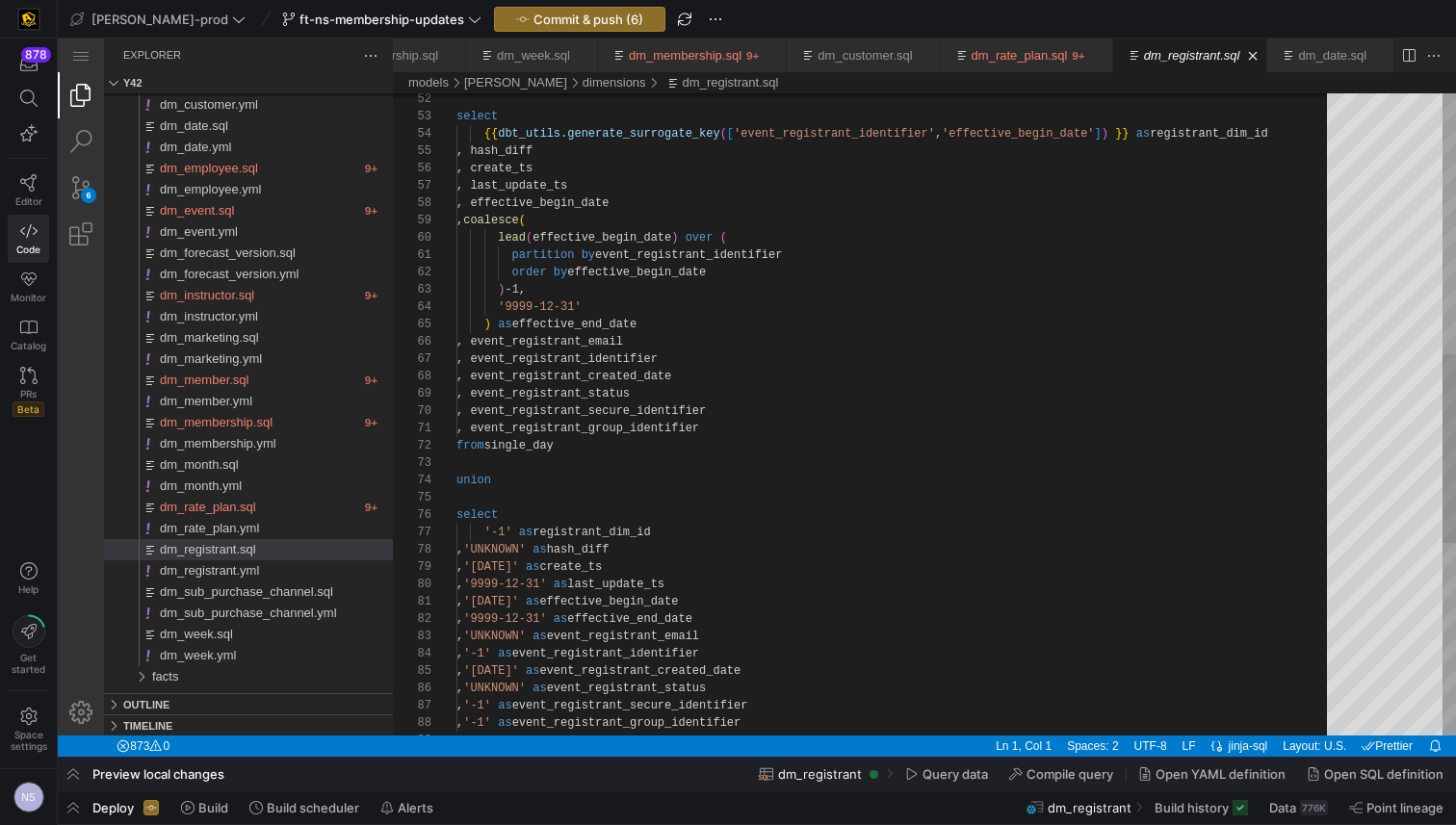
scroll to position [17, 257]
click at [1119, 276] on div "select {{ dbt_utils.generate_surrogate_key ( [ 'event_registrant_identifier' , …" at bounding box center [898, 298] width 884 height 2184
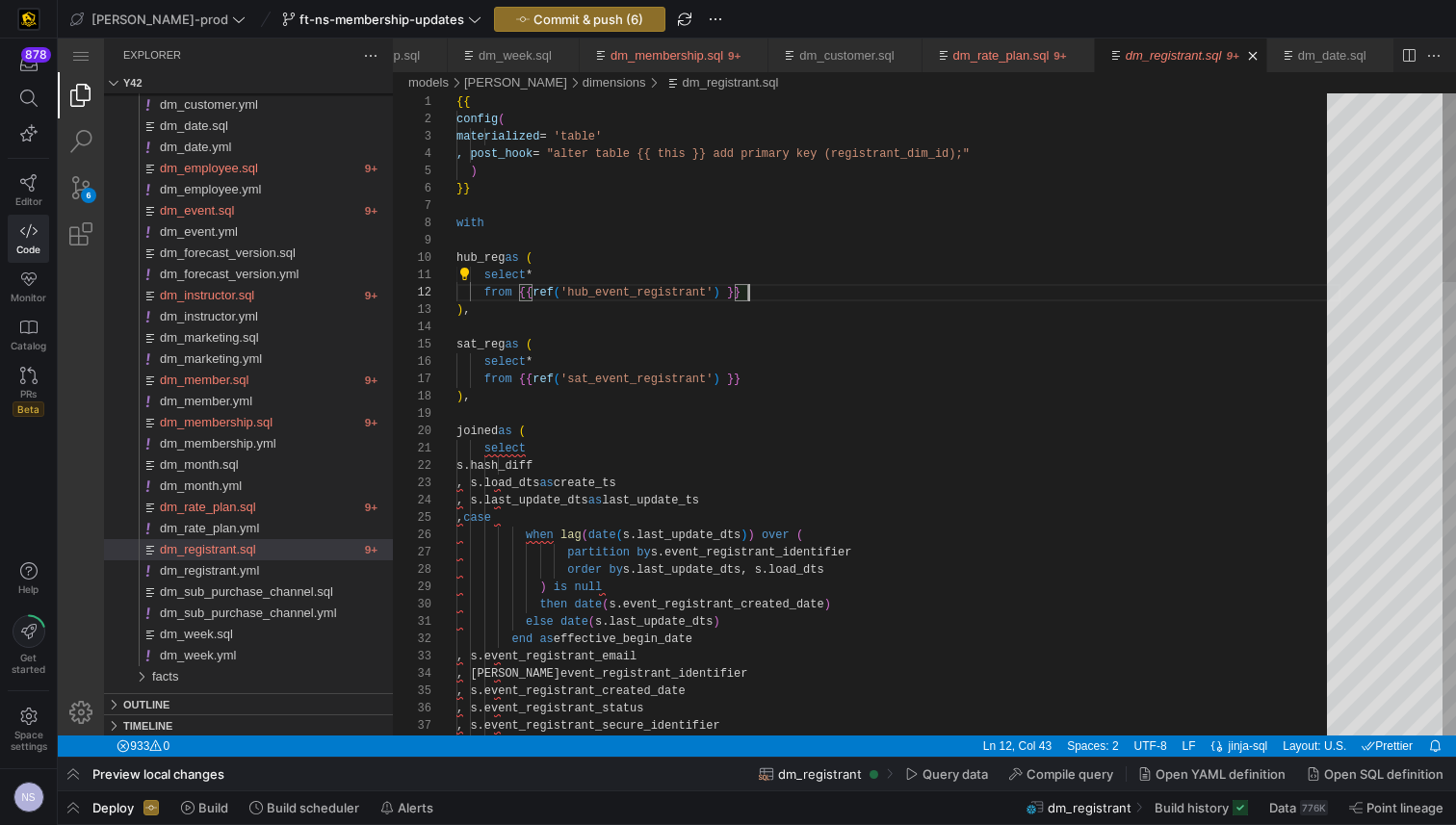
scroll to position [17, 291]
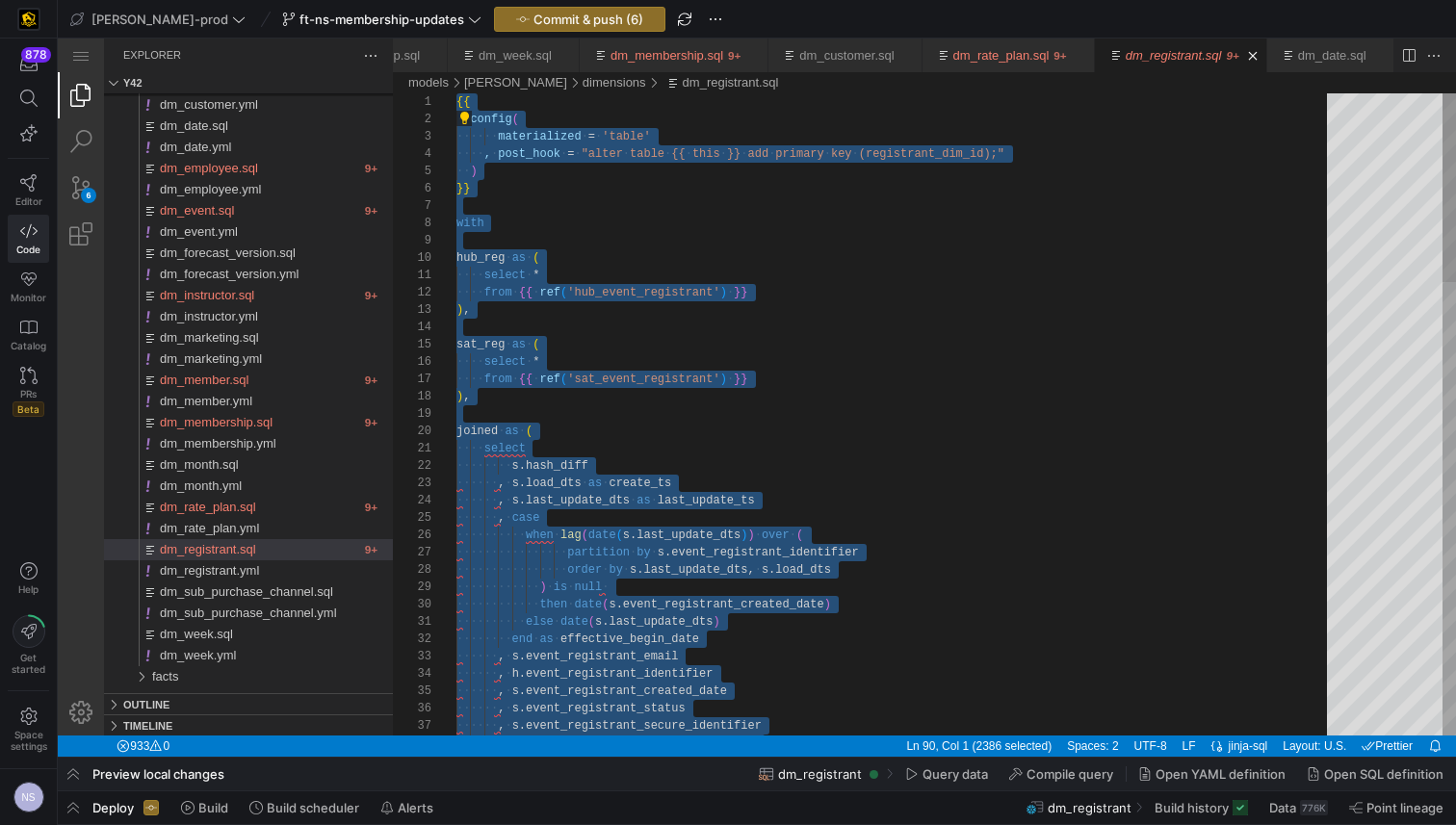
paste textarea ", 'UNKNOWN' as event_registrant_status , '-1' as event_registrant_secure_identi…"
type textarea ", 'UNKNOWN' as event_registrant_status , '-1' as event_registrant_secure_identi…"
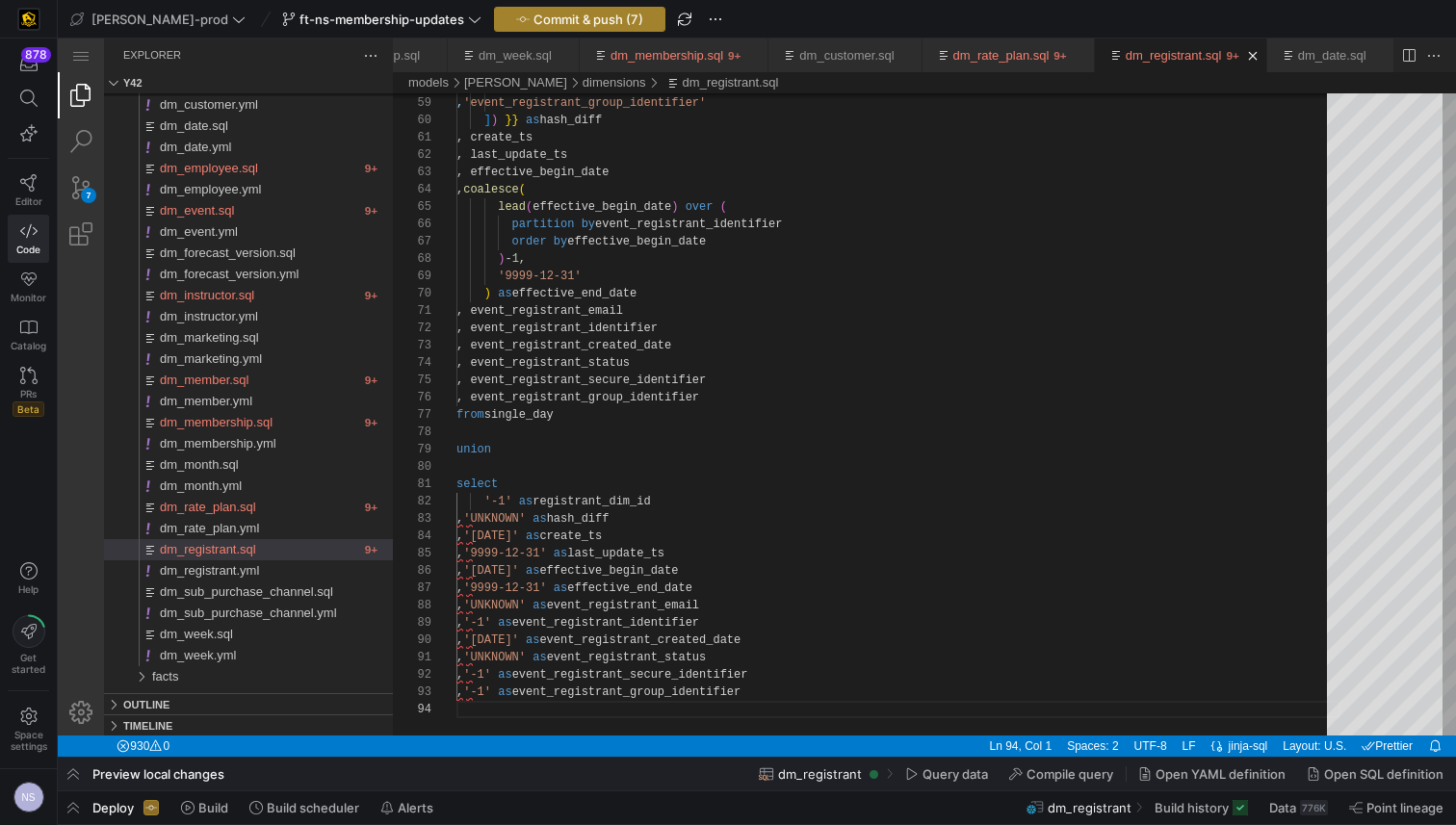
click at [495, 16] on span "button" at bounding box center [579, 19] width 170 height 23
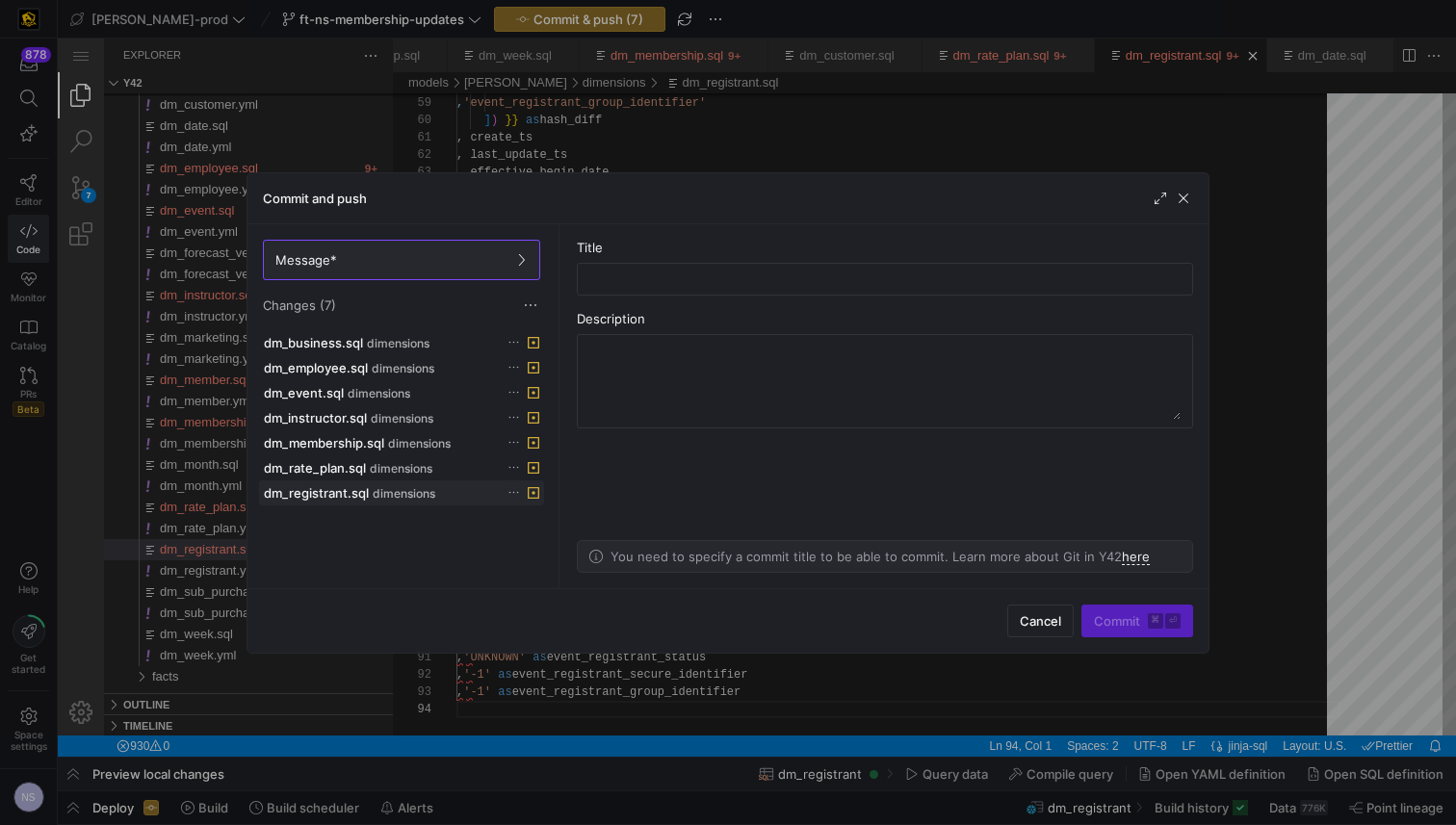
click at [344, 504] on div "dm_business.sql dimensions dm_employee.sql dimensions dm_event.sql dimensions d…" at bounding box center [401, 455] width 285 height 250
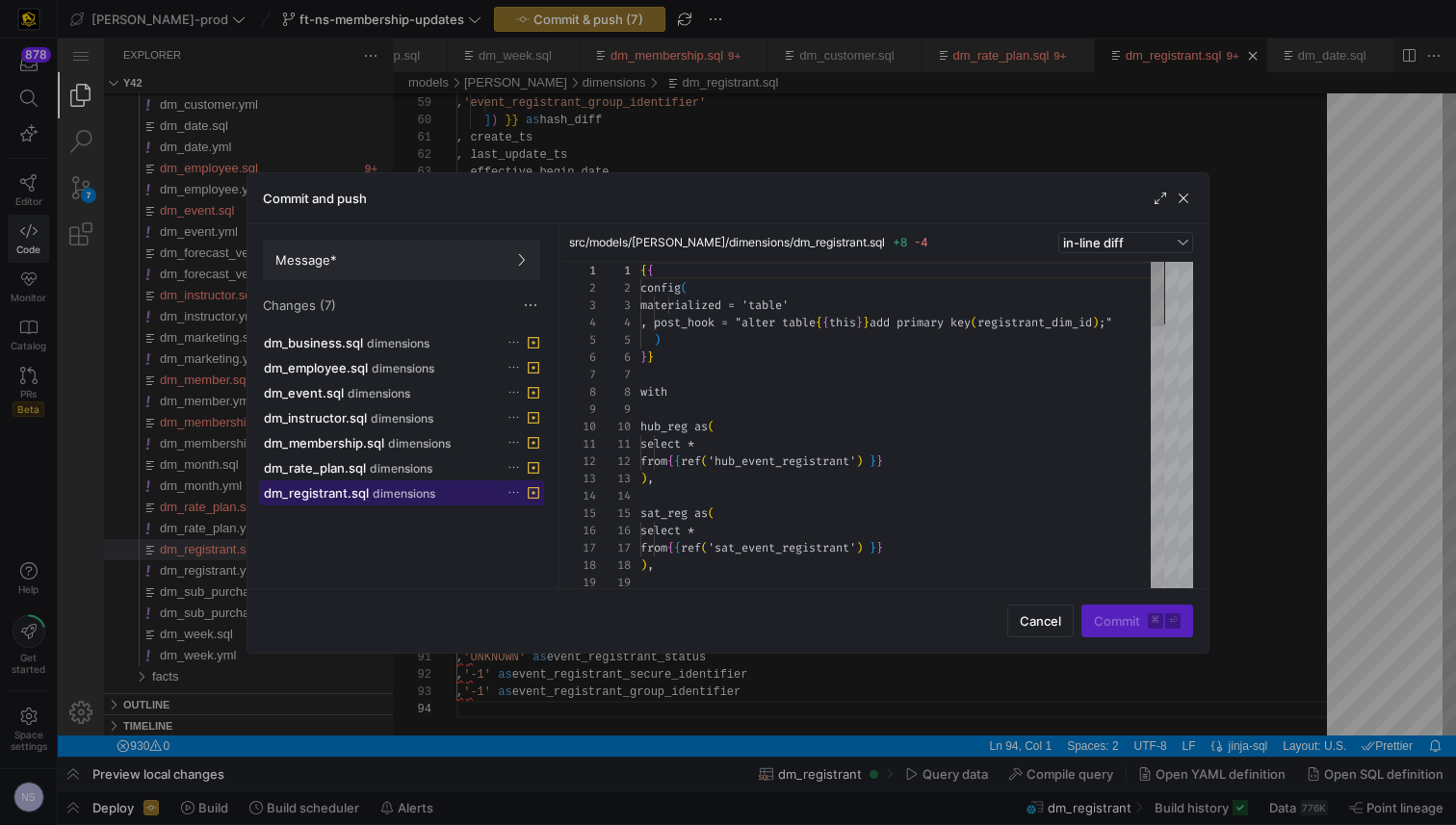
click at [344, 503] on span at bounding box center [401, 492] width 283 height 23
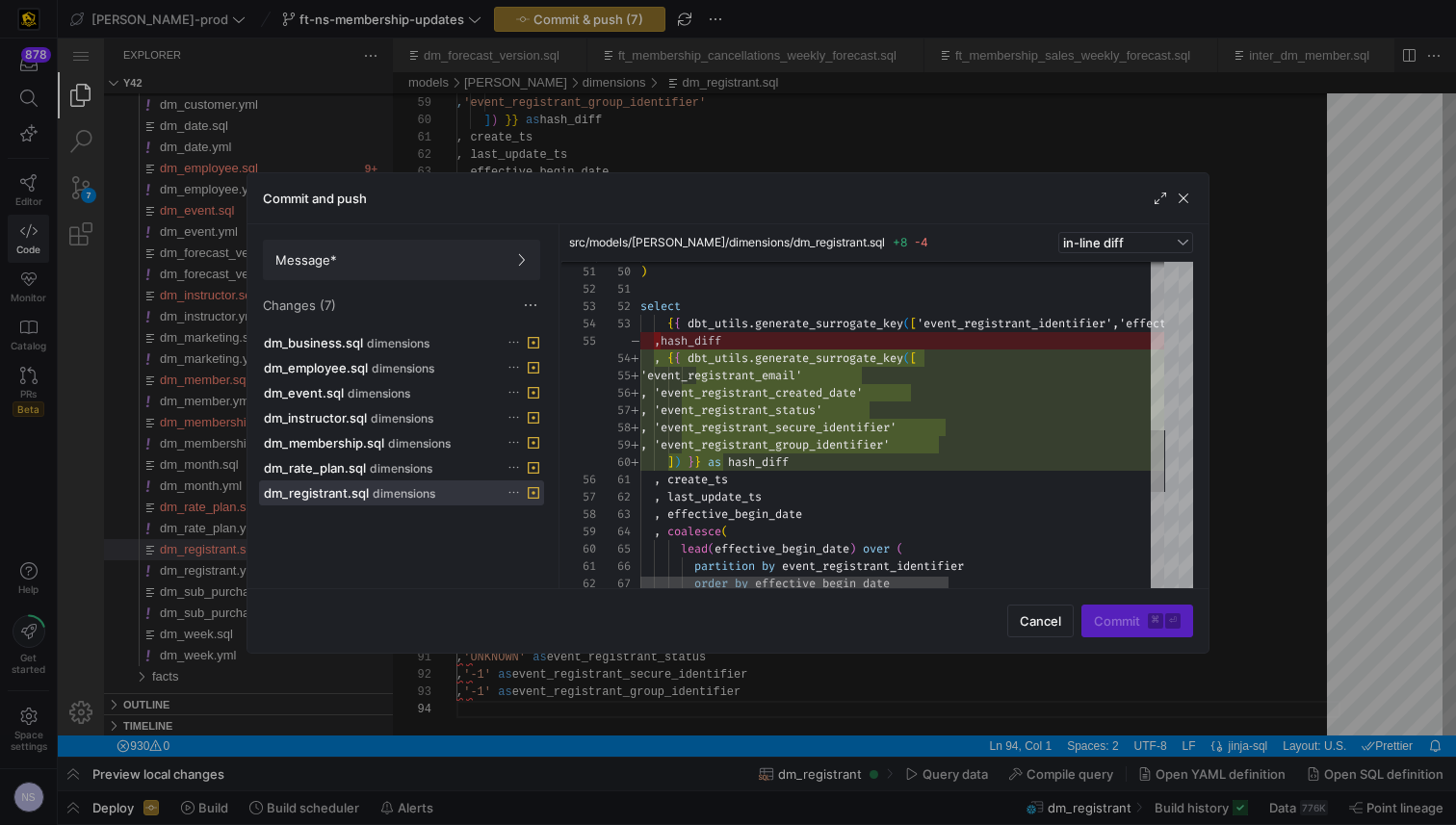
scroll to position [52, 0]
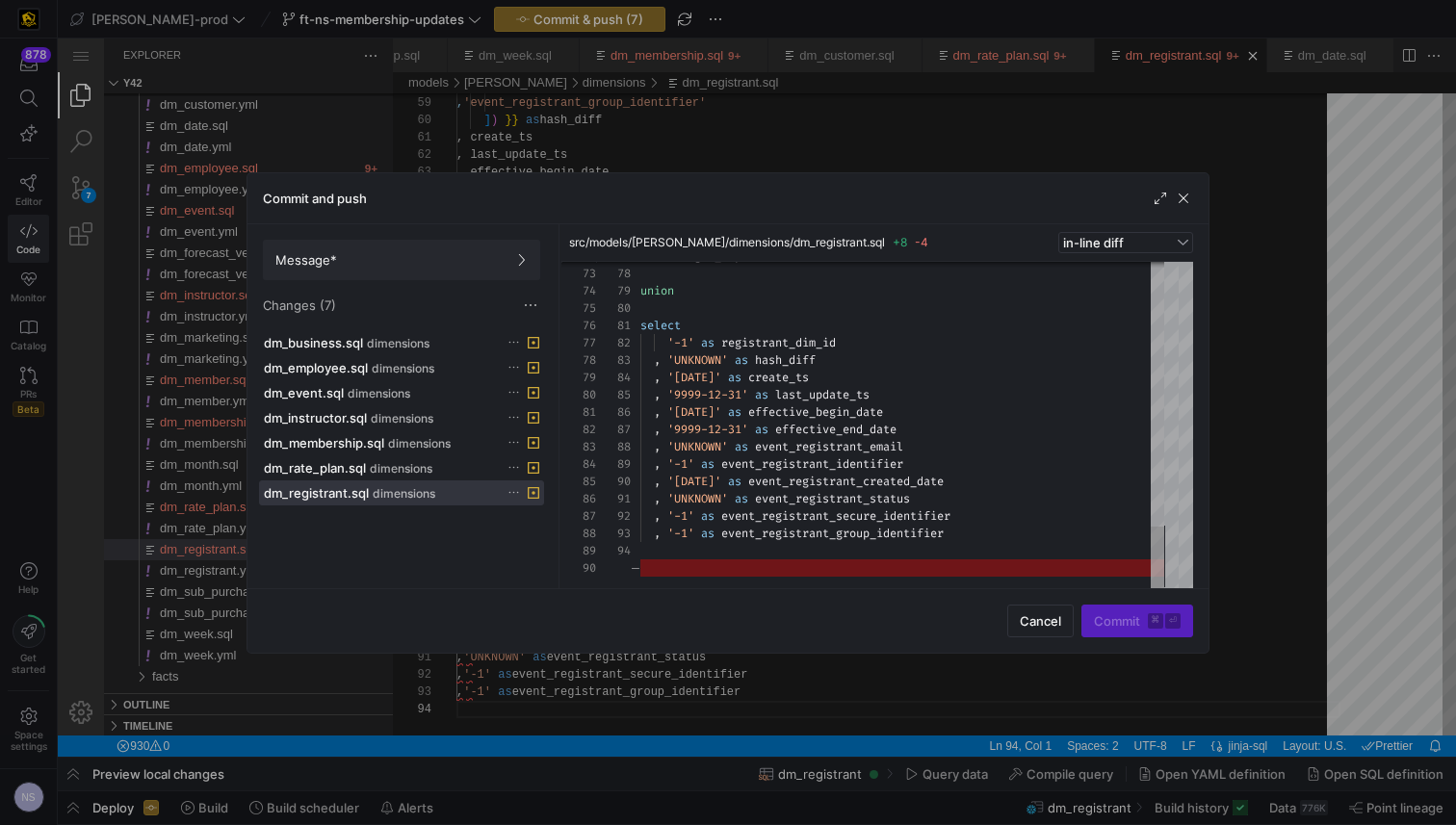
click at [1271, 437] on div at bounding box center [728, 412] width 1456 height 825
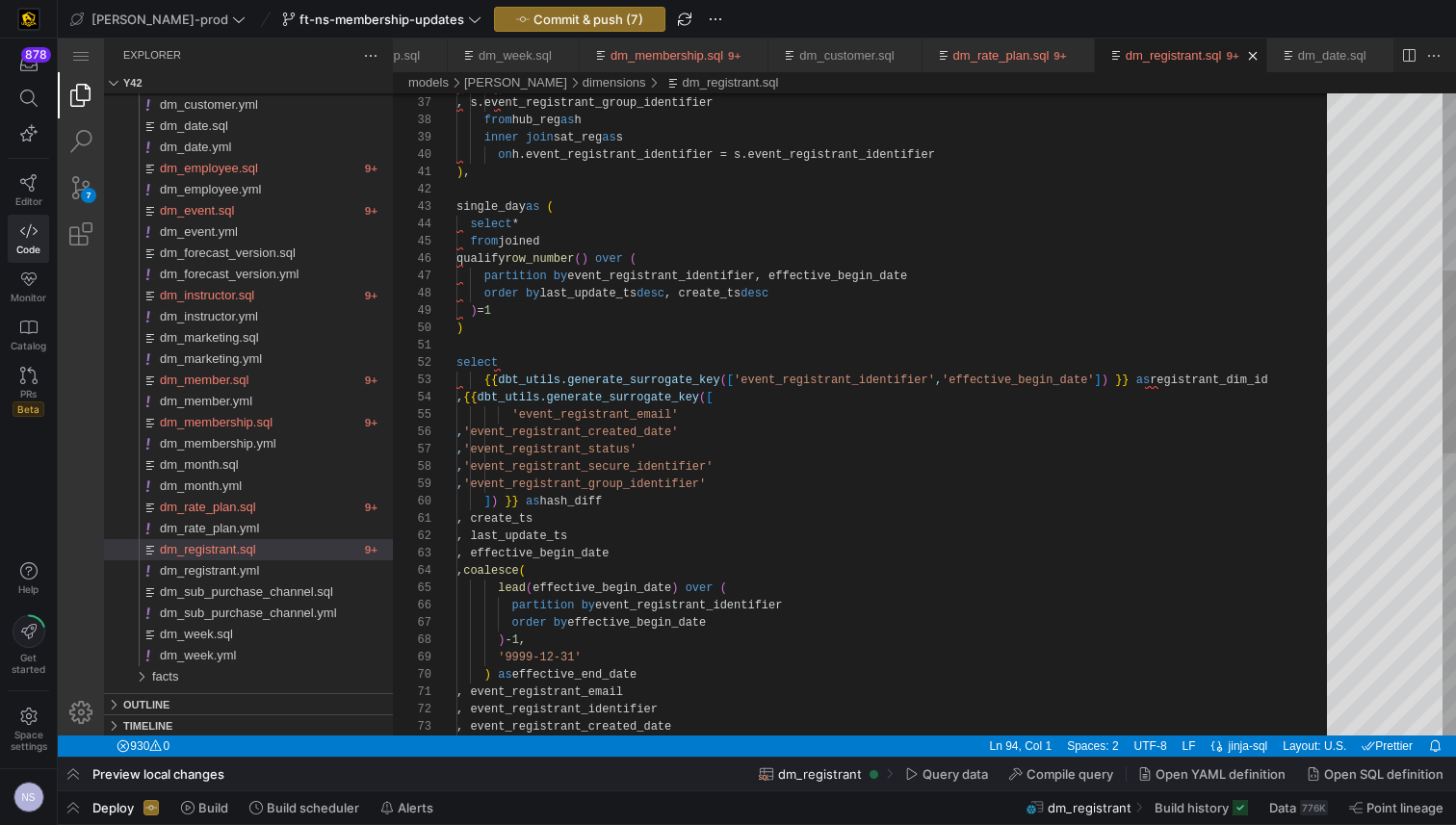
click at [626, 412] on div ", 'event_registrant_secure_identifier' , 'event_registrant_group_identifier' ] …" at bounding box center [898, 597] width 884 height 2253
drag, startPoint x: 697, startPoint y: 413, endPoint x: 368, endPoint y: 409, distance: 329.0
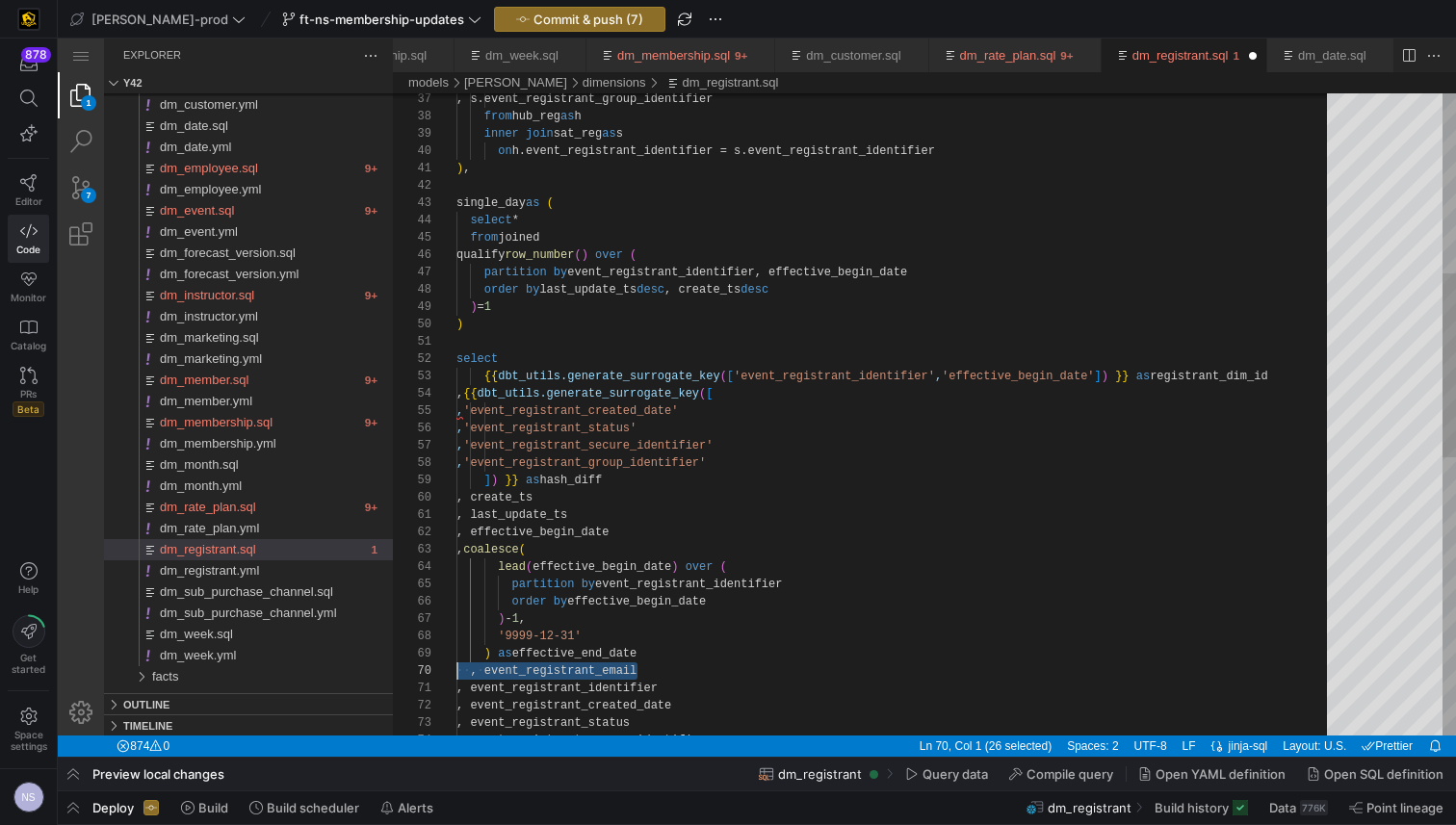
scroll to position [156, 0]
drag, startPoint x: 658, startPoint y: 670, endPoint x: 440, endPoint y: 673, distance: 218.0
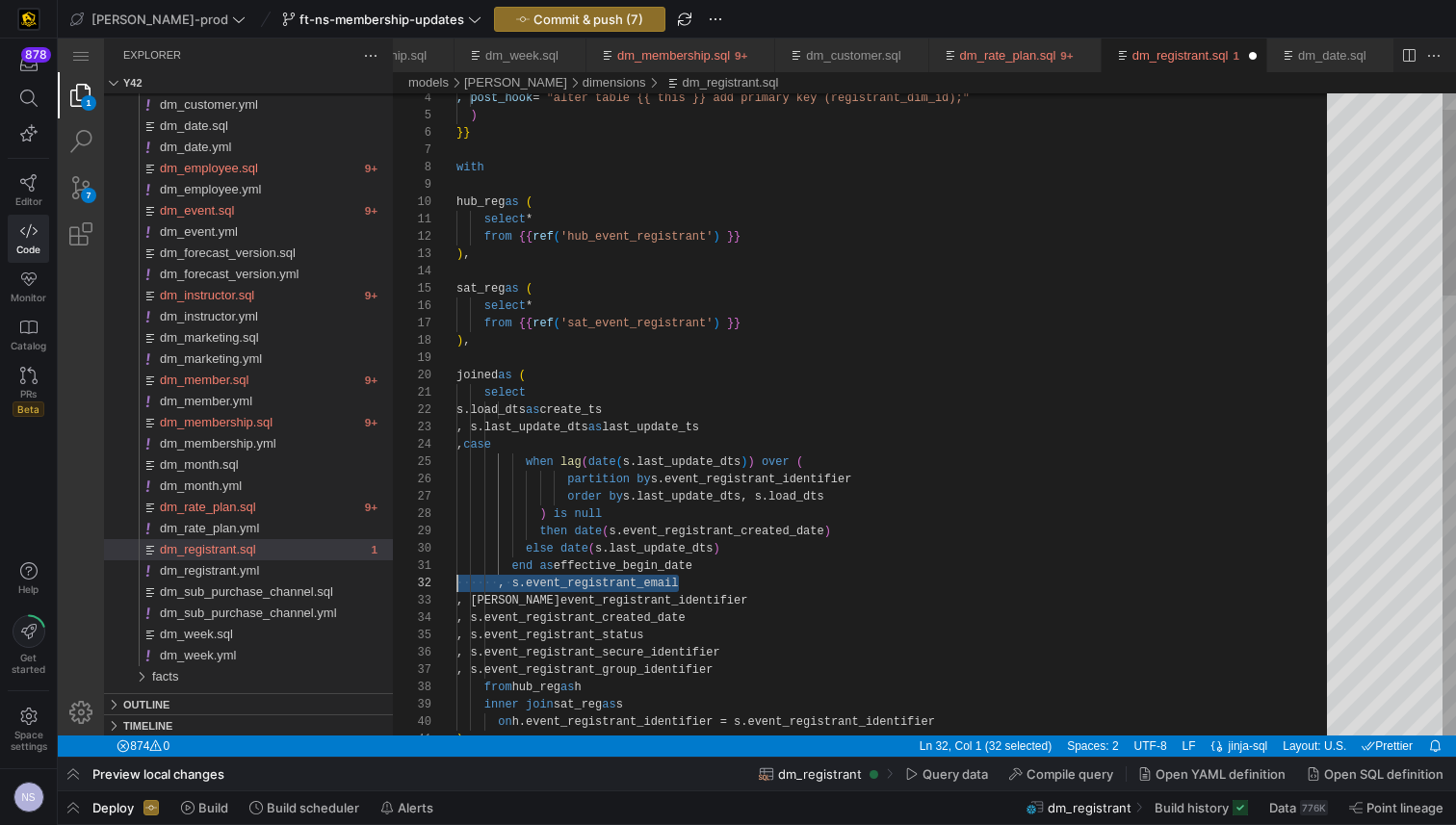
scroll to position [17, 0]
drag, startPoint x: 702, startPoint y: 587, endPoint x: 420, endPoint y: 586, distance: 282.0
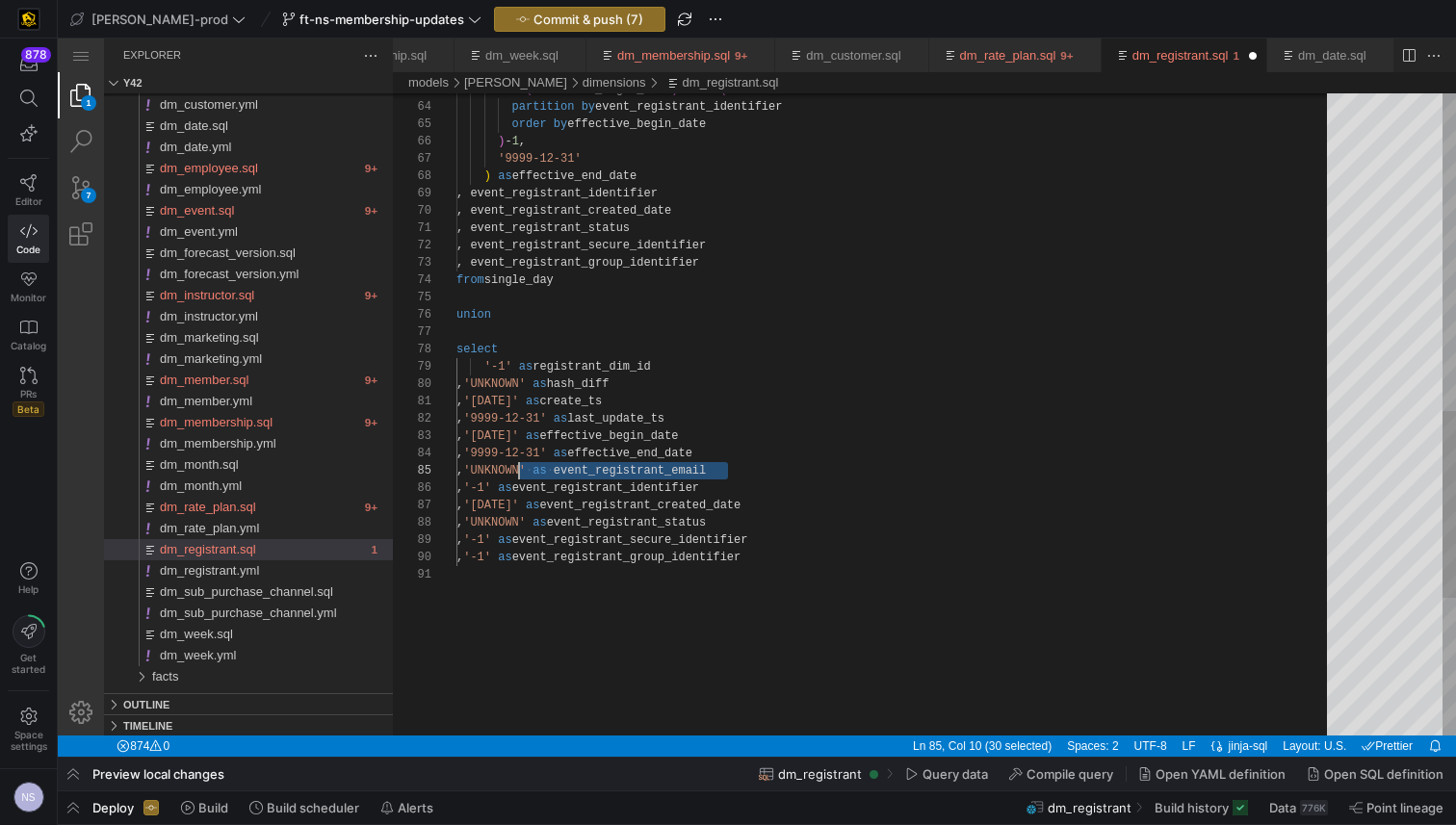
scroll to position [69, 0]
drag, startPoint x: 743, startPoint y: 466, endPoint x: 396, endPoint y: 469, distance: 347.0
click at [856, 485] on div ") as effective_end_date , event_registrant_identifier , event_registrant_create…" at bounding box center [898, 98] width 884 height 2184
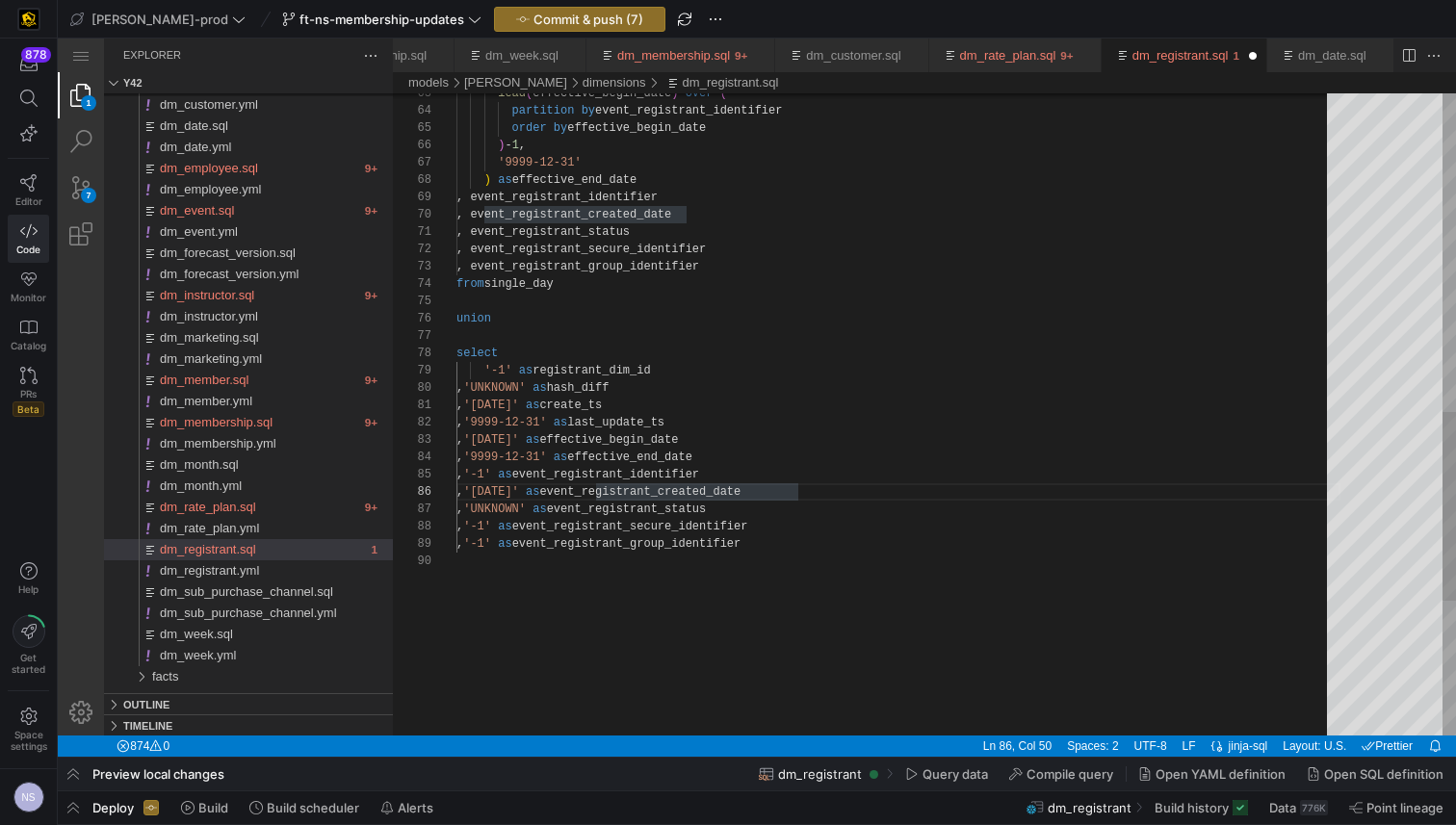
click at [672, 527] on div ") as effective_end_date , event_registrant_identifier , event_registrant_create…" at bounding box center [898, 102] width 884 height 2184
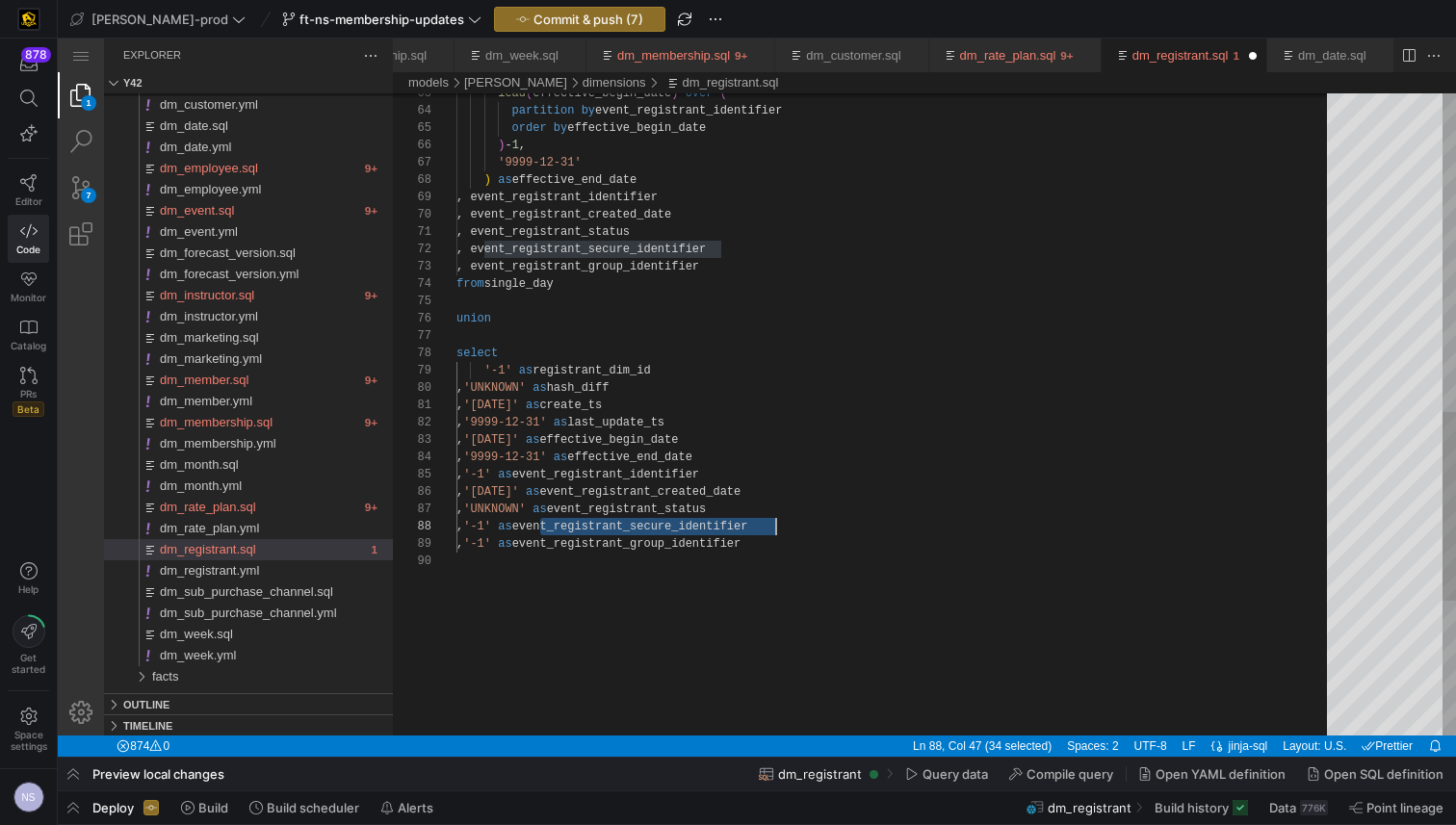
scroll to position [121, 319]
click at [672, 527] on div ") as effective_end_date , event_registrant_identifier , event_registrant_create…" at bounding box center [898, 102] width 884 height 2184
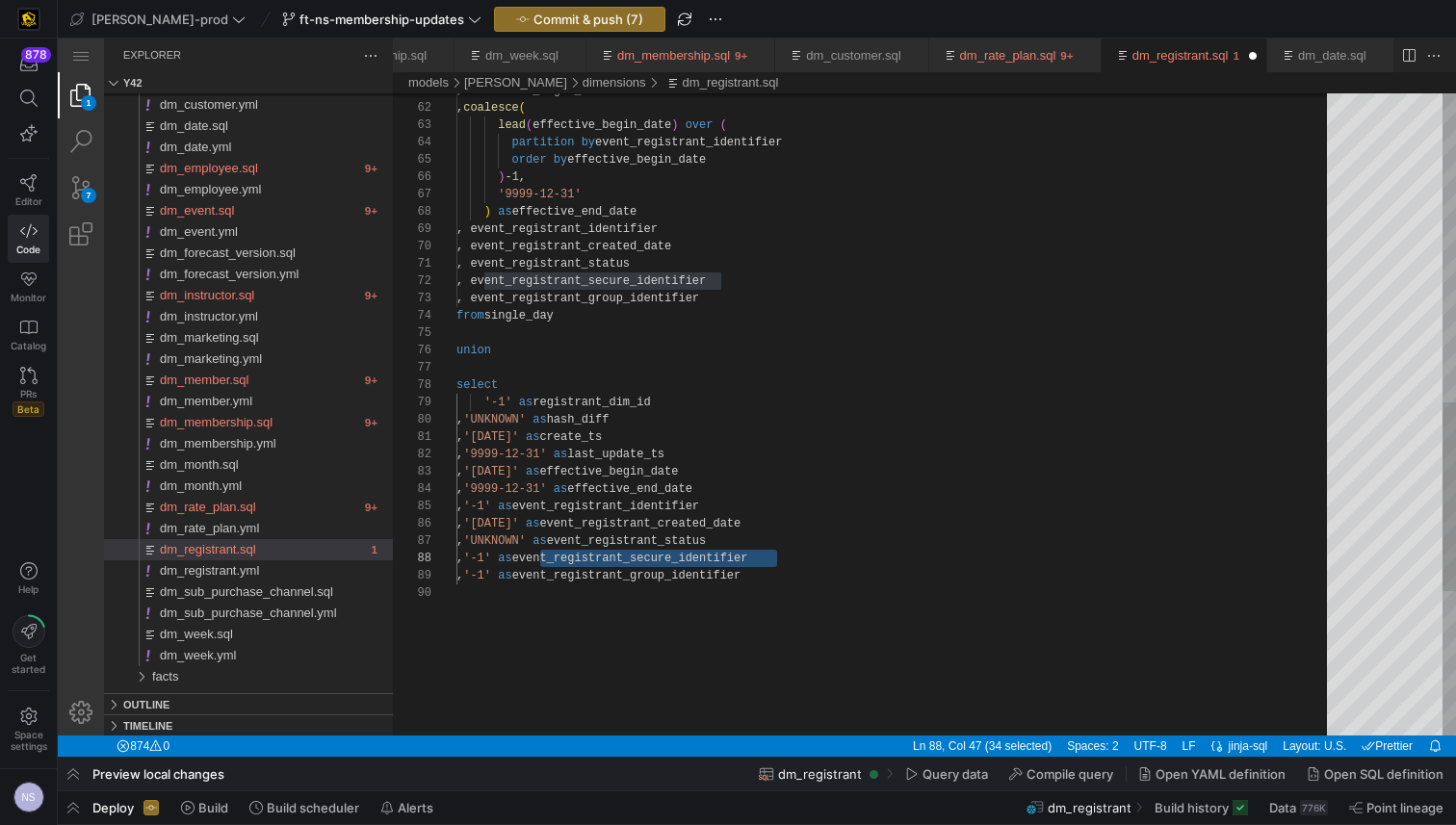
click at [701, 545] on div ") as effective_end_date , event_registrant_identifier , event_registrant_create…" at bounding box center [898, 134] width 884 height 2184
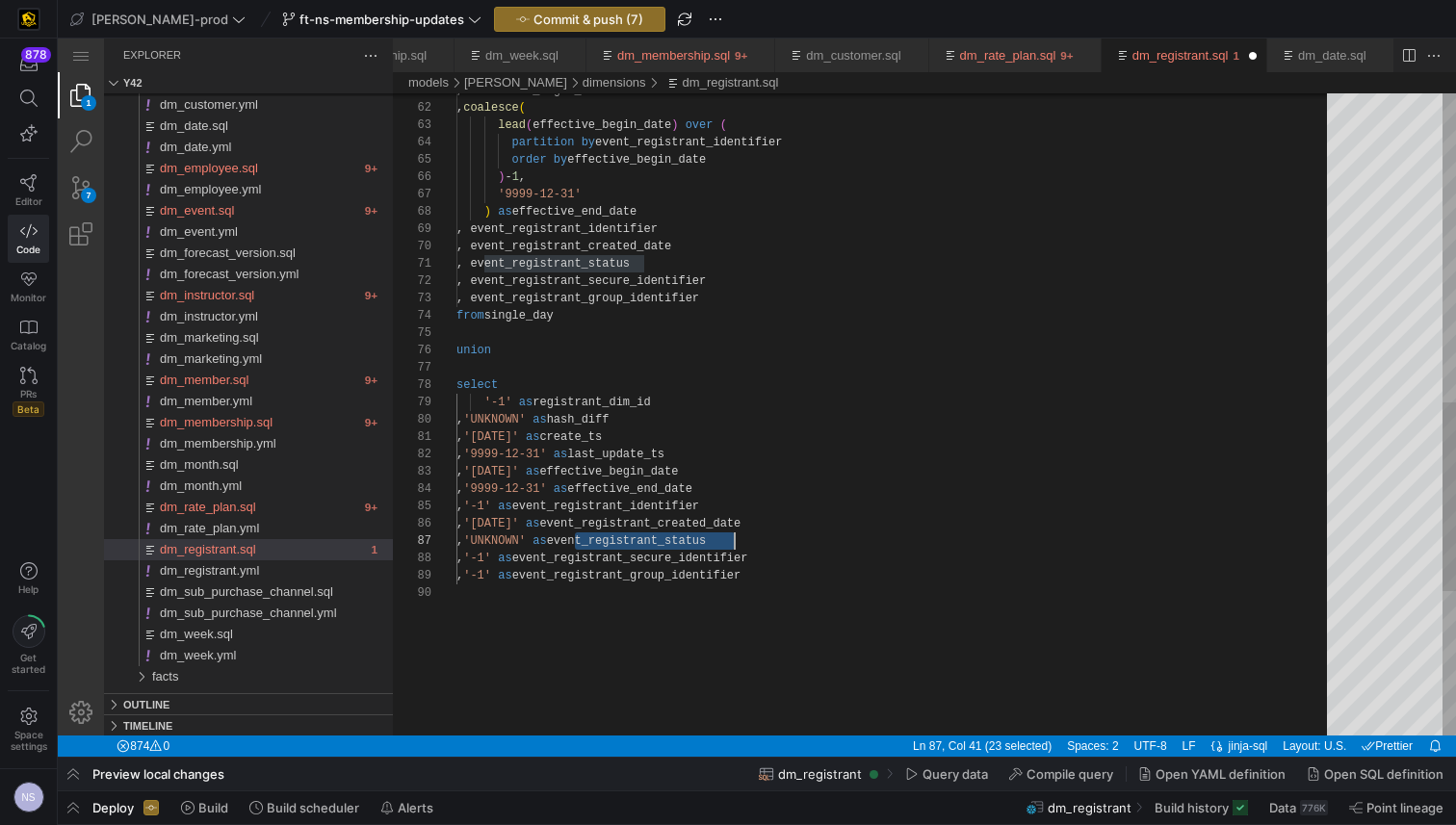
scroll to position [104, 279]
click at [729, 521] on div ") as effective_end_date , event_registrant_identifier , event_registrant_create…" at bounding box center [898, 134] width 884 height 2184
click at [680, 506] on div ") as effective_end_date , event_registrant_identifier , event_registrant_create…" at bounding box center [898, 134] width 884 height 2184
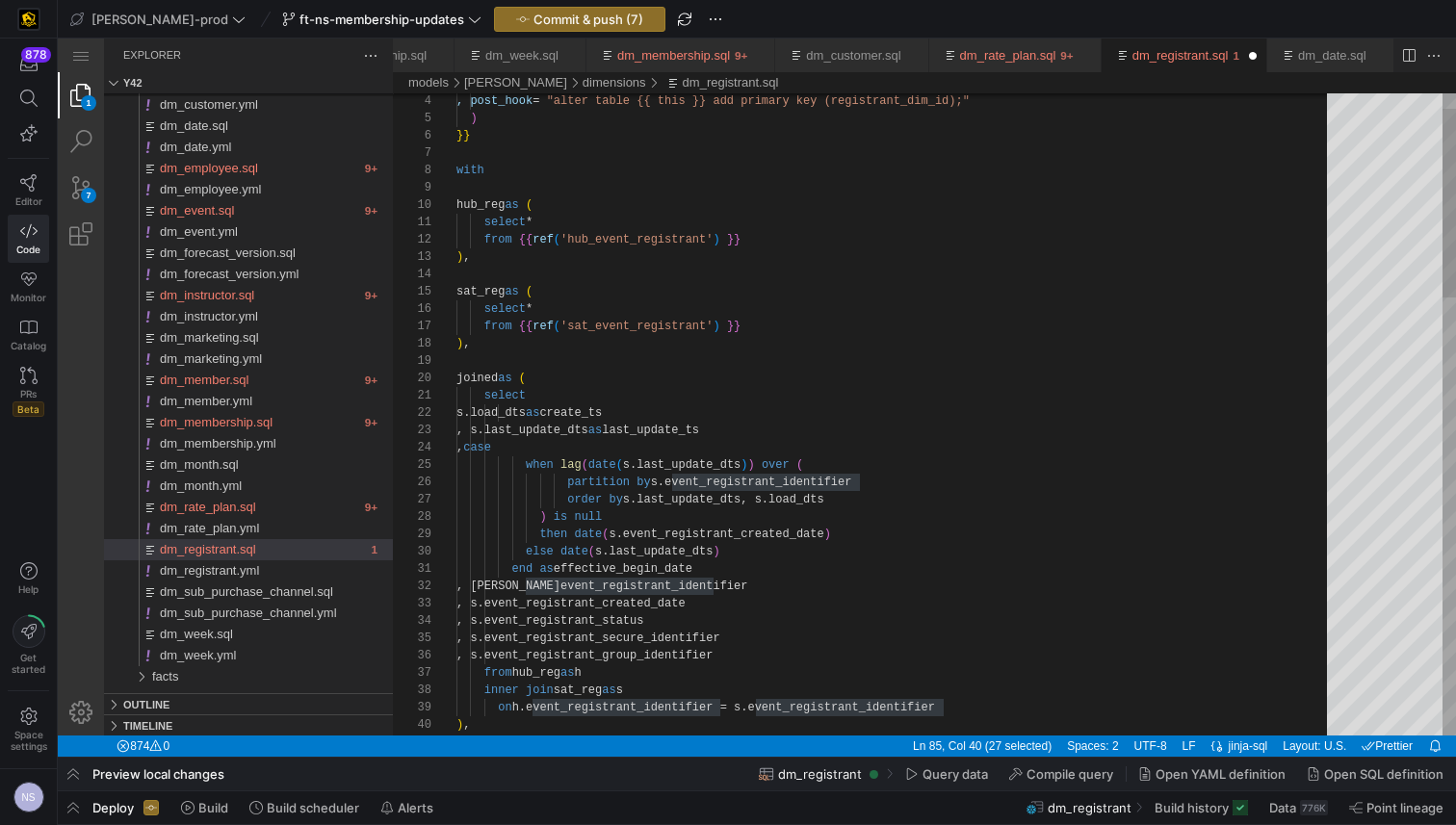
type textarea "select s.load_dts as create_ts , s.last_update_dts as last_update_ts , case whe…"
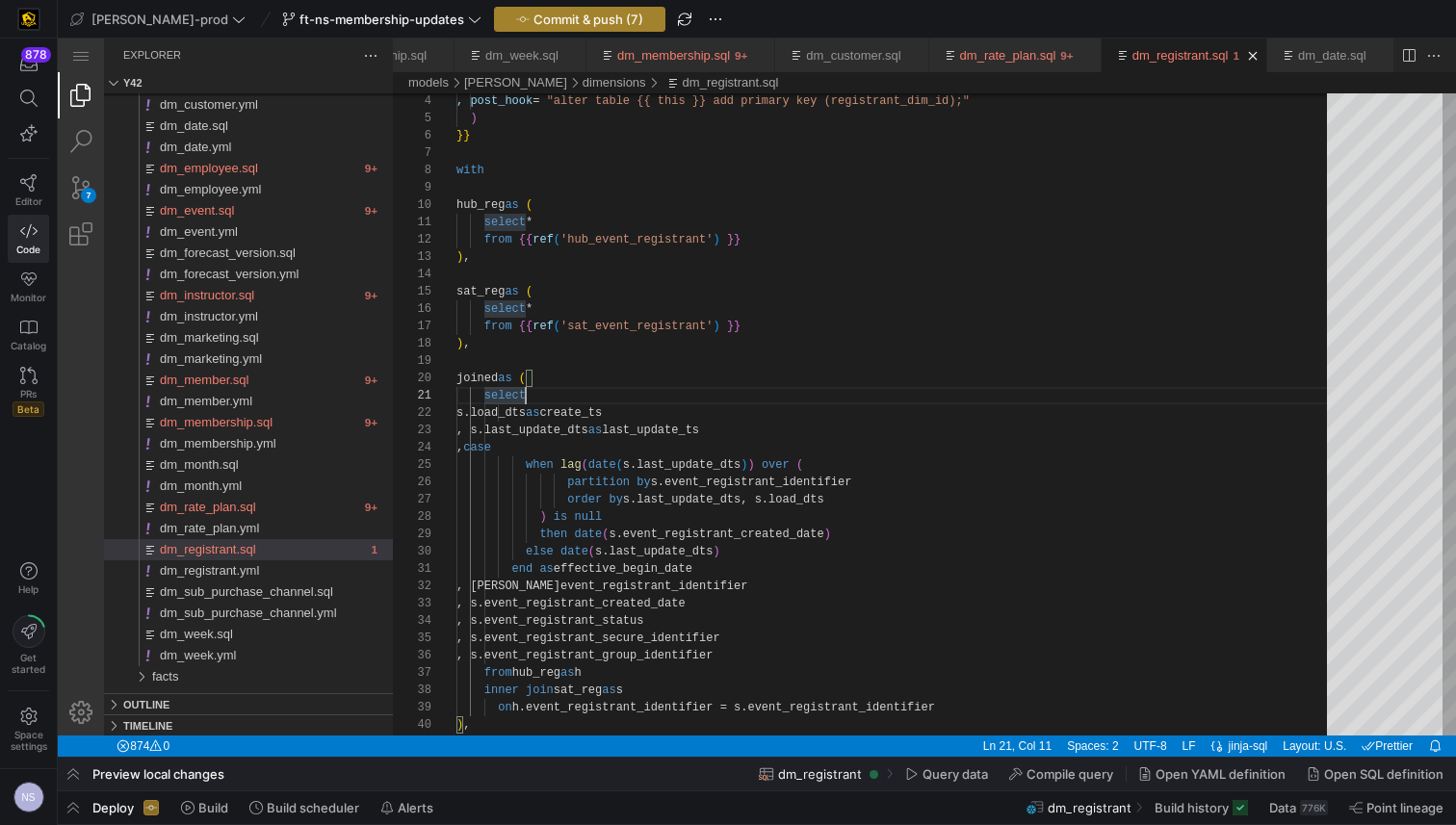
click at [565, 13] on span "Commit & push (7)" at bounding box center [588, 20] width 110 height 16
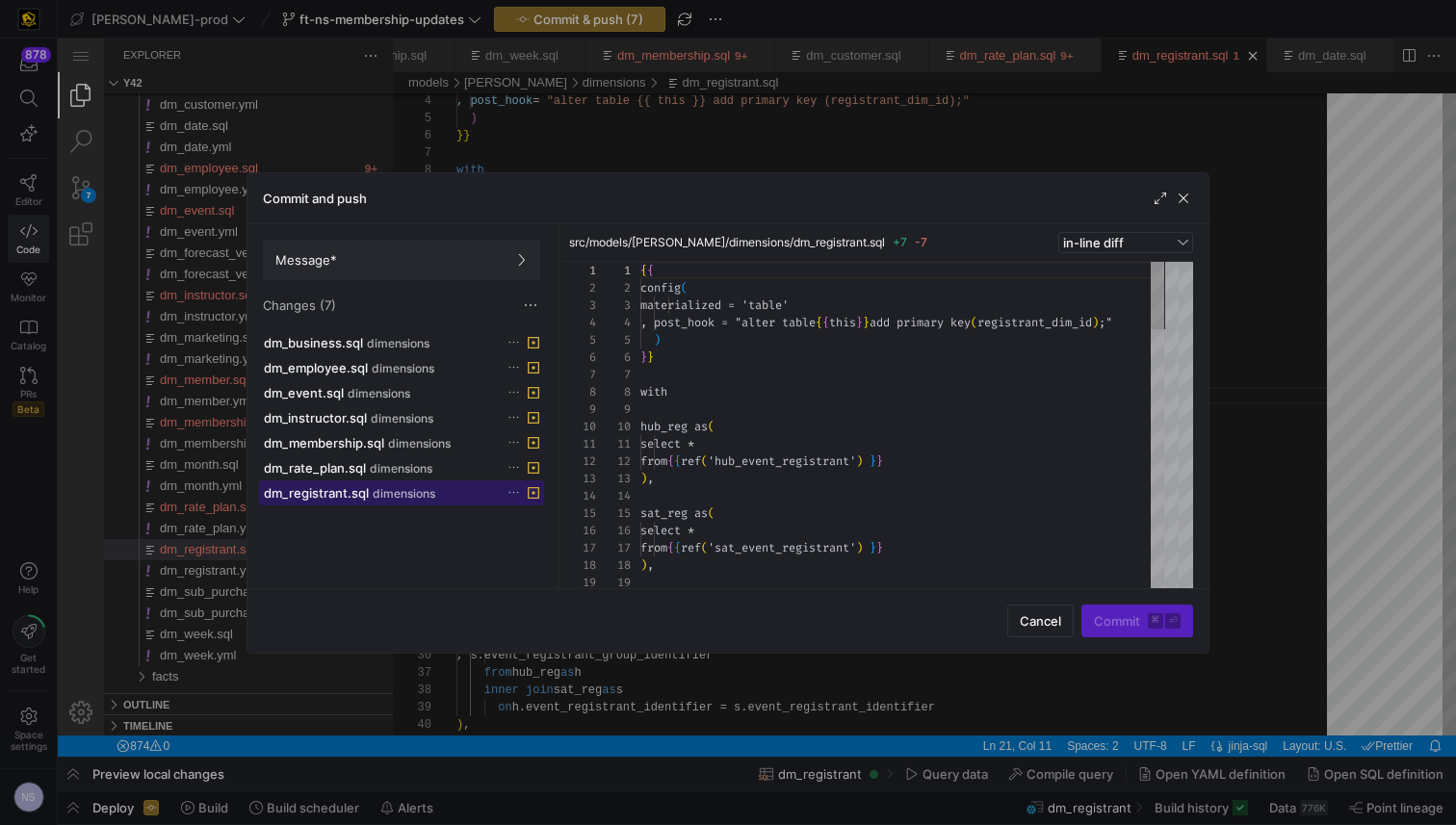
click at [371, 486] on div "dm_registrant.sql dimensions" at bounding box center [380, 493] width 233 height 16
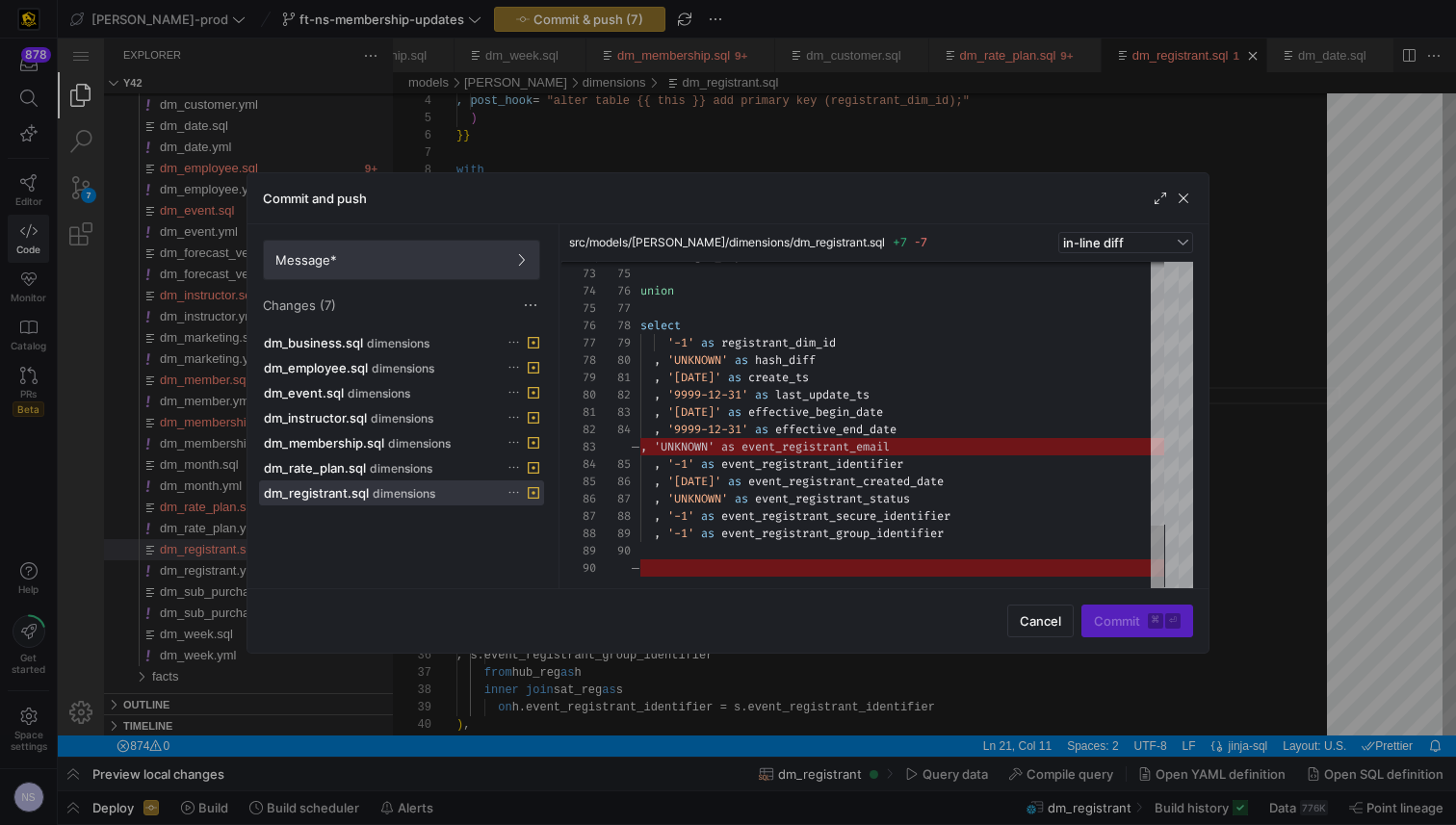
click at [396, 268] on span at bounding box center [402, 260] width 276 height 39
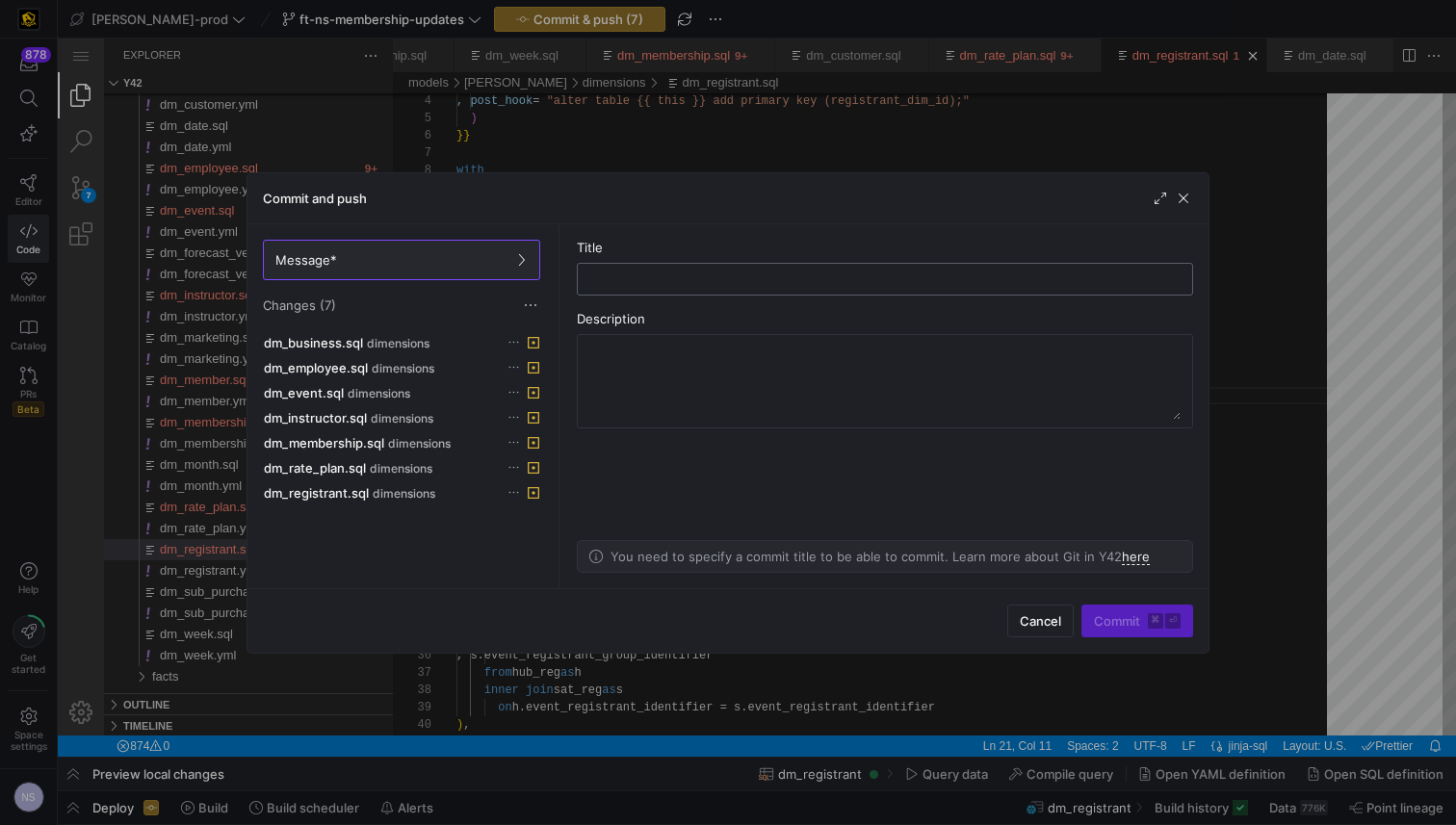
click at [687, 277] on input "text" at bounding box center [885, 280] width 583 height 16
type input "adding hash diff to the type 2s"
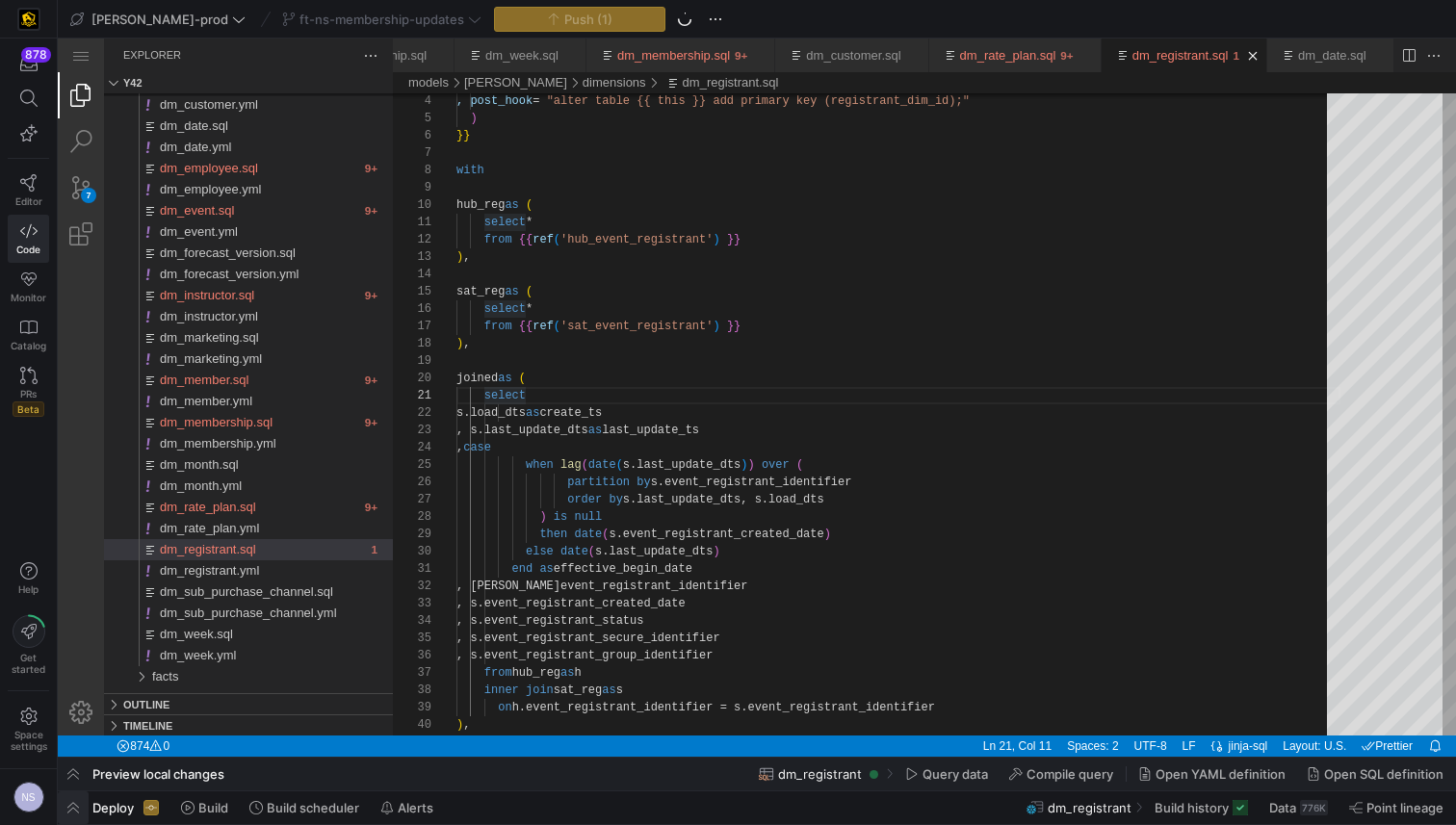
click at [74, 812] on span "button" at bounding box center [72, 807] width 31 height 33
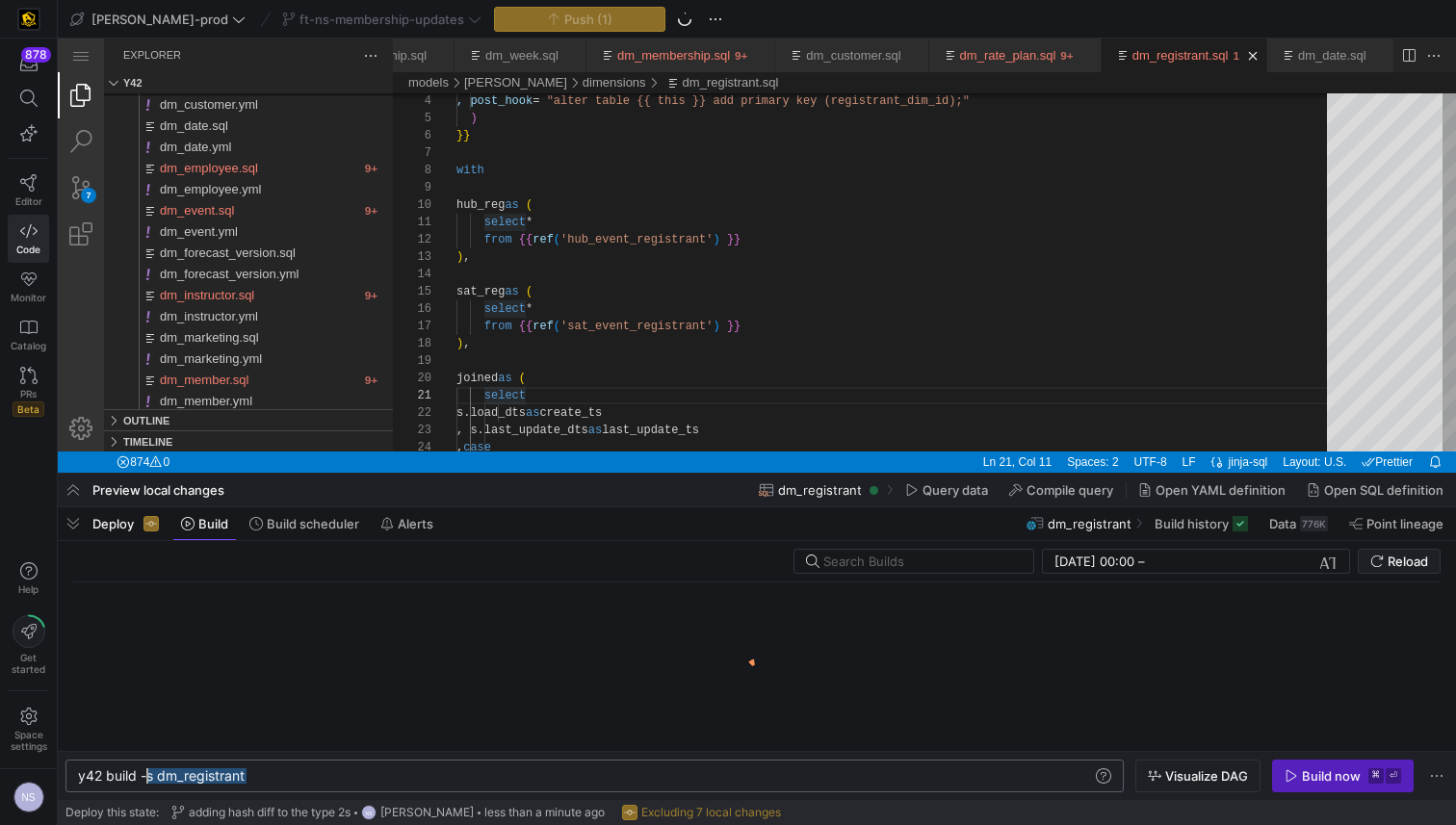
scroll to position [0, 69]
drag, startPoint x: 300, startPoint y: 773, endPoint x: 147, endPoint y: 772, distance: 153.0
click at [147, 772] on div "y42 build -s dm_registrant" at bounding box center [585, 776] width 1014 height 16
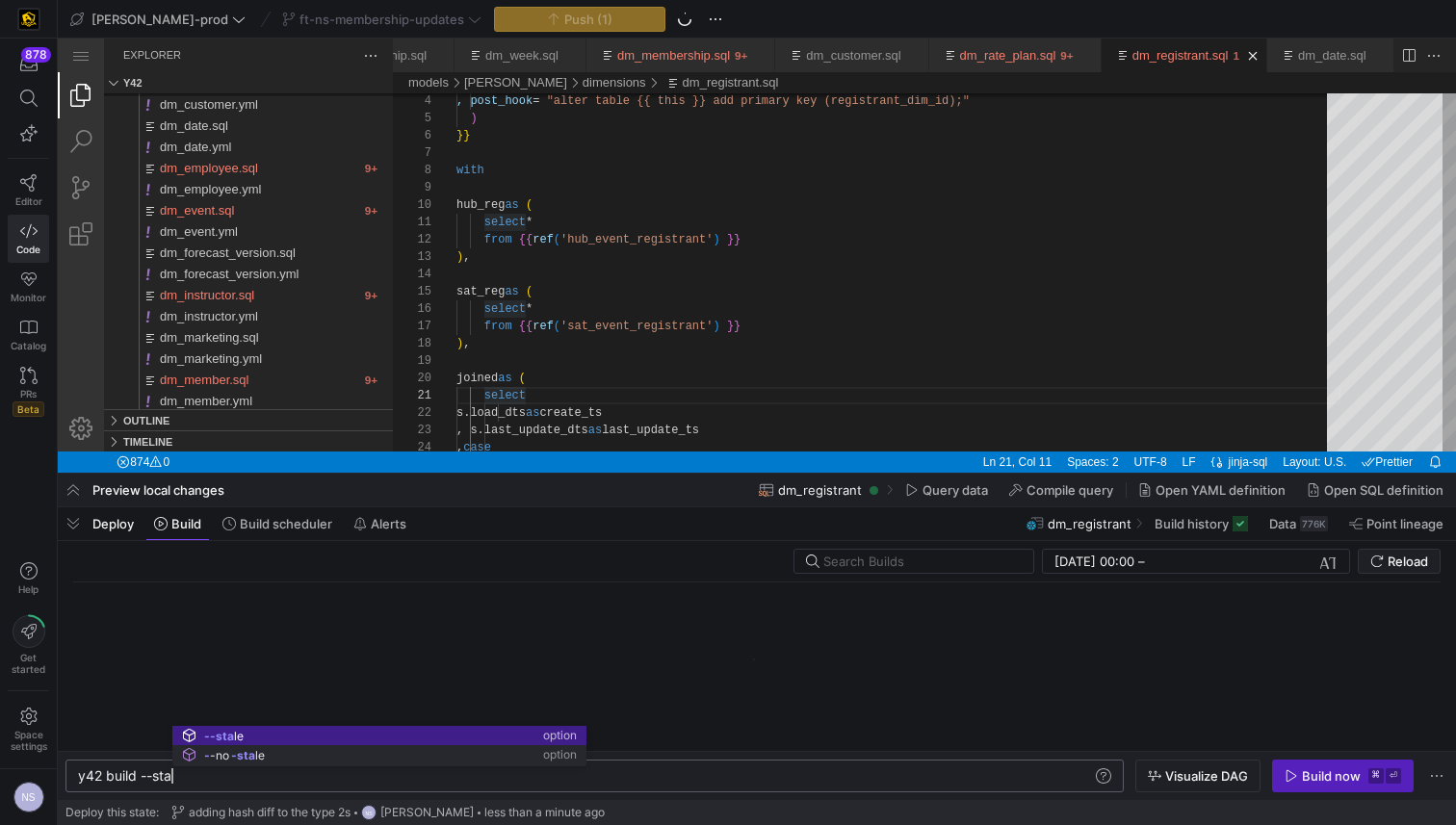
scroll to position [0, 105]
type textarea "y42 build --stale"
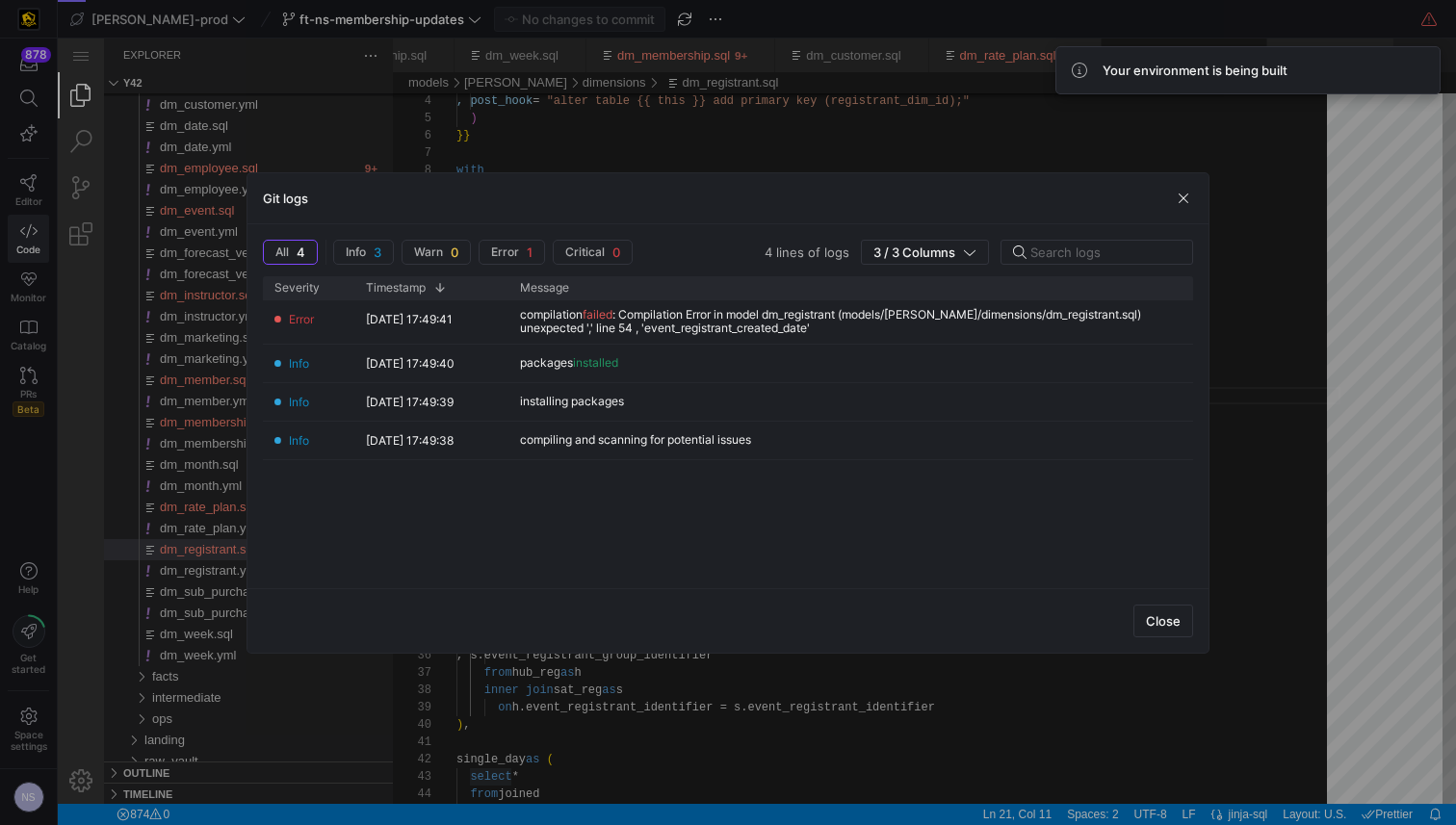
click at [1287, 422] on div at bounding box center [728, 412] width 1456 height 825
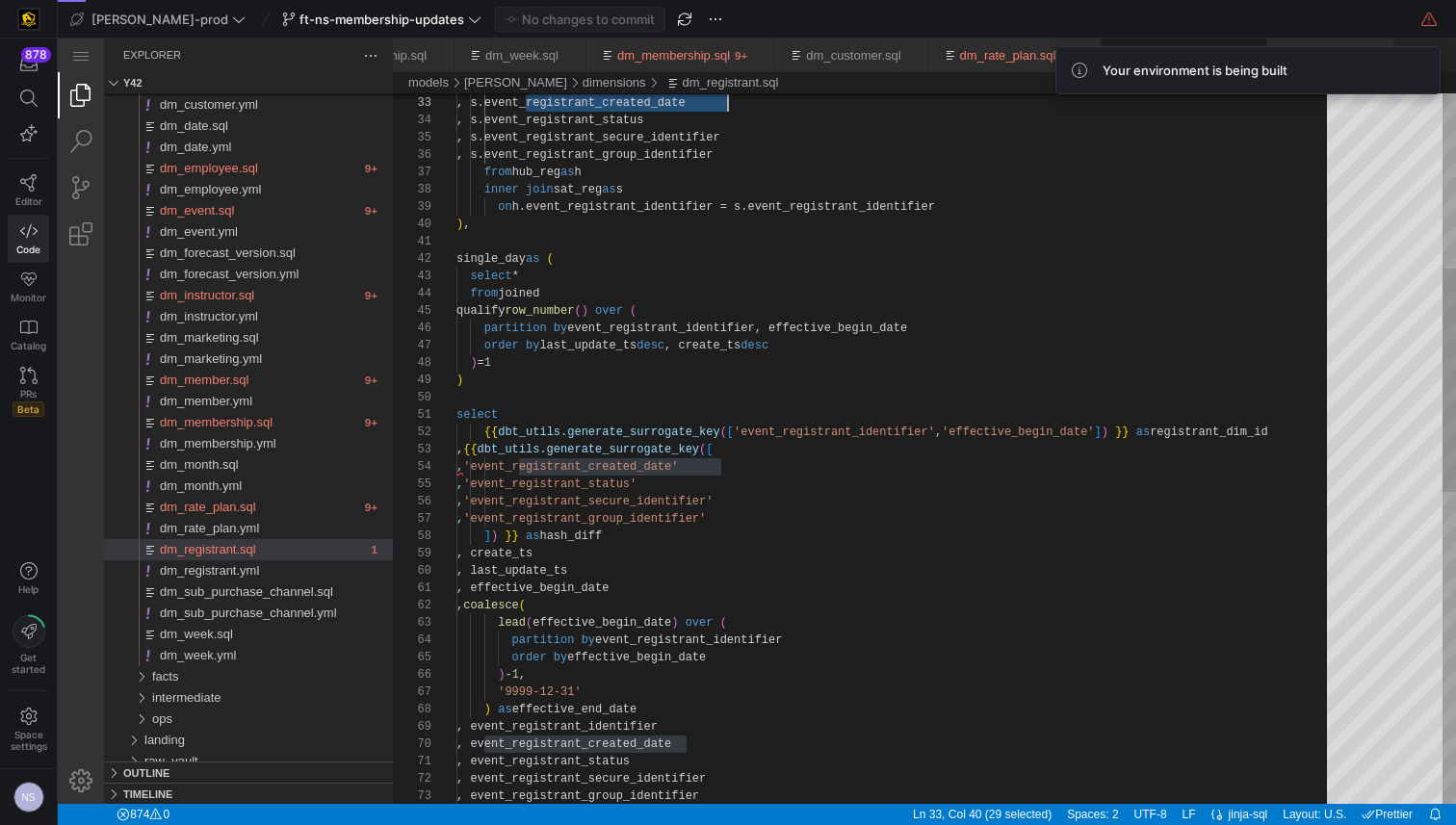
scroll to position [52, 56]
click at [513, 466] on div ", h.event_registrant_identifier , s.event_registrant_created_date , s.event_reg…" at bounding box center [898, 665] width 884 height 2252
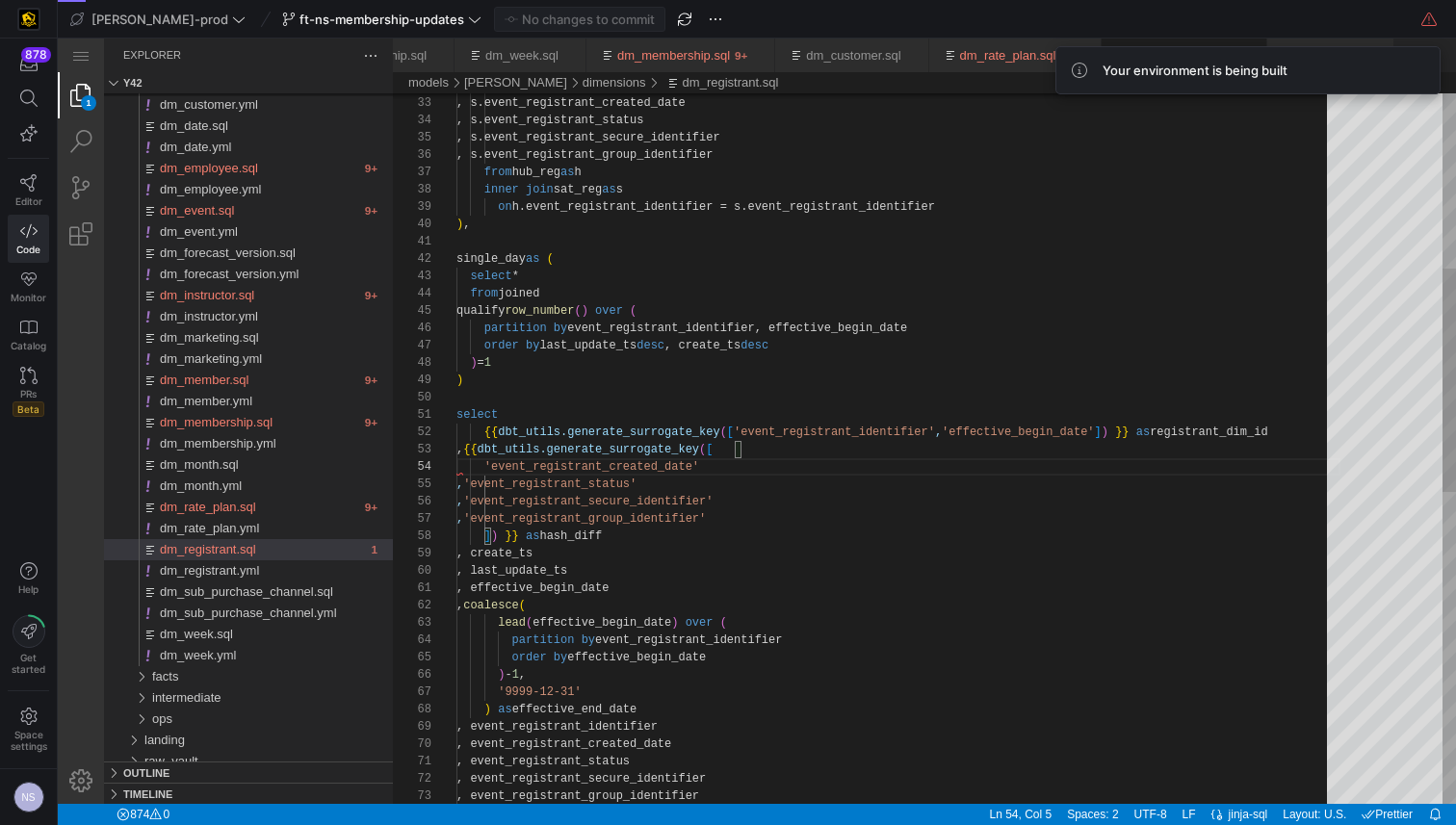
type textarea "select {{ dbt_utils.generate_surrogate_key(['event_registrant_identifier','effe…"
click at [896, 491] on div ", h.event_registrant_identifier , s.event_registrant_created_date , s.event_reg…" at bounding box center [898, 665] width 884 height 2252
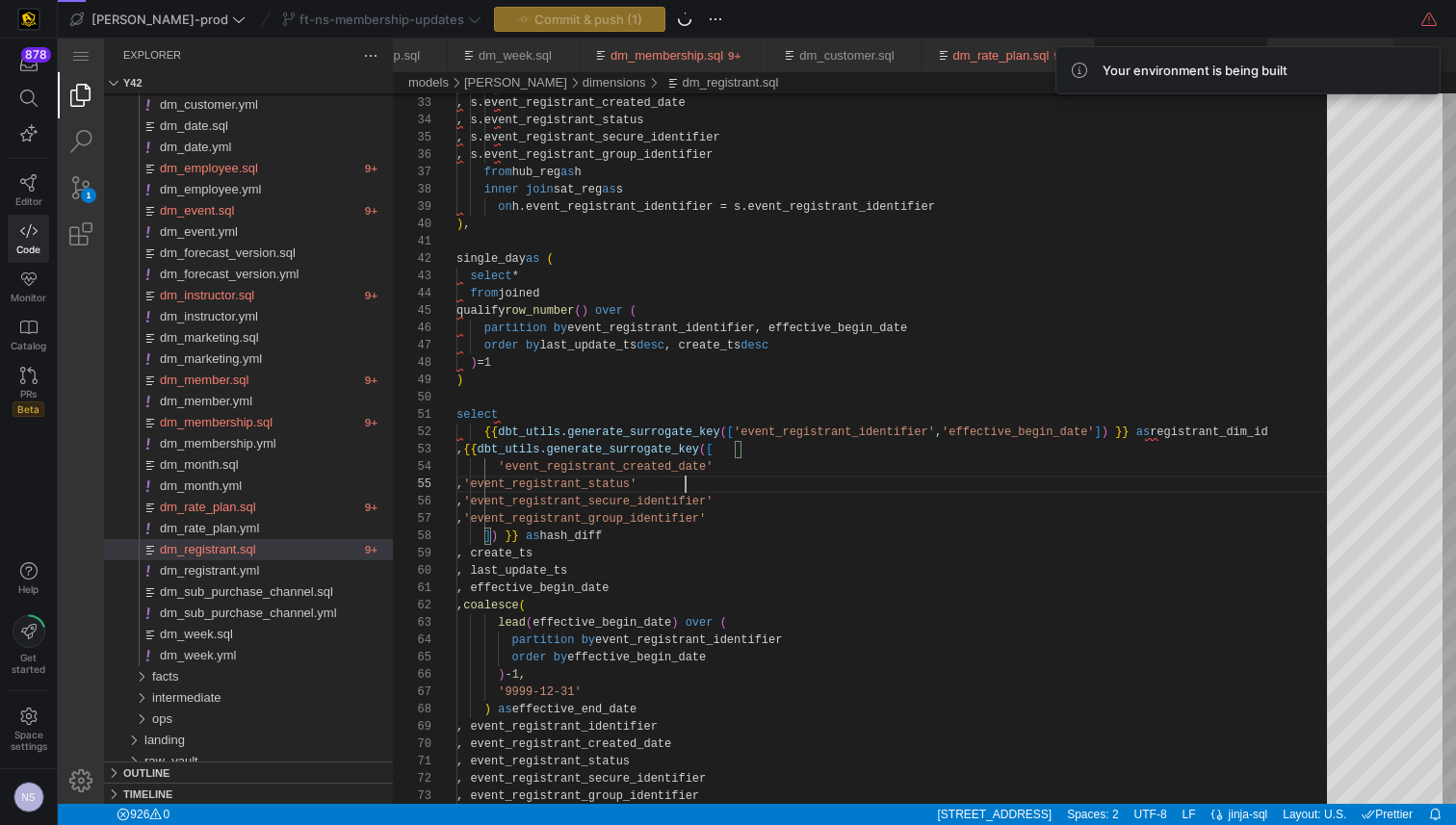
click at [565, 14] on div "Commit & push (1)" at bounding box center [579, 19] width 172 height 25
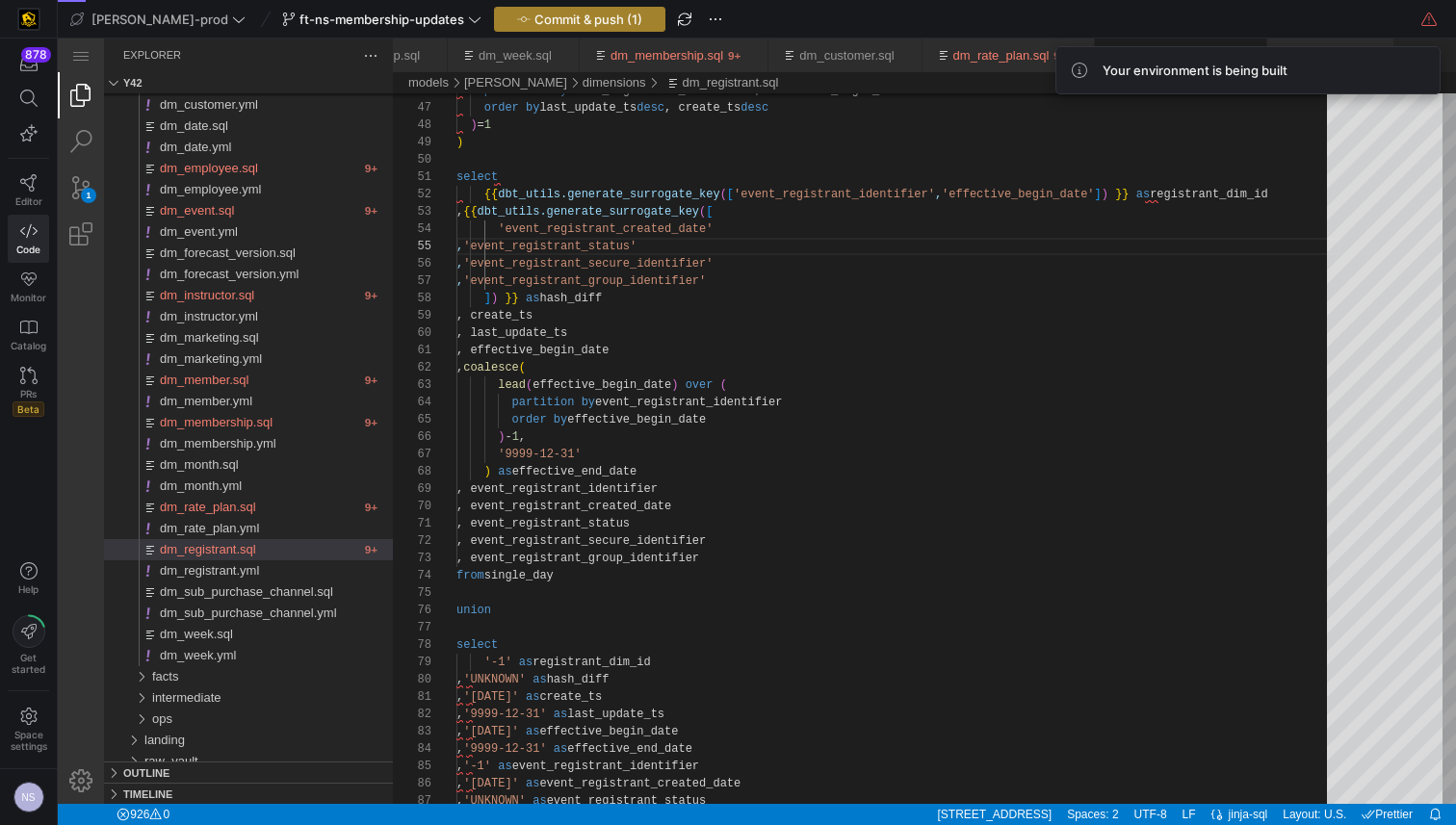
click at [546, 9] on span "button" at bounding box center [579, 19] width 170 height 23
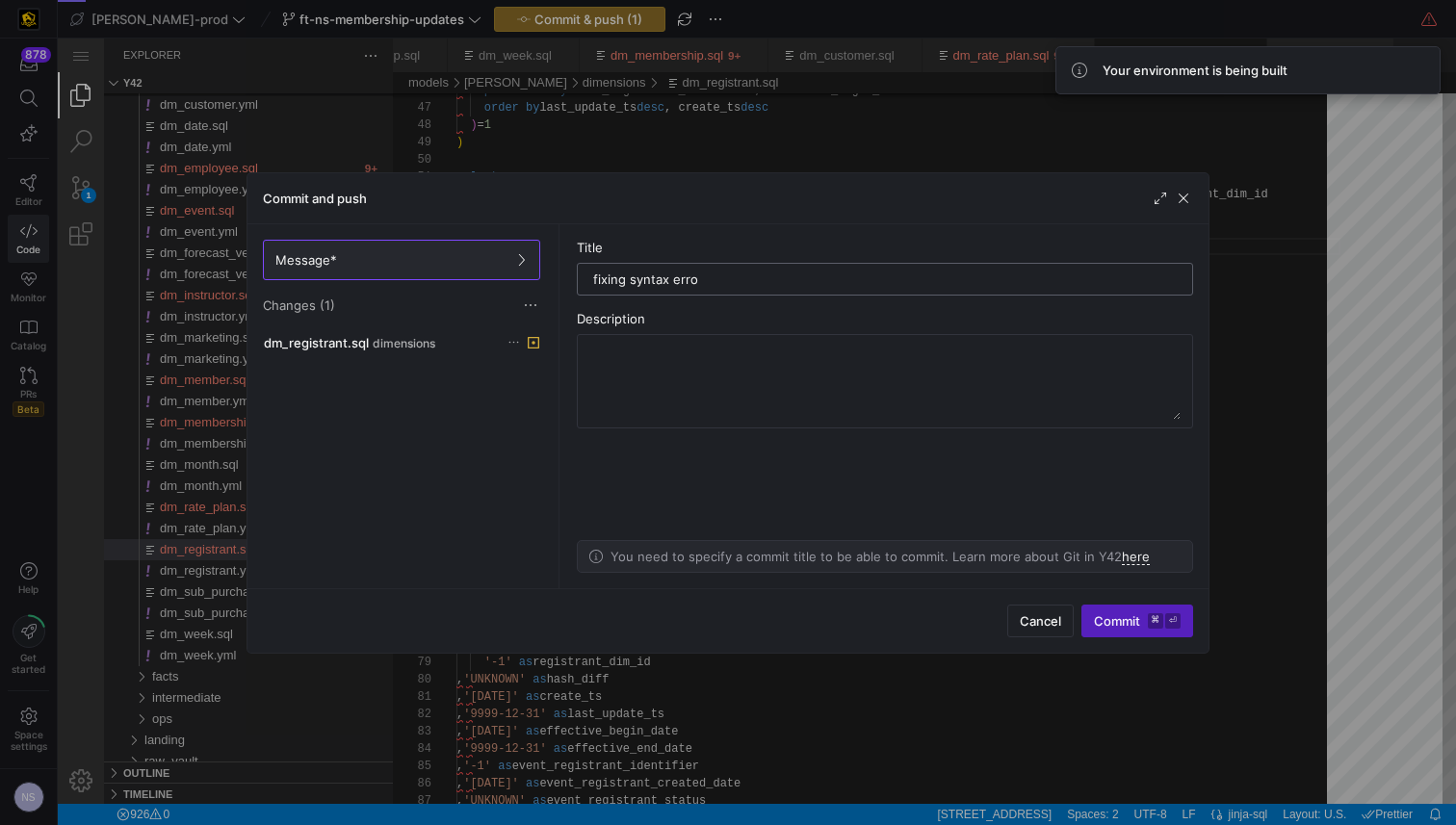
type input "fixing syntax error"
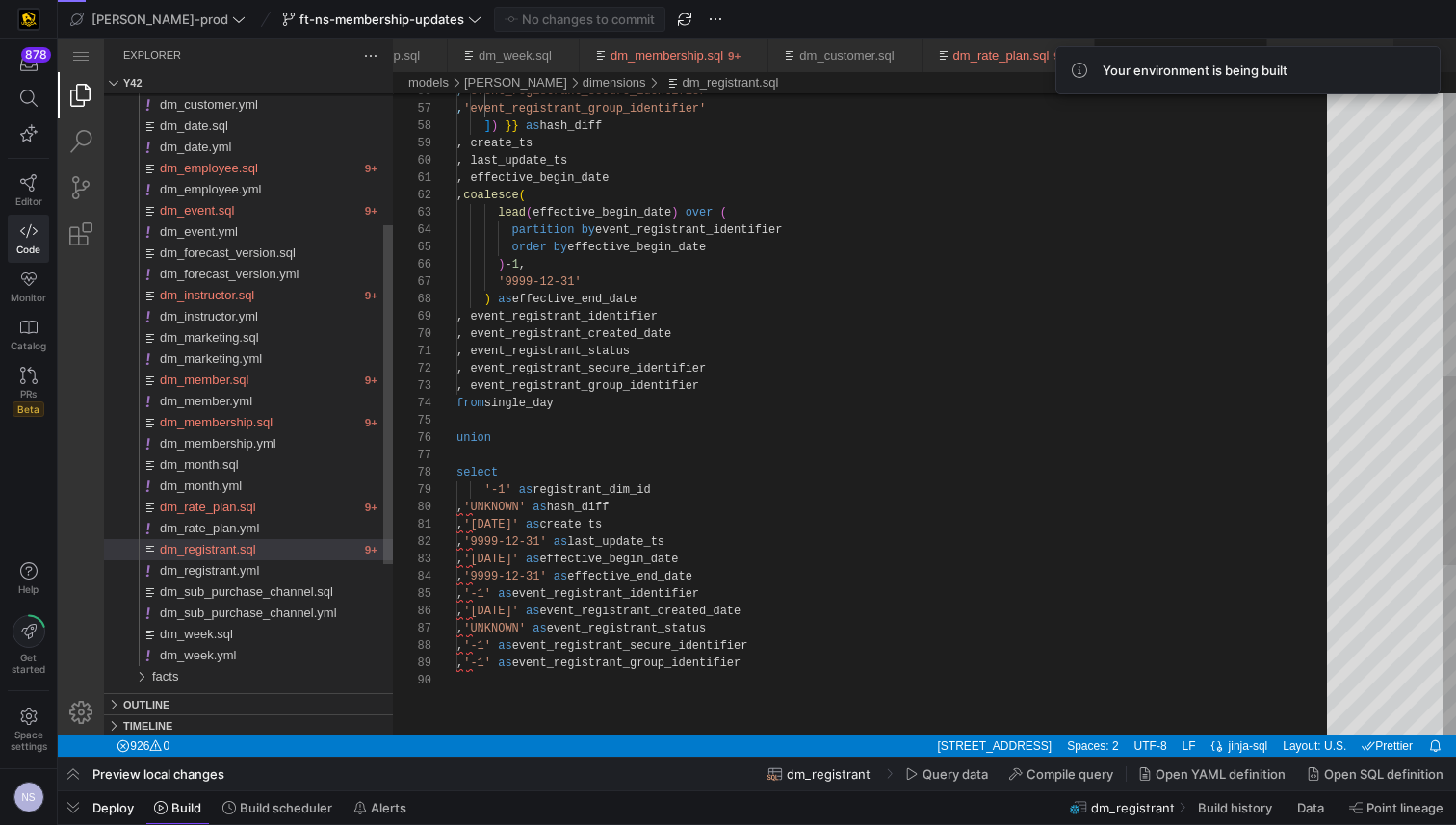
scroll to position [0, 105]
click at [60, 805] on span "button" at bounding box center [72, 807] width 31 height 33
click at [70, 804] on span "button" at bounding box center [72, 807] width 31 height 33
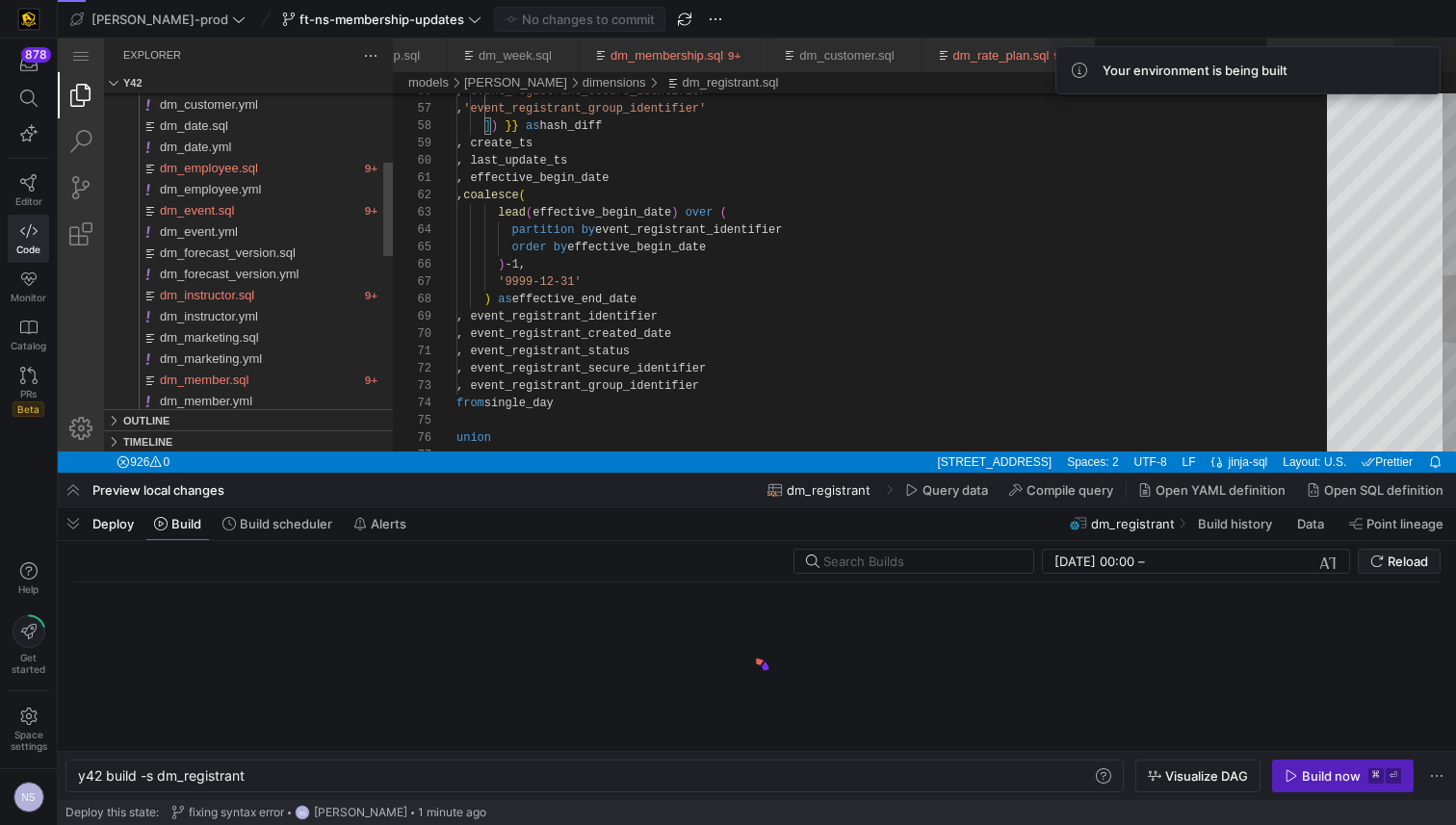
scroll to position [0, 167]
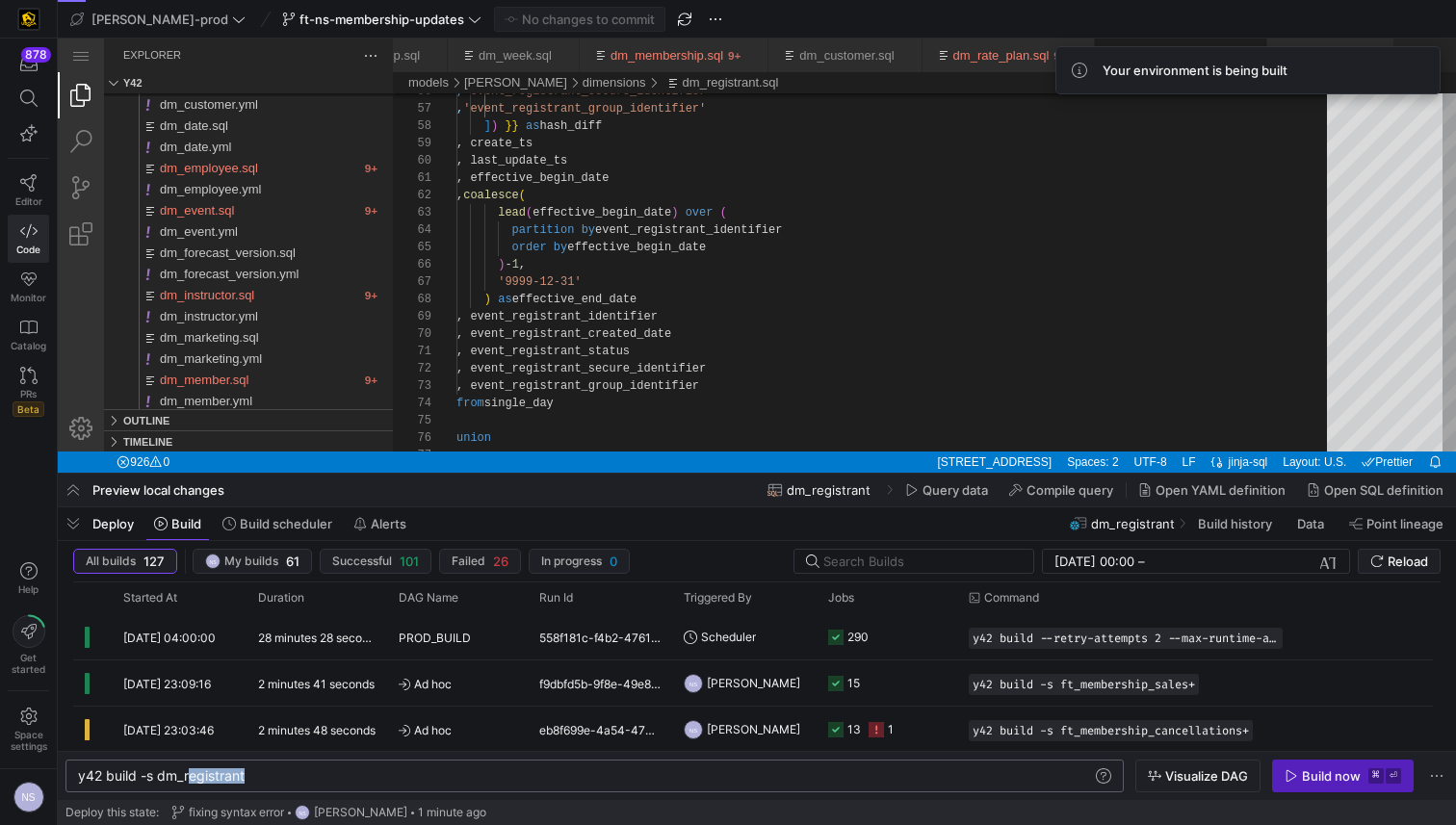
drag, startPoint x: 285, startPoint y: 783, endPoint x: 188, endPoint y: 778, distance: 97.1
click at [188, 778] on div "y42 build -s dm_registrant y42 build -s dm_registrant" at bounding box center [594, 775] width 1058 height 33
click at [188, 778] on div "y42 build -s dm_registrant" at bounding box center [585, 776] width 1014 height 16
drag, startPoint x: 269, startPoint y: 772, endPoint x: 151, endPoint y: 772, distance: 118.0
click at [150, 772] on div "y42 build -s dm_registrant" at bounding box center [585, 776] width 1014 height 16
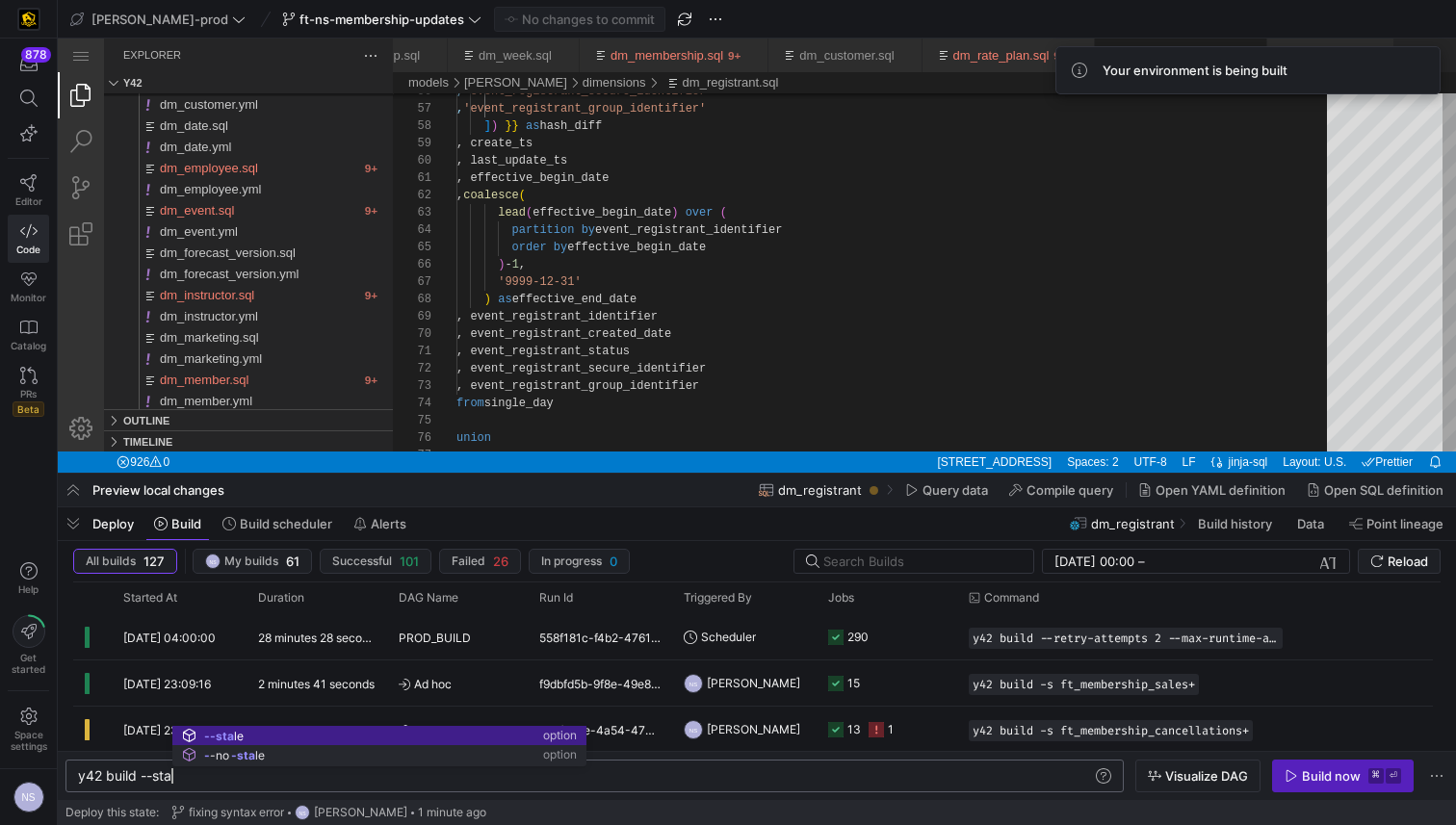
scroll to position [0, 105]
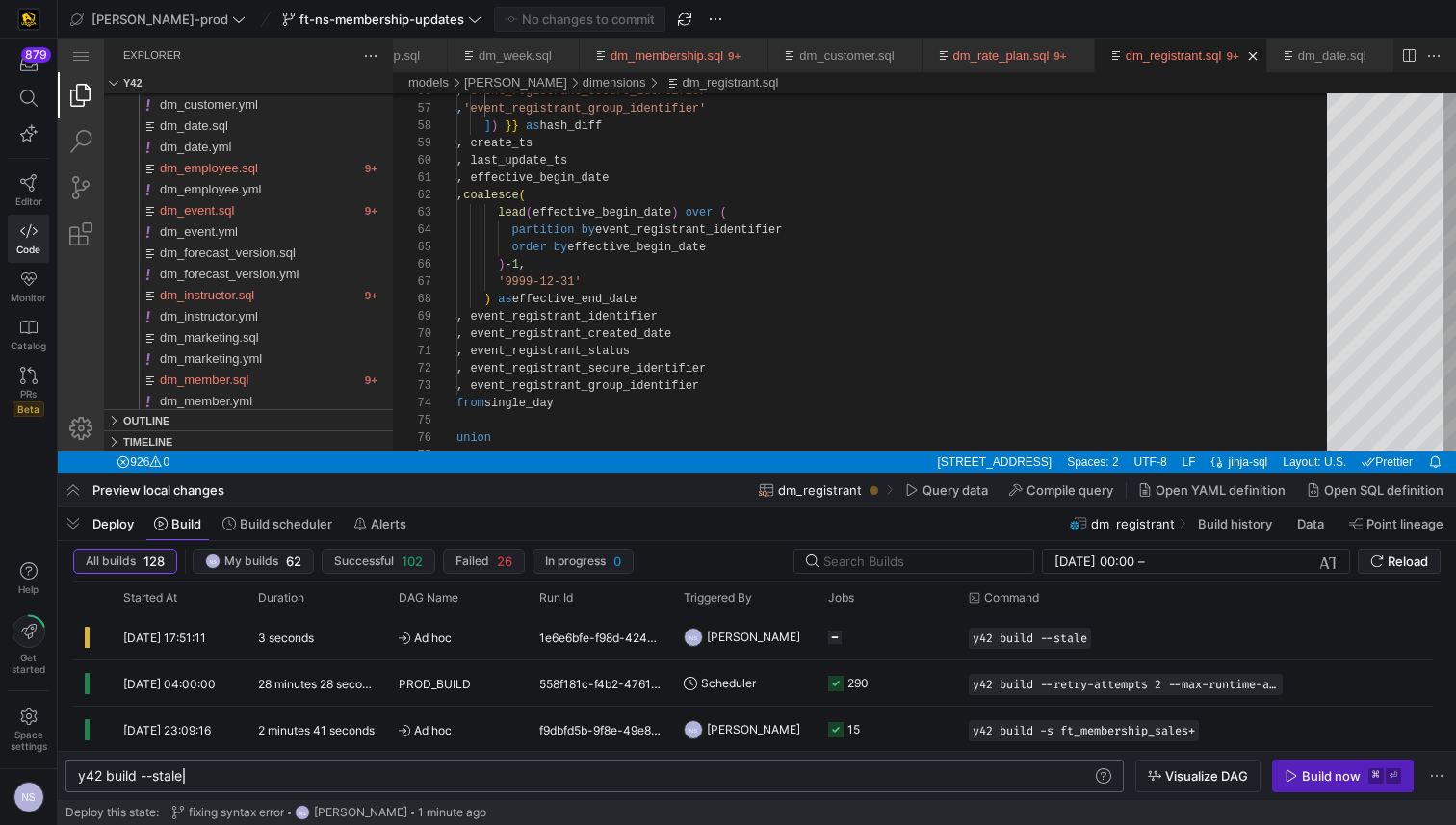
type textarea "y42 build --stale"
click at [893, 641] on y42-job-status-cell-renderer "Press SPACE to select this row." at bounding box center [887, 637] width 117 height 44
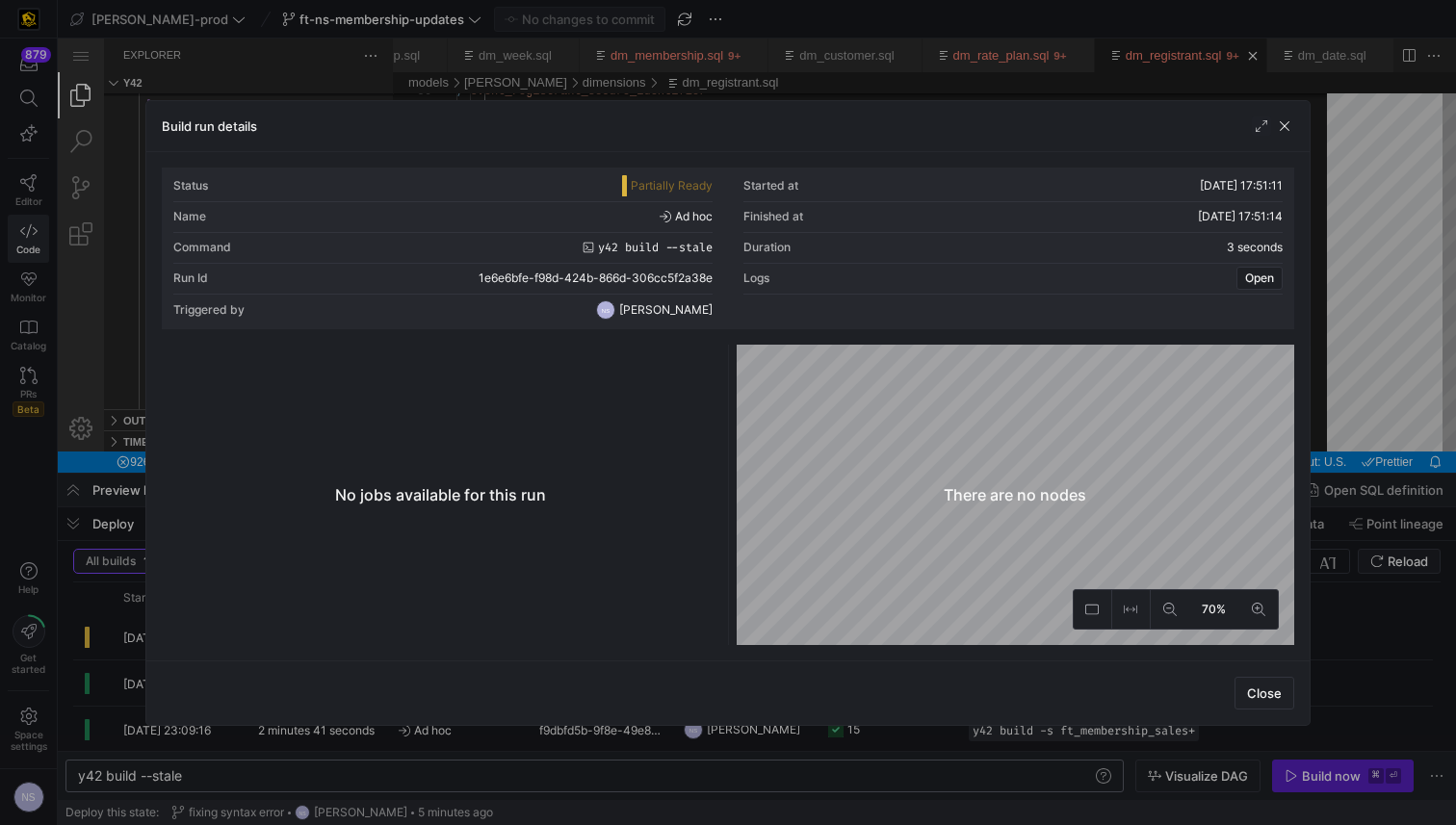
click at [1374, 314] on div at bounding box center [728, 412] width 1456 height 825
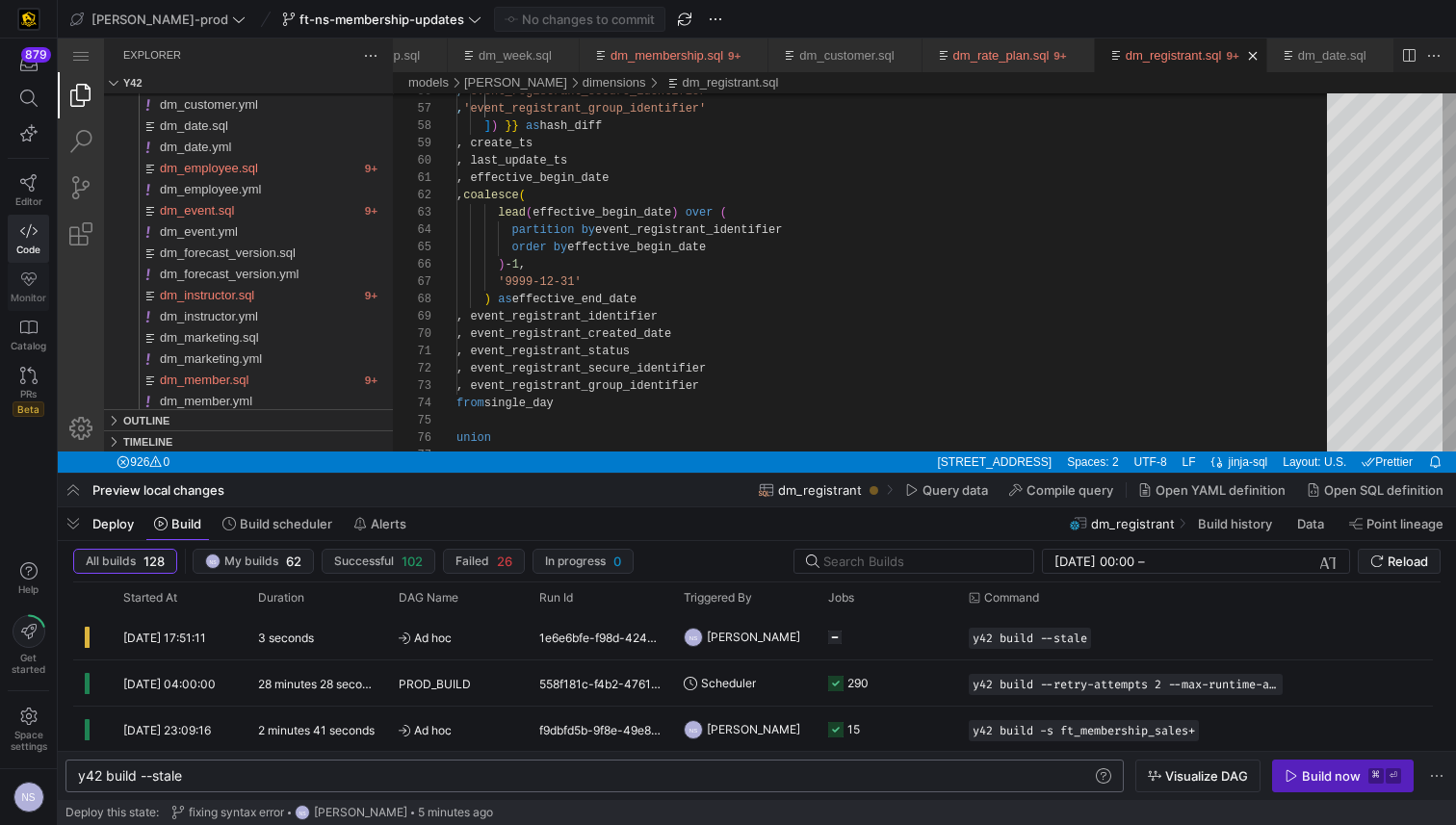
click at [32, 280] on icon at bounding box center [28, 279] width 17 height 17
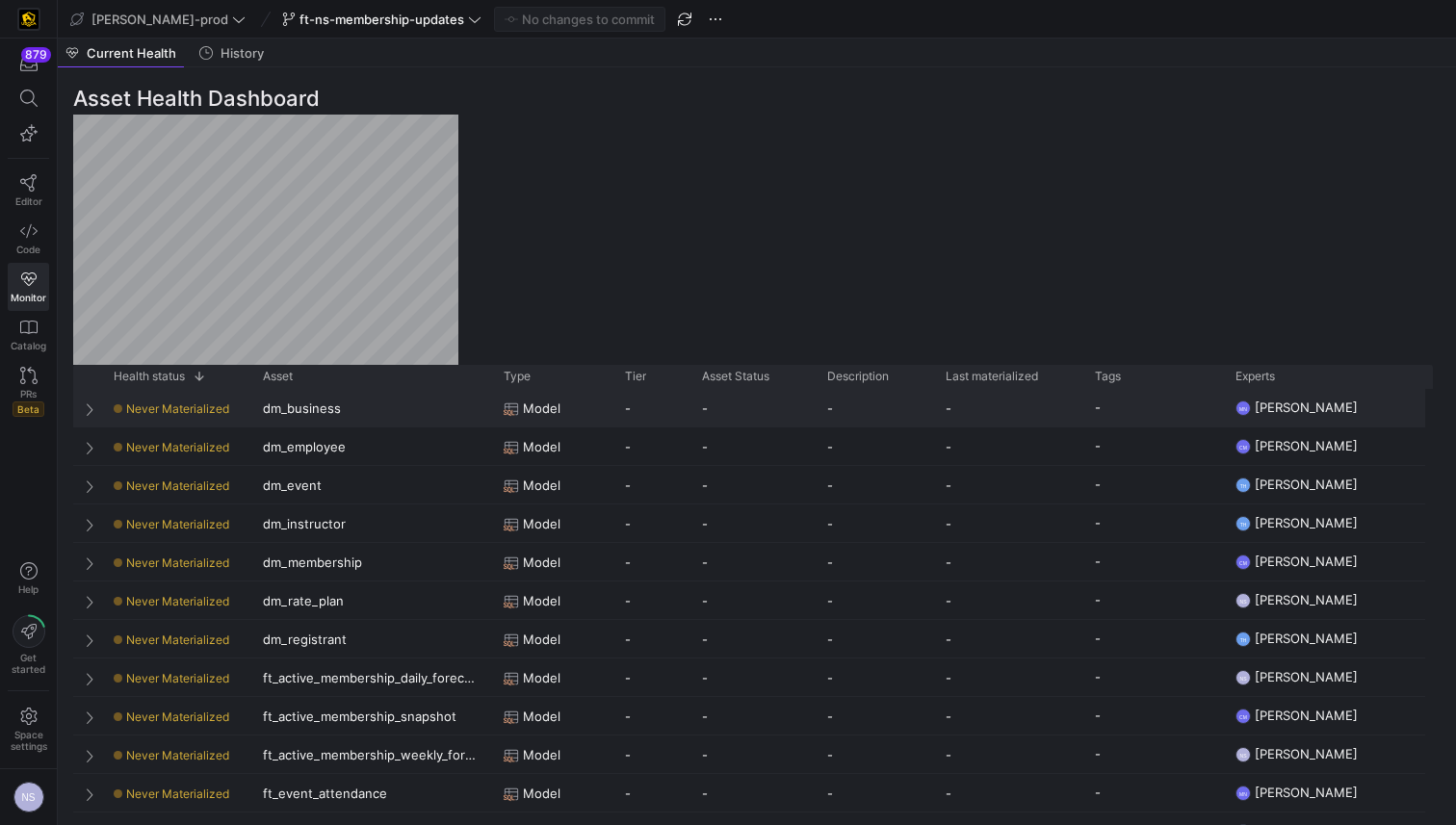
click at [575, 406] on div "Model" at bounding box center [552, 409] width 98 height 38
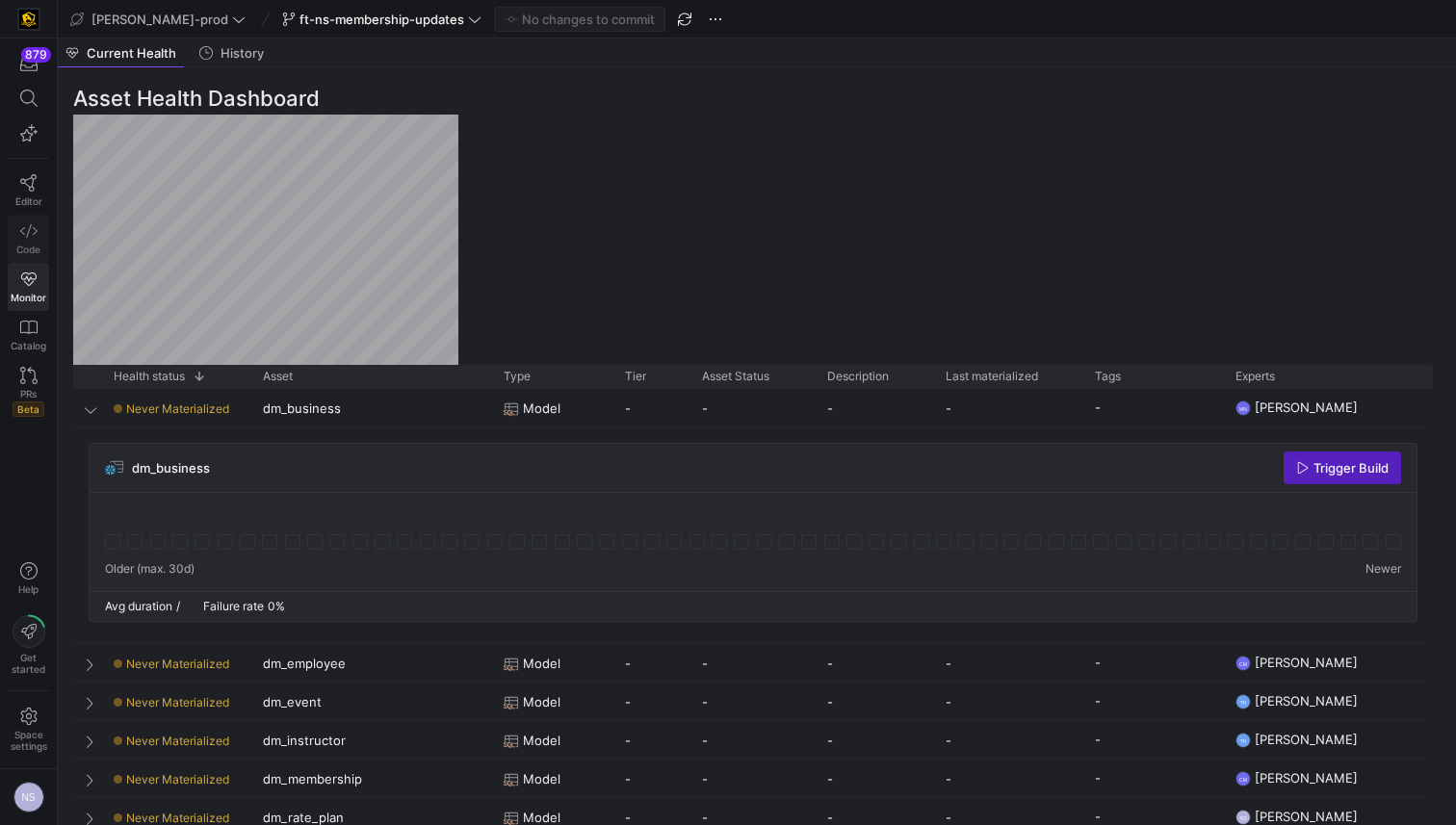
click at [30, 249] on span "Code" at bounding box center [29, 250] width 24 height 12
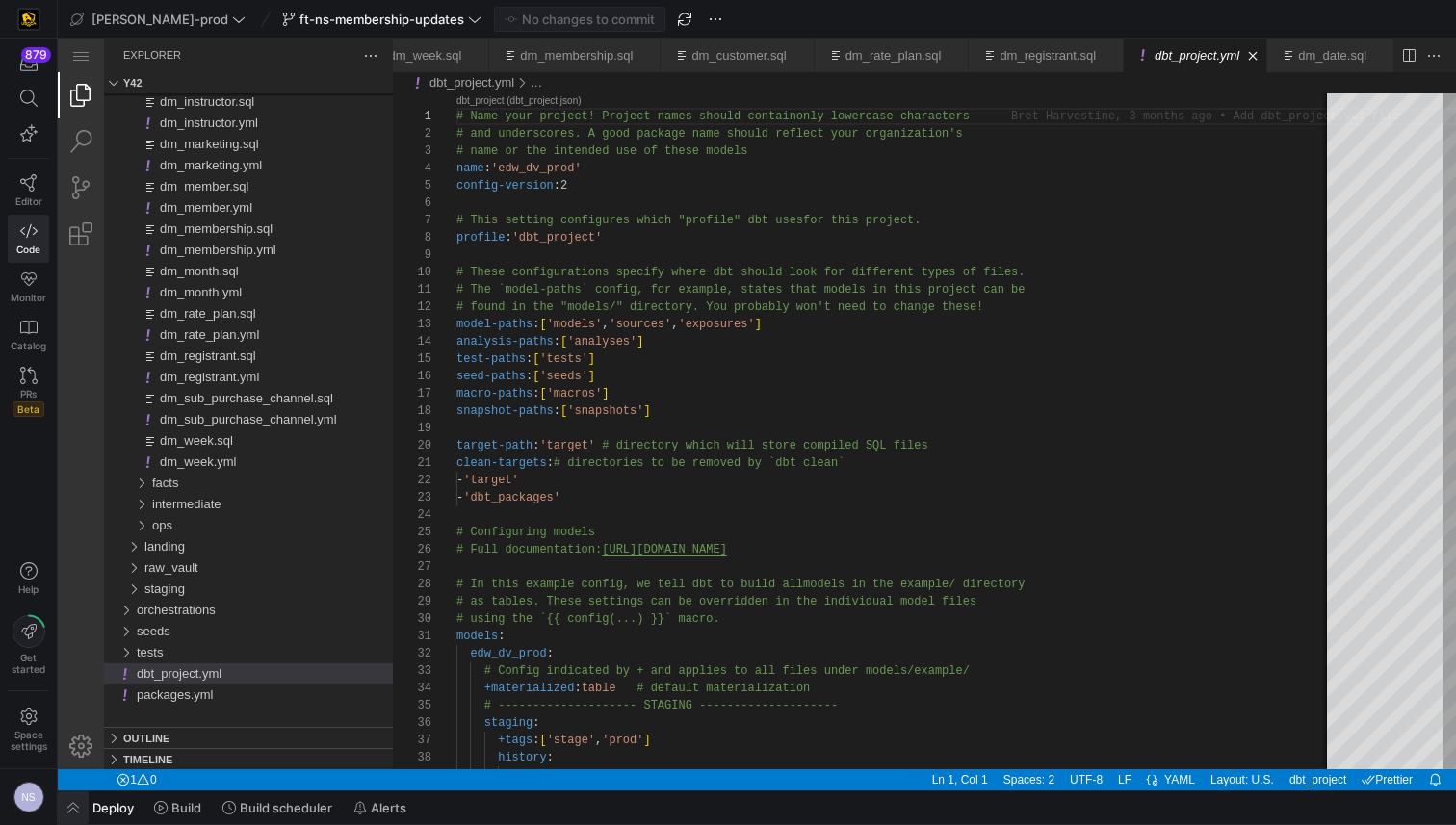
click at [66, 813] on span "button" at bounding box center [72, 807] width 31 height 33
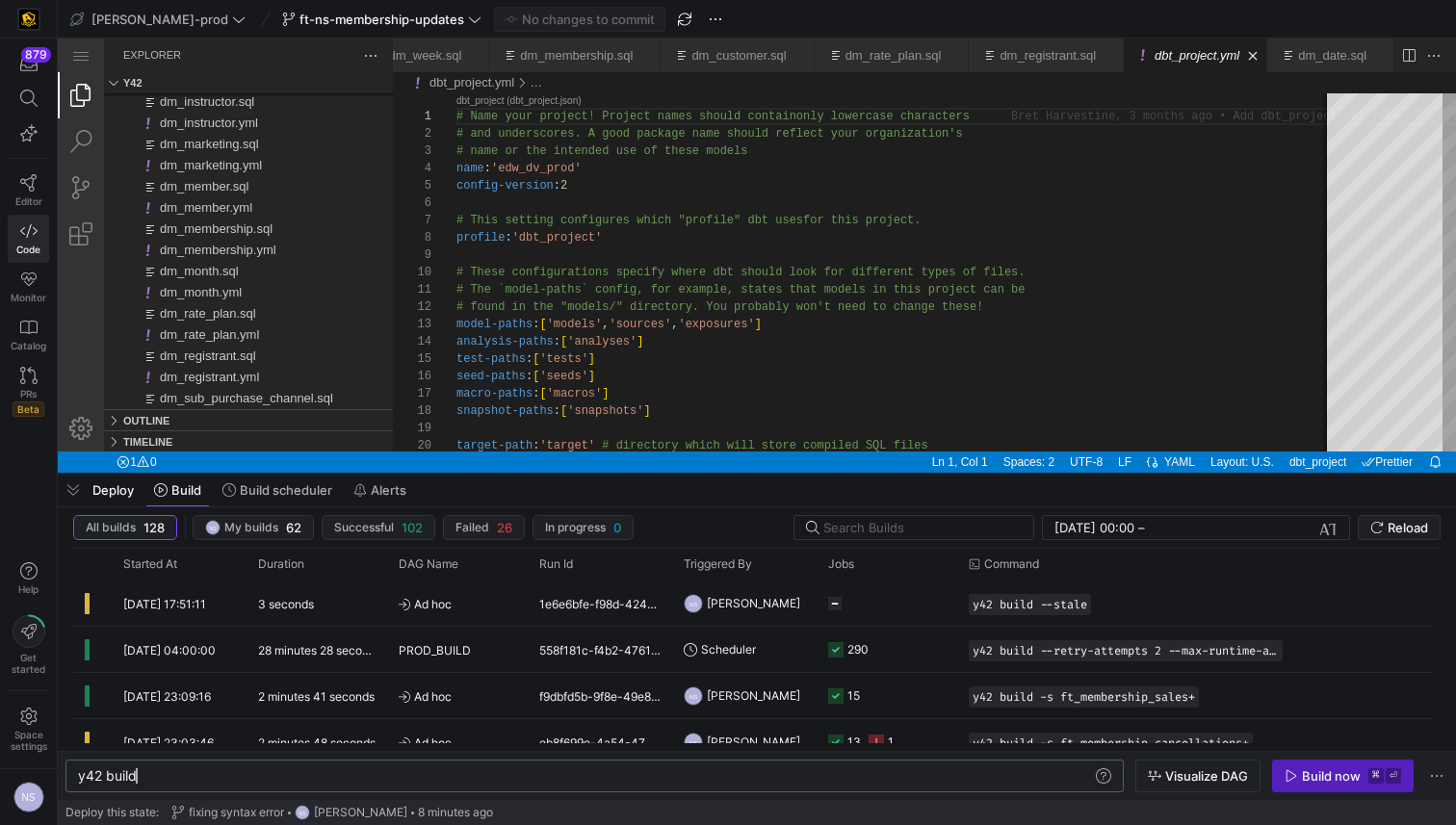
click at [212, 771] on div "y42 build" at bounding box center [585, 776] width 1014 height 16
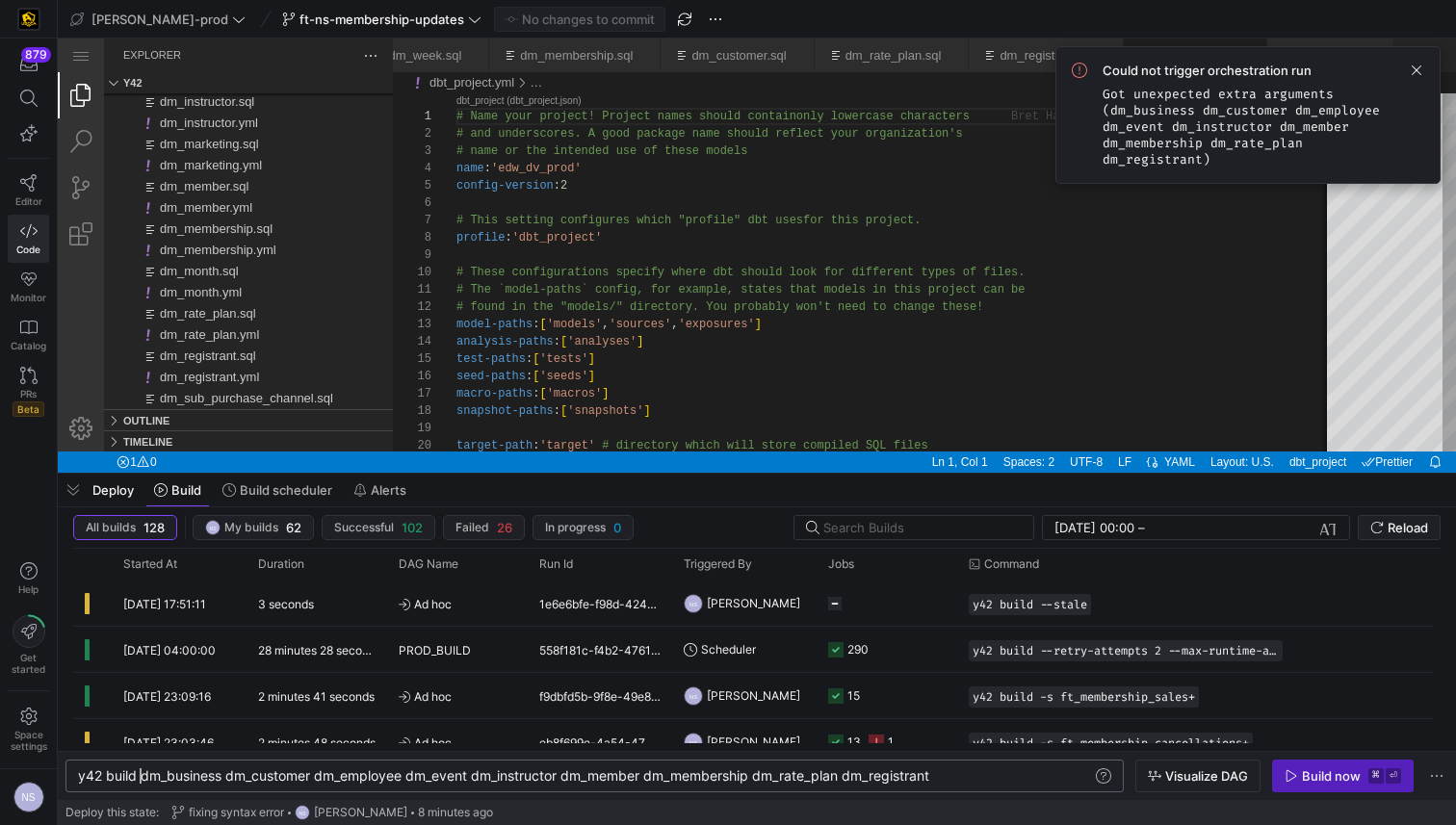
click at [143, 775] on div "y42 build dm_business dm_customer dm_employee dm_e vent dm_instructor dm_member…" at bounding box center [585, 776] width 1014 height 16
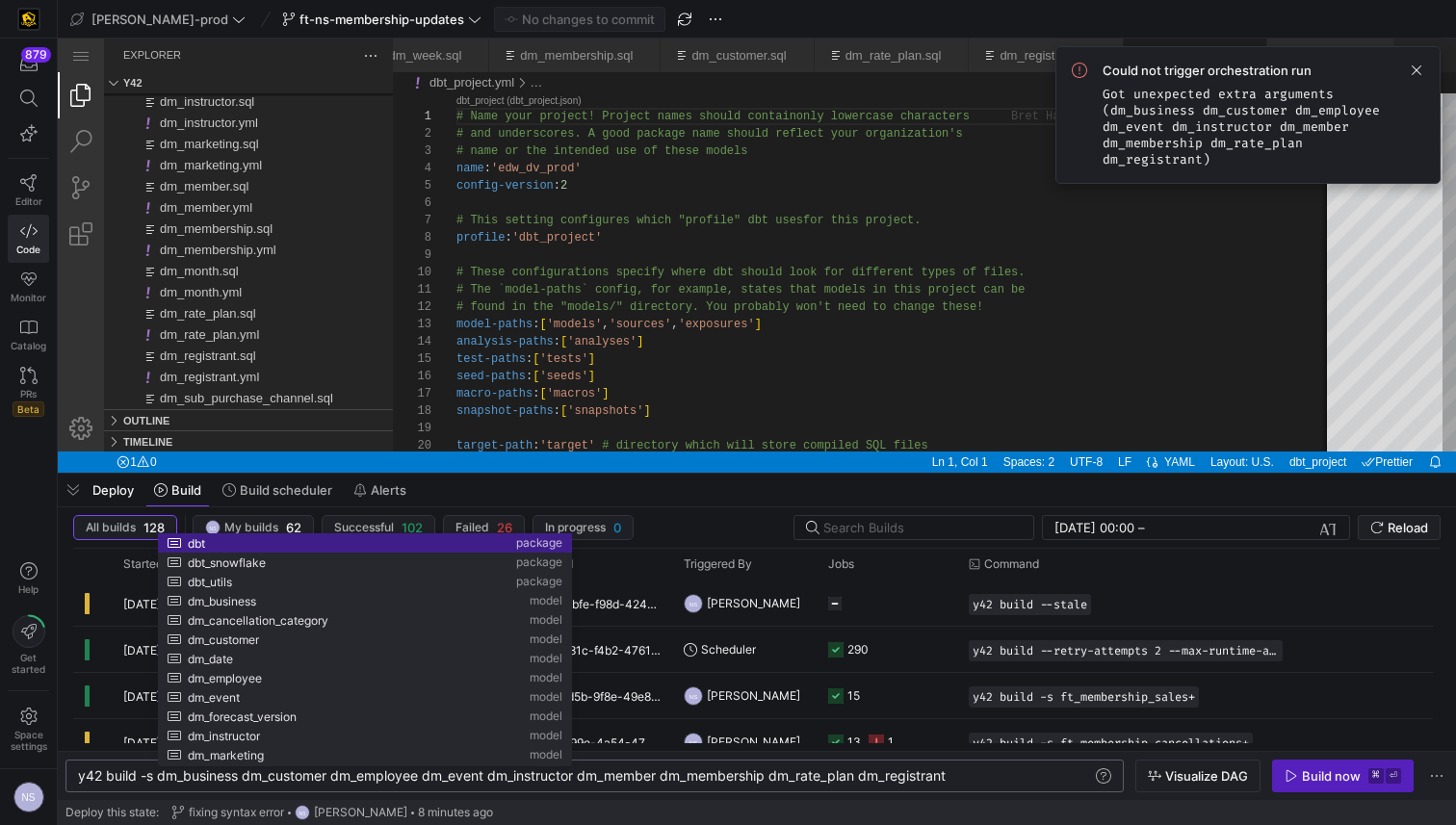
scroll to position [0, 163]
click at [242, 776] on div "y42 build -s dm_business dm_customer dm_employee d m_event dm_instructor dm_mem…" at bounding box center [585, 776] width 1014 height 16
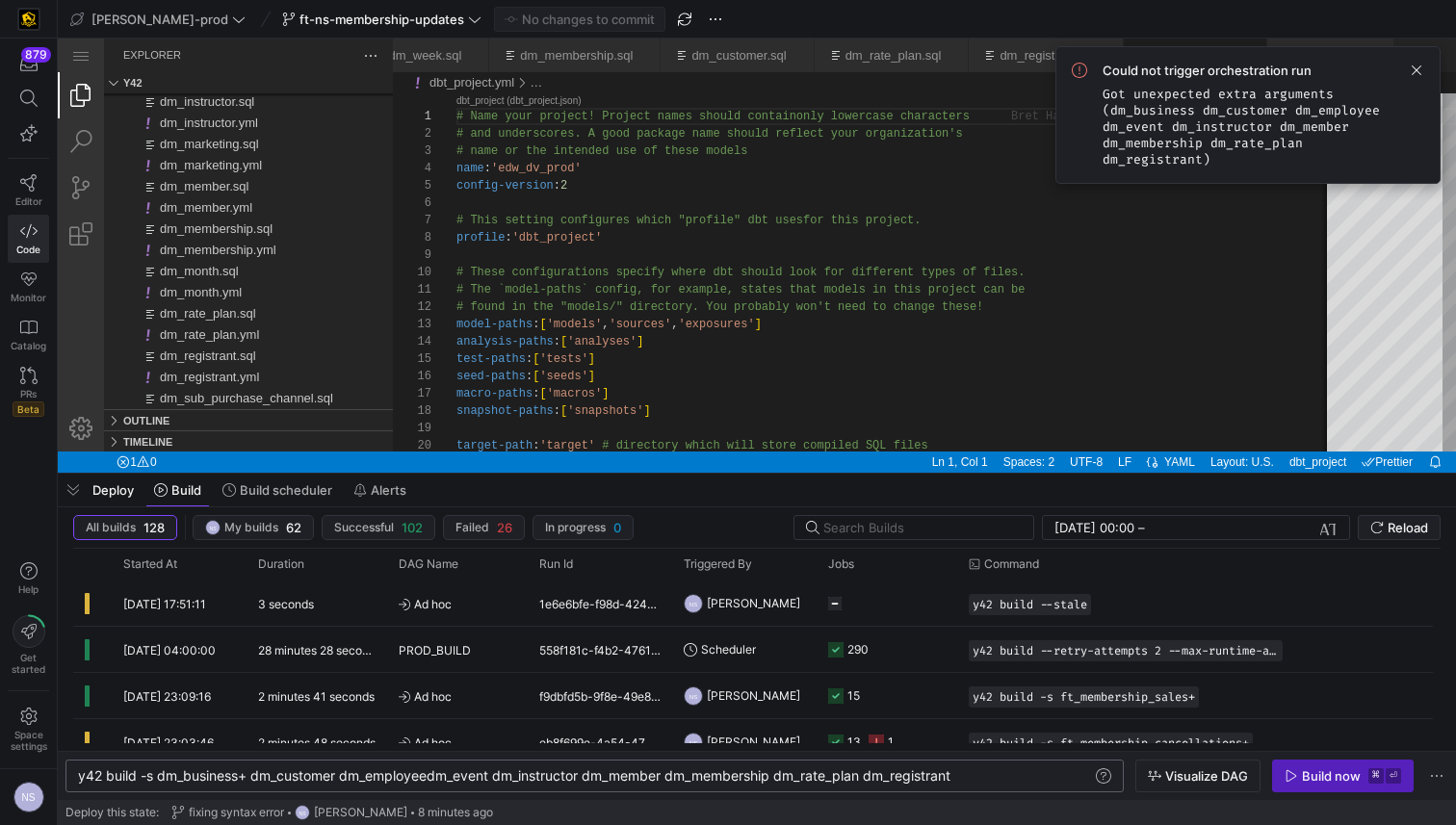
click at [340, 772] on div "y42 build -s dm_business+ dm_customer dm_employee dm_event dm_instructor dm_mem…" at bounding box center [585, 776] width 1014 height 16
click at [438, 775] on div "y42 build -s dm_business+ dm_customer+ dm_employee dm_event dm_instructor dm_me…" at bounding box center [585, 776] width 1014 height 16
click at [511, 772] on div "y42 build -s dm_business+ dm_customer+ dm_employee + dm_event dm_instructor dm_…" at bounding box center [585, 776] width 1014 height 16
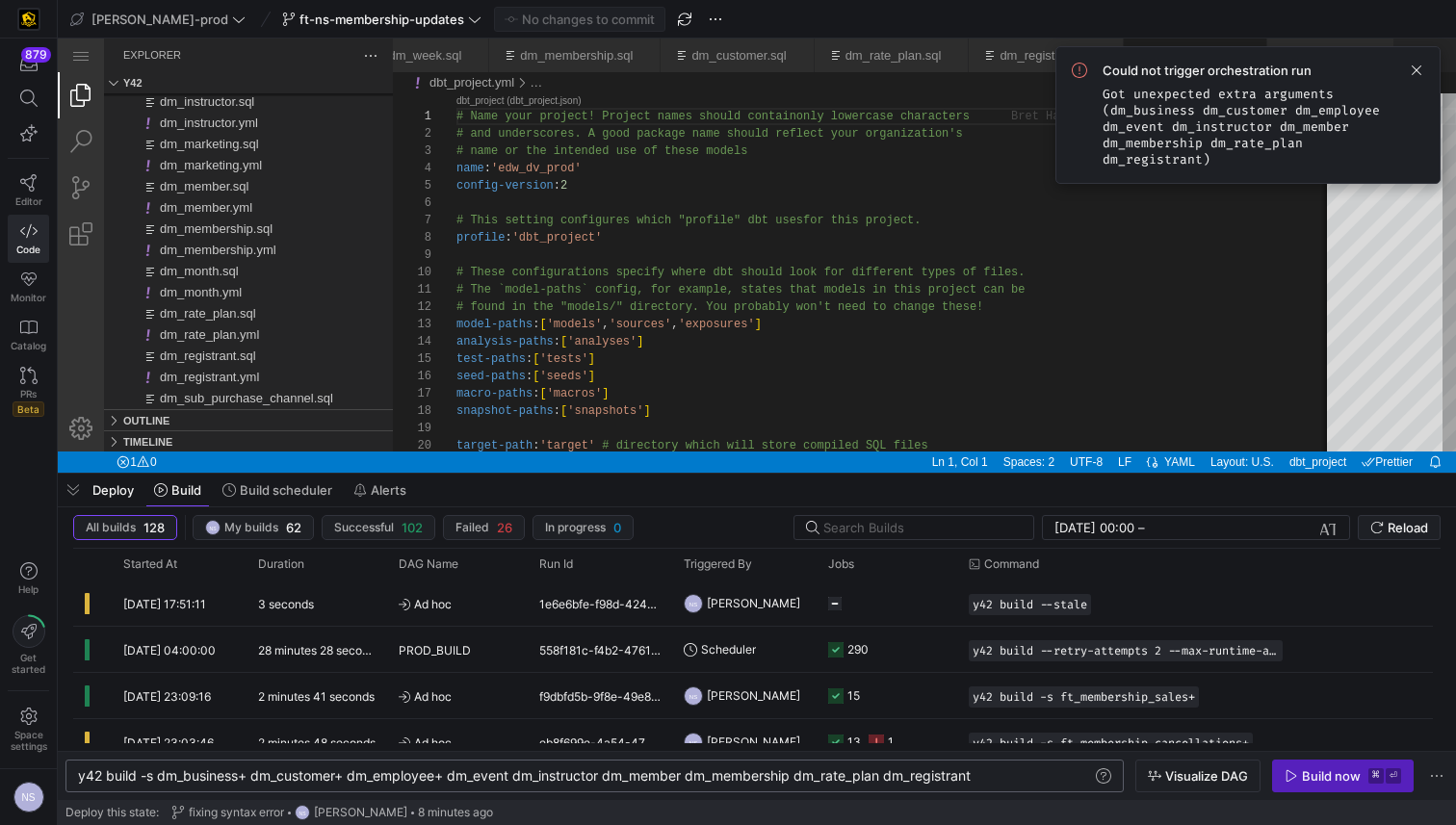
scroll to position [0, 443]
click at [613, 775] on div "y42 build -s dm_business+ dm_customer+ dm_employee + dm_event+ dm_instructor dm…" at bounding box center [585, 776] width 1014 height 16
drag, startPoint x: 703, startPoint y: 774, endPoint x: 795, endPoint y: 762, distance: 92.8
click at [703, 774] on div "y42 build -s dm_business+ dm_customer+ dm_employee + dm_event+ dm_instructor+ d…" at bounding box center [585, 776] width 1014 height 16
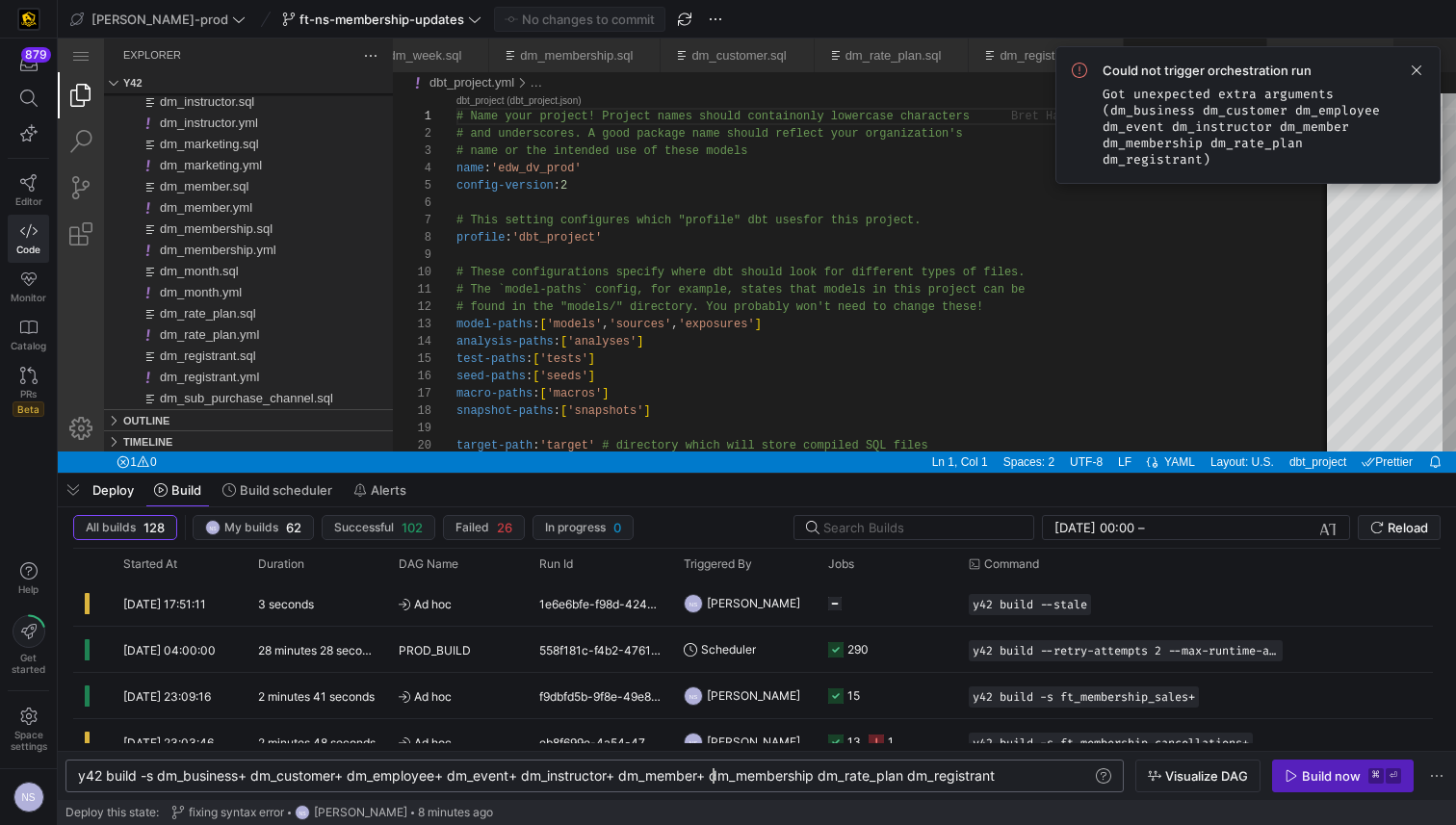
click at [822, 772] on div "y42 build -s dm_business+ dm_customer+ dm_employee + dm_event+ dm_instructor+ d…" at bounding box center [585, 776] width 1014 height 16
click at [919, 775] on div "y42 build -s dm_business+ dm_customer+ dm_employee + dm_event+ dm_instructor+ d…" at bounding box center [585, 776] width 1014 height 16
click at [1028, 774] on div "y42 build -s dm_business+ dm_customer+ dm_employee + dm_event+ dm_instructor+ d…" at bounding box center [585, 776] width 1014 height 16
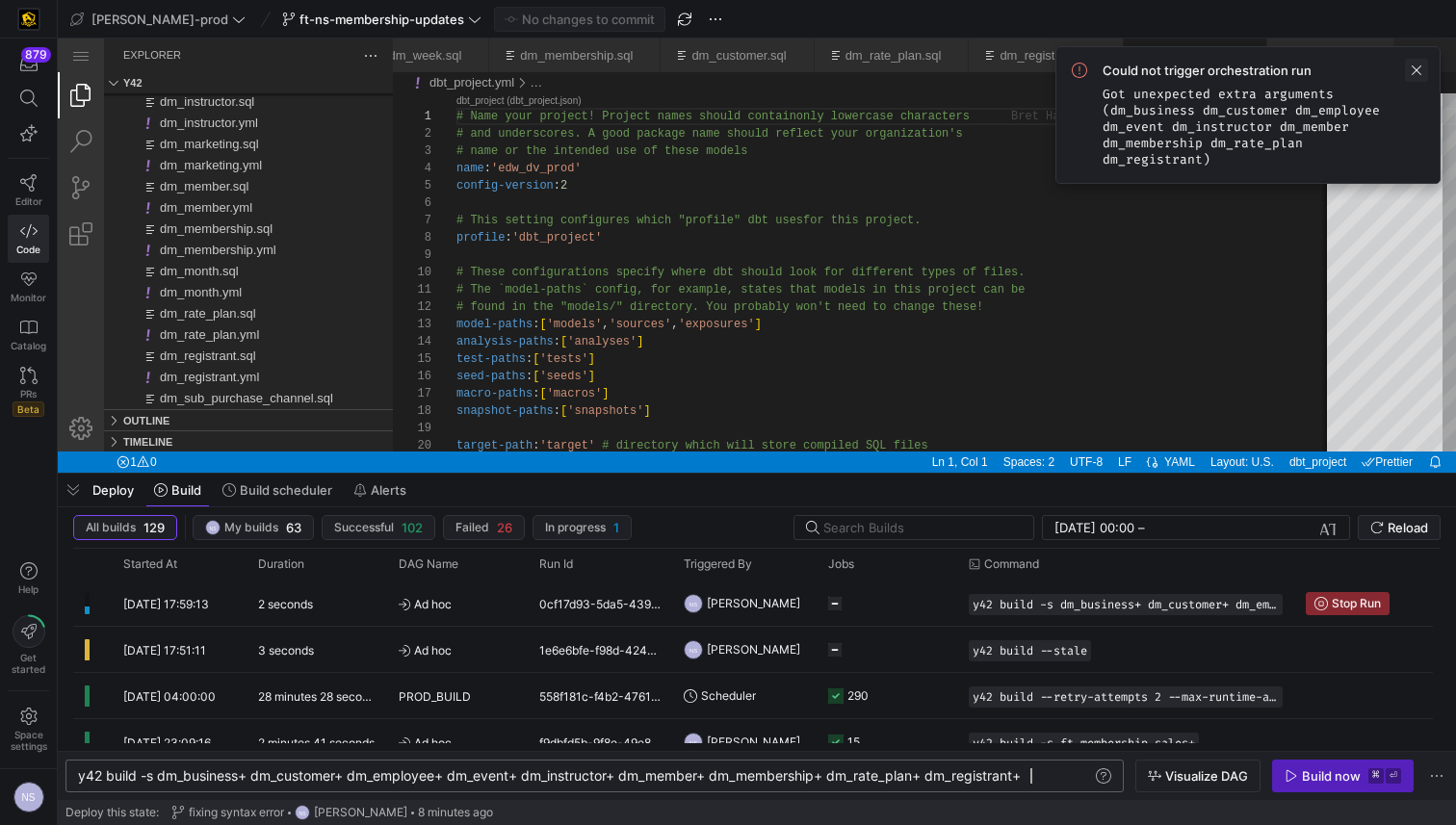
type textarea "y42 build -s dm_business+ dm_customer+ dm_employee+ dm_event+ dm_instructor+ dm…"
click at [1409, 66] on span at bounding box center [1415, 69] width 23 height 23
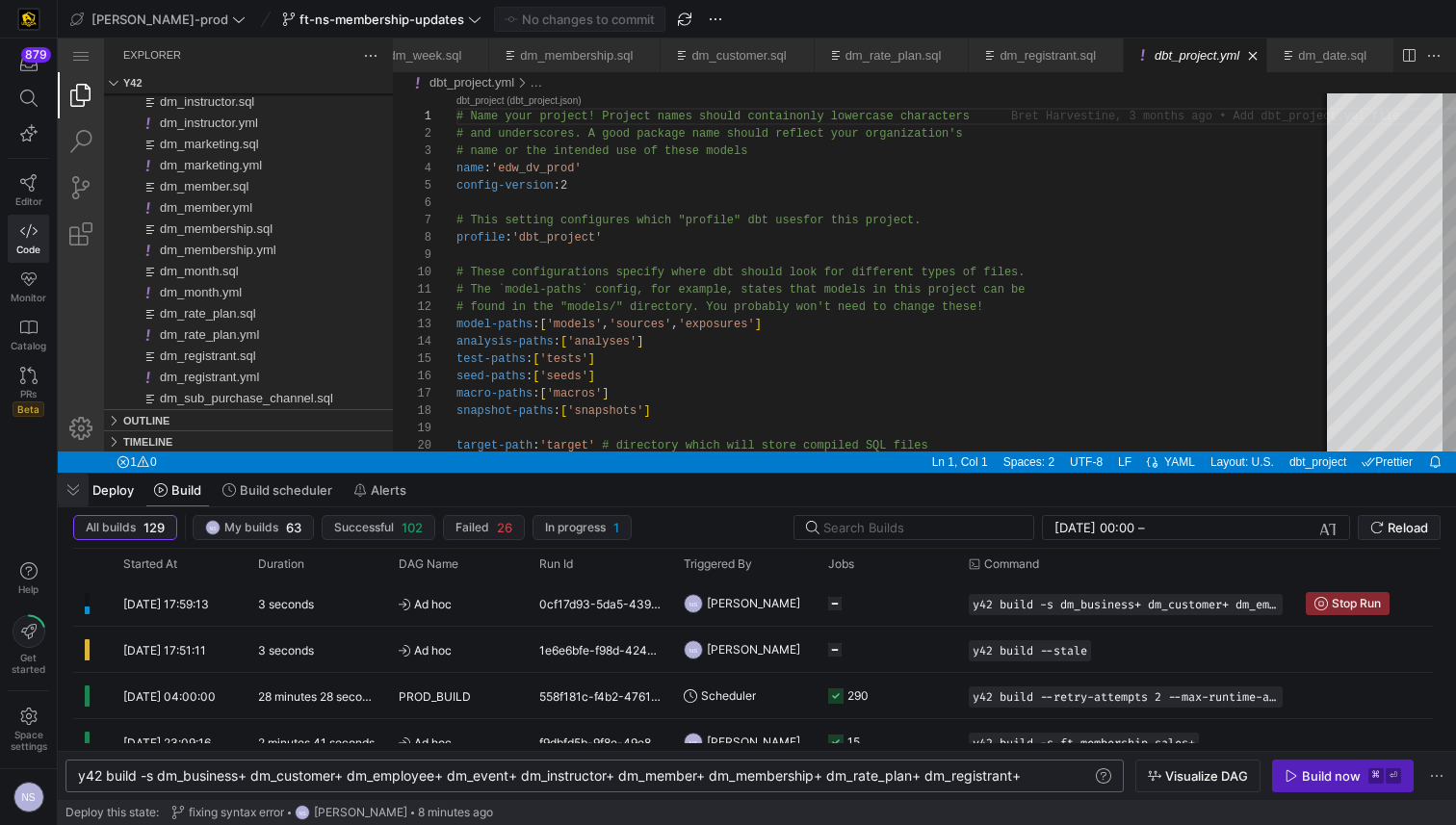
click at [67, 490] on span "button" at bounding box center [72, 490] width 31 height 33
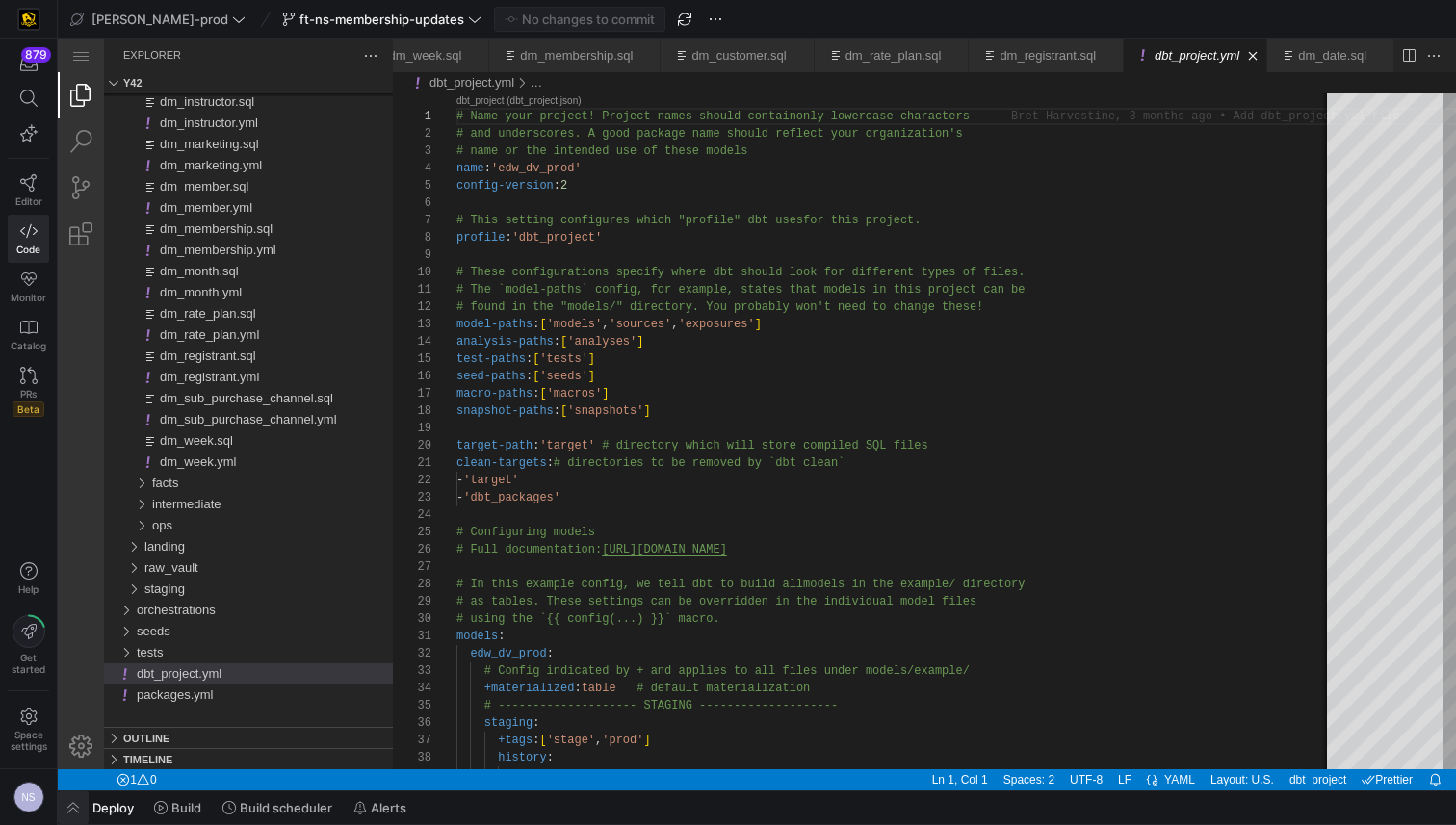
click at [77, 801] on span "button" at bounding box center [72, 807] width 31 height 33
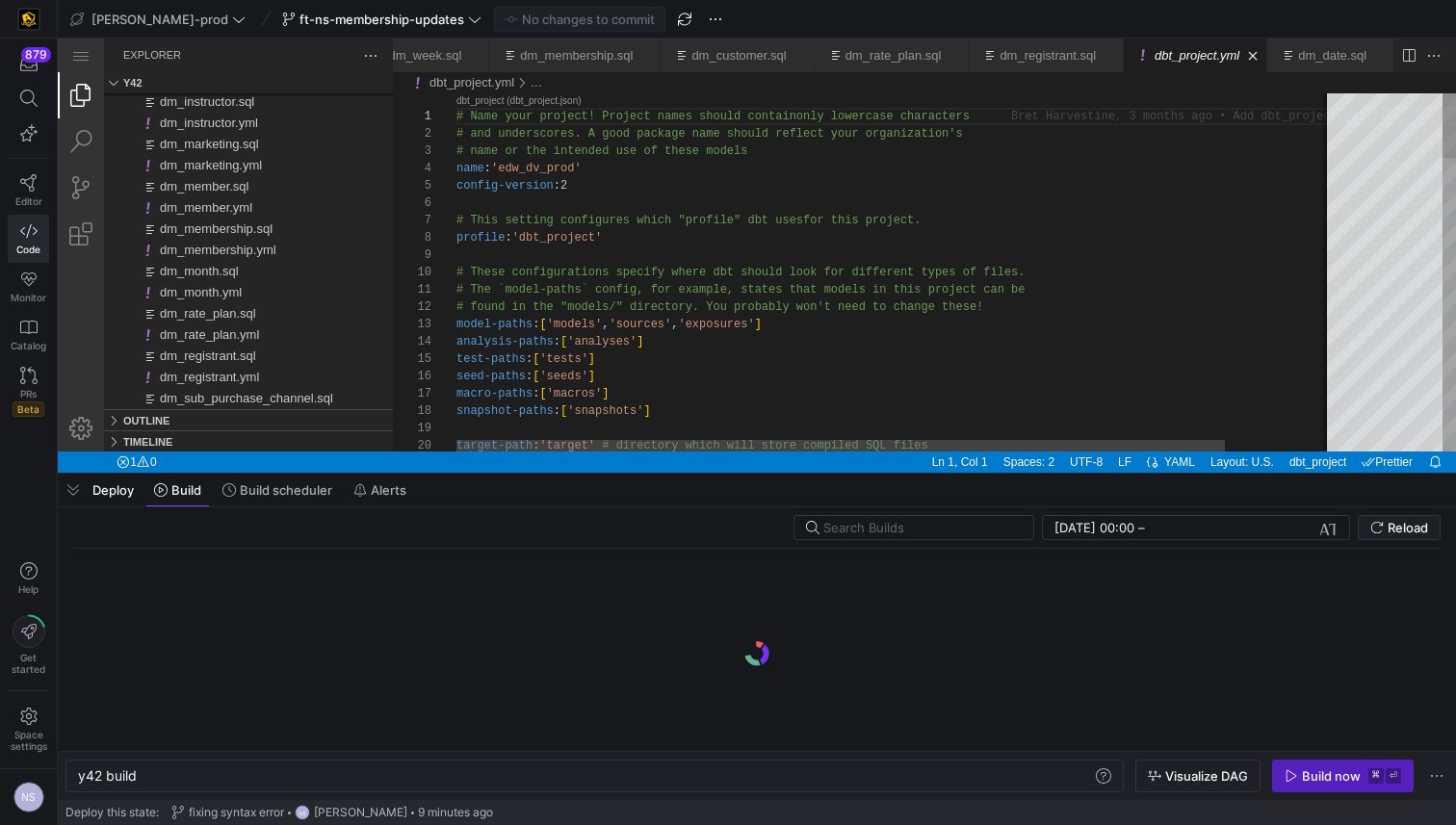
scroll to position [0, 58]
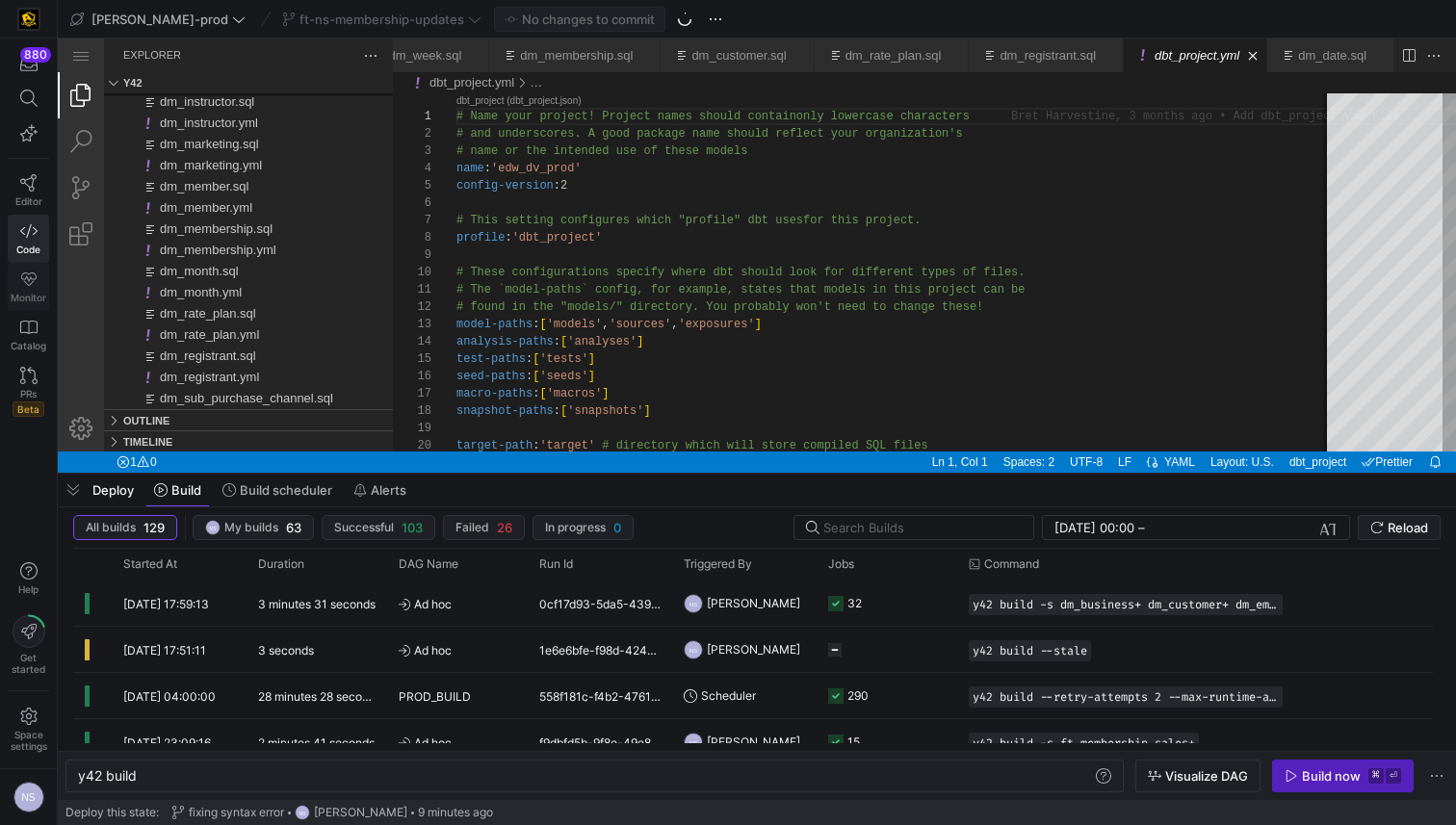
click at [36, 282] on icon at bounding box center [28, 279] width 17 height 17
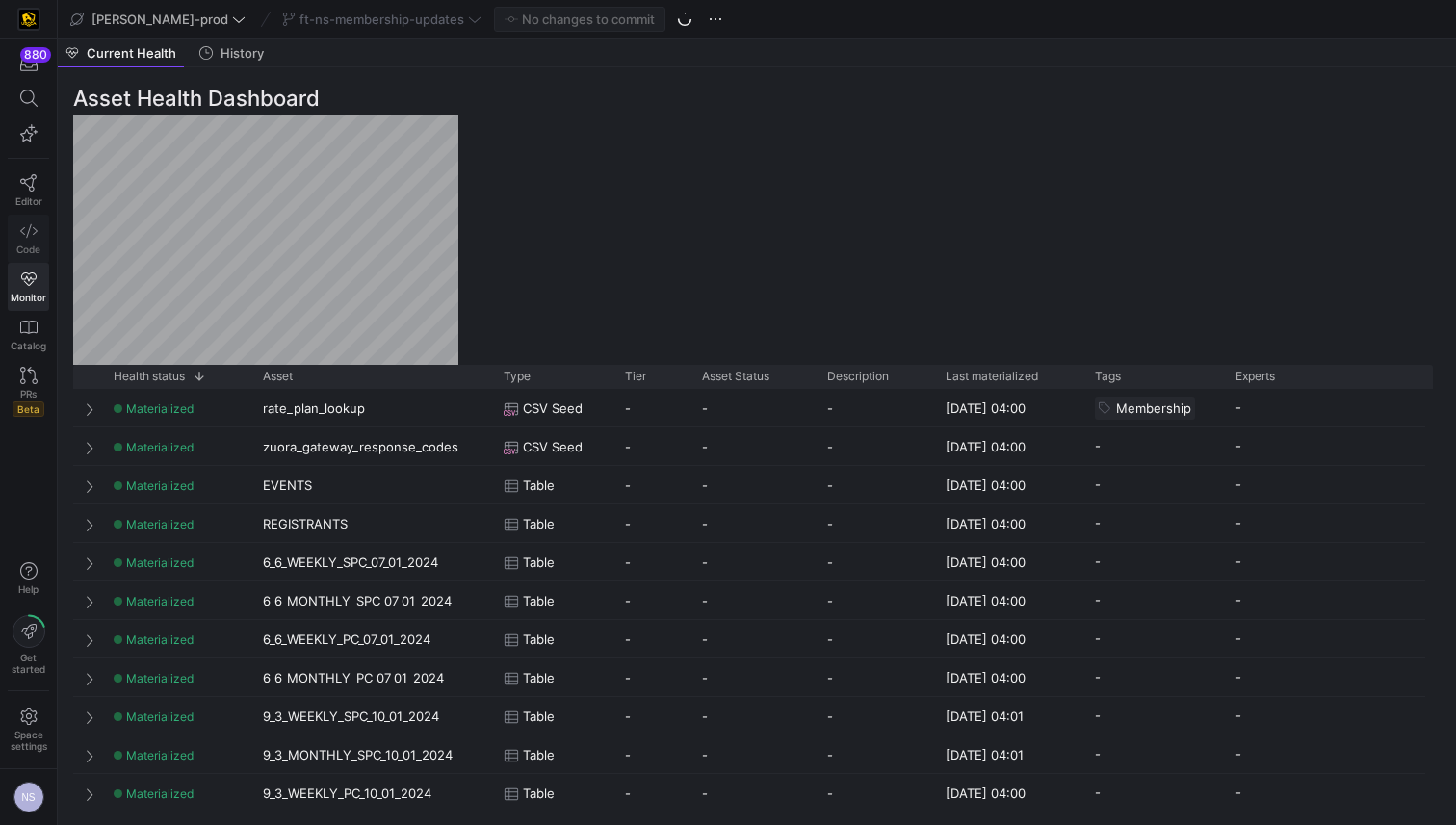
click at [29, 227] on icon at bounding box center [28, 231] width 17 height 14
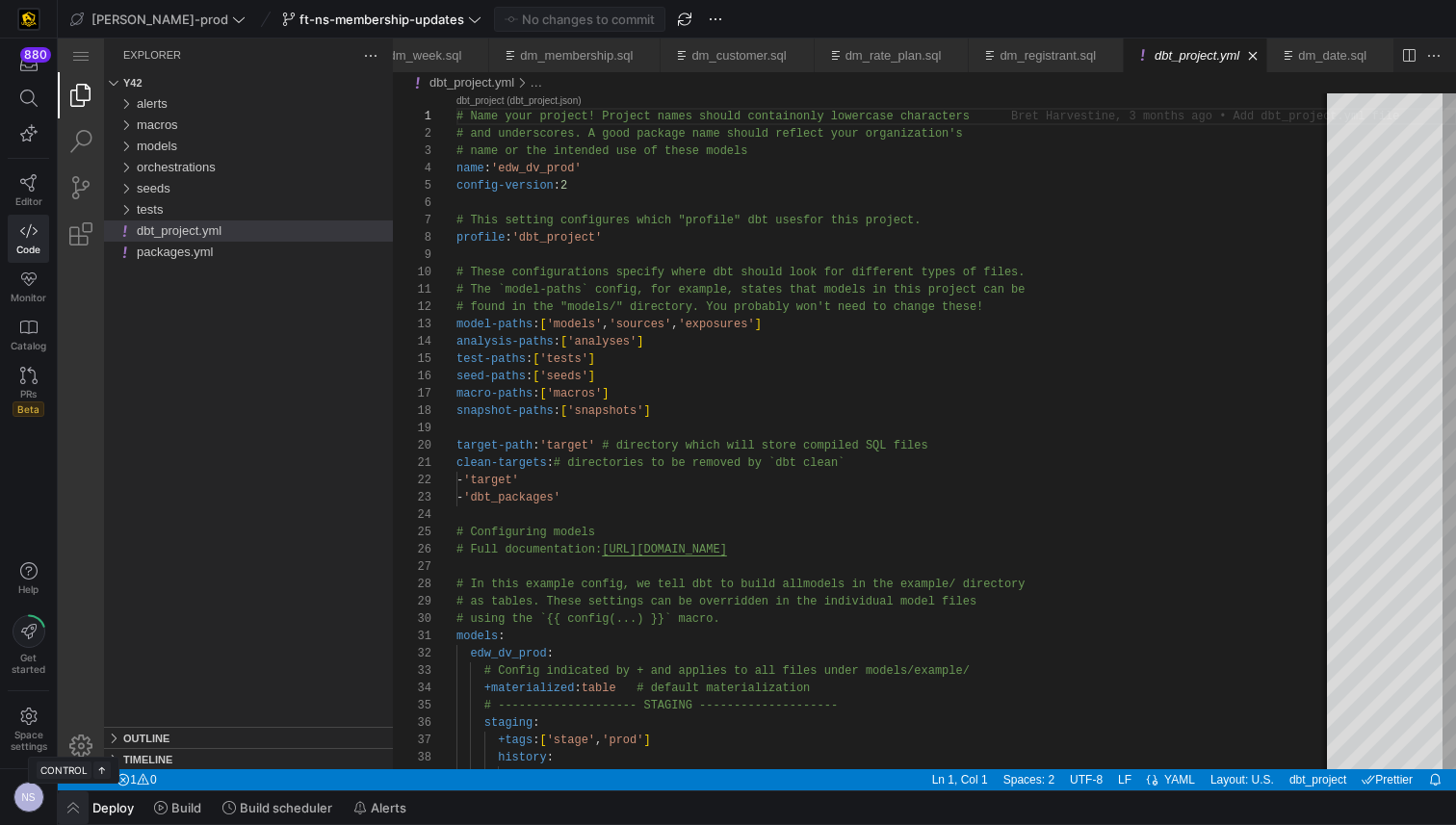
click at [78, 800] on span "button" at bounding box center [72, 807] width 31 height 33
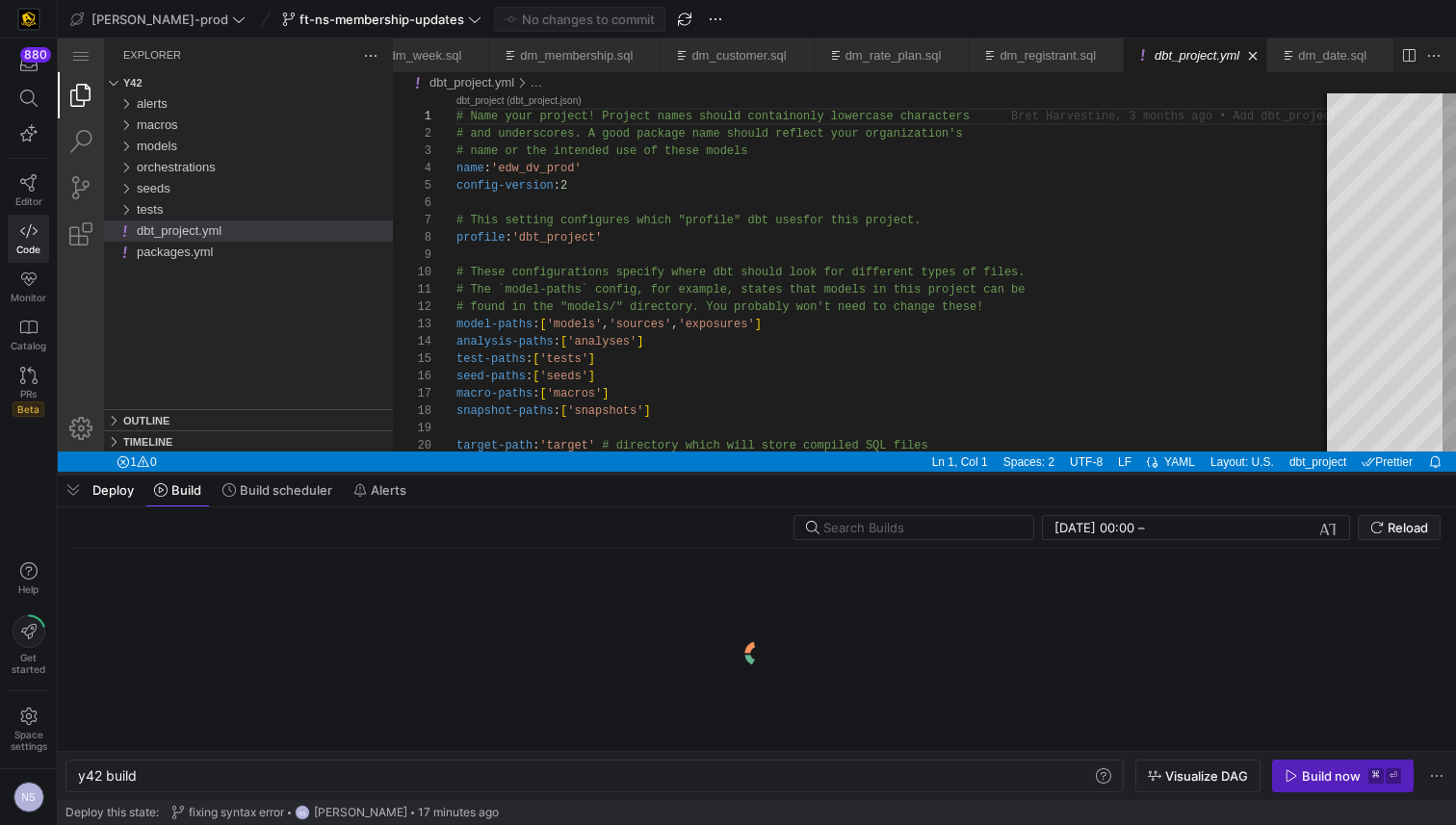
scroll to position [0, 58]
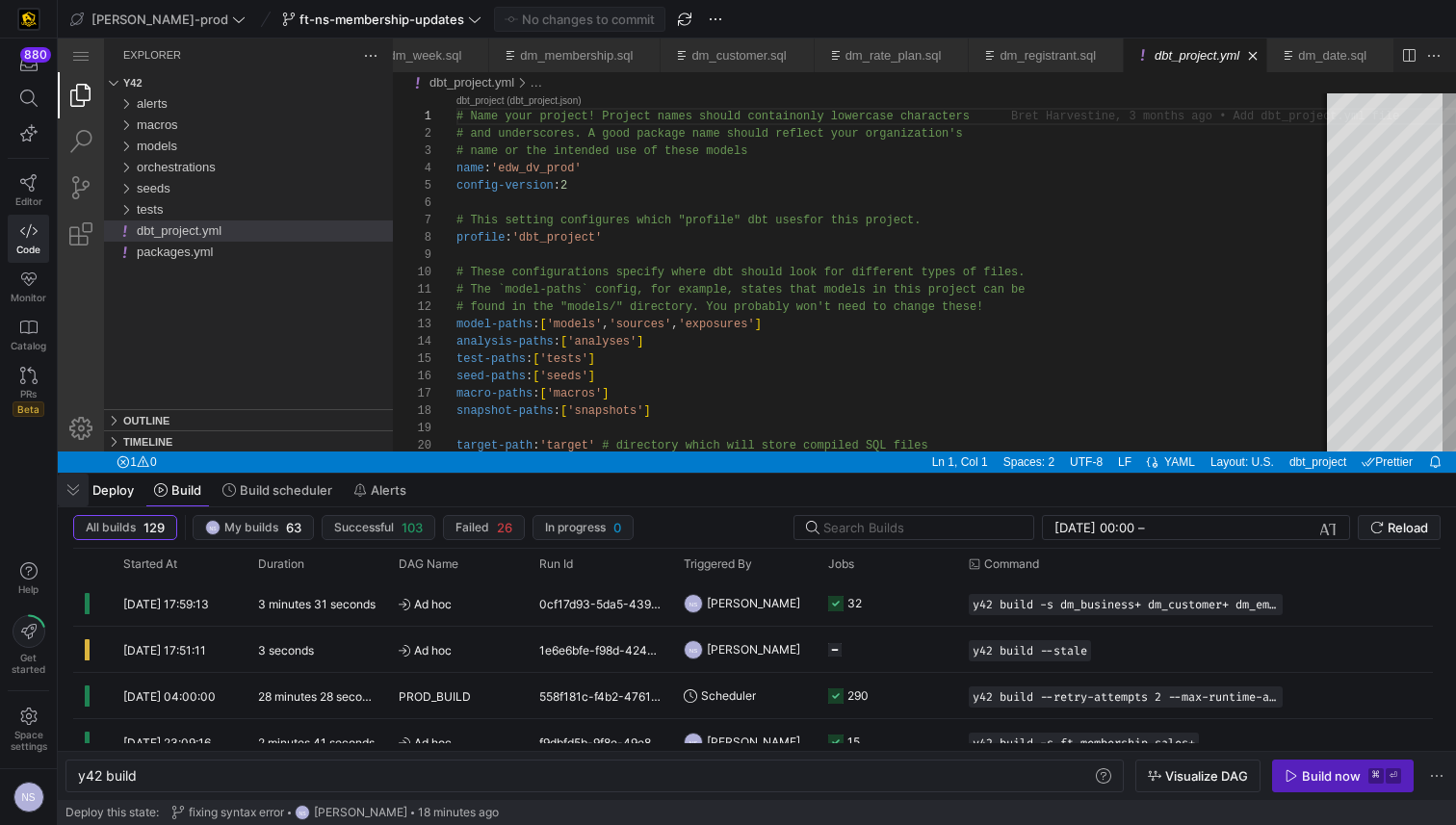
click at [80, 487] on span "button" at bounding box center [72, 490] width 31 height 33
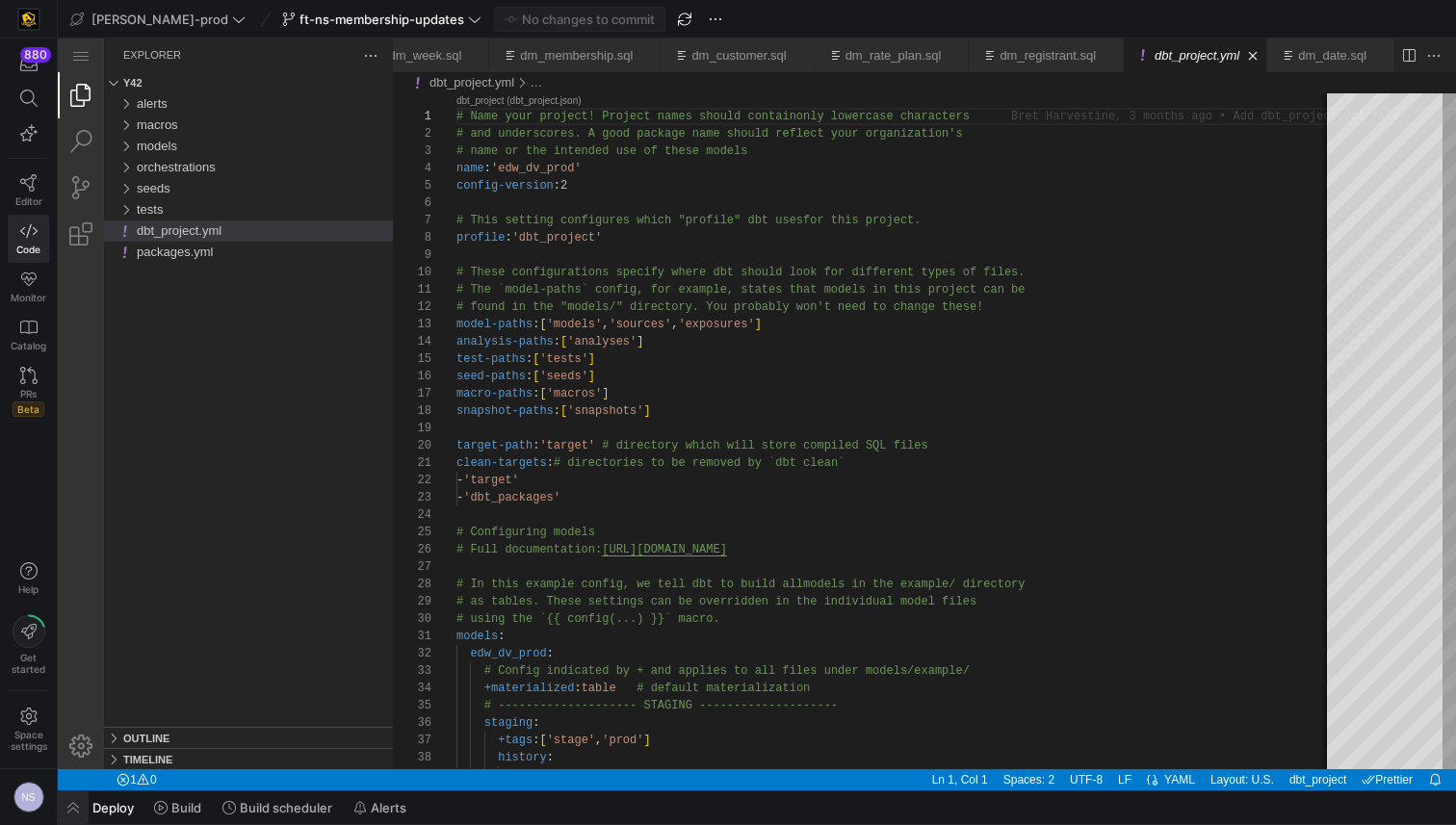
click at [65, 812] on span "button" at bounding box center [72, 807] width 31 height 33
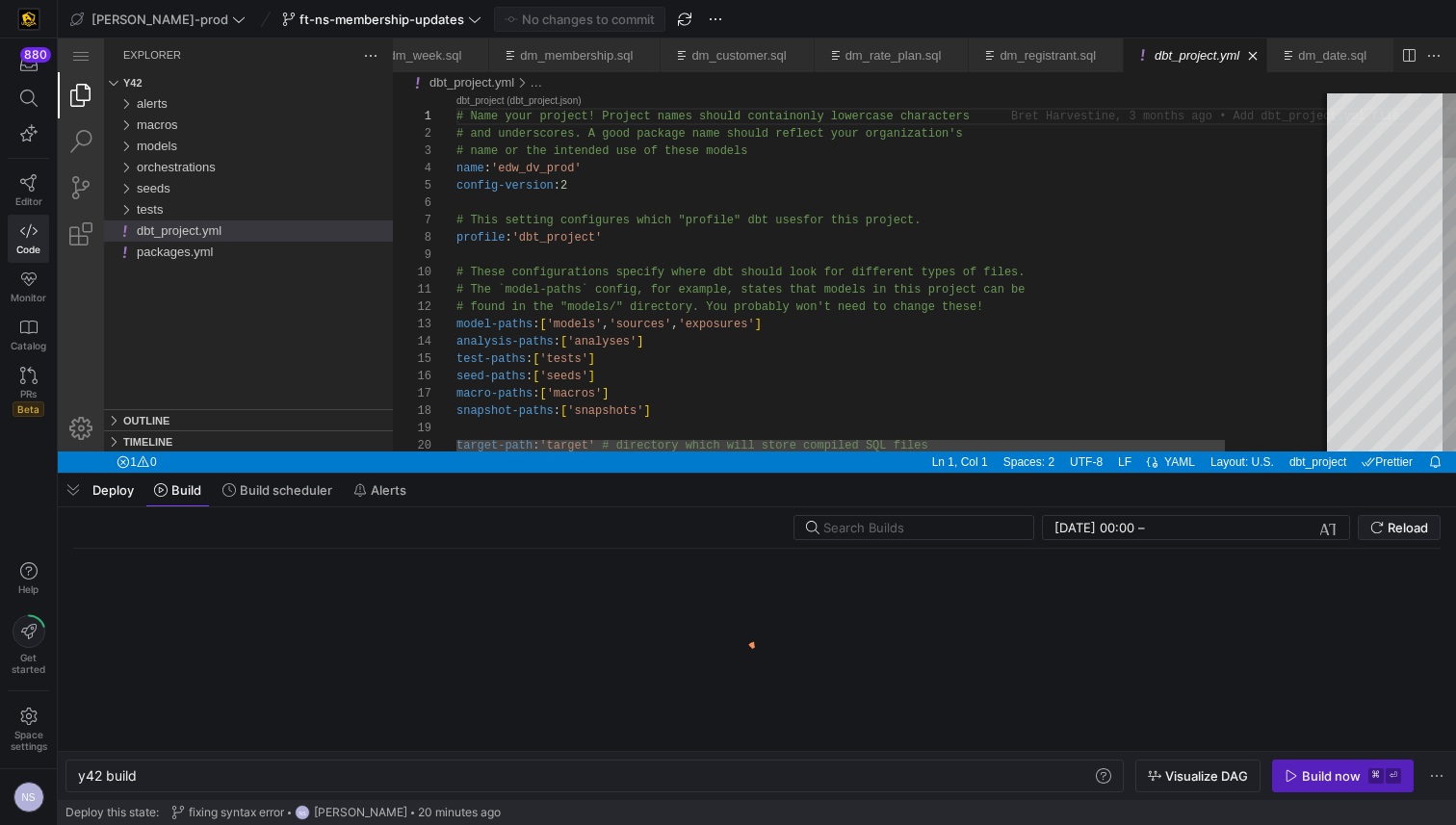
scroll to position [0, 58]
